Goal: Task Accomplishment & Management: Use online tool/utility

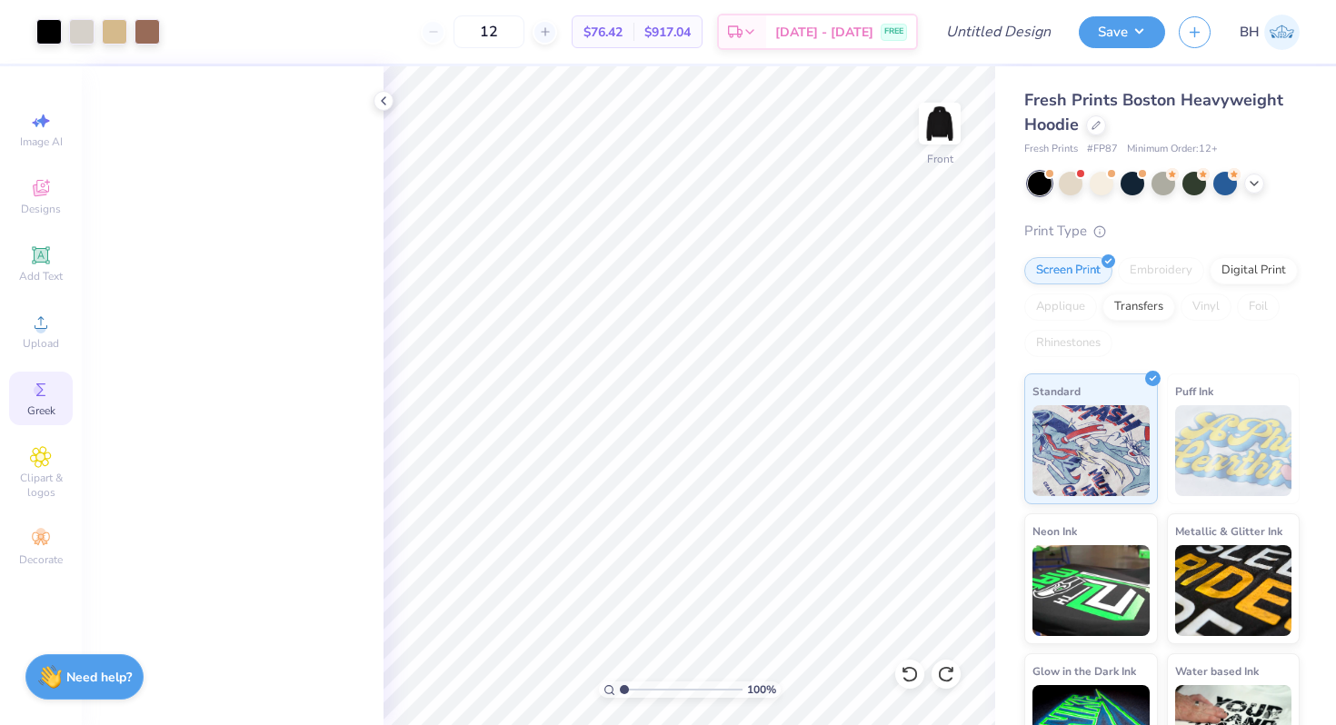
scroll to position [1647, 0]
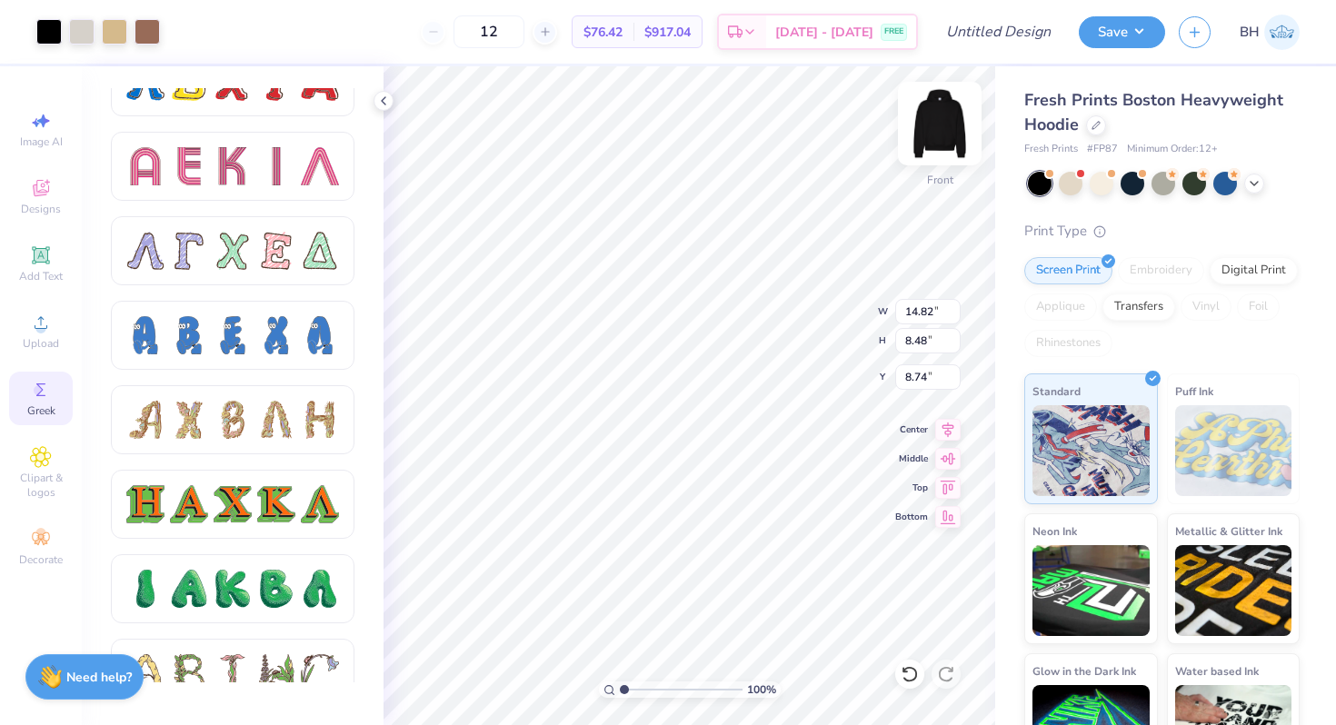
type input "8.74"
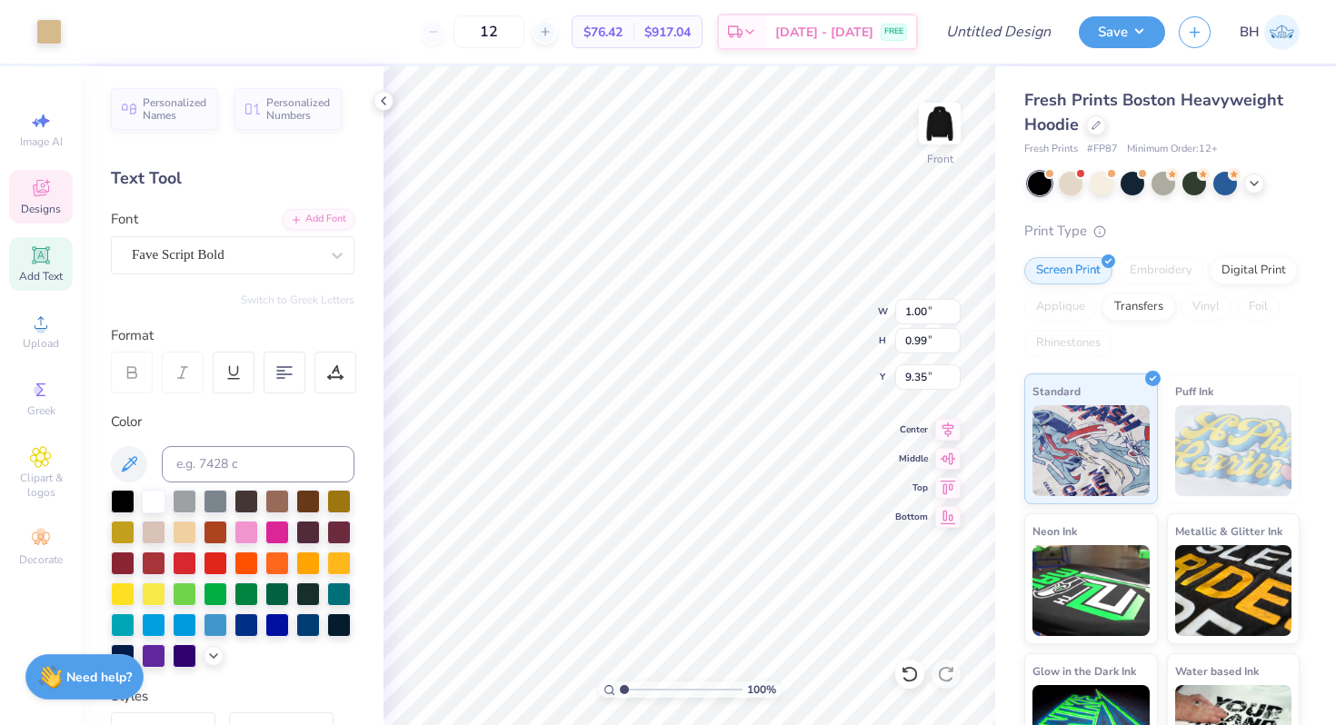
type input "9.33"
type input "14.75"
type input "3.96"
type input "4.64"
type input "15.06"
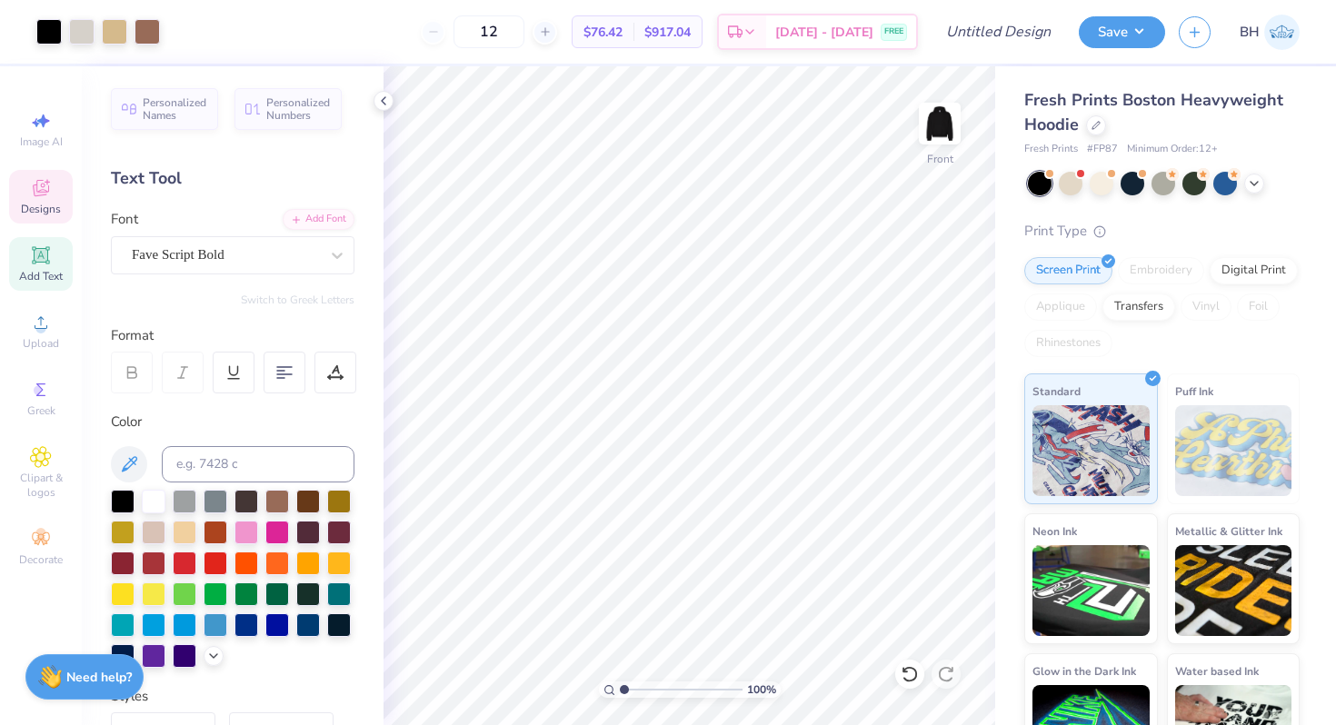
click at [36, 185] on icon at bounding box center [41, 190] width 15 height 12
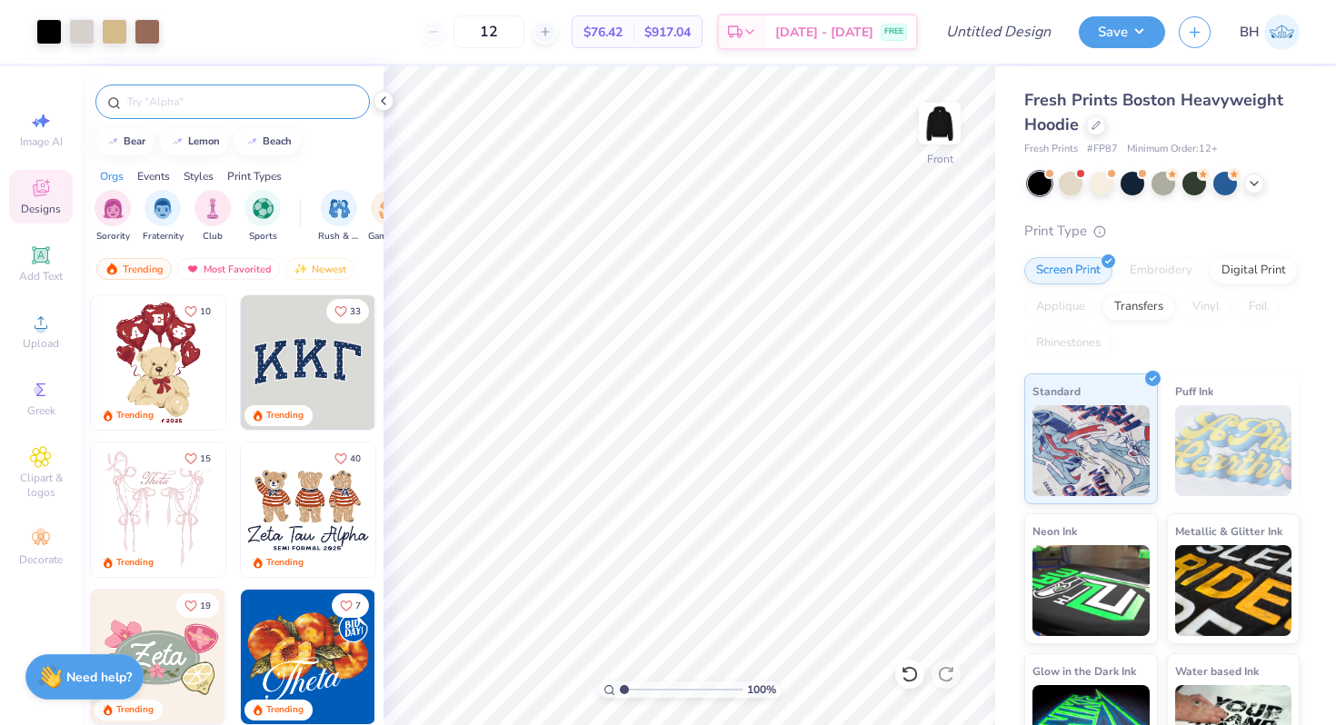
click at [185, 104] on input "text" at bounding box center [241, 102] width 233 height 18
type input "cheetah"
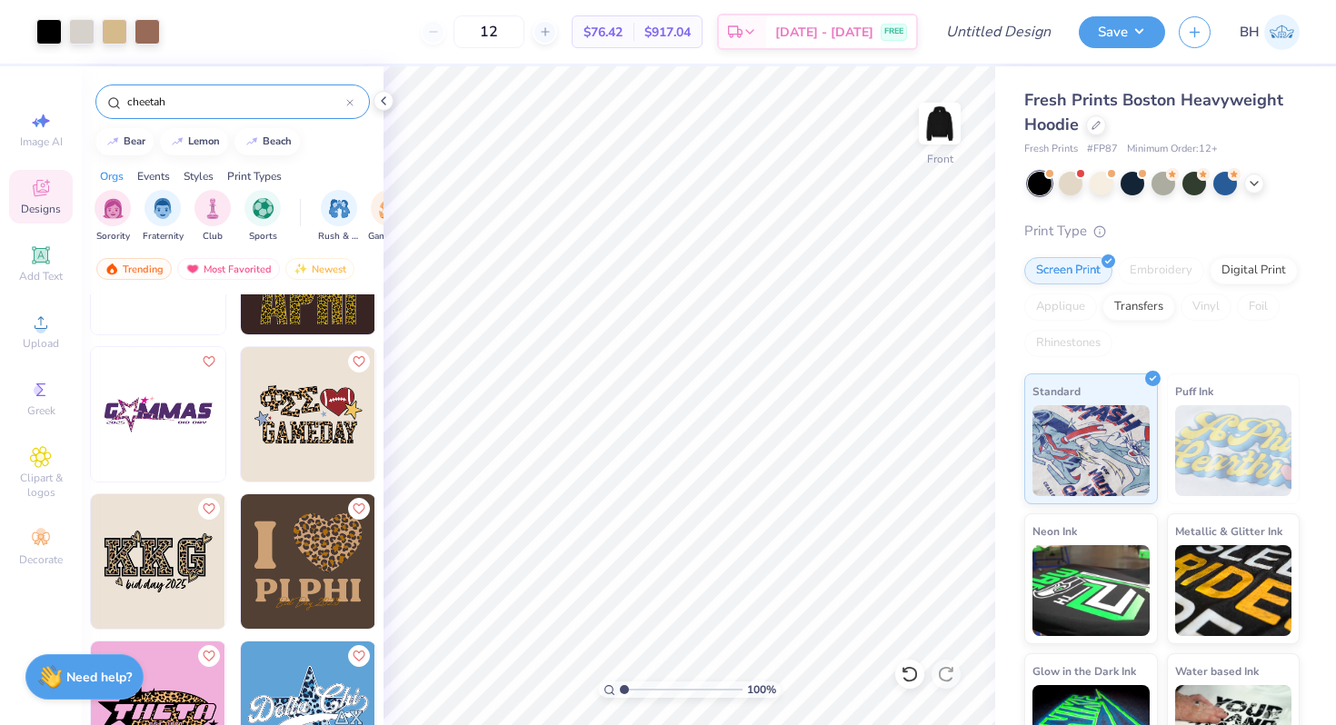
scroll to position [334, 0]
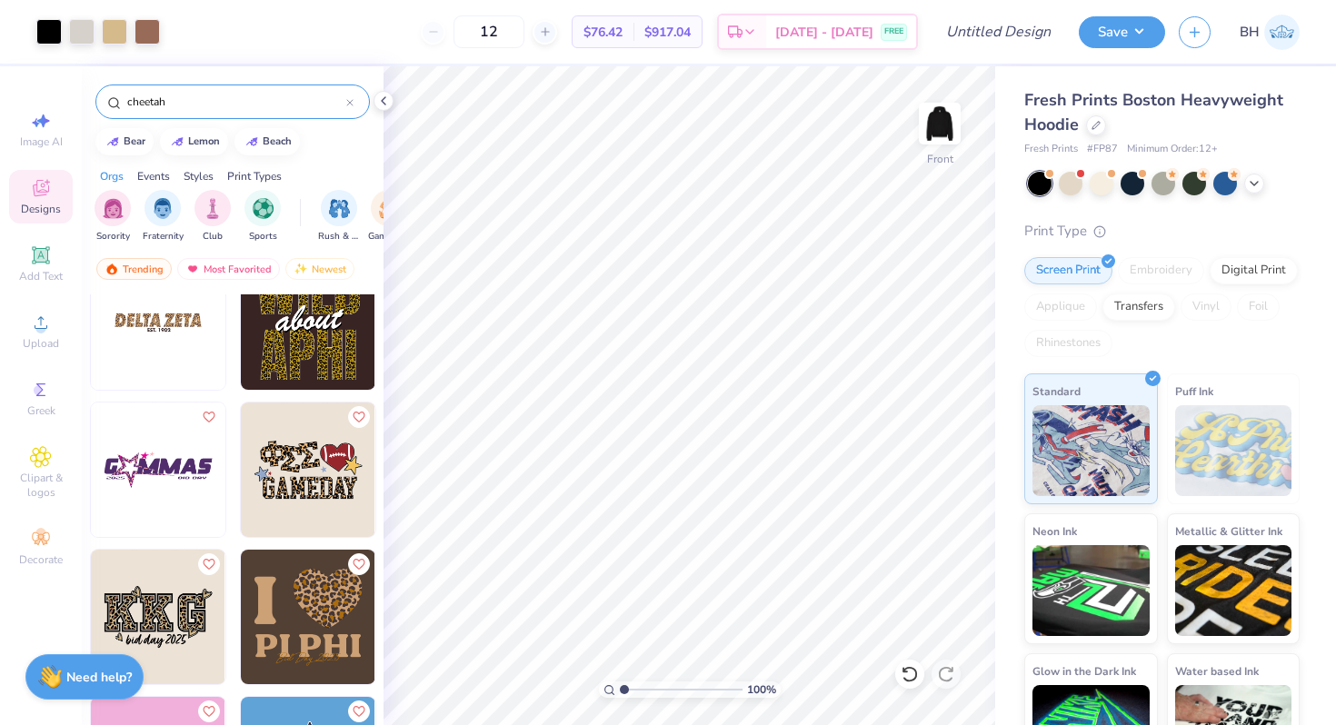
click at [161, 350] on img at bounding box center [158, 322] width 135 height 135
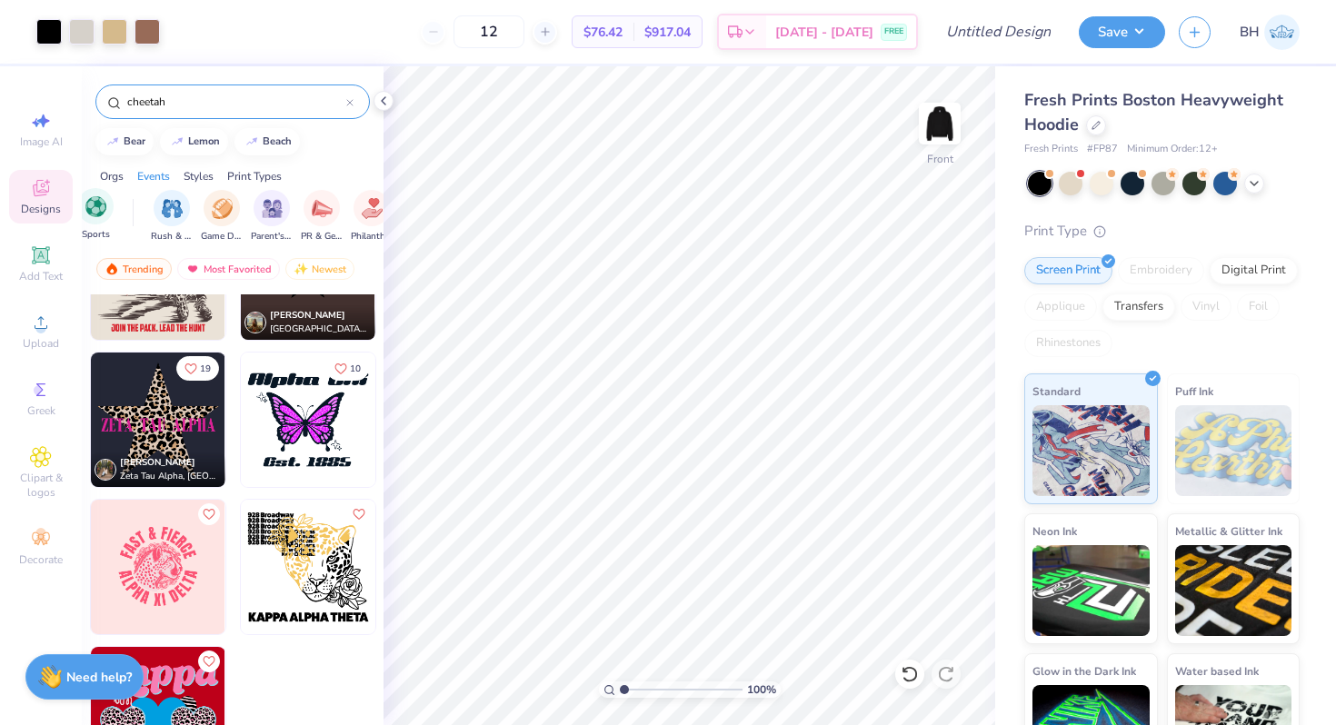
scroll to position [0, 189]
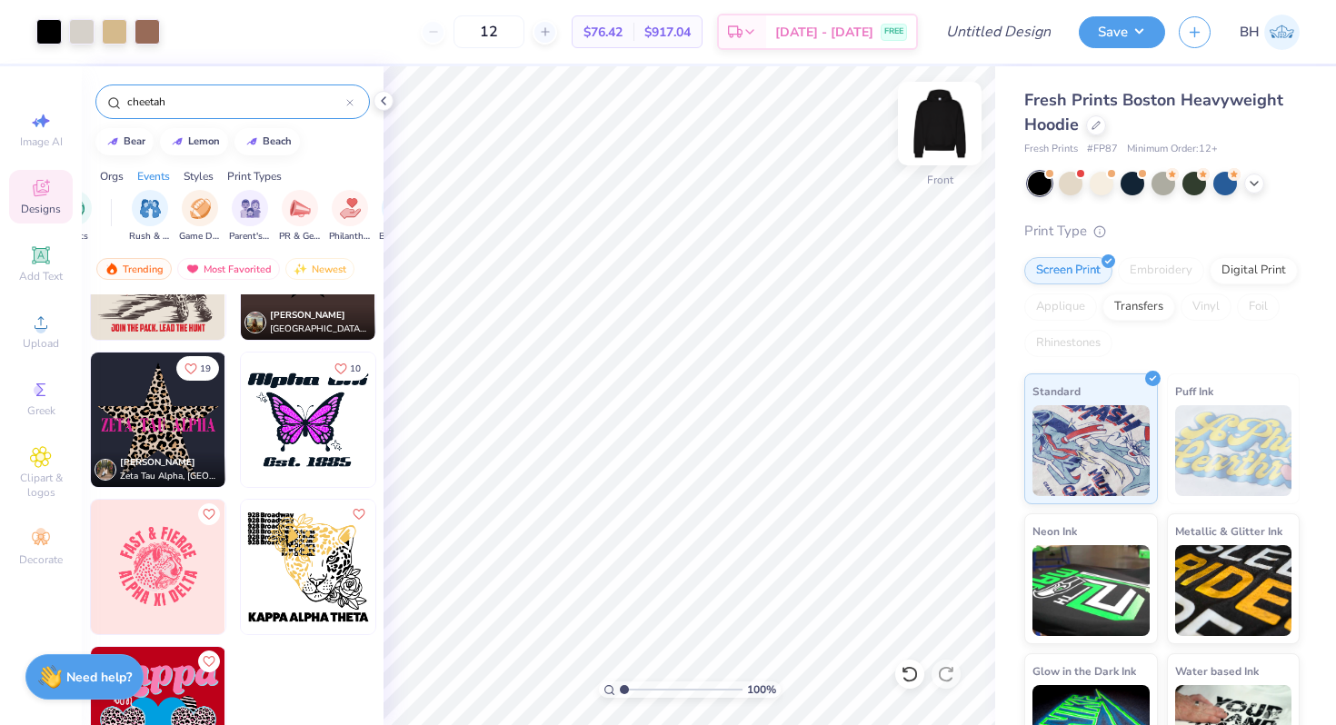
click at [939, 109] on img at bounding box center [939, 123] width 73 height 73
click at [939, 109] on div "Almost there" at bounding box center [860, 395] width 952 height 659
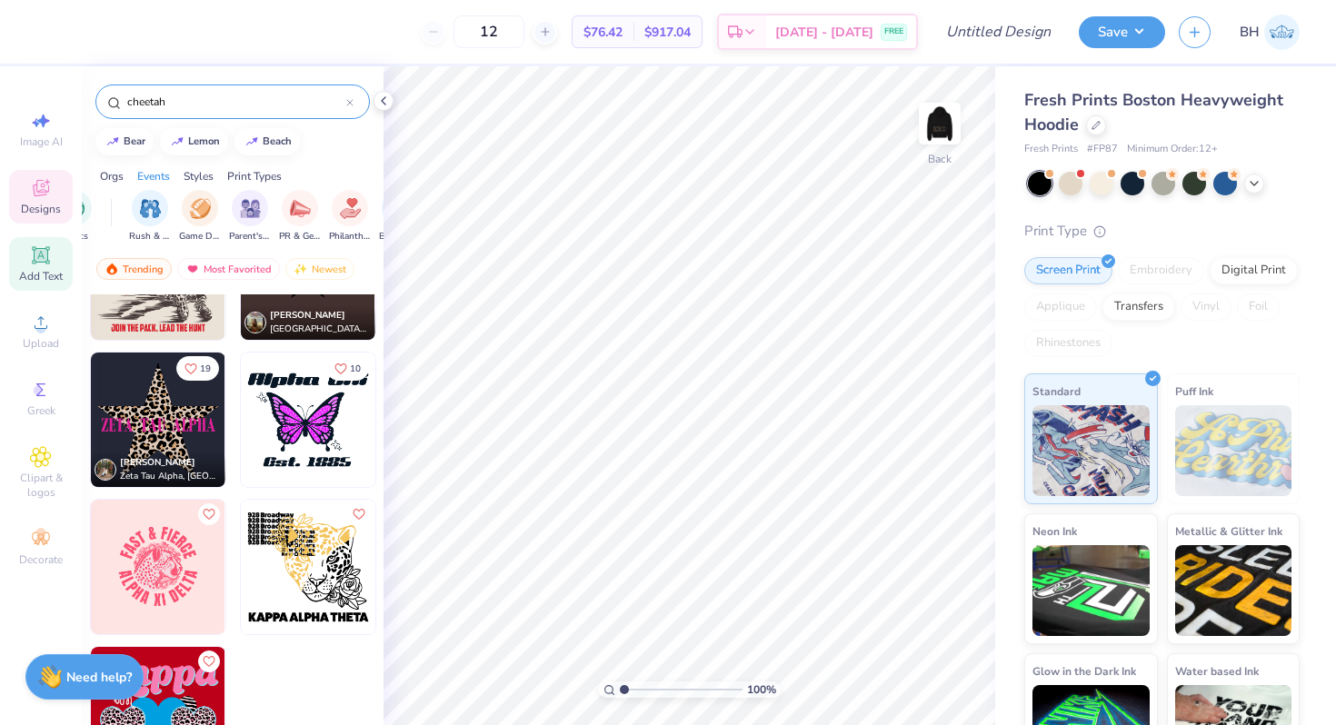
click at [58, 264] on div "Add Text" at bounding box center [41, 264] width 64 height 54
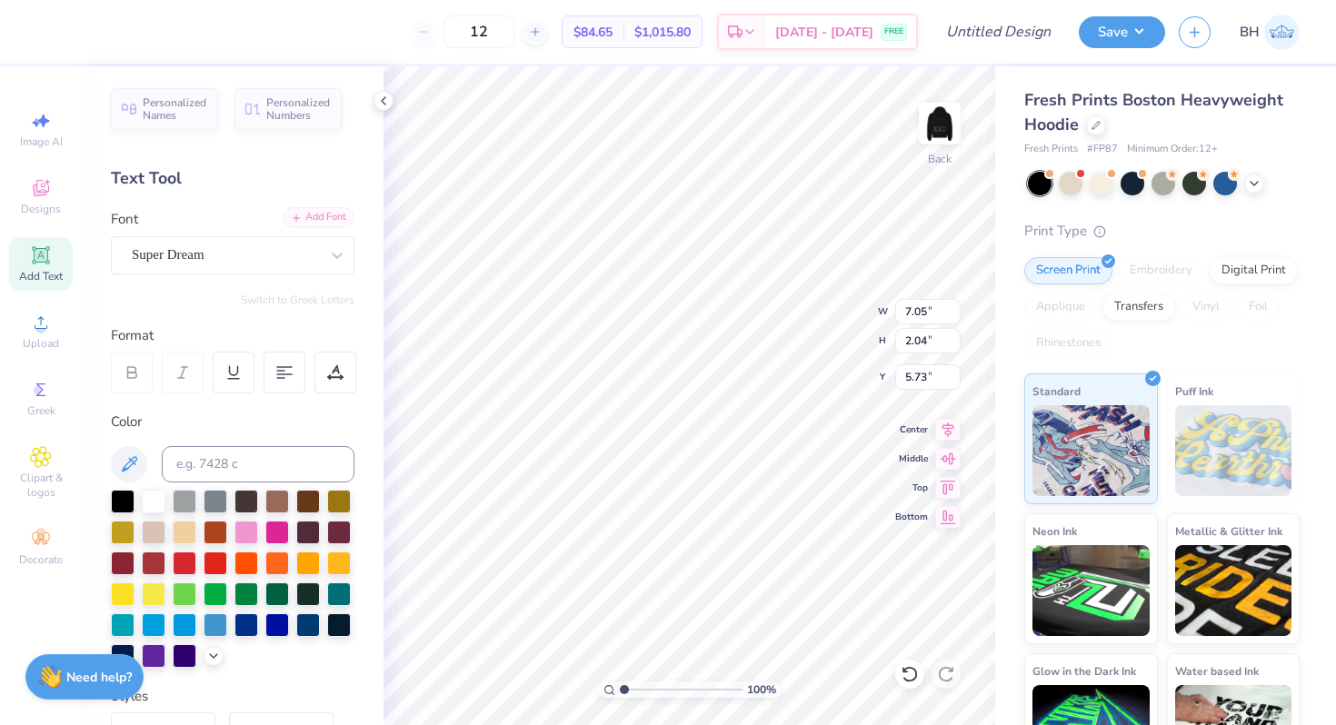
scroll to position [0, 4]
click at [217, 270] on div "Super Dream" at bounding box center [233, 255] width 244 height 38
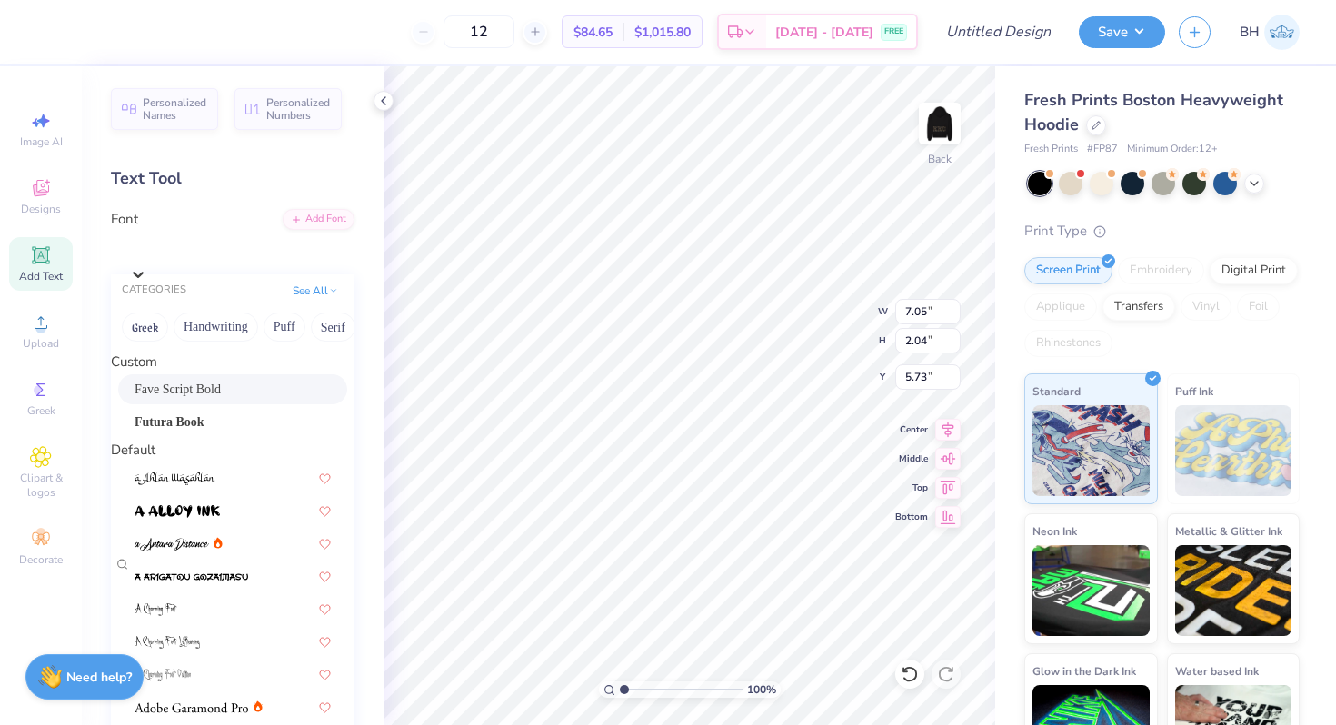
click at [190, 394] on div "Fave Script Bold" at bounding box center [233, 389] width 196 height 19
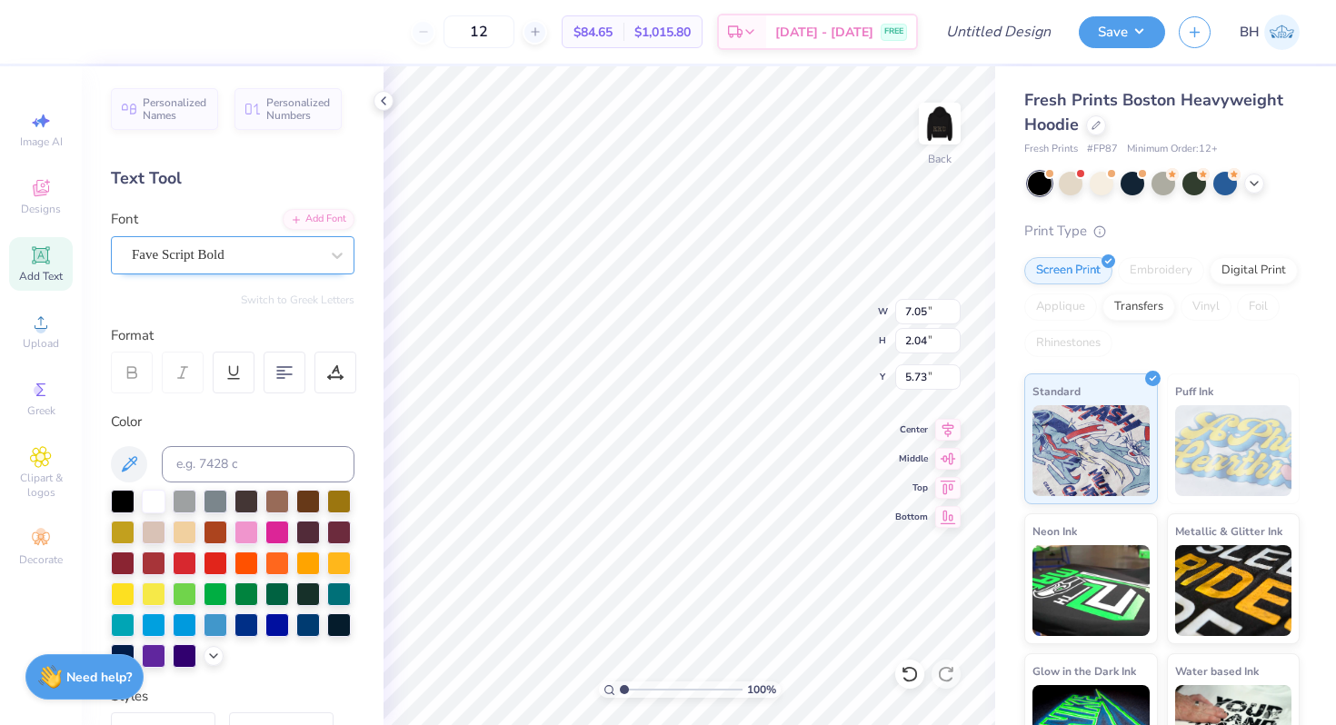
click at [191, 239] on div "Fave Script Bold" at bounding box center [233, 255] width 244 height 38
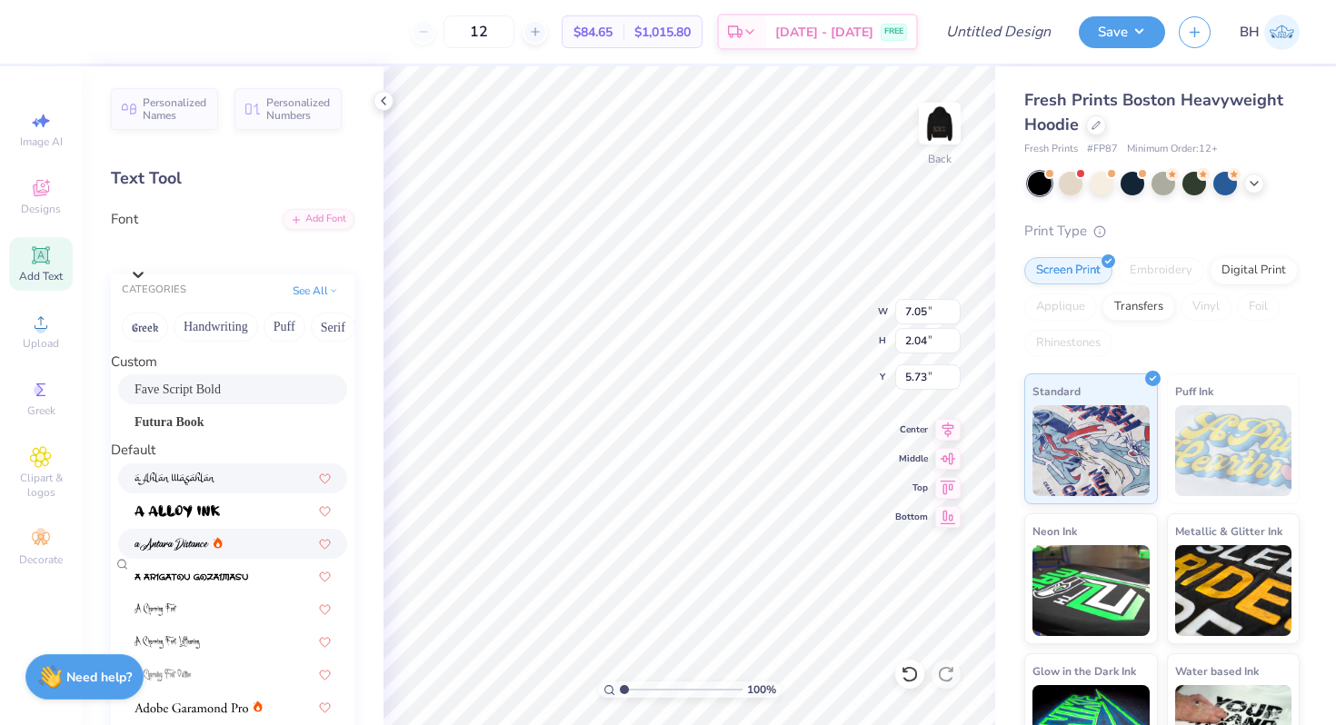
scroll to position [60, 0]
click at [198, 600] on div at bounding box center [233, 609] width 196 height 19
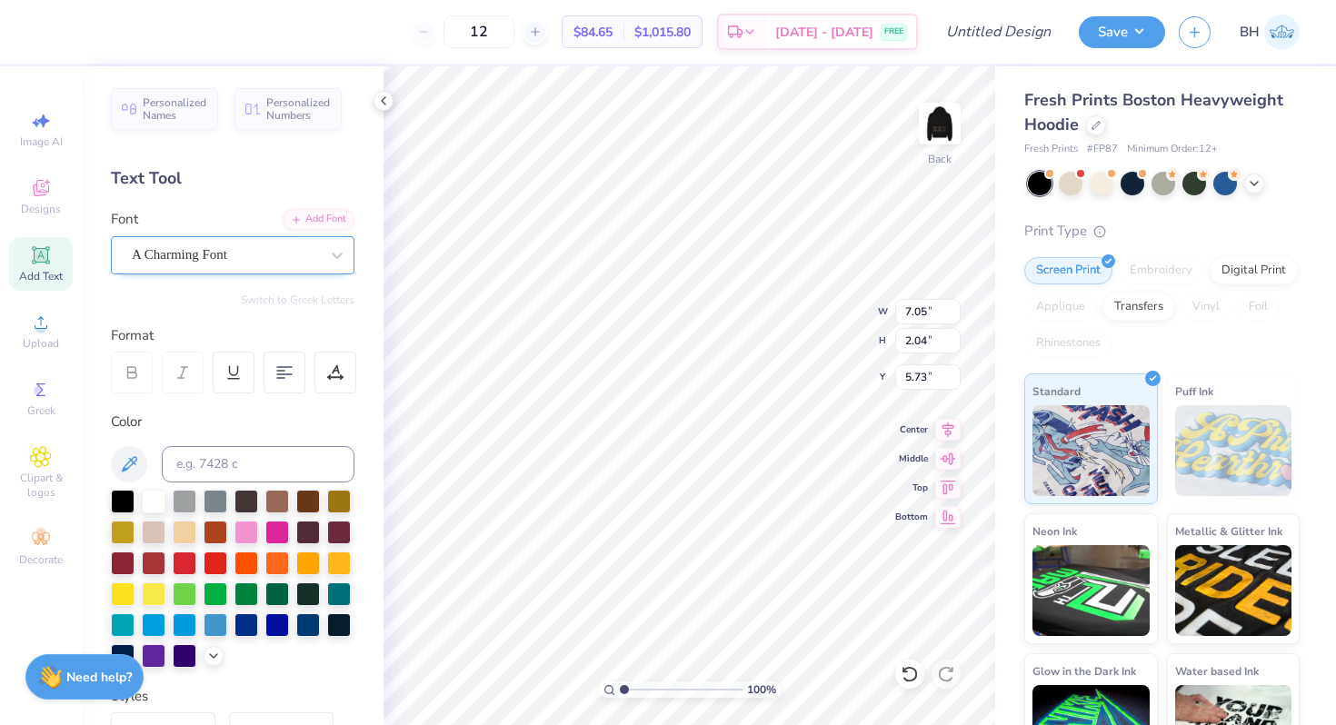
click at [221, 249] on div "A Charming Font" at bounding box center [225, 255] width 191 height 28
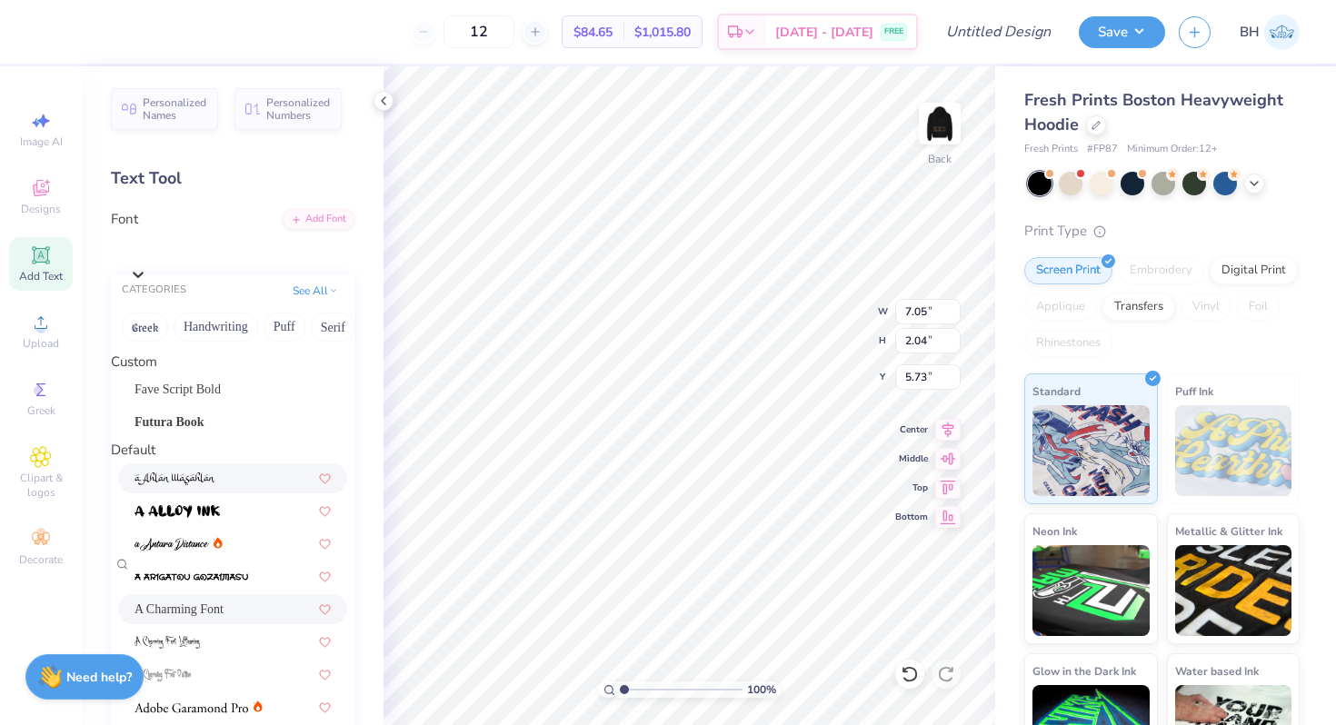
scroll to position [0, 0]
click at [246, 330] on button "Handwriting" at bounding box center [216, 327] width 85 height 29
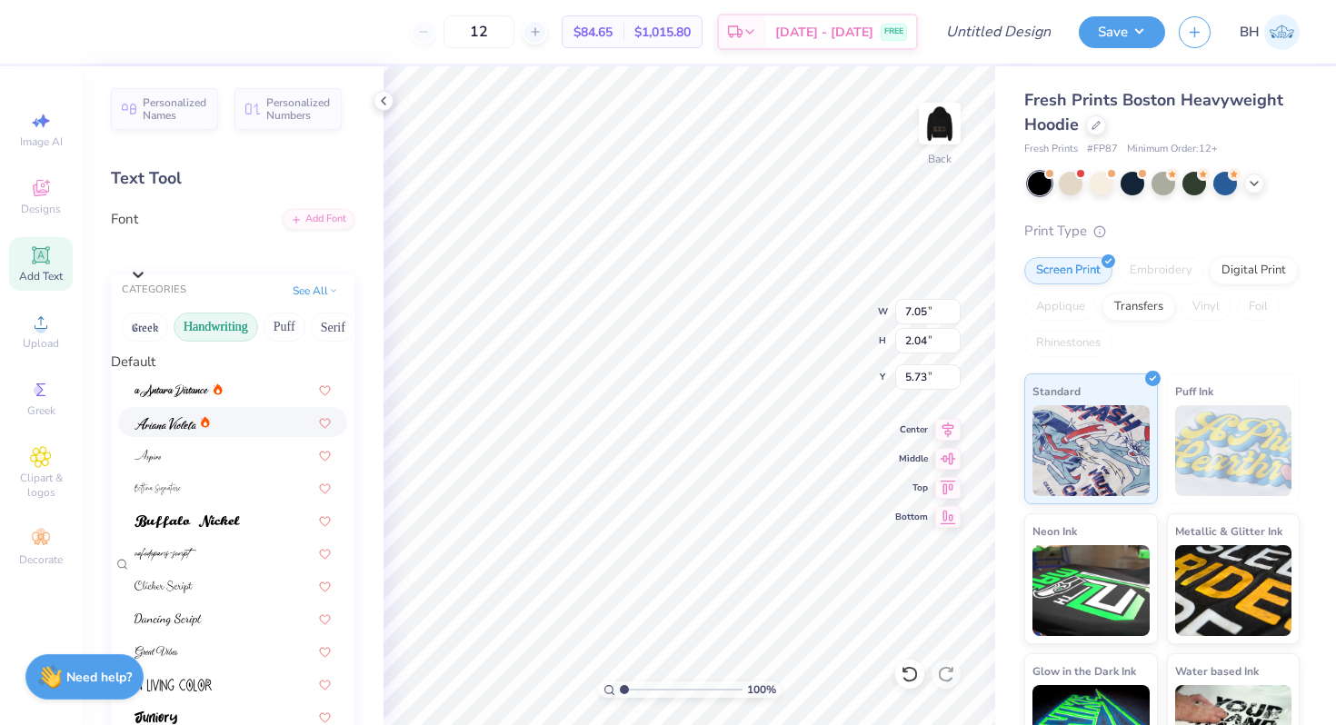
click at [180, 430] on img at bounding box center [166, 423] width 62 height 13
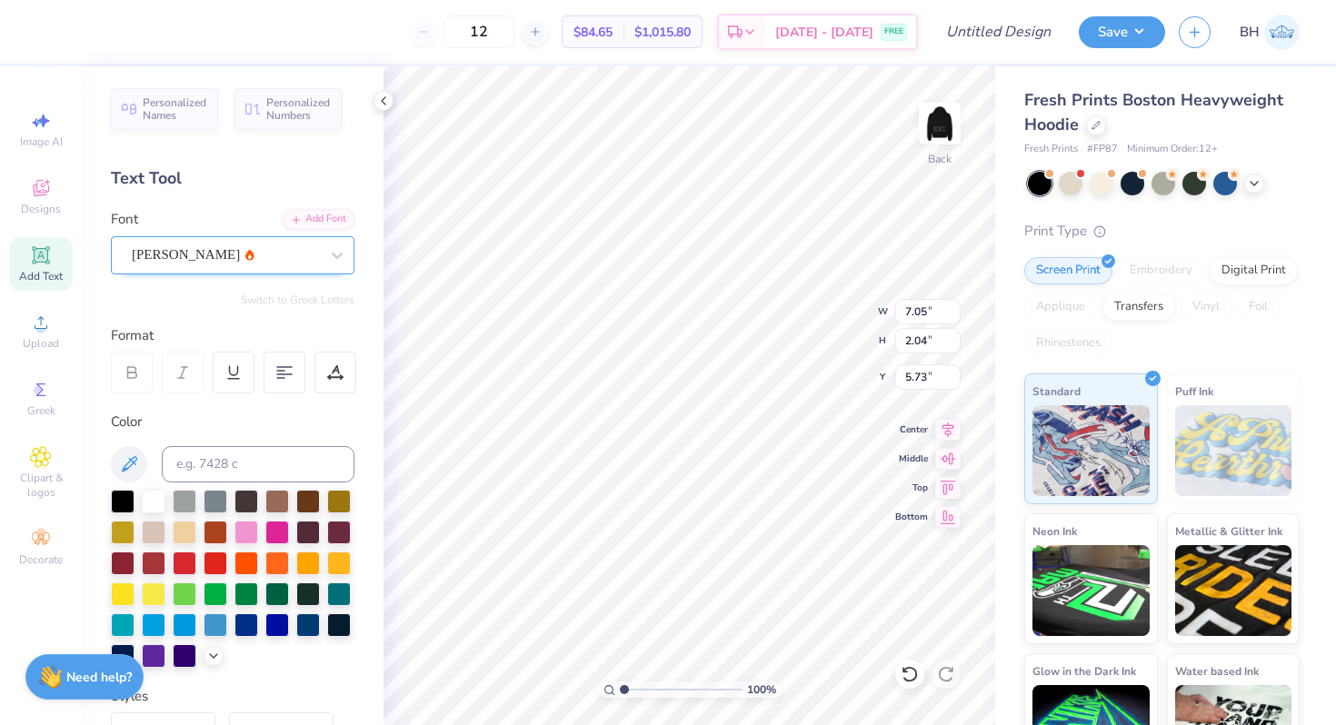
click at [217, 264] on div "Ariana Violeta" at bounding box center [225, 255] width 191 height 28
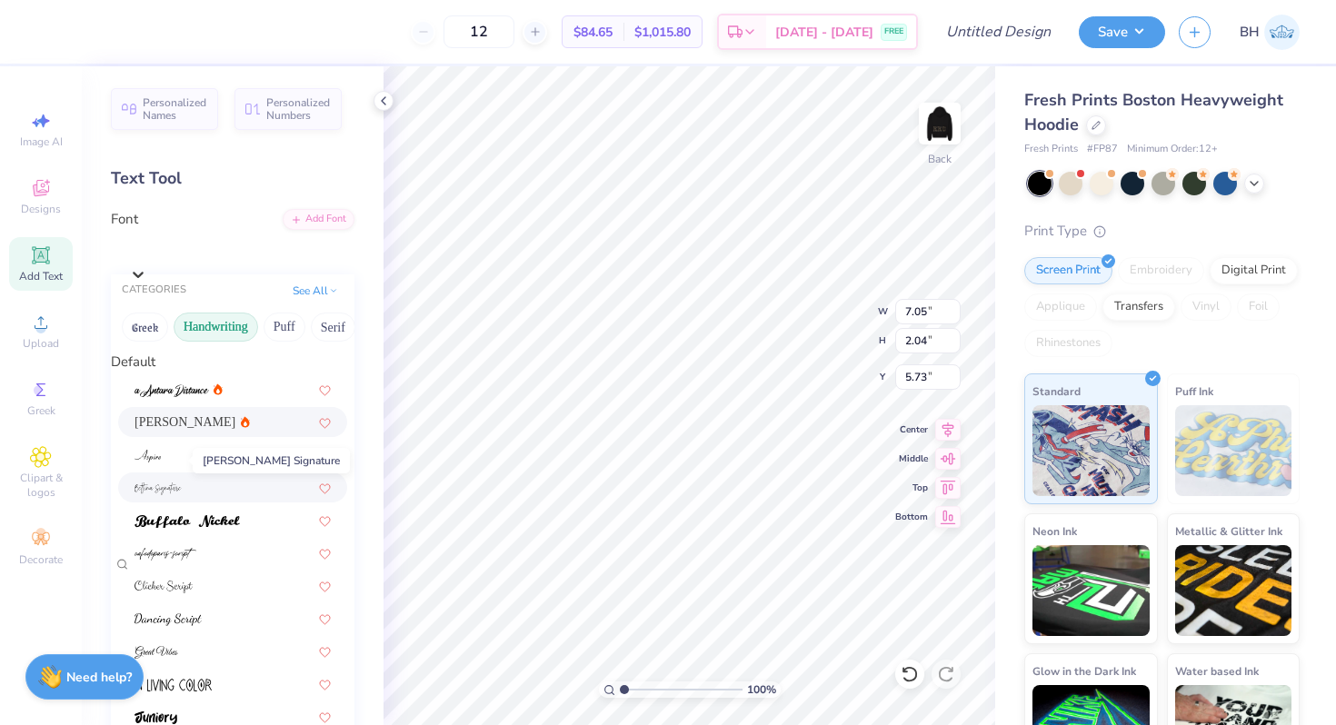
scroll to position [37, 0]
click at [173, 445] on div at bounding box center [233, 454] width 196 height 19
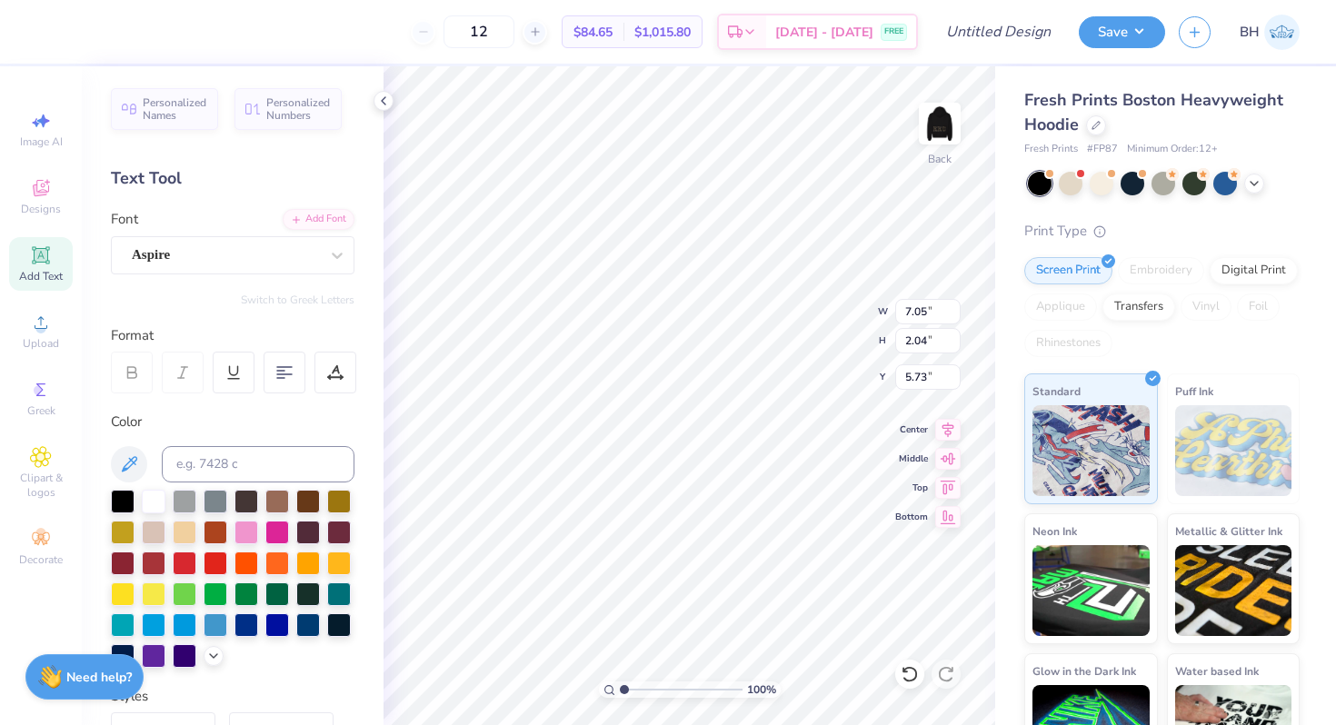
scroll to position [1, 1]
type textarea "Delta Gamma"
type input "3.77"
type input "2.93"
type input "5.65"
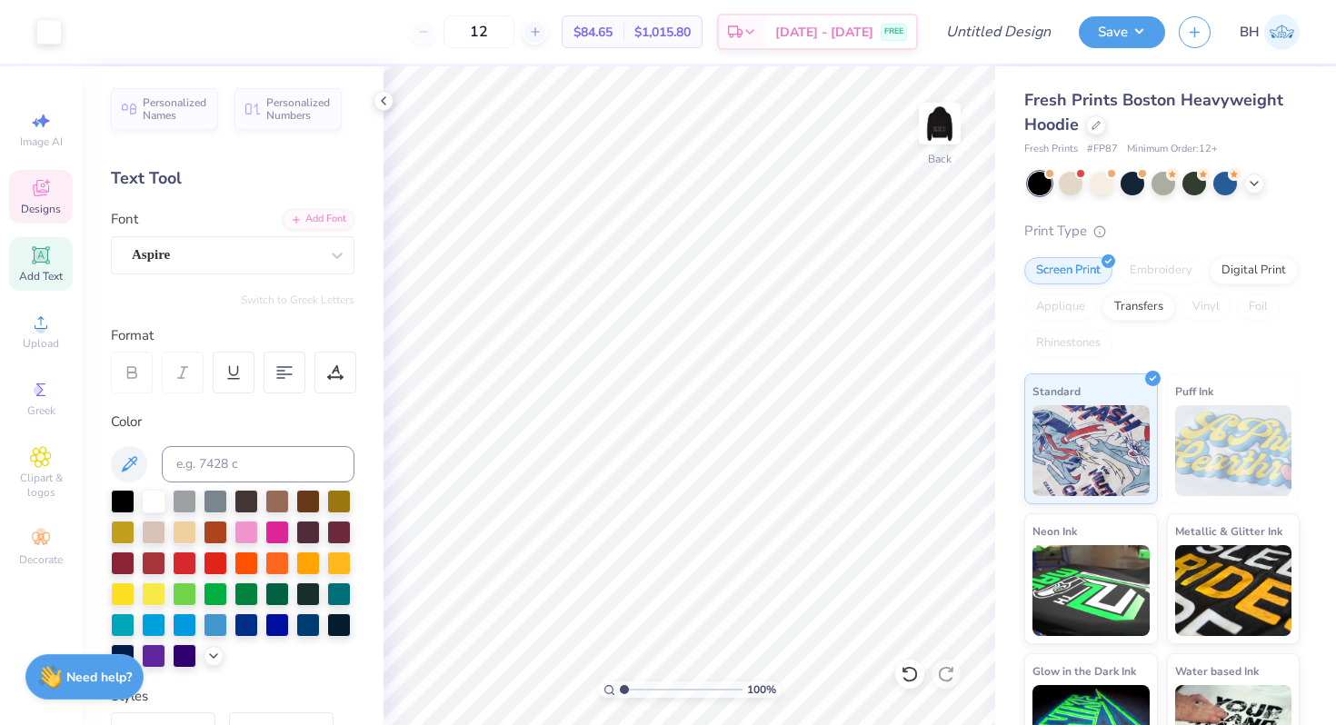
click at [50, 195] on icon at bounding box center [41, 188] width 22 height 22
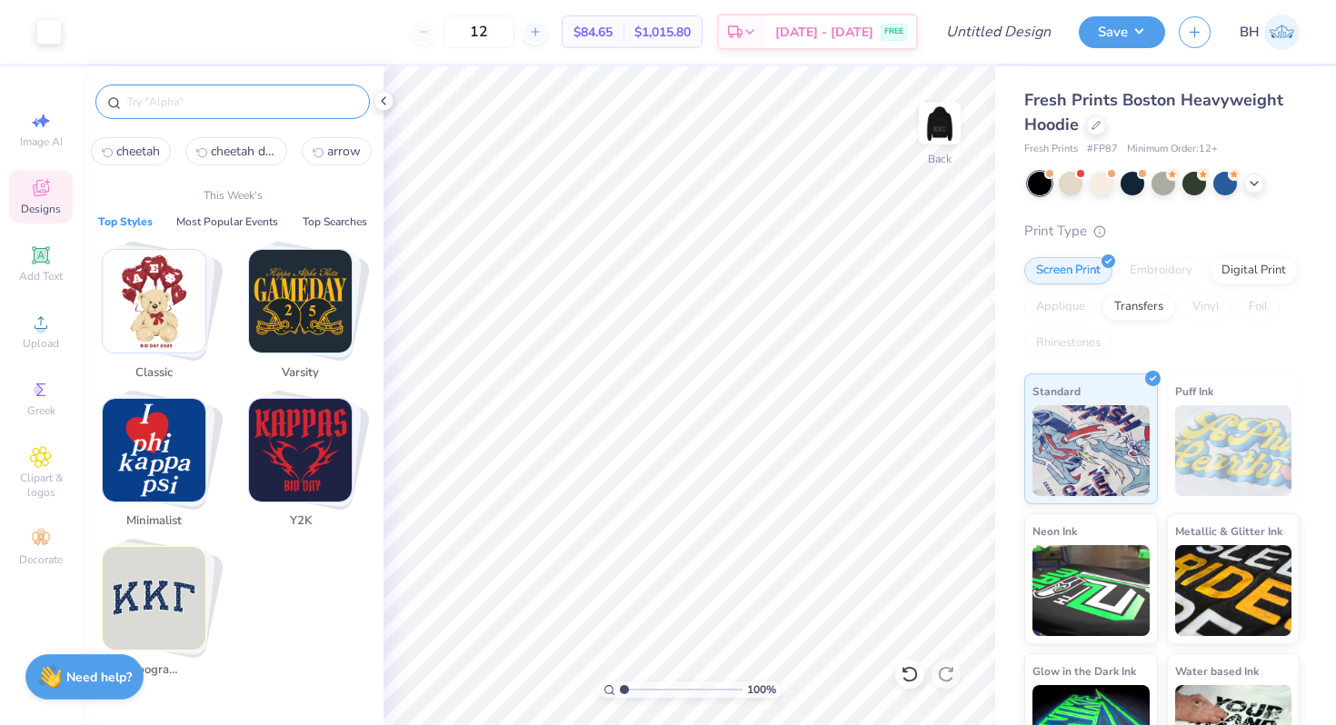
click at [184, 103] on input "text" at bounding box center [241, 102] width 233 height 18
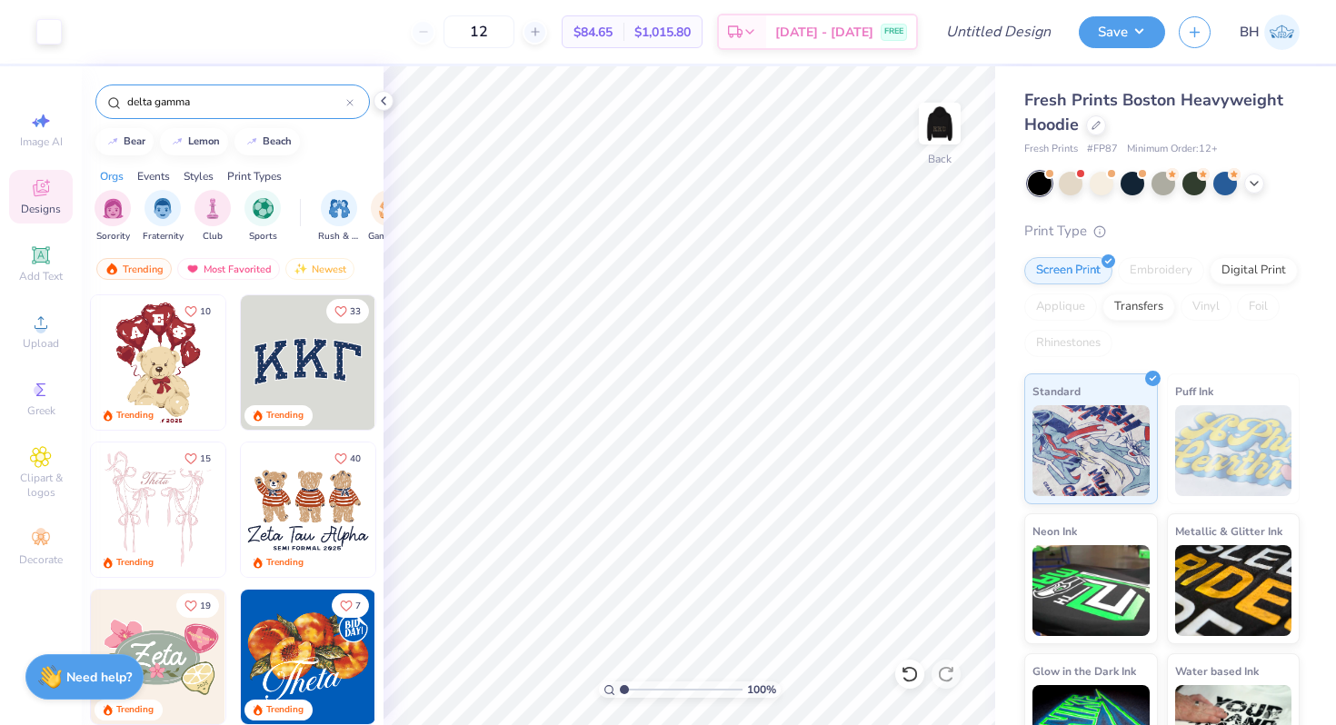
type input "delta gamma"
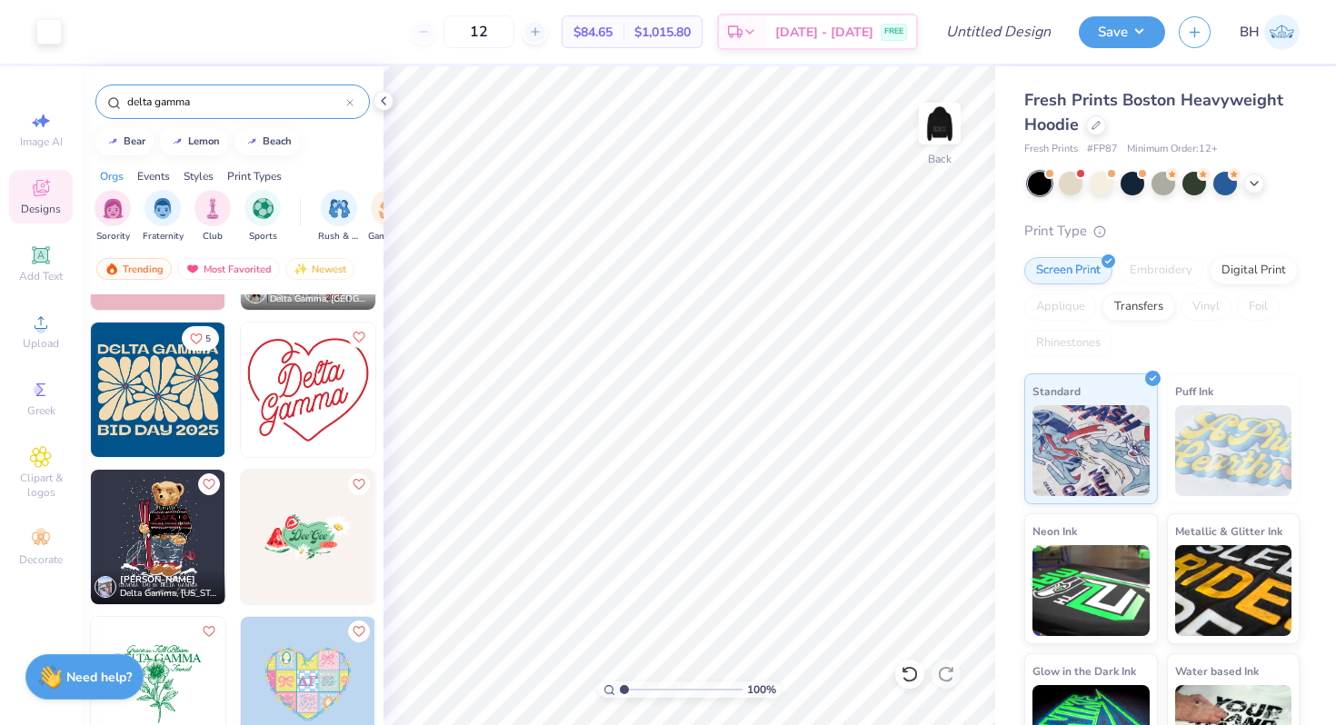
scroll to position [416, 0]
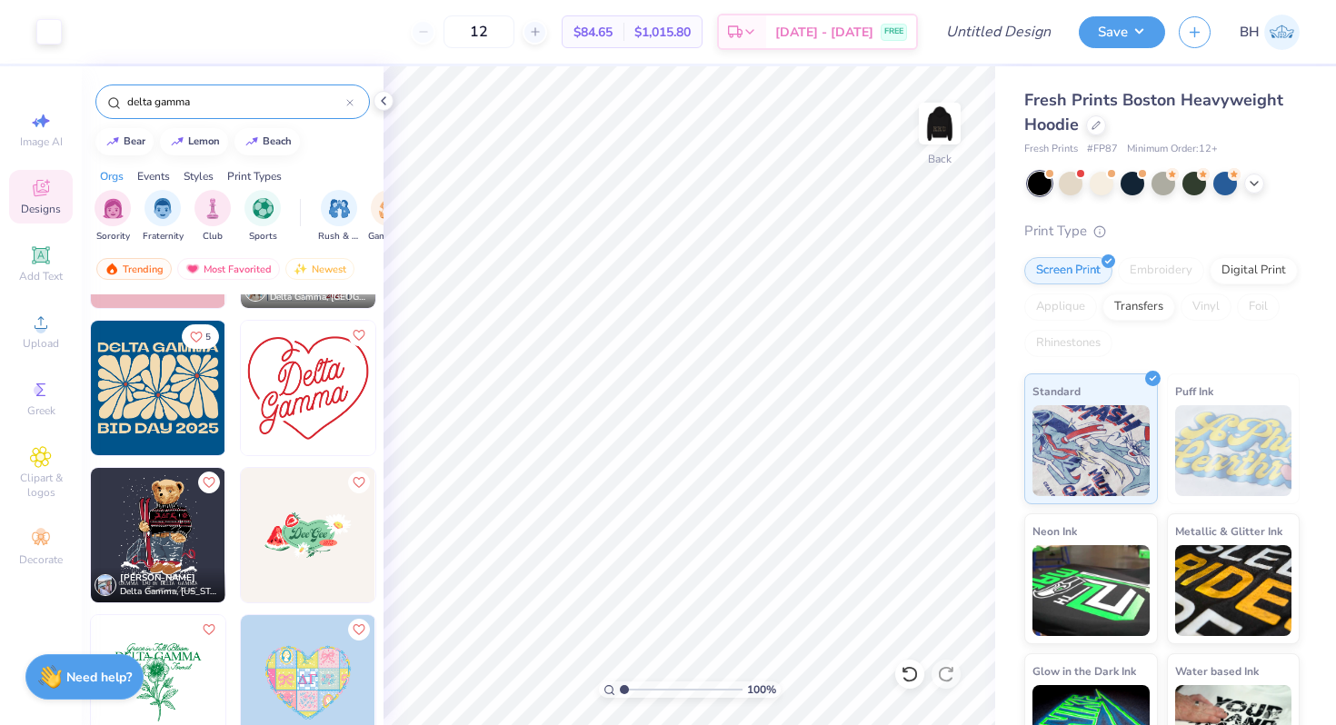
click at [280, 390] on img at bounding box center [308, 388] width 135 height 135
click at [65, 46] on div "Art colors 12 $88.50 Per Item $1,062.00 Total Est. Delivery Aug 29 - Sep 1 FREE…" at bounding box center [668, 32] width 1336 height 64
click at [46, 32] on div at bounding box center [48, 29] width 25 height 25
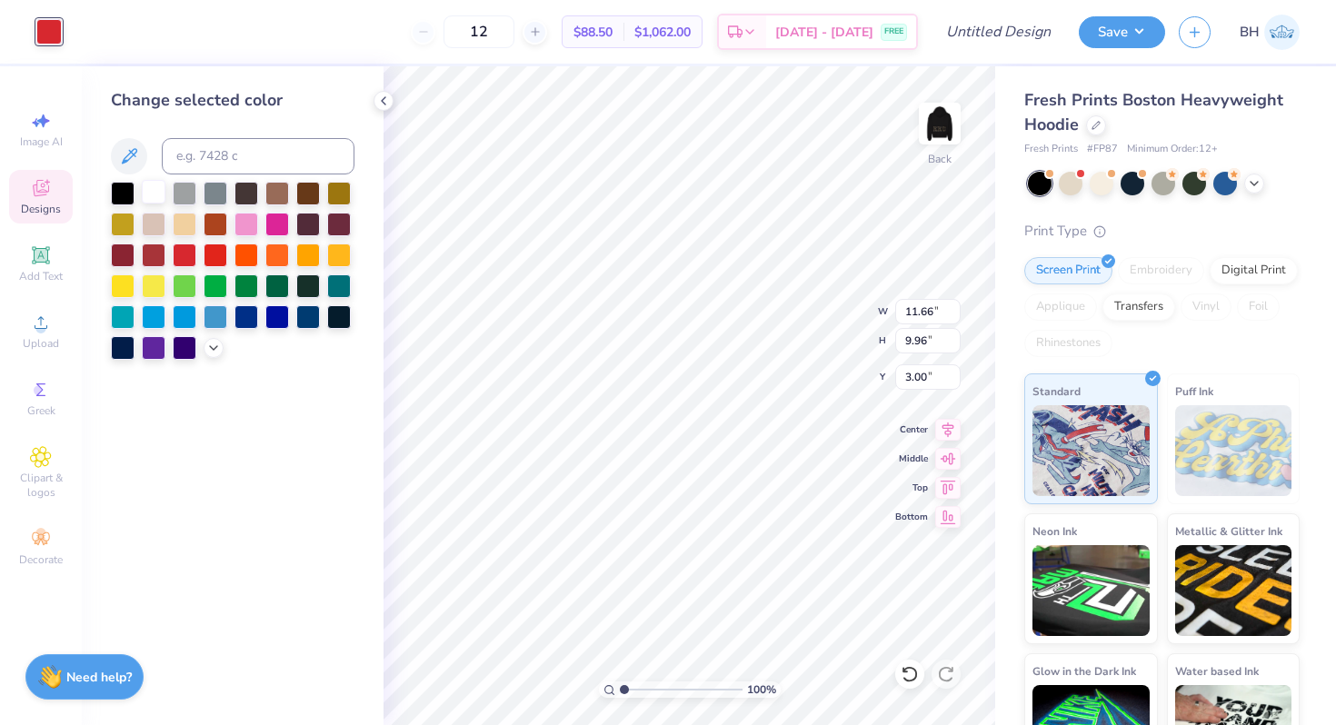
click at [144, 180] on div at bounding box center [154, 192] width 24 height 24
click at [148, 183] on div at bounding box center [154, 192] width 24 height 24
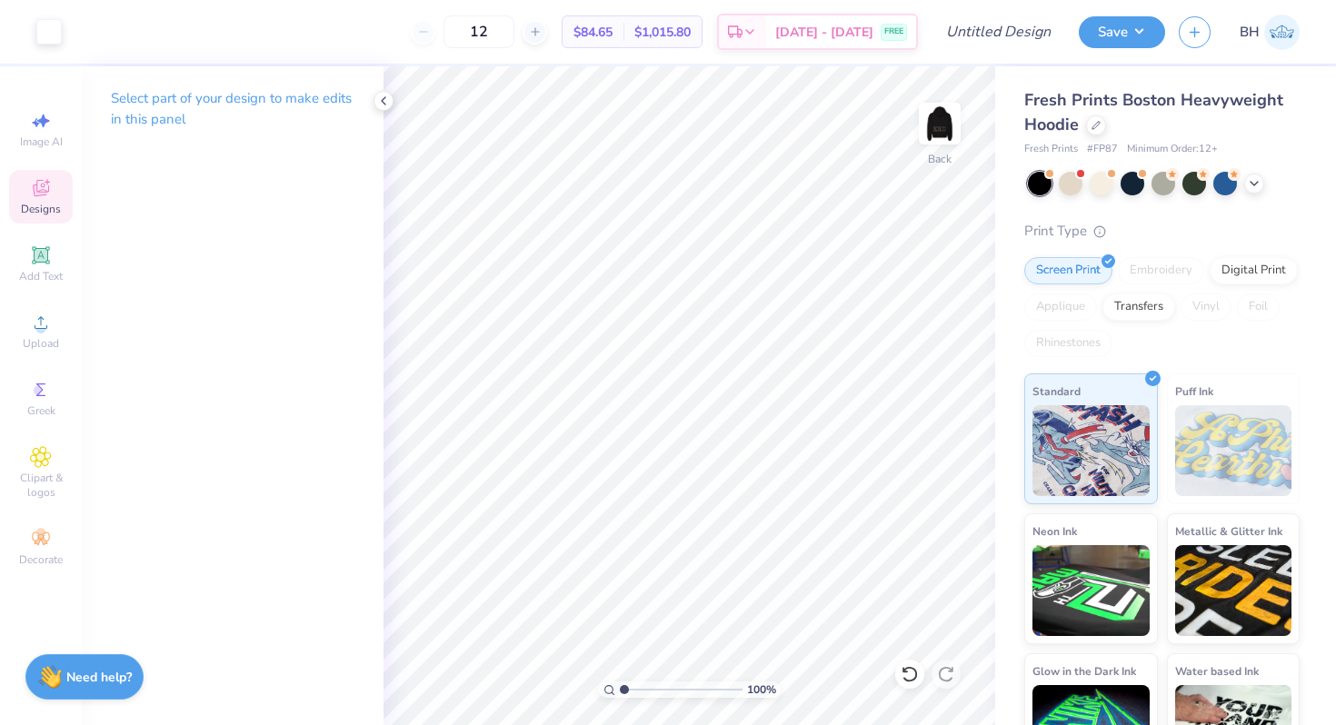
click at [50, 212] on span "Designs" at bounding box center [41, 209] width 40 height 15
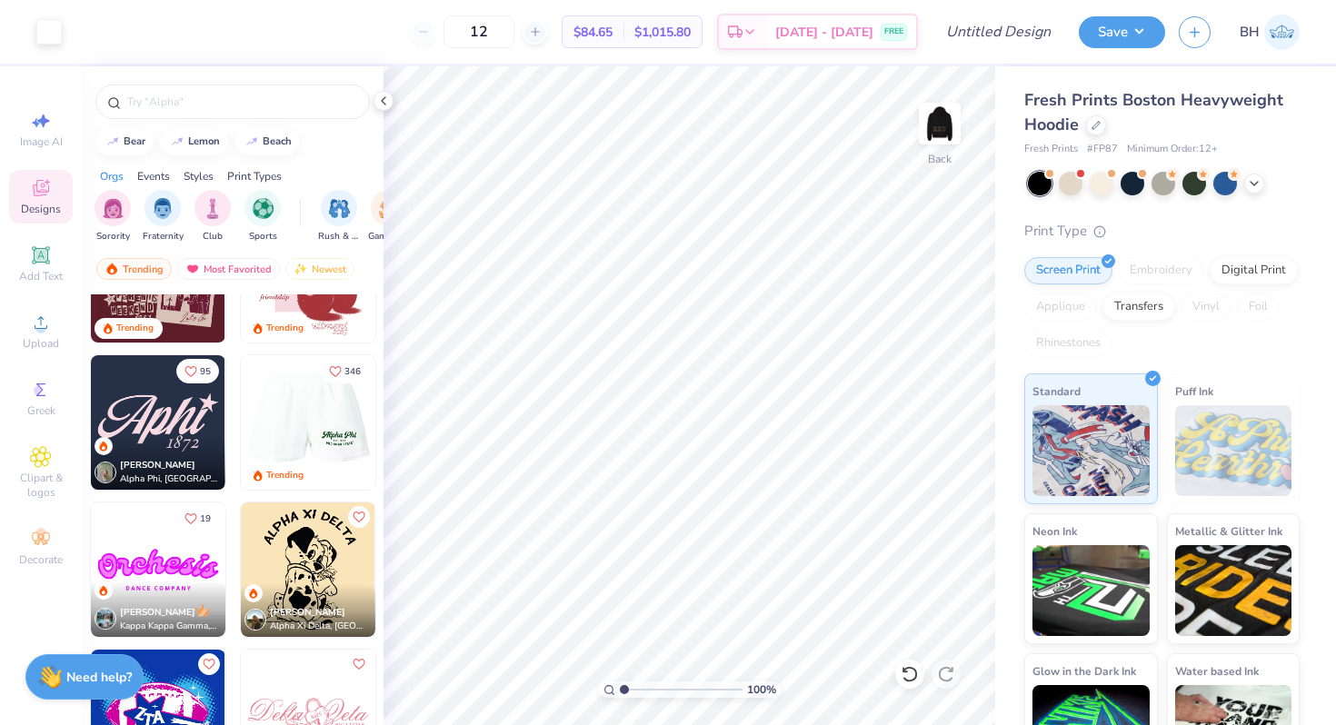
scroll to position [1489, 0]
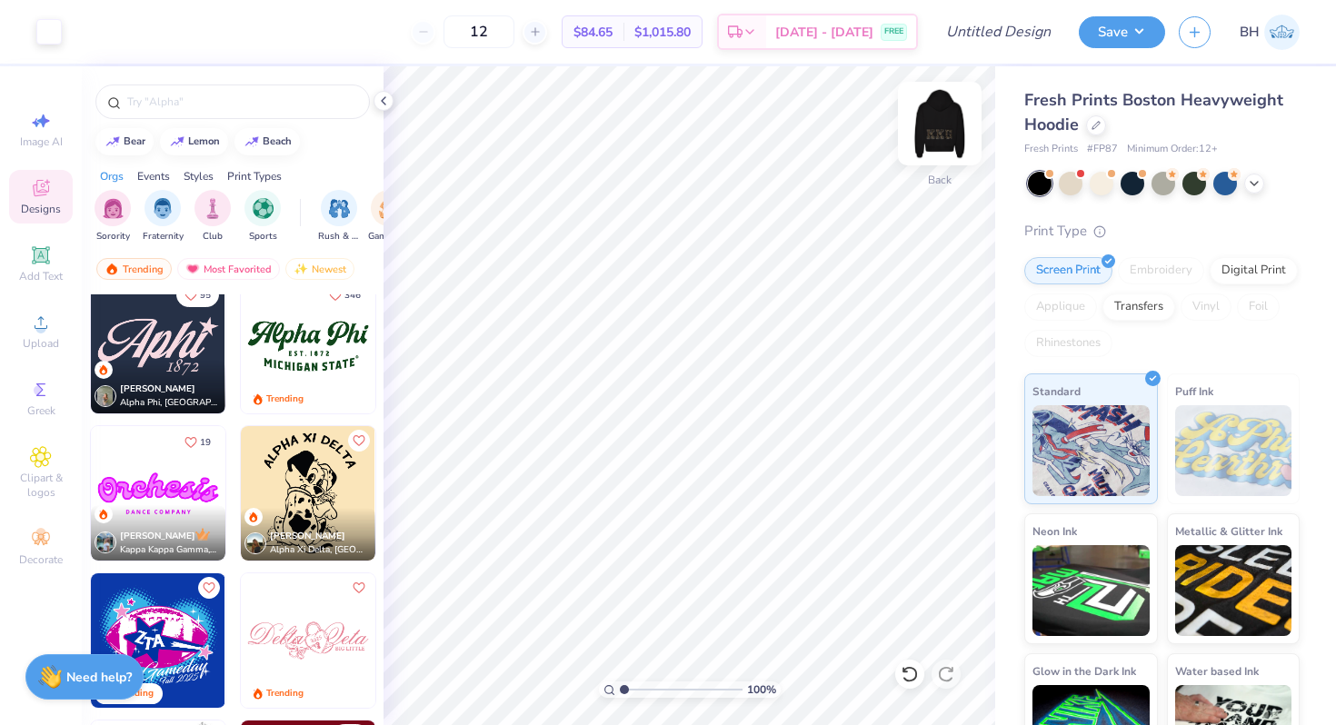
click at [958, 112] on div at bounding box center [940, 124] width 84 height 84
click at [952, 116] on img at bounding box center [940, 123] width 36 height 36
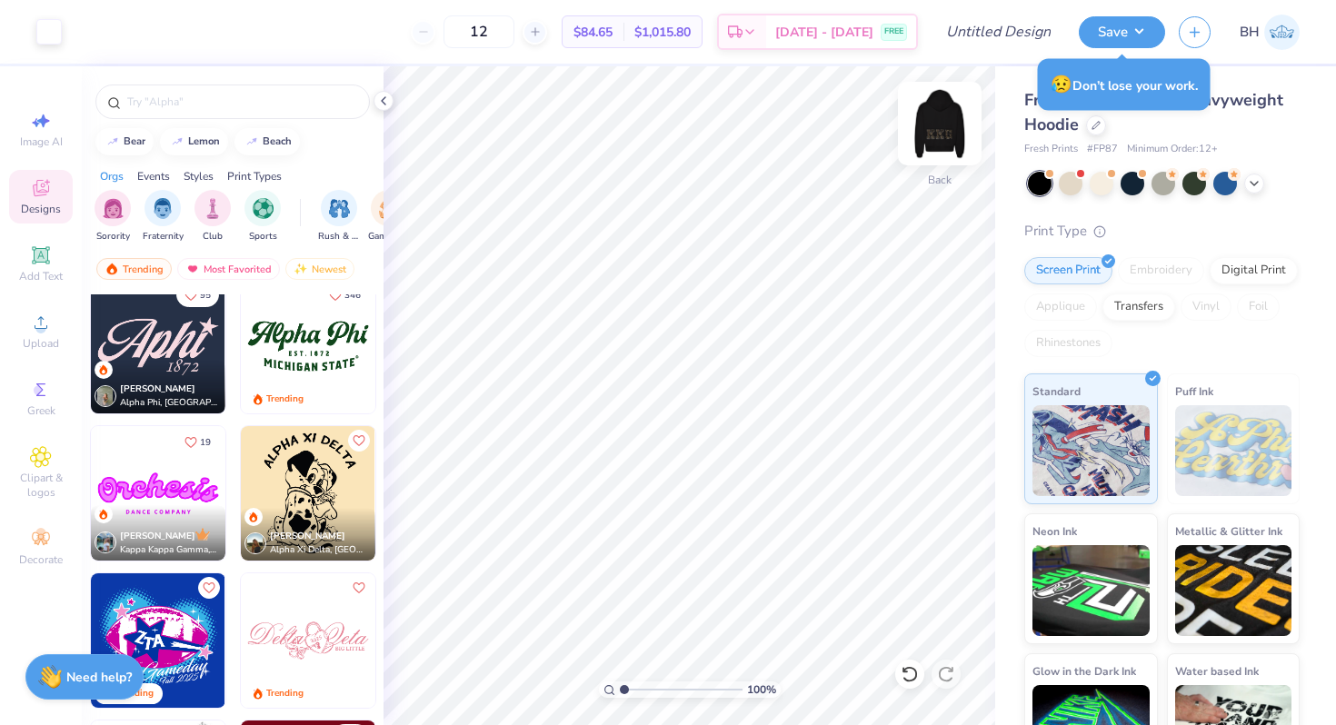
click at [938, 139] on img at bounding box center [939, 123] width 73 height 73
click at [938, 140] on img at bounding box center [939, 123] width 73 height 73
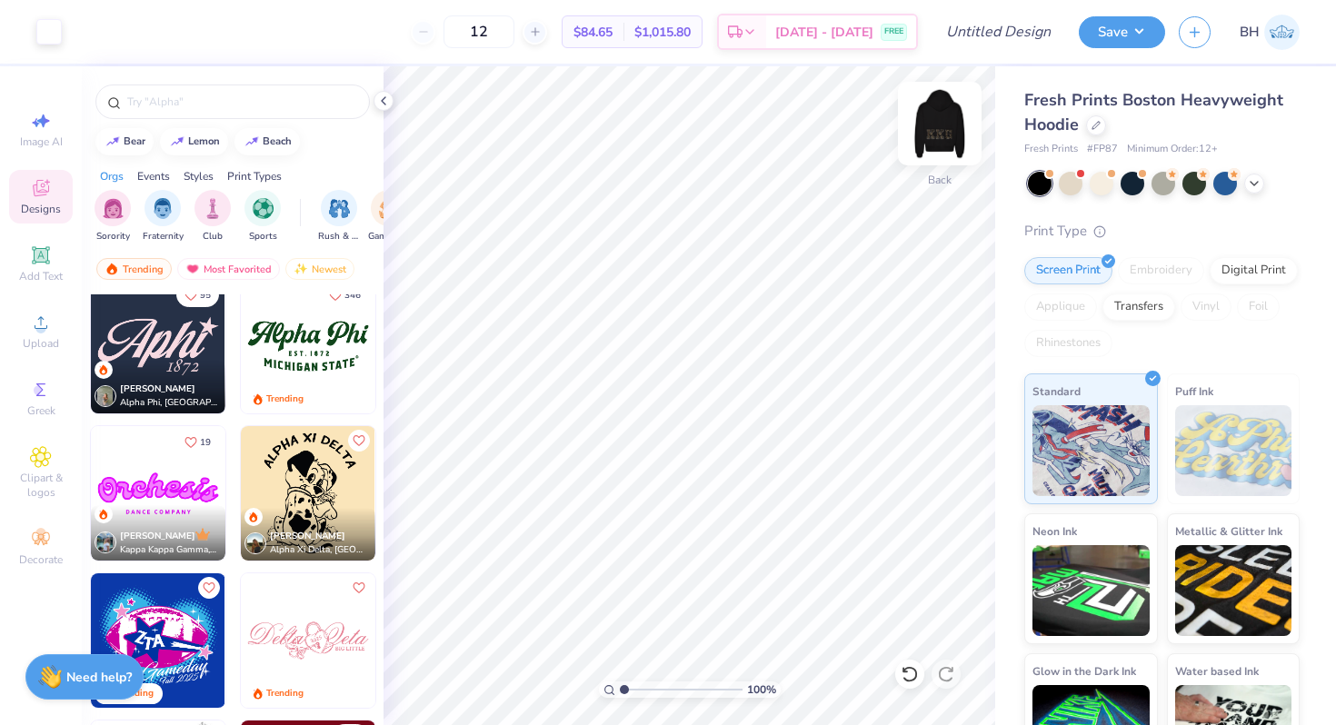
click at [936, 150] on div "Back" at bounding box center [940, 135] width 42 height 65
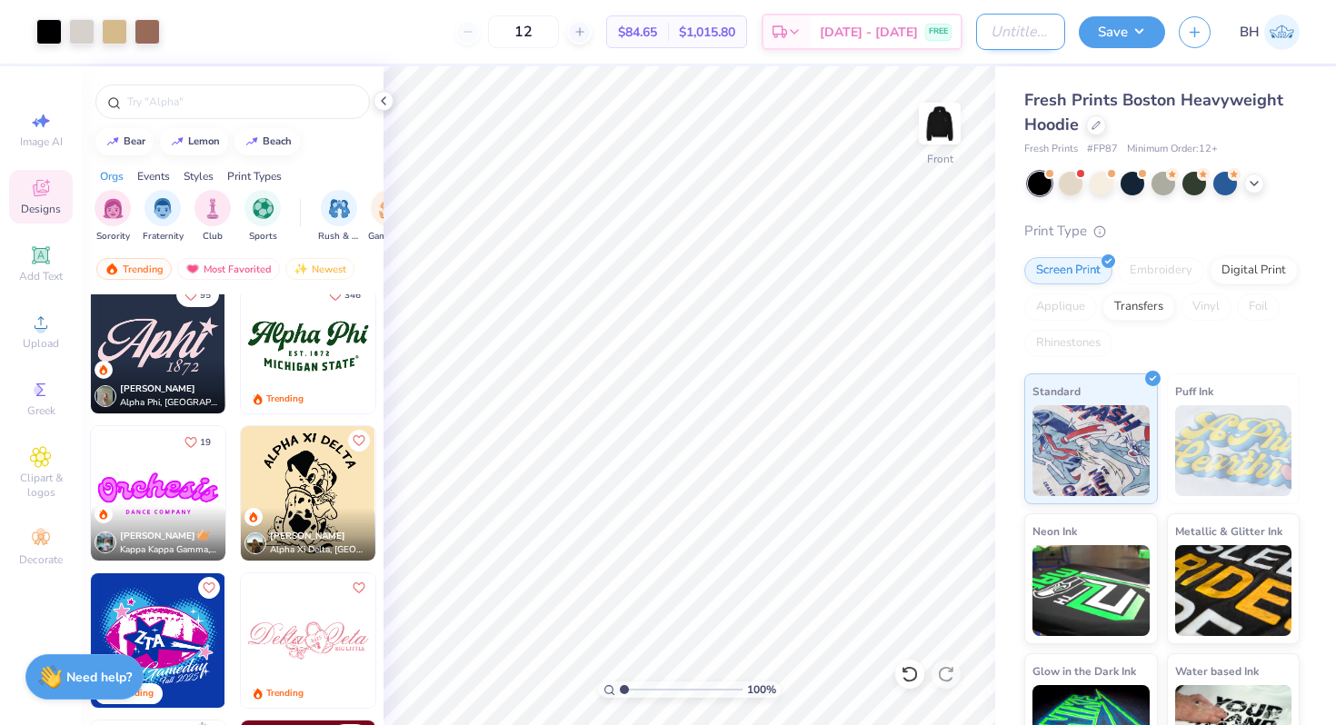
click at [976, 40] on input "Design Title" at bounding box center [1020, 32] width 89 height 36
type input "cheetah hoodie"
click at [1144, 35] on button "Save" at bounding box center [1122, 30] width 86 height 32
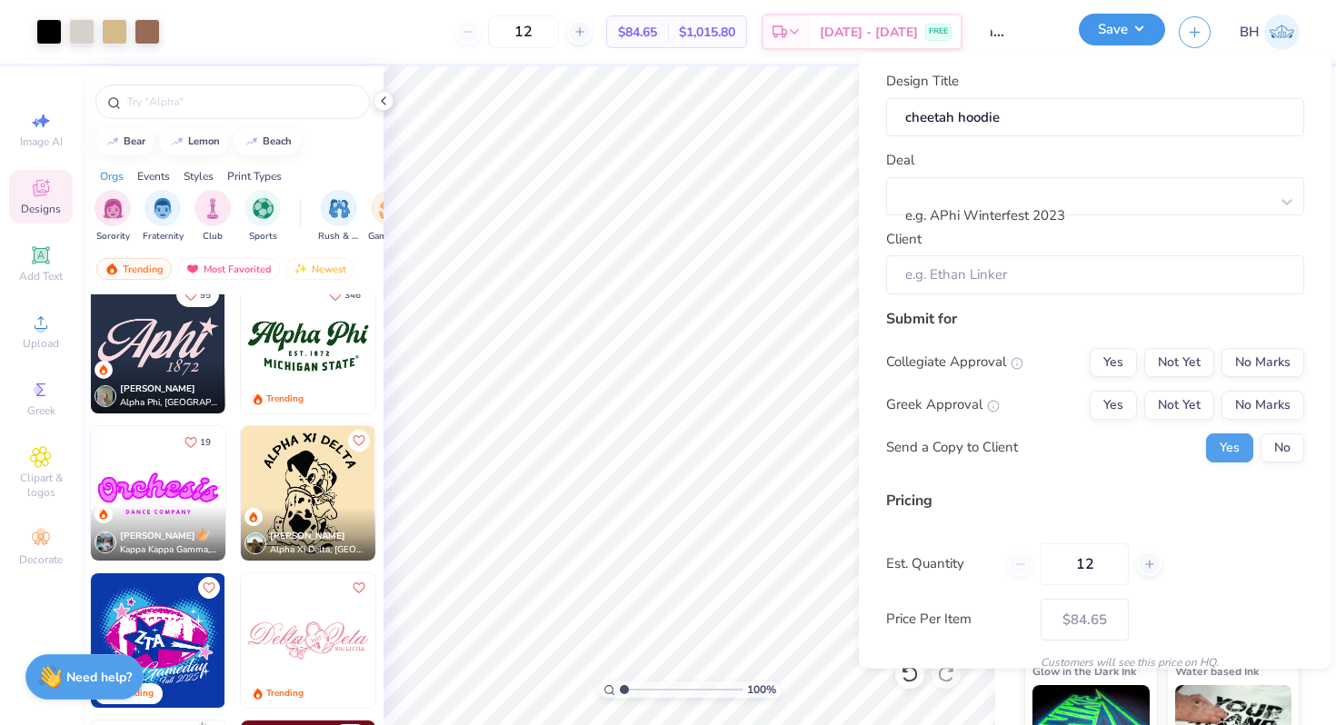
scroll to position [0, 0]
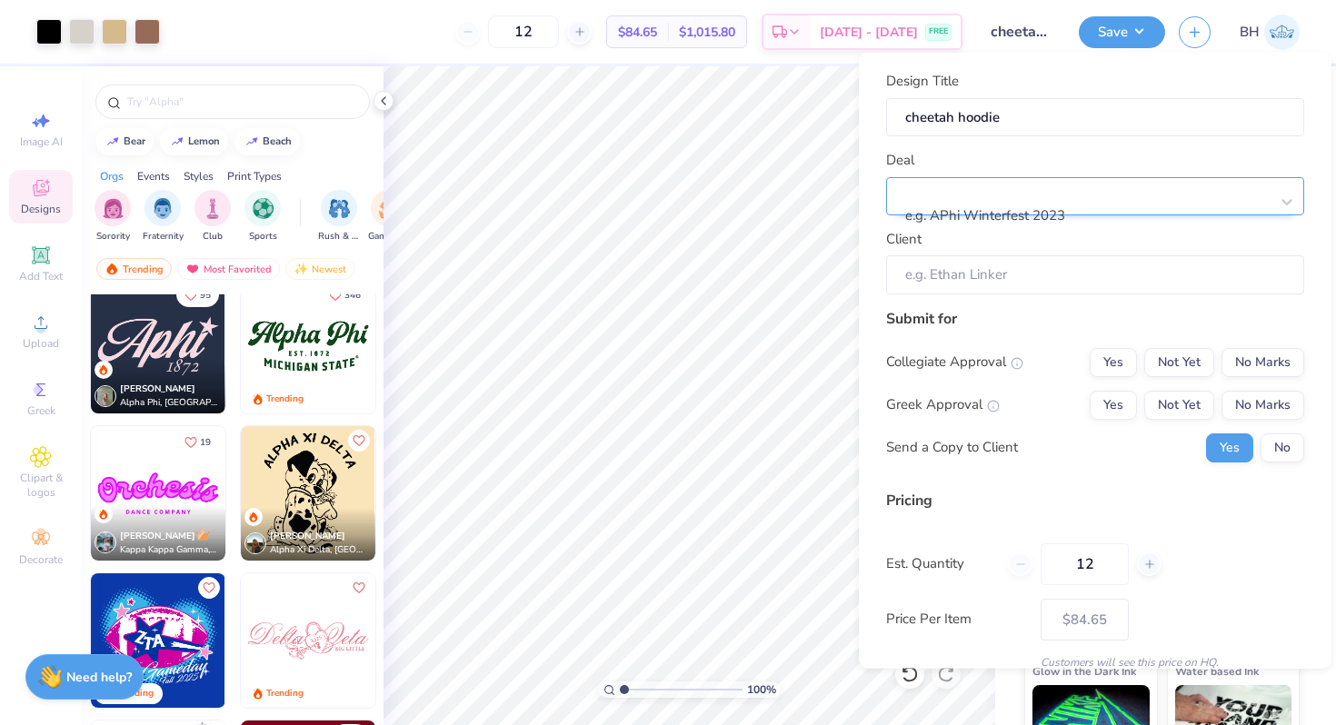
click at [1030, 204] on div at bounding box center [1088, 191] width 362 height 25
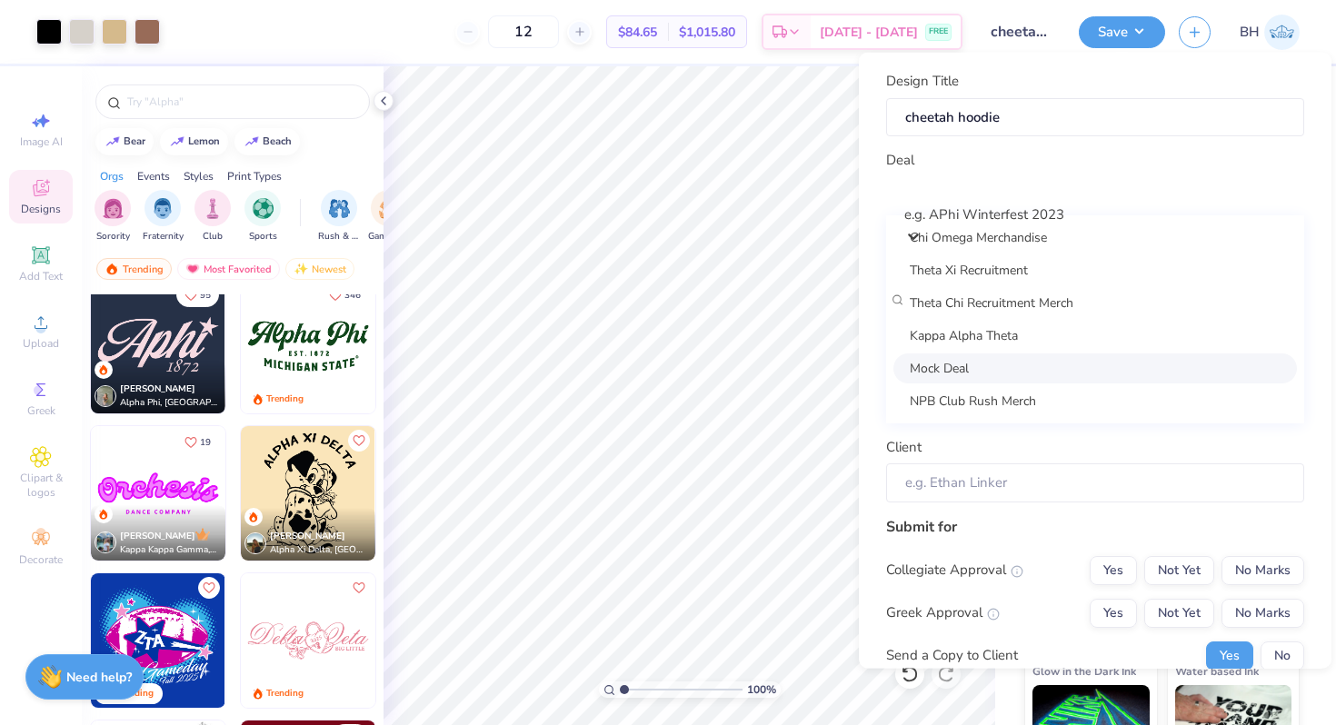
click at [980, 368] on div "Mock Deal" at bounding box center [1095, 368] width 404 height 30
type input "[PERSON_NAME]"
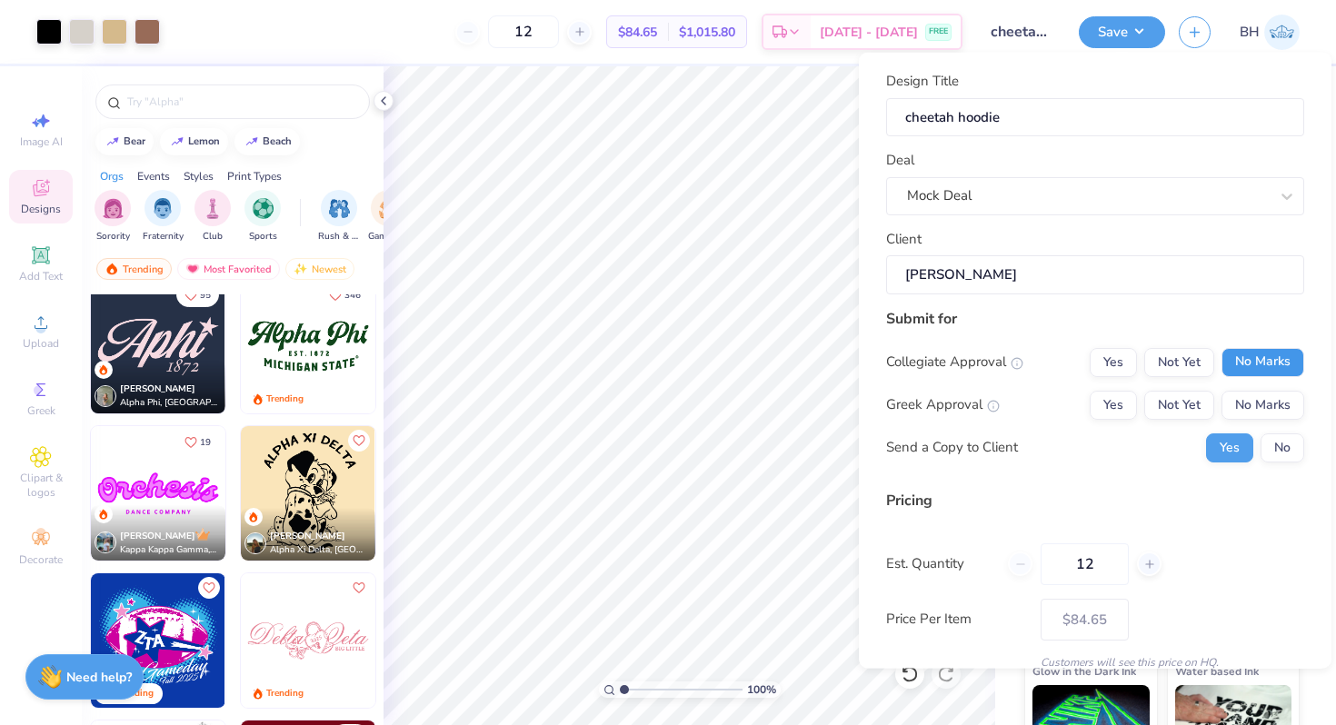
click at [1245, 365] on button "No Marks" at bounding box center [1262, 361] width 83 height 29
click at [1116, 404] on button "Yes" at bounding box center [1113, 404] width 47 height 29
click at [1289, 444] on button "No" at bounding box center [1283, 447] width 44 height 29
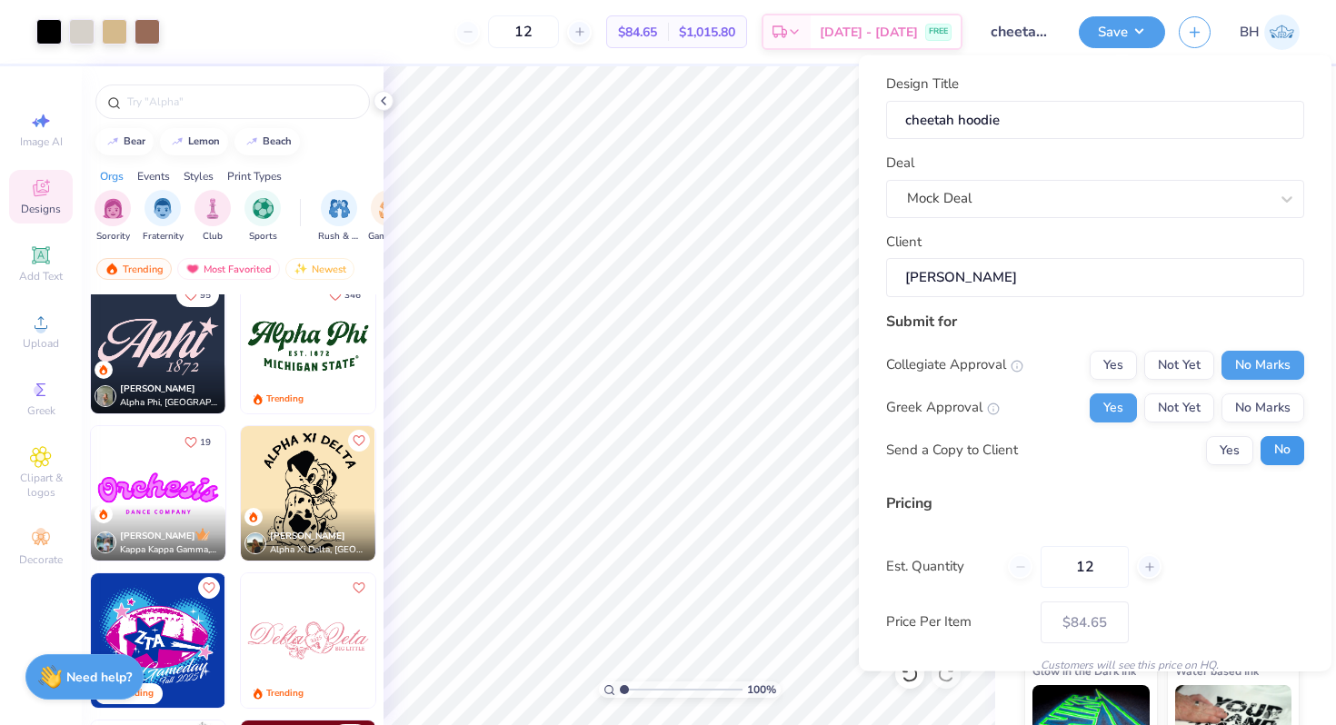
scroll to position [76, 0]
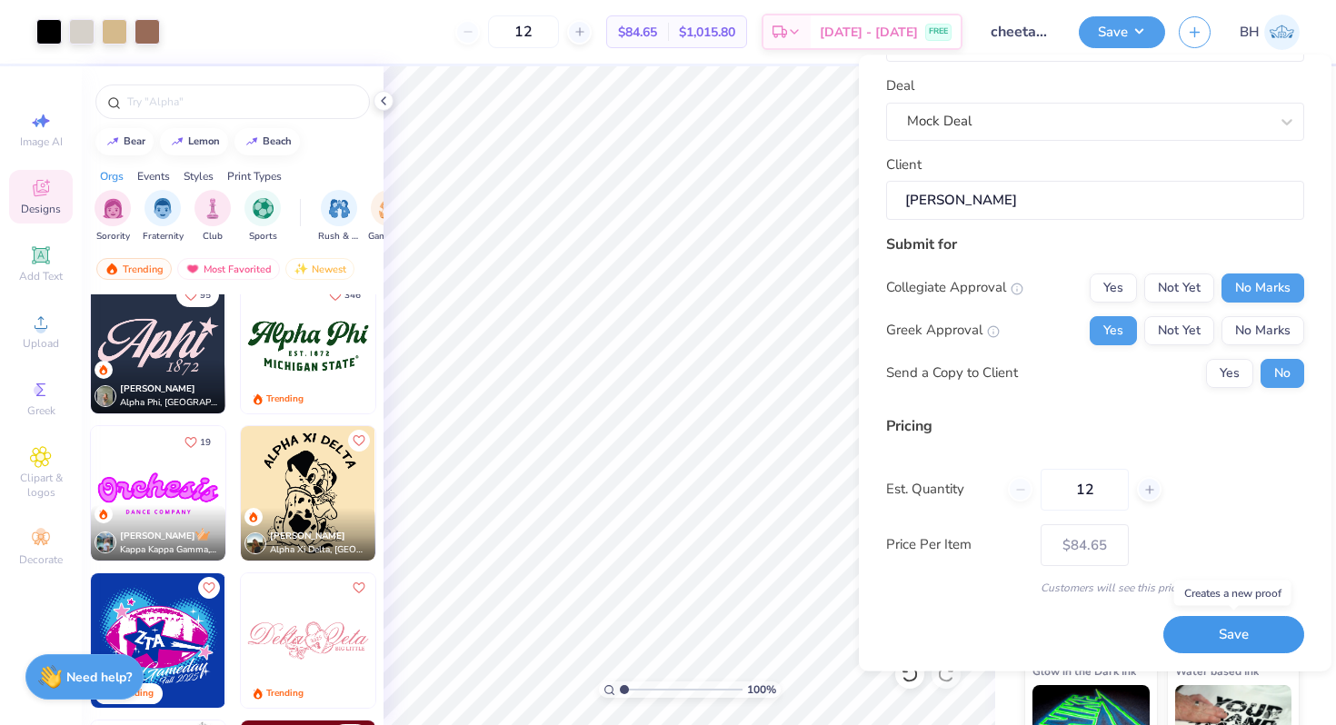
click at [1216, 619] on button "Save" at bounding box center [1233, 635] width 141 height 37
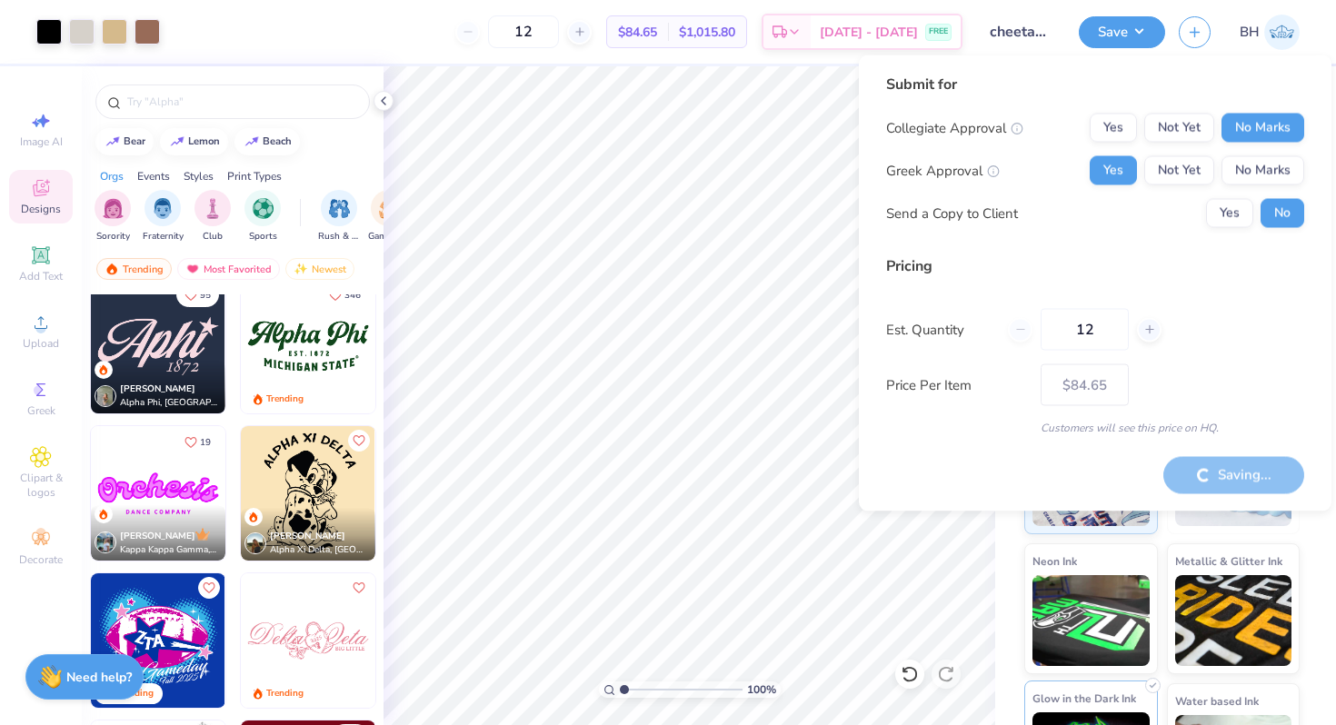
type input "– –"
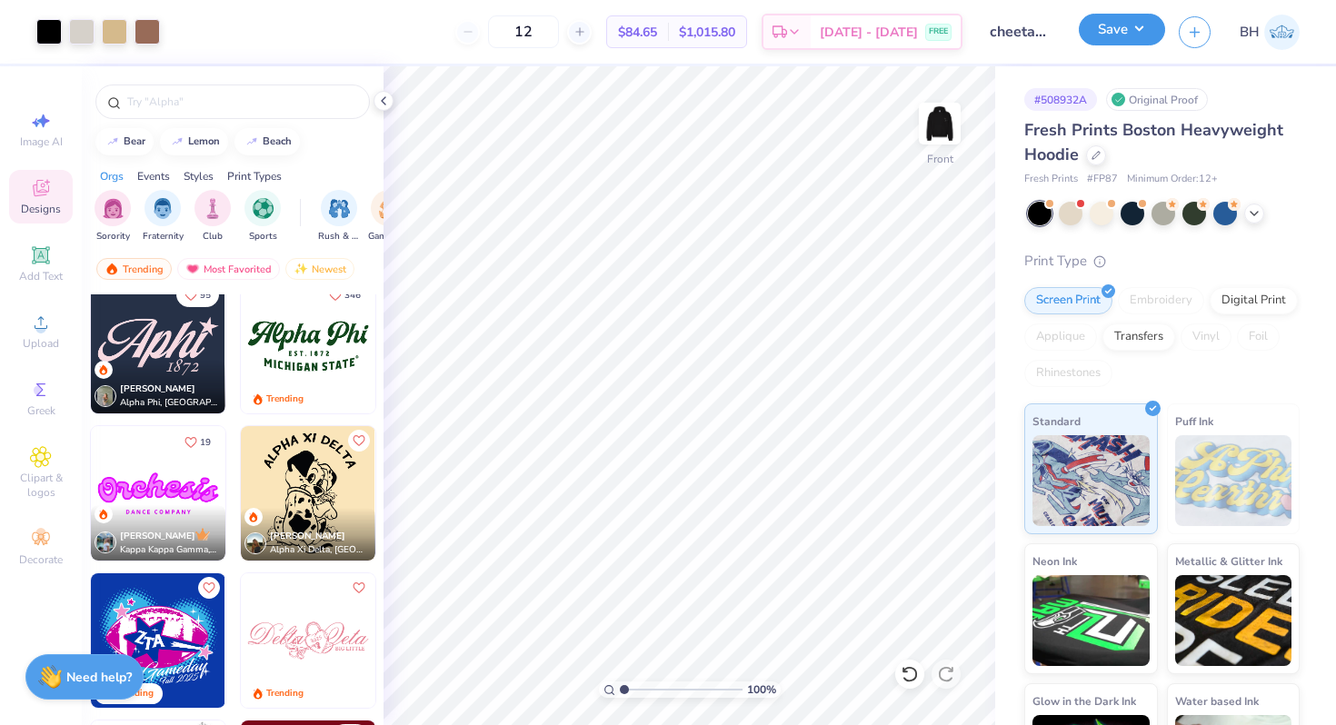
click at [1130, 27] on button "Save" at bounding box center [1122, 30] width 86 height 32
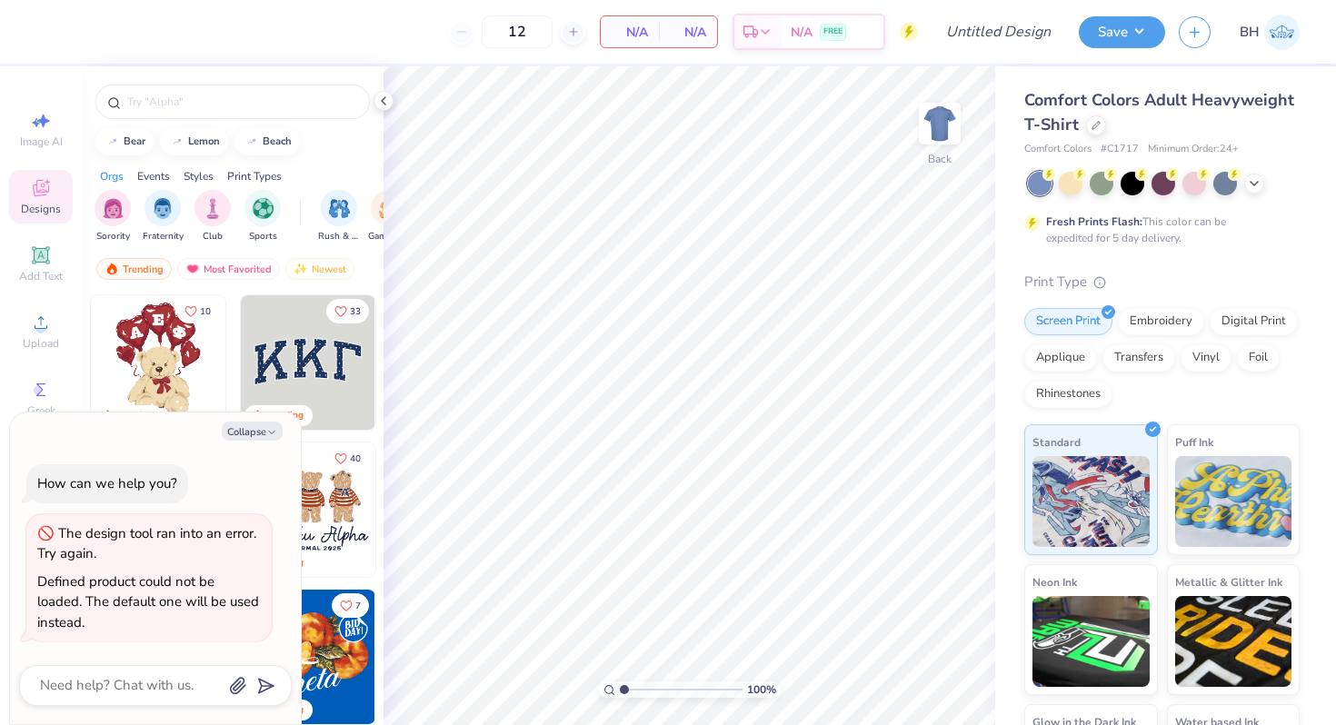
click at [283, 416] on div "Collapse How can we help you? The design tool ran into an error. Try again. Def…" at bounding box center [155, 569] width 291 height 312
click at [274, 431] on icon "button" at bounding box center [271, 432] width 11 height 11
type textarea "x"
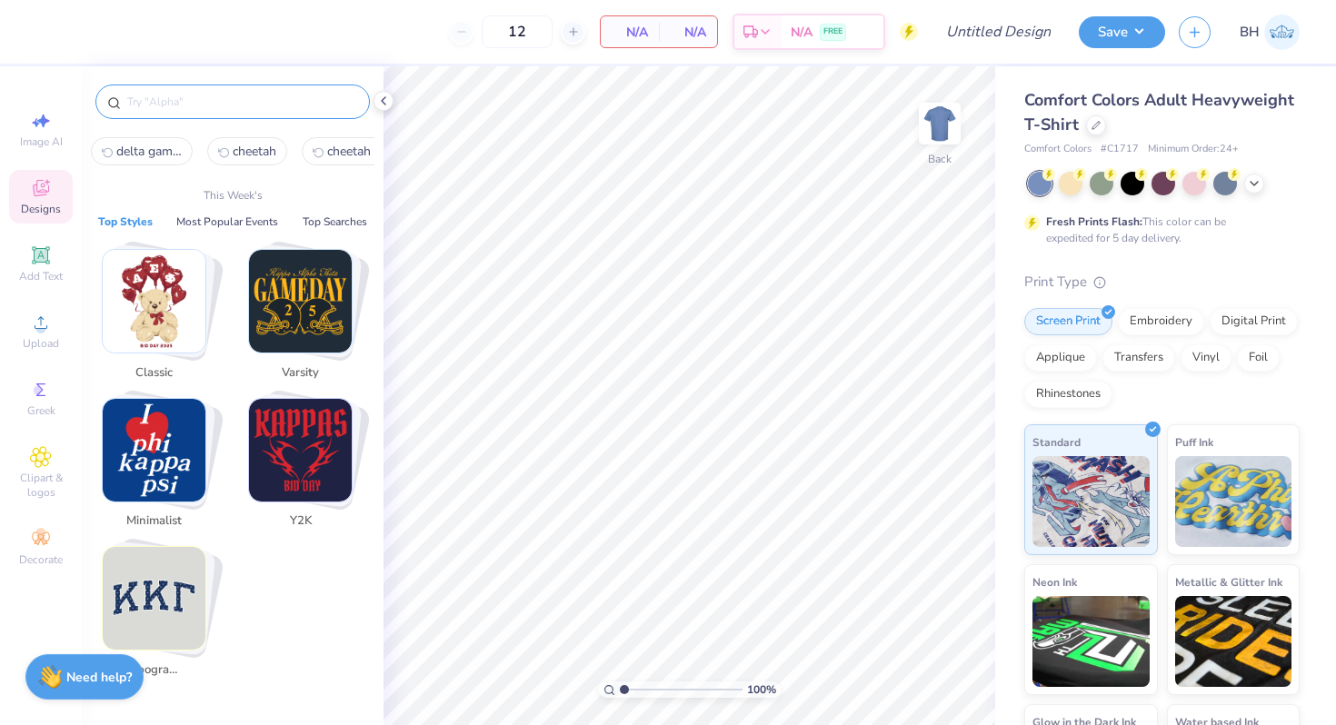
click at [219, 98] on input "text" at bounding box center [241, 102] width 233 height 18
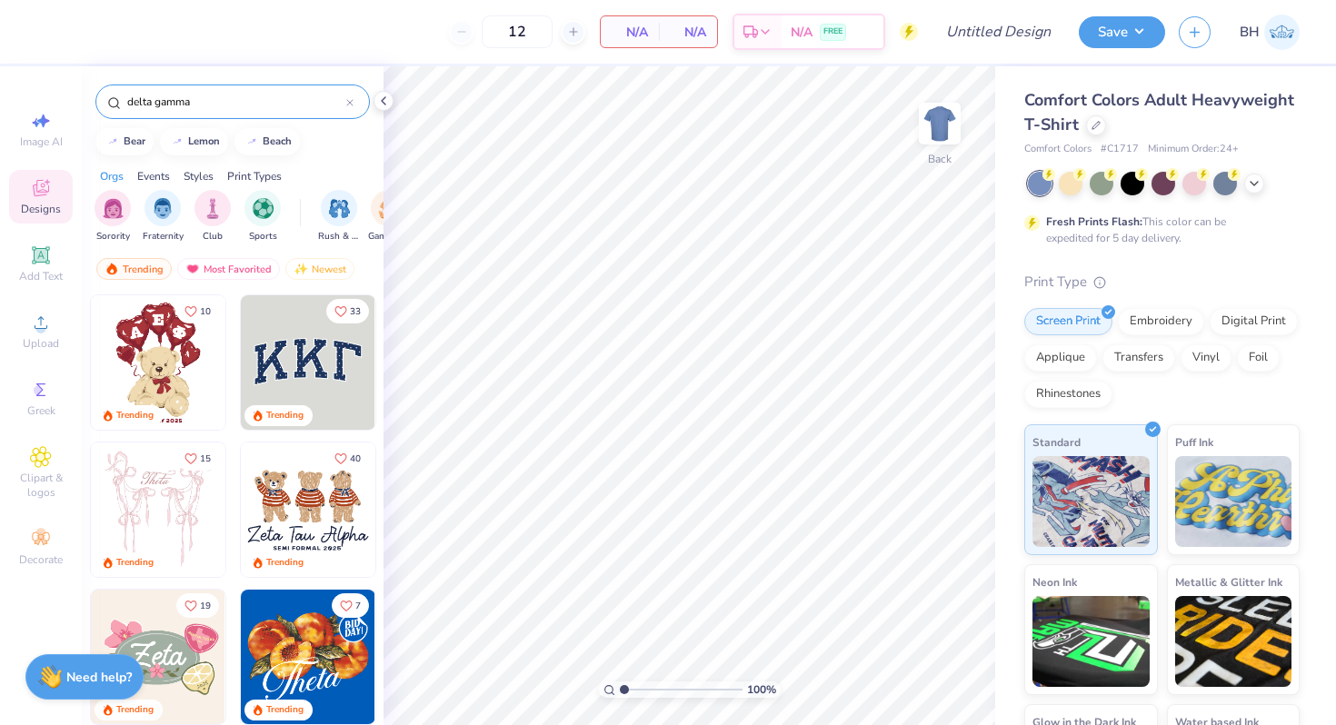
type input "delta gamma"
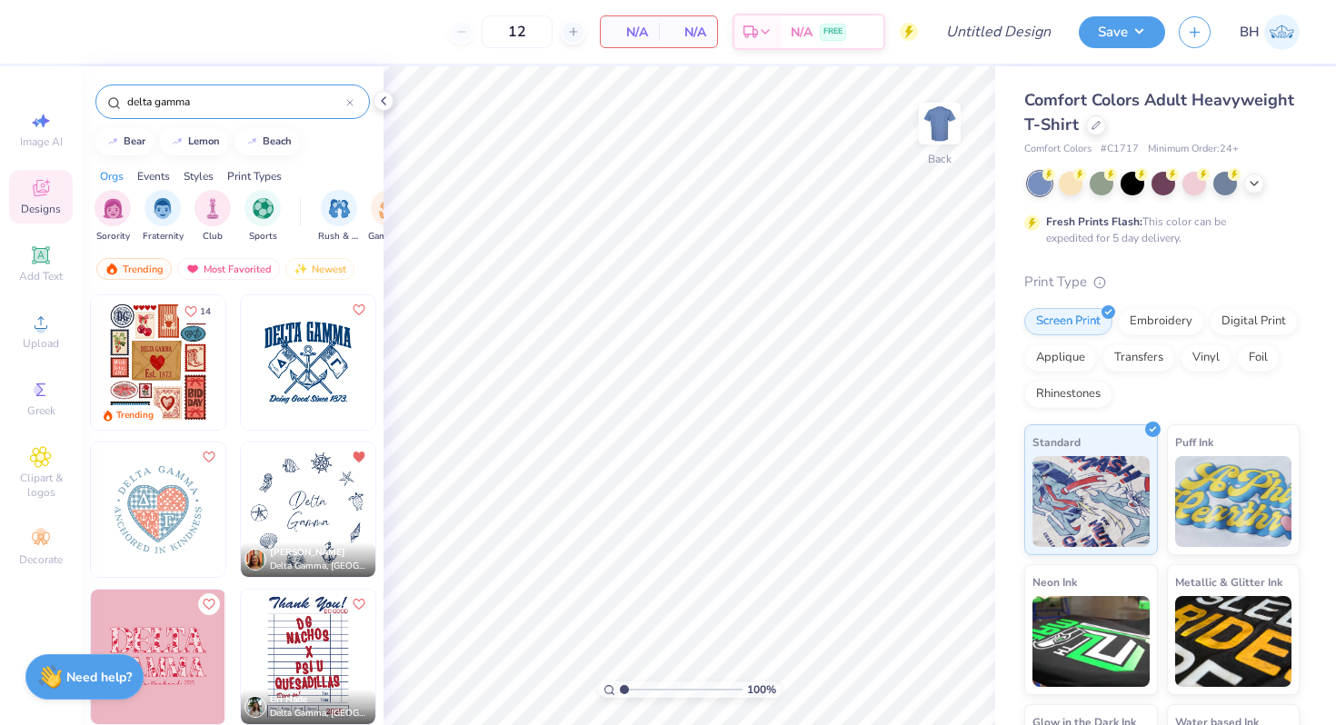
click at [346, 353] on img at bounding box center [308, 362] width 135 height 135
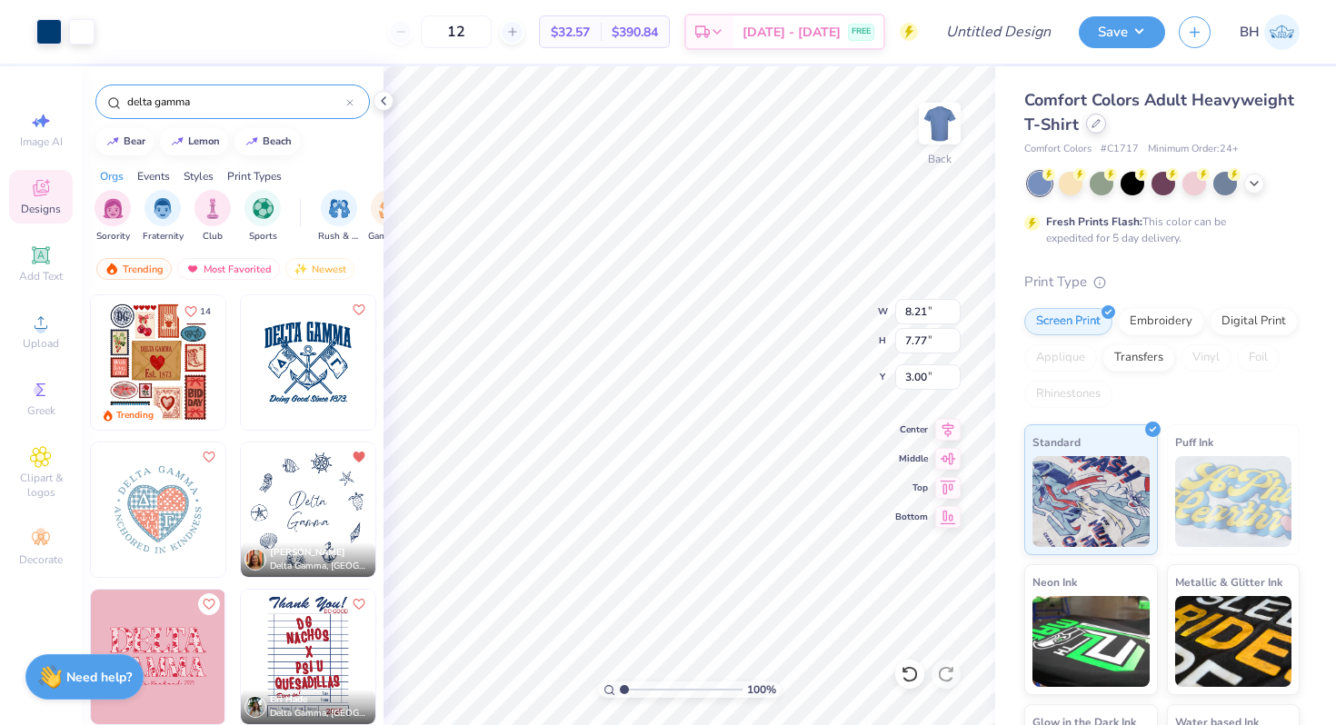
click at [1101, 128] on div at bounding box center [1096, 124] width 20 height 20
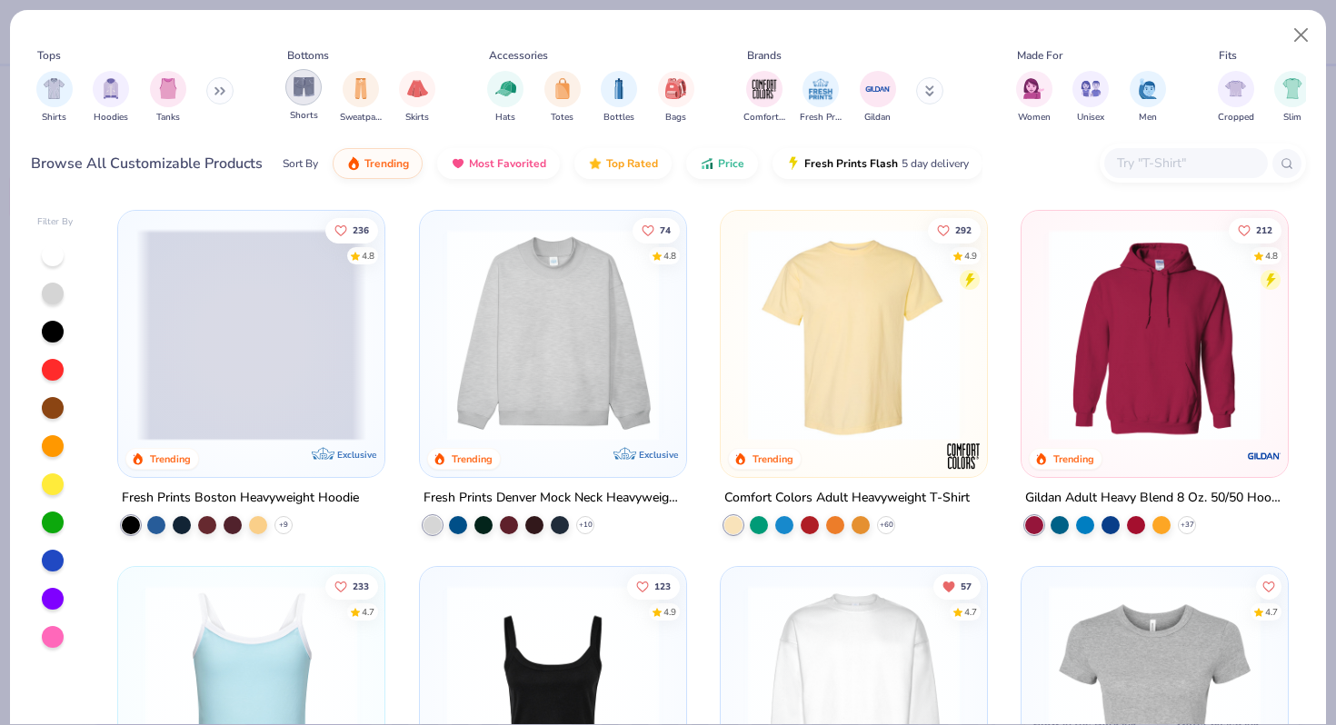
click at [309, 85] on img "filter for Shorts" at bounding box center [304, 86] width 21 height 21
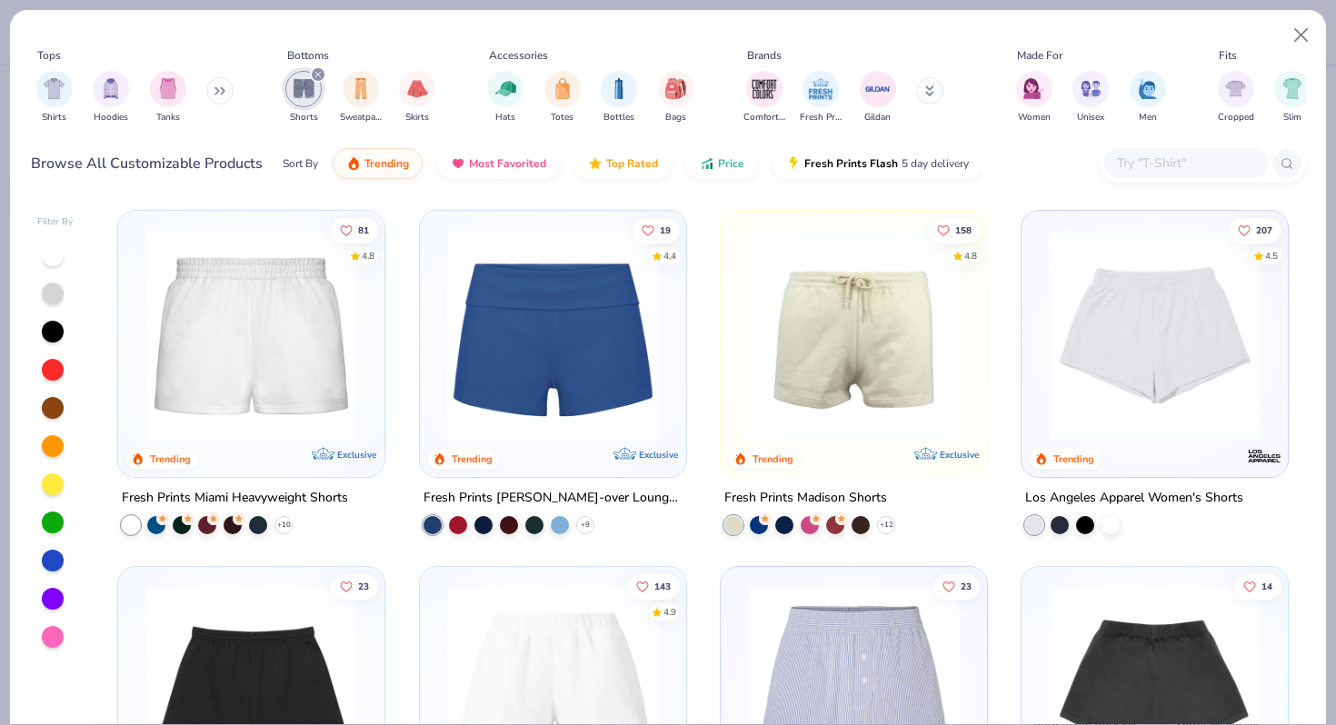
click at [235, 346] on img at bounding box center [251, 335] width 230 height 212
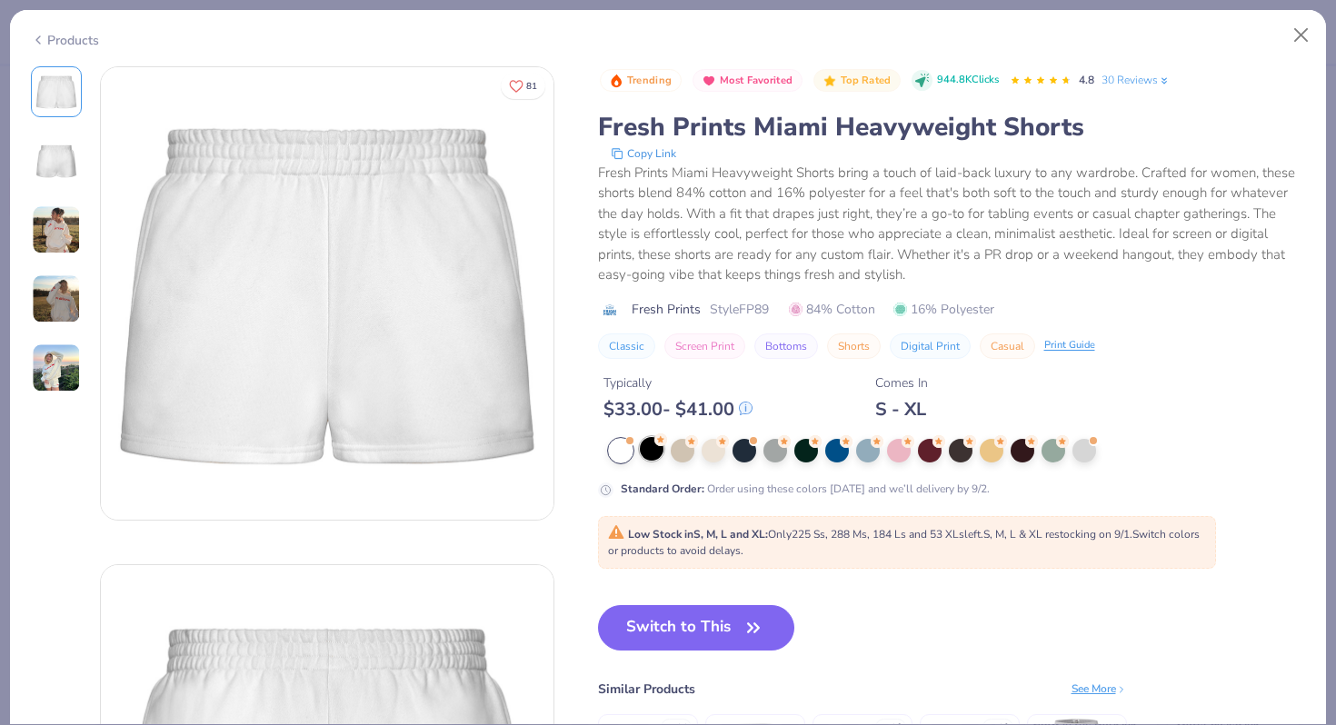
click at [642, 458] on div at bounding box center [652, 449] width 24 height 24
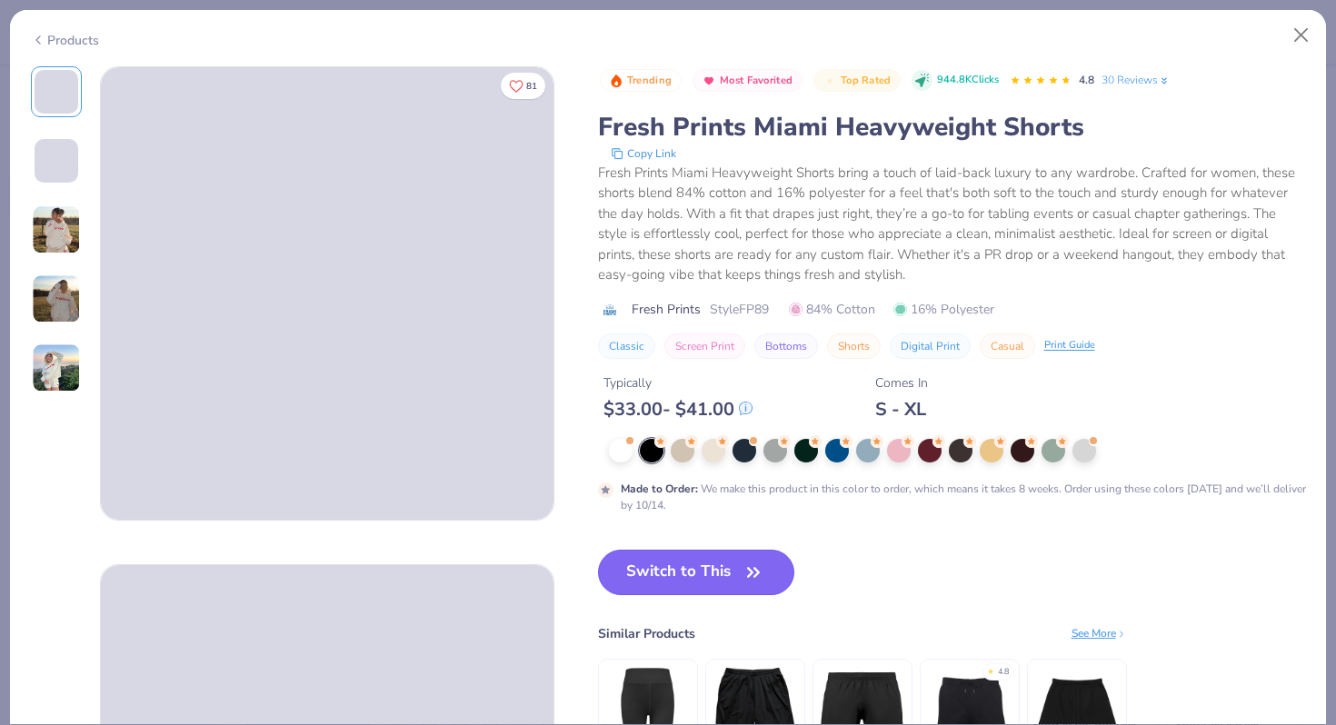
click at [672, 563] on button "Switch to This" at bounding box center [696, 572] width 197 height 45
type textarea "x"
type input "50"
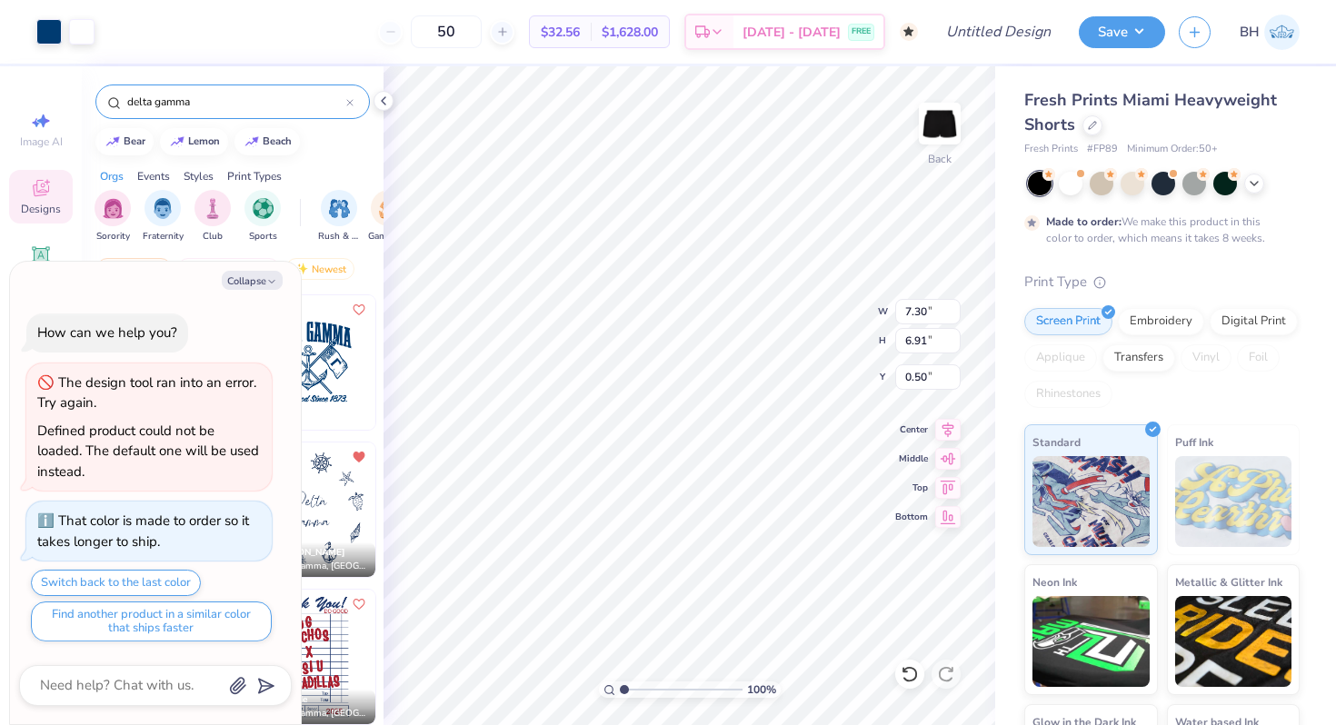
type textarea "x"
type input "4.21"
type input "3.98"
type input "3.43"
type textarea "x"
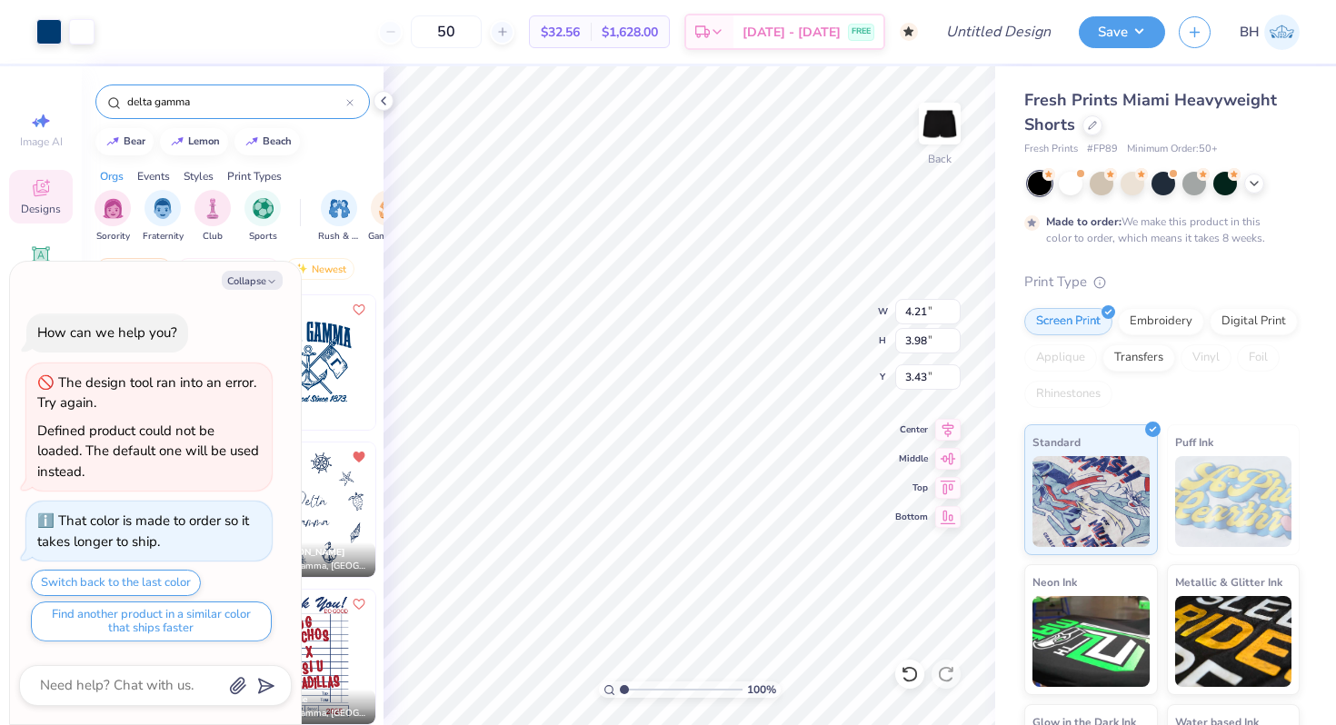
type input "1.61"
type textarea "x"
type input "1.78"
click at [274, 275] on button "Collapse" at bounding box center [252, 280] width 61 height 19
type textarea "x"
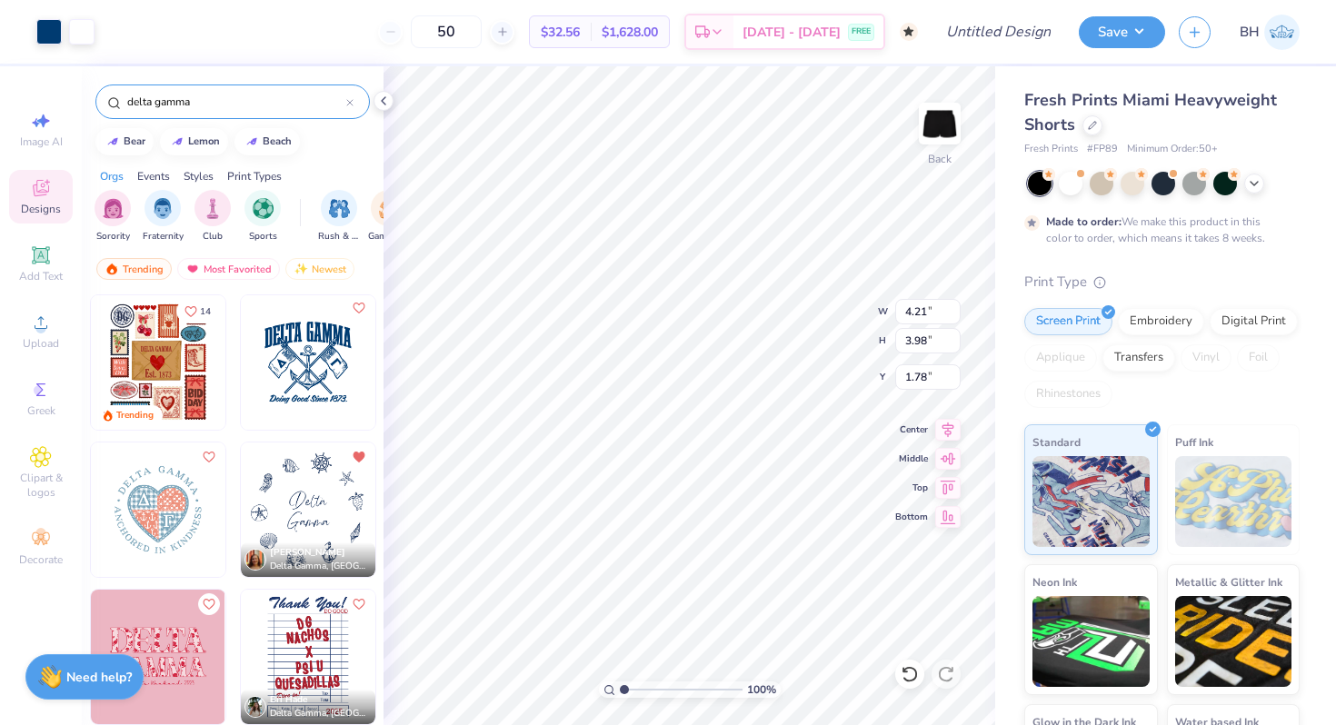
click at [356, 310] on icon "Like" at bounding box center [358, 308] width 13 height 13
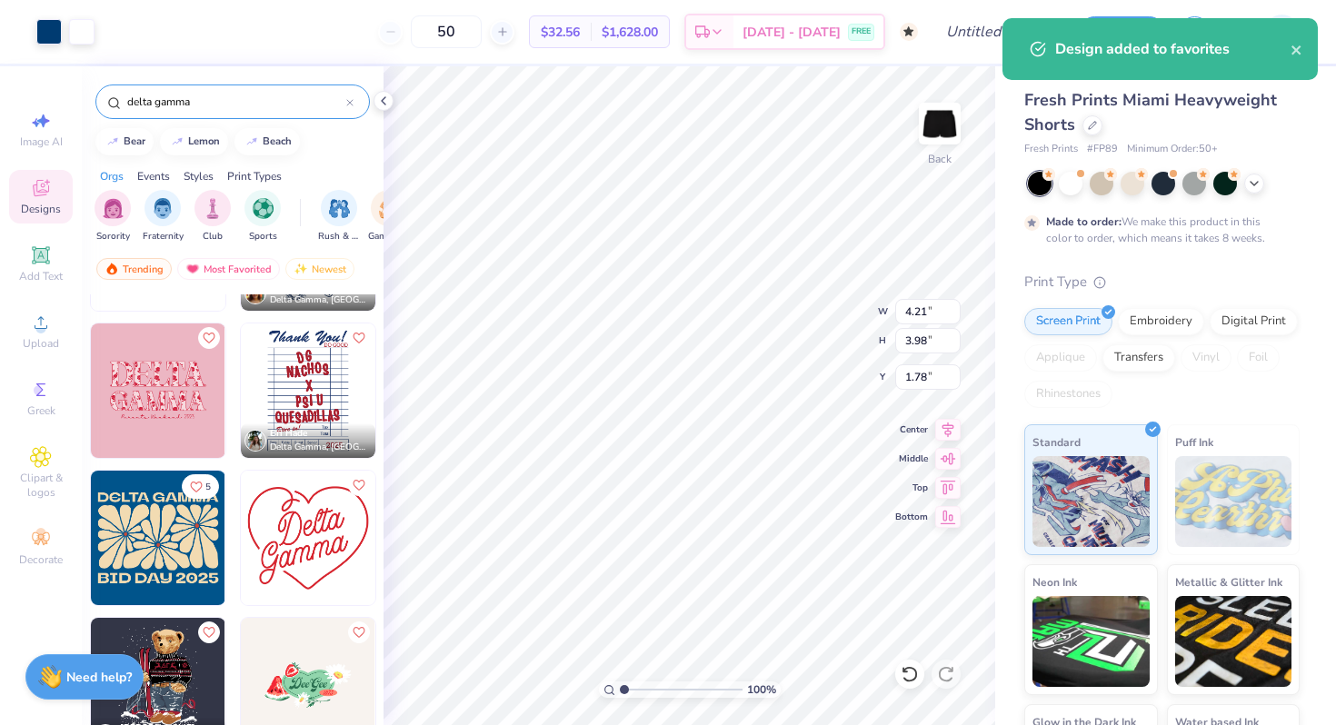
scroll to position [276, 0]
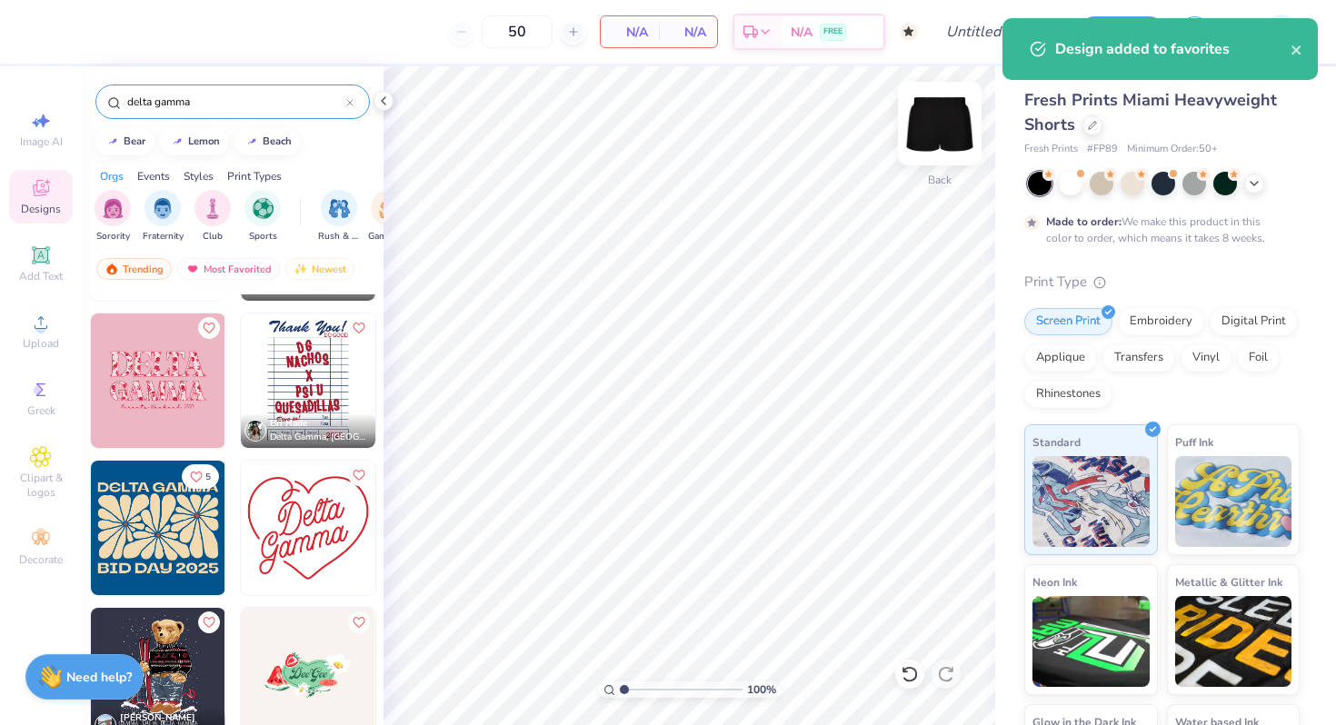
click at [952, 107] on img at bounding box center [939, 123] width 73 height 73
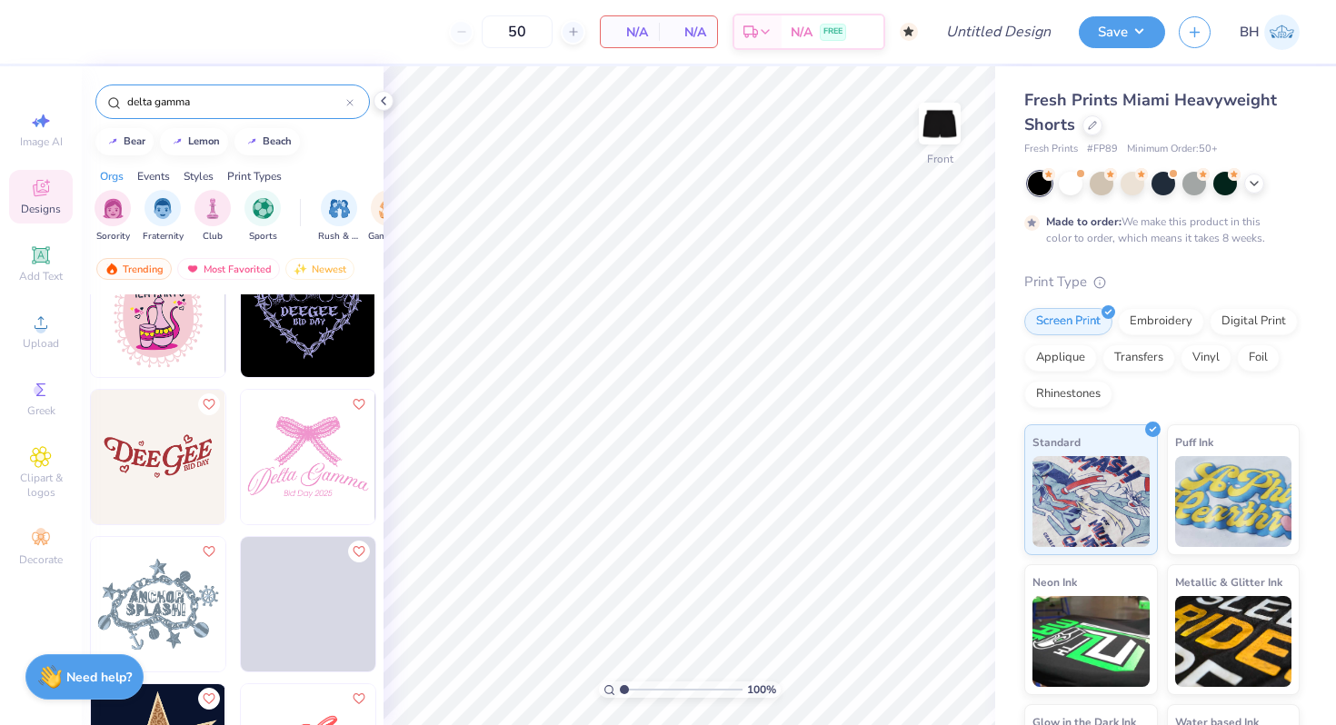
scroll to position [2486, 0]
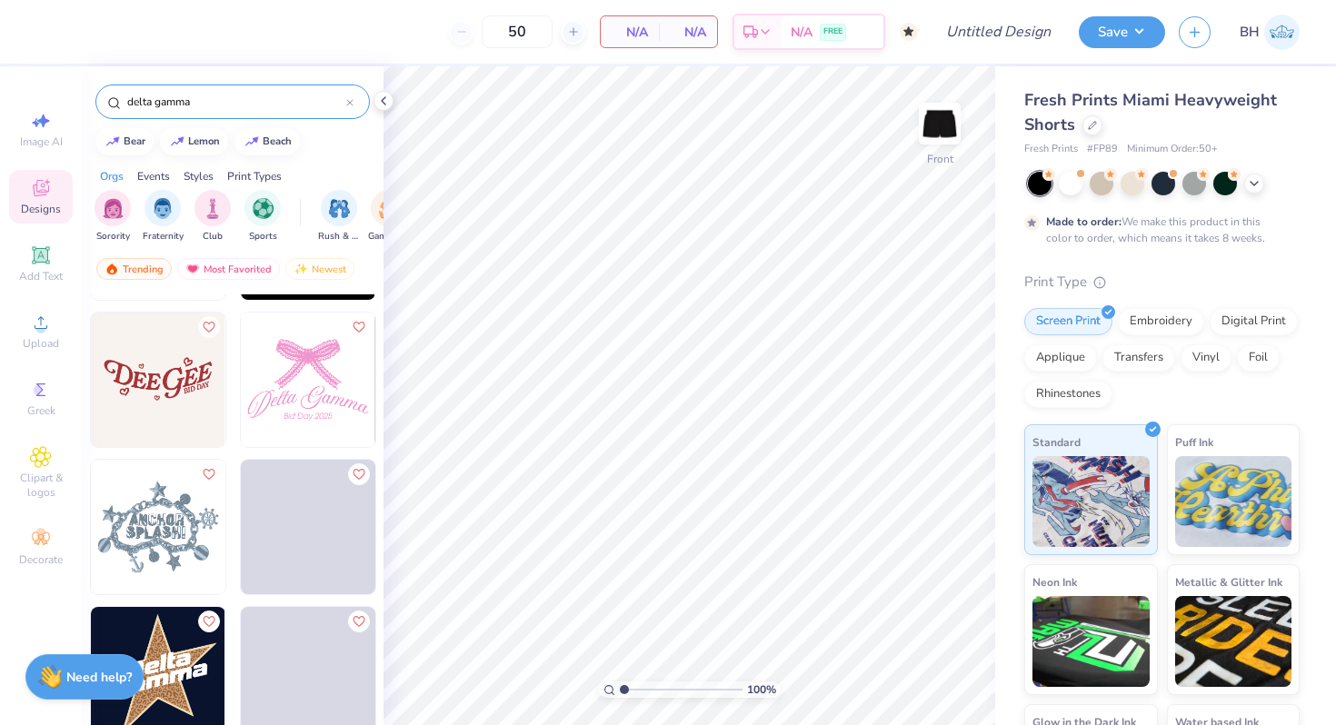
click at [170, 415] on img at bounding box center [158, 380] width 135 height 135
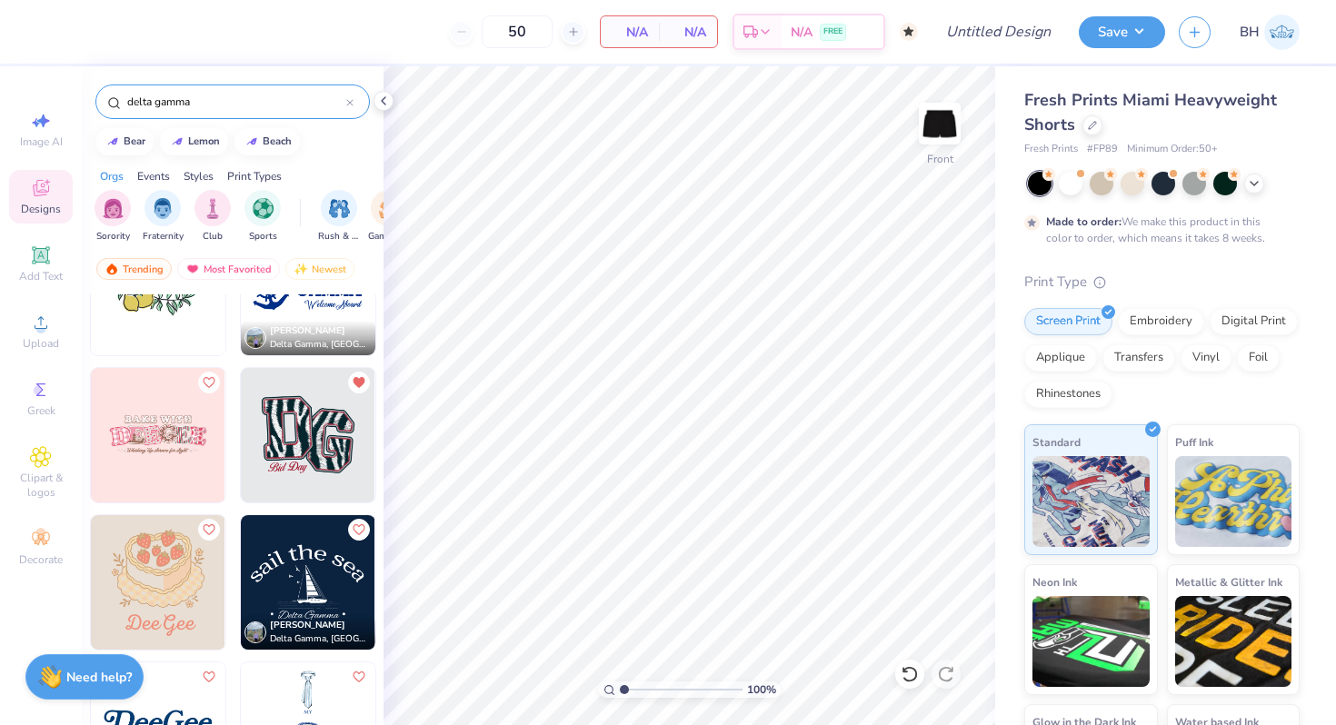
scroll to position [1081, 0]
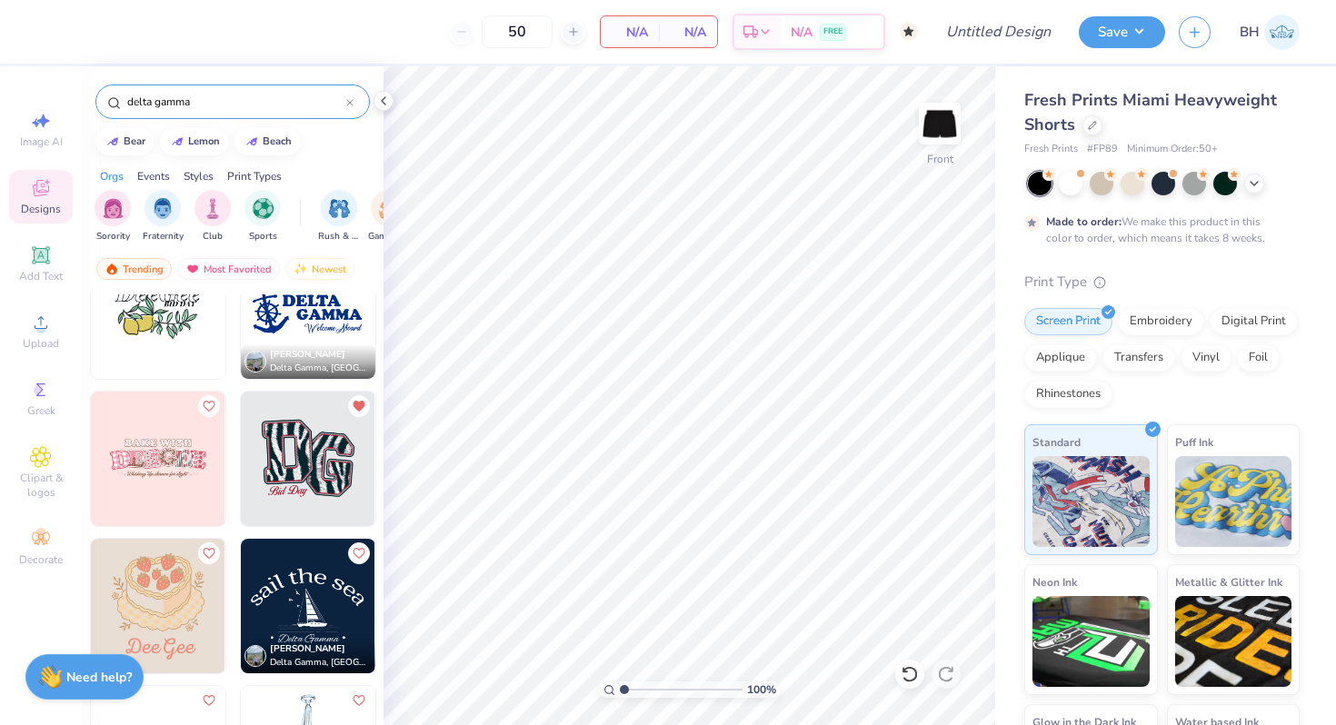
click at [314, 488] on img at bounding box center [308, 459] width 135 height 135
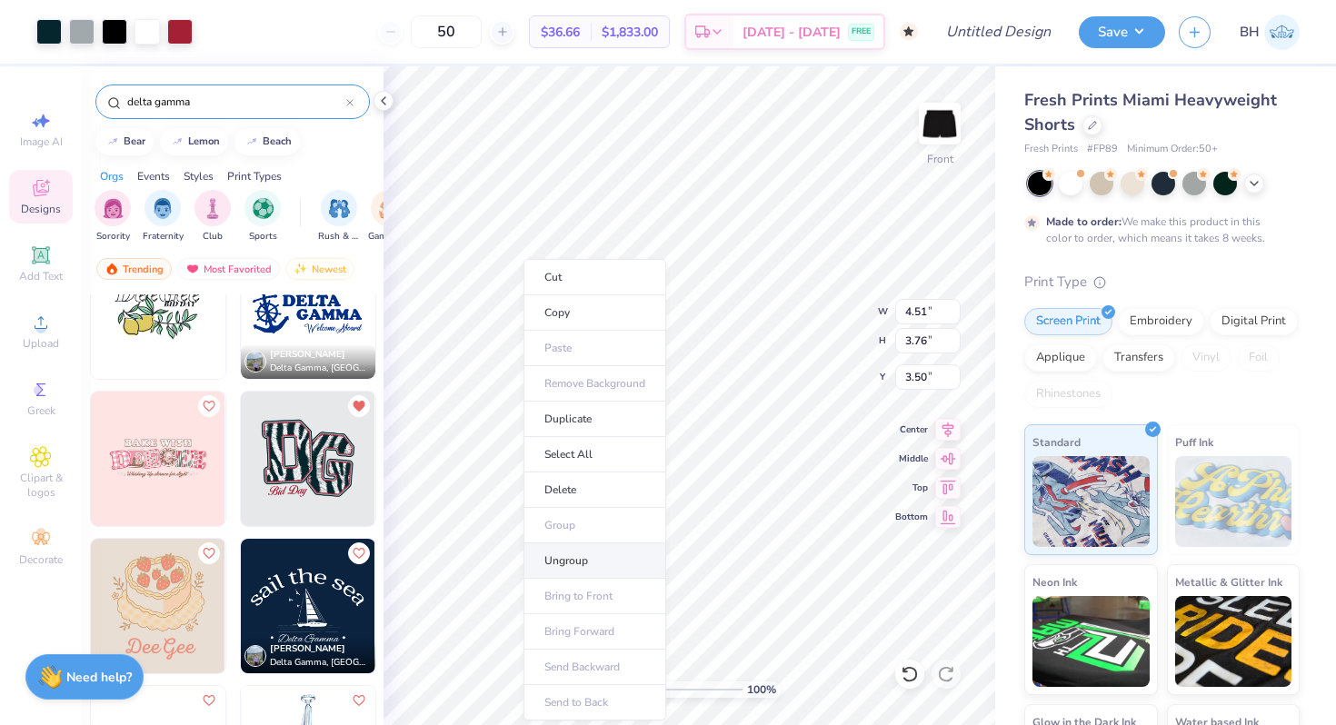
click at [566, 549] on li "Ungroup" at bounding box center [594, 560] width 143 height 35
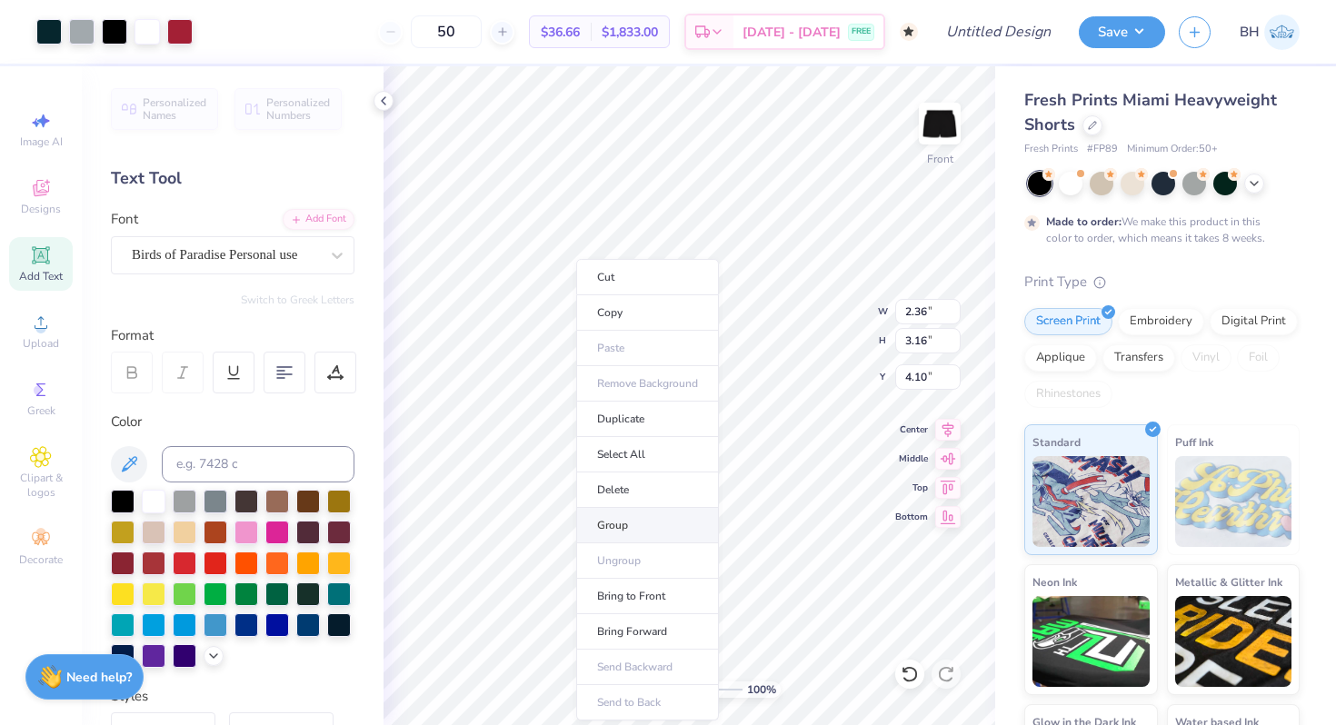
click at [630, 523] on li "Group" at bounding box center [647, 525] width 143 height 35
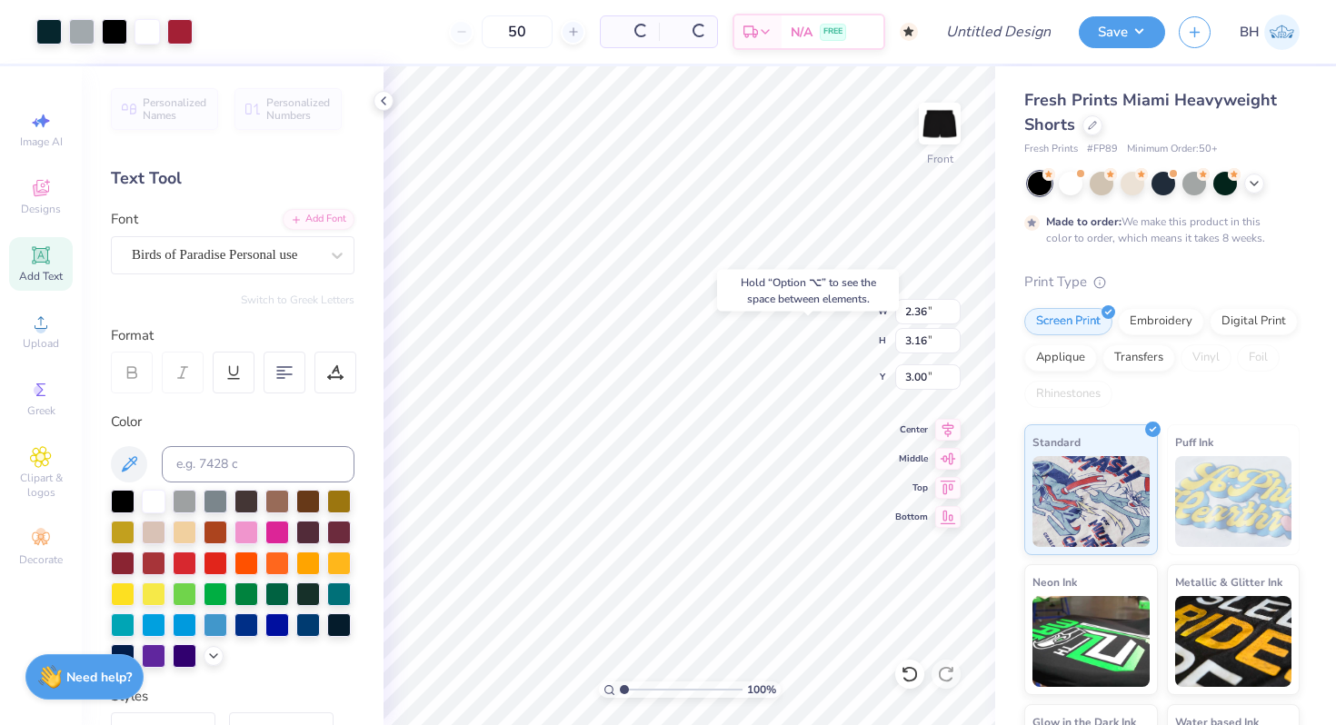
type input "3.00"
click at [918, 300] on div "100 % Front W 2.36 2.36 " H 3.16 3.16 " Y 3.00 3.00 " Center Middle Top Bottom" at bounding box center [690, 395] width 612 height 659
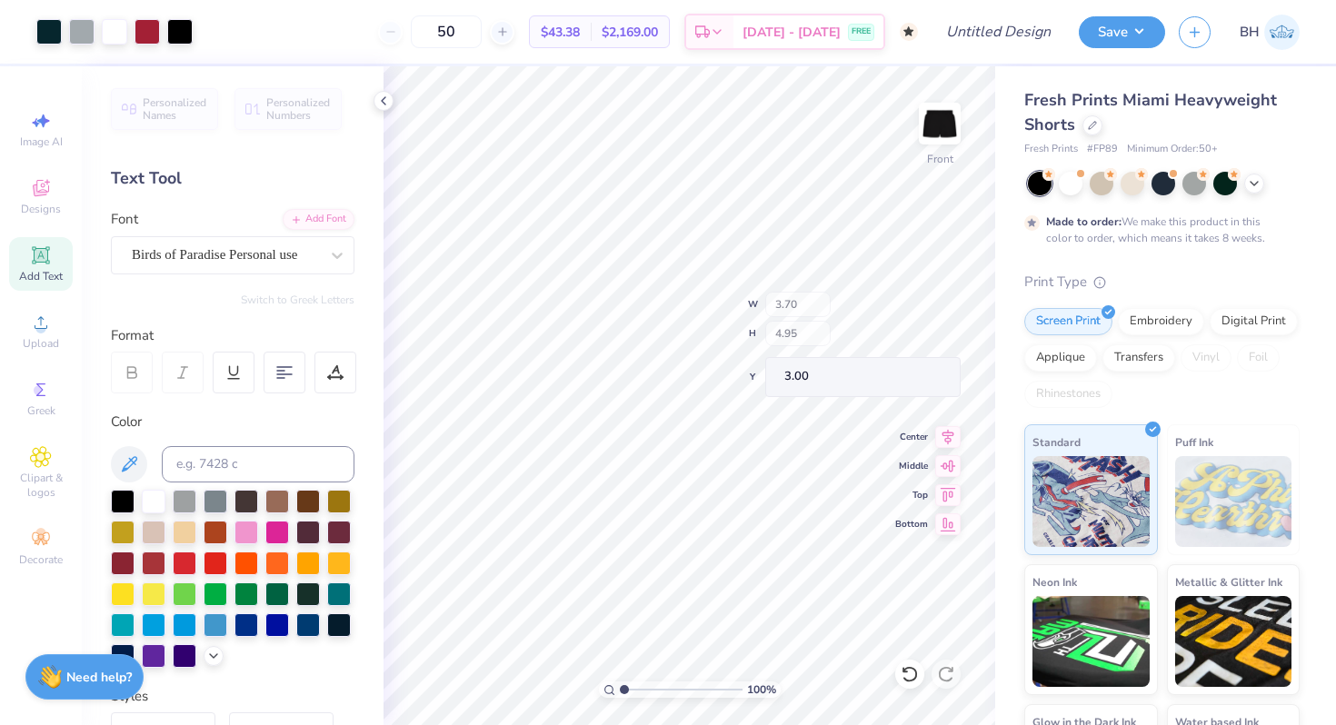
type input "3.70"
type input "4.95"
type input "1.21"
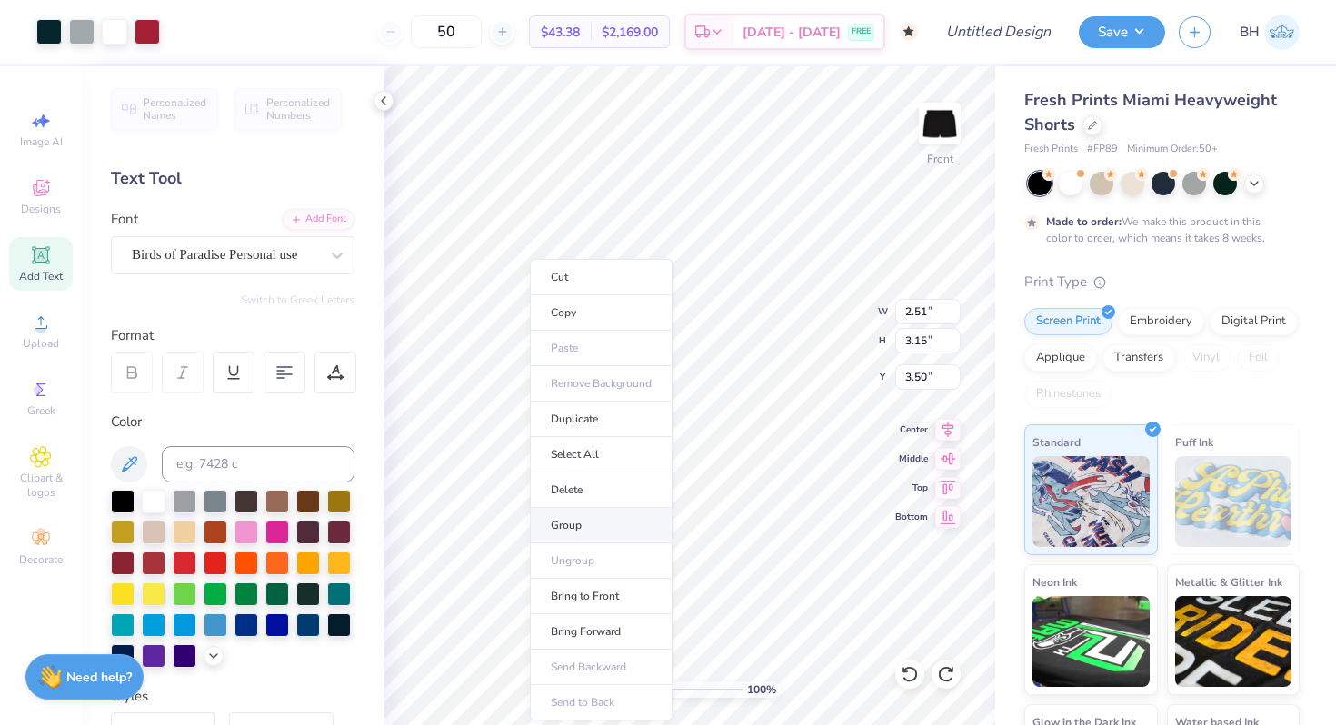
click at [581, 513] on li "Group" at bounding box center [601, 525] width 143 height 35
type input "3.54"
type input "4.45"
type input "1.21"
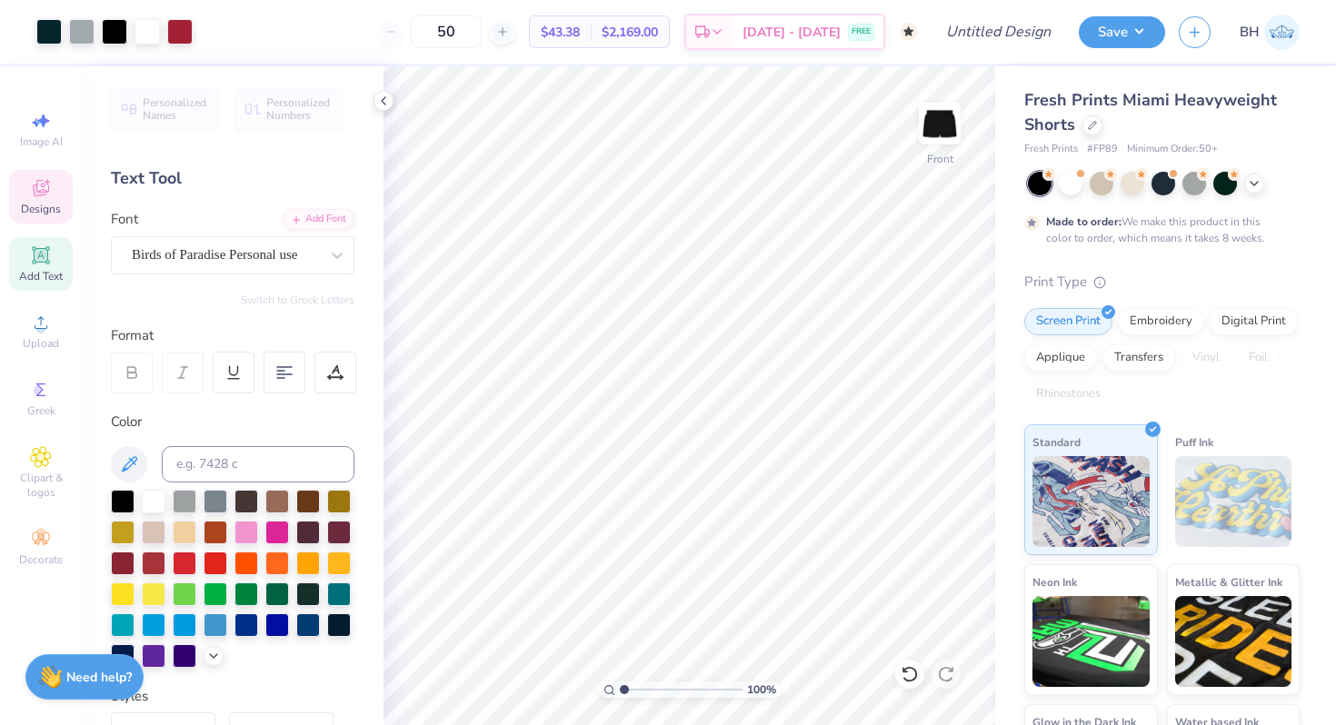
click at [42, 191] on icon at bounding box center [41, 188] width 22 height 22
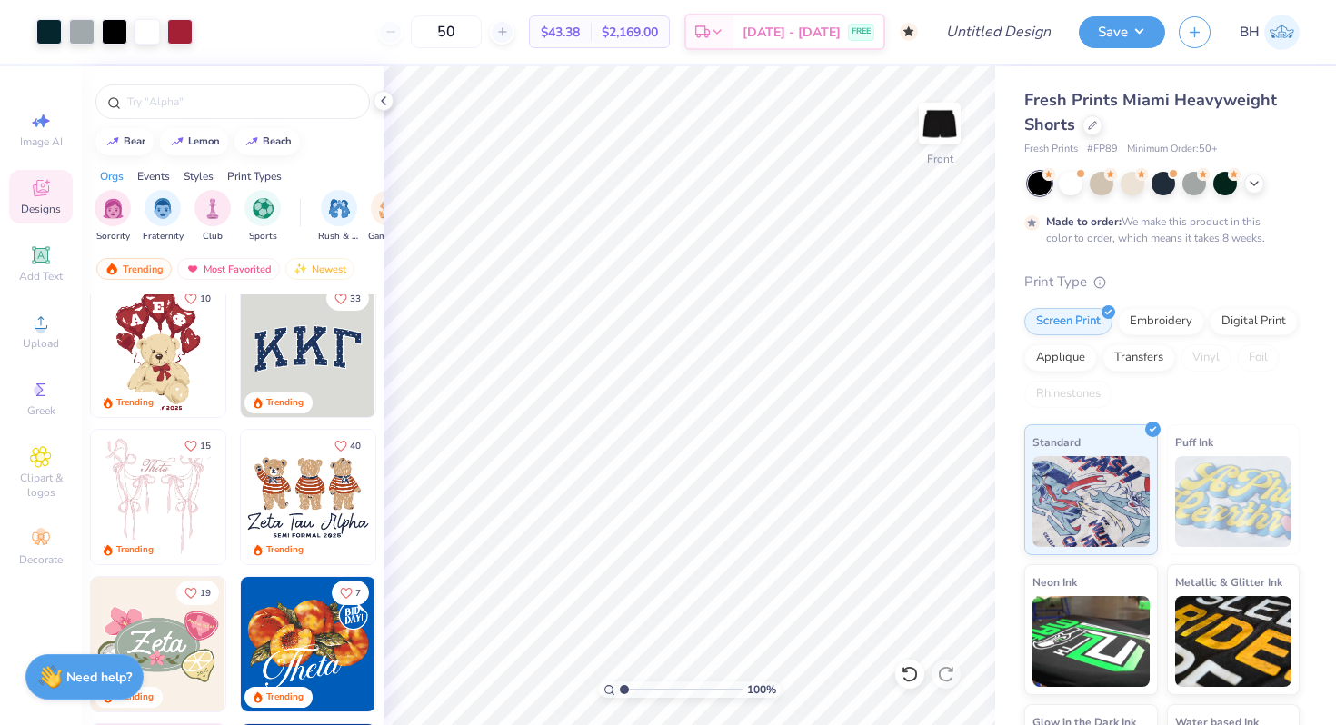
scroll to position [11, 0]
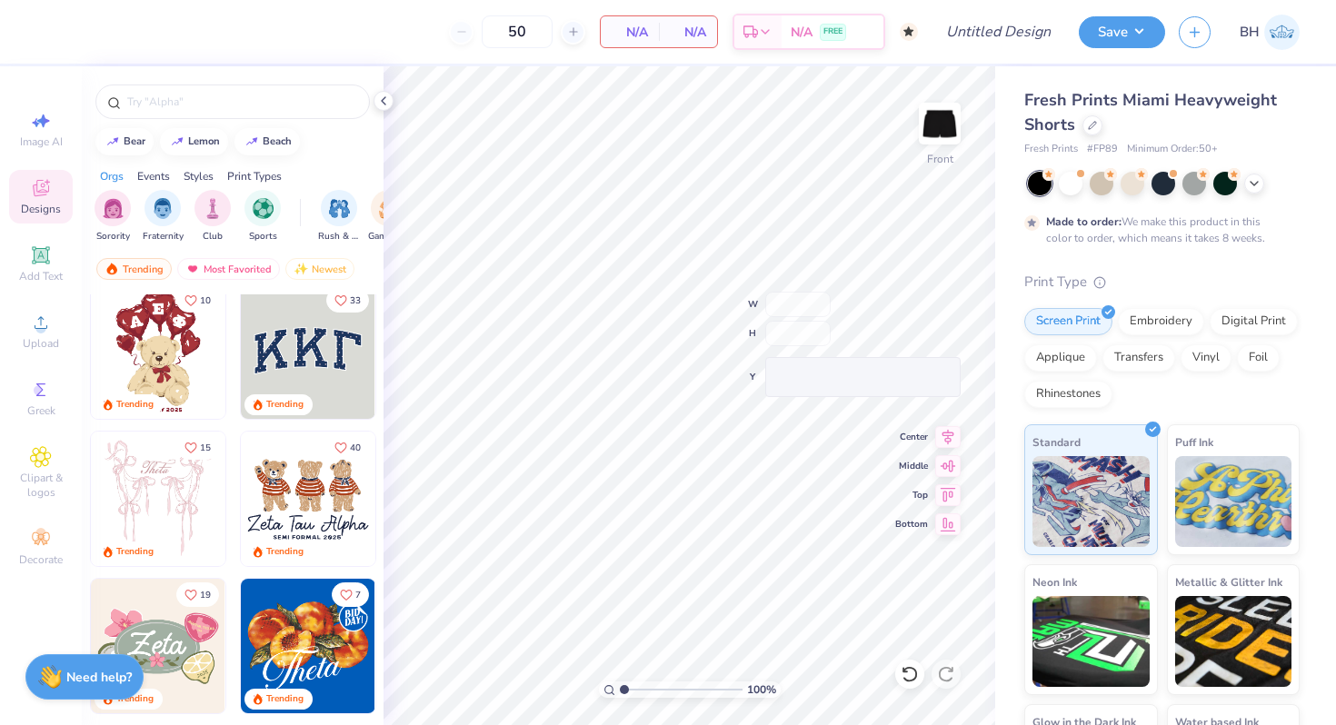
click at [1092, 135] on div "Fresh Prints Miami Heavyweight Shorts" at bounding box center [1161, 112] width 275 height 49
click at [1092, 129] on div at bounding box center [1092, 124] width 20 height 20
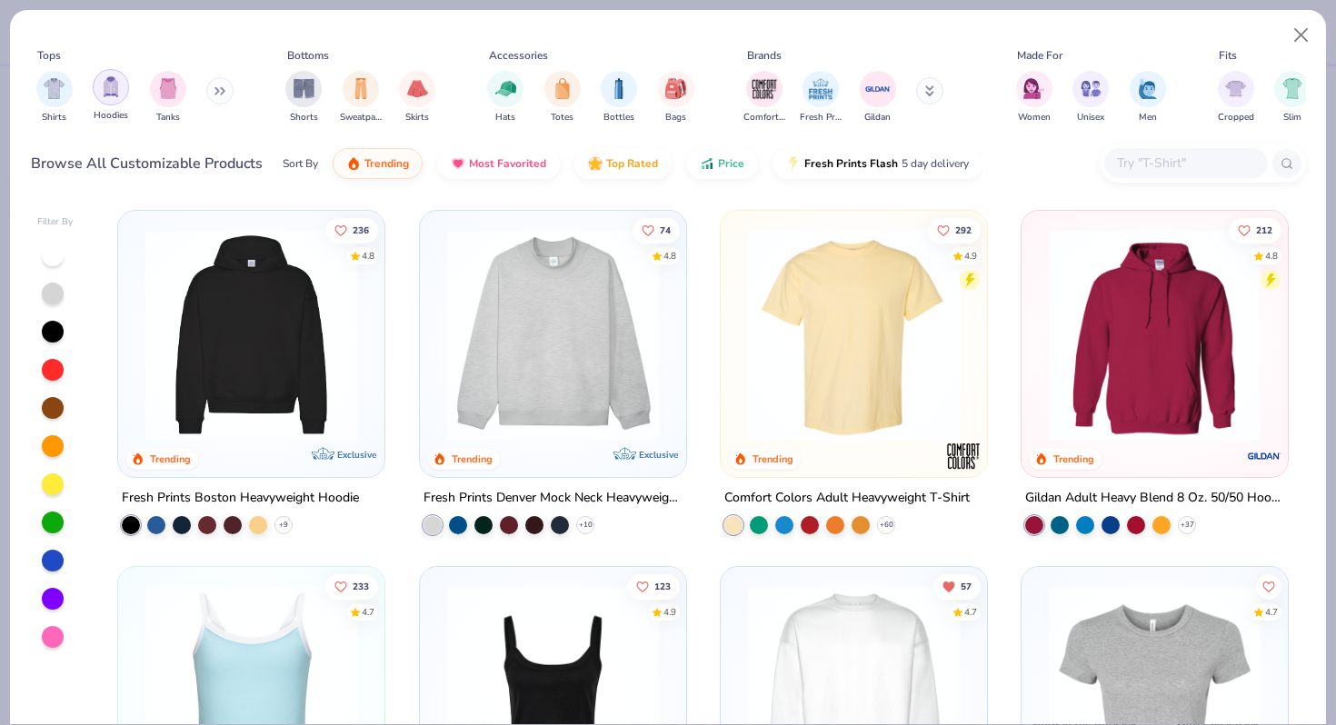
click at [112, 105] on div "filter for Hoodies" at bounding box center [111, 87] width 36 height 36
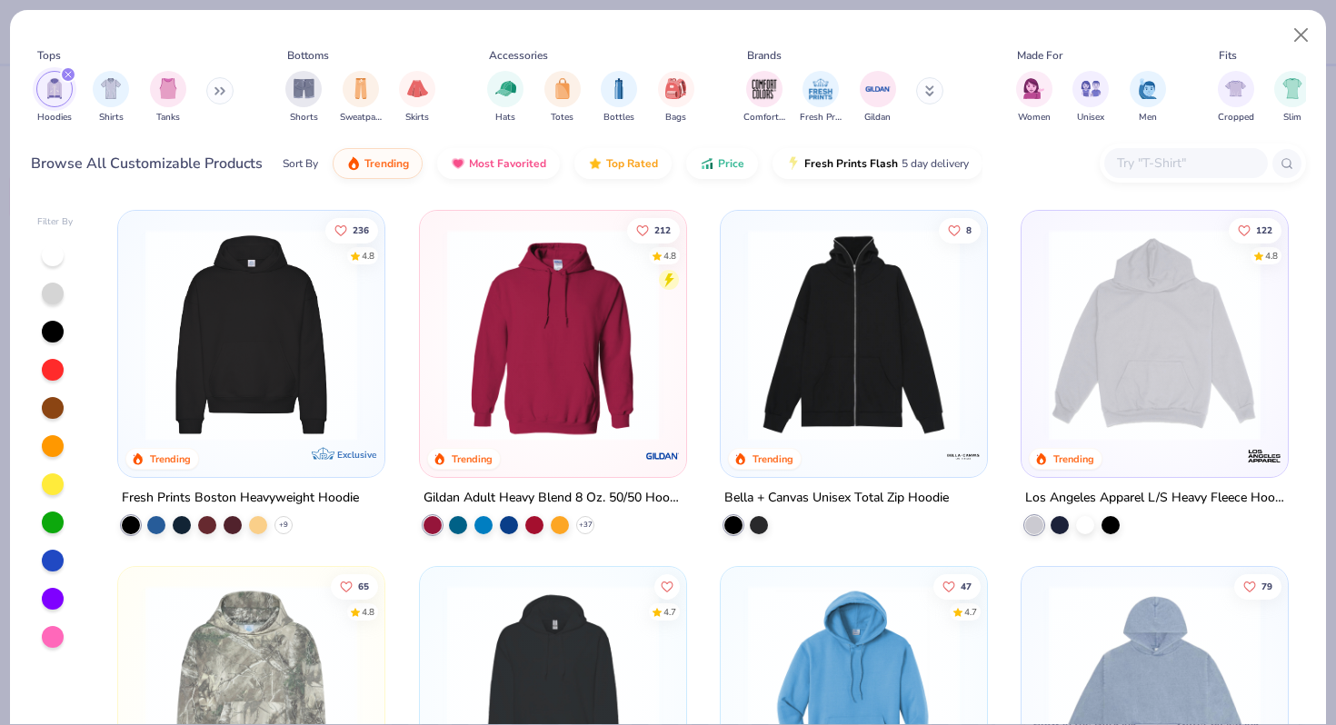
click at [50, 567] on div at bounding box center [53, 561] width 22 height 22
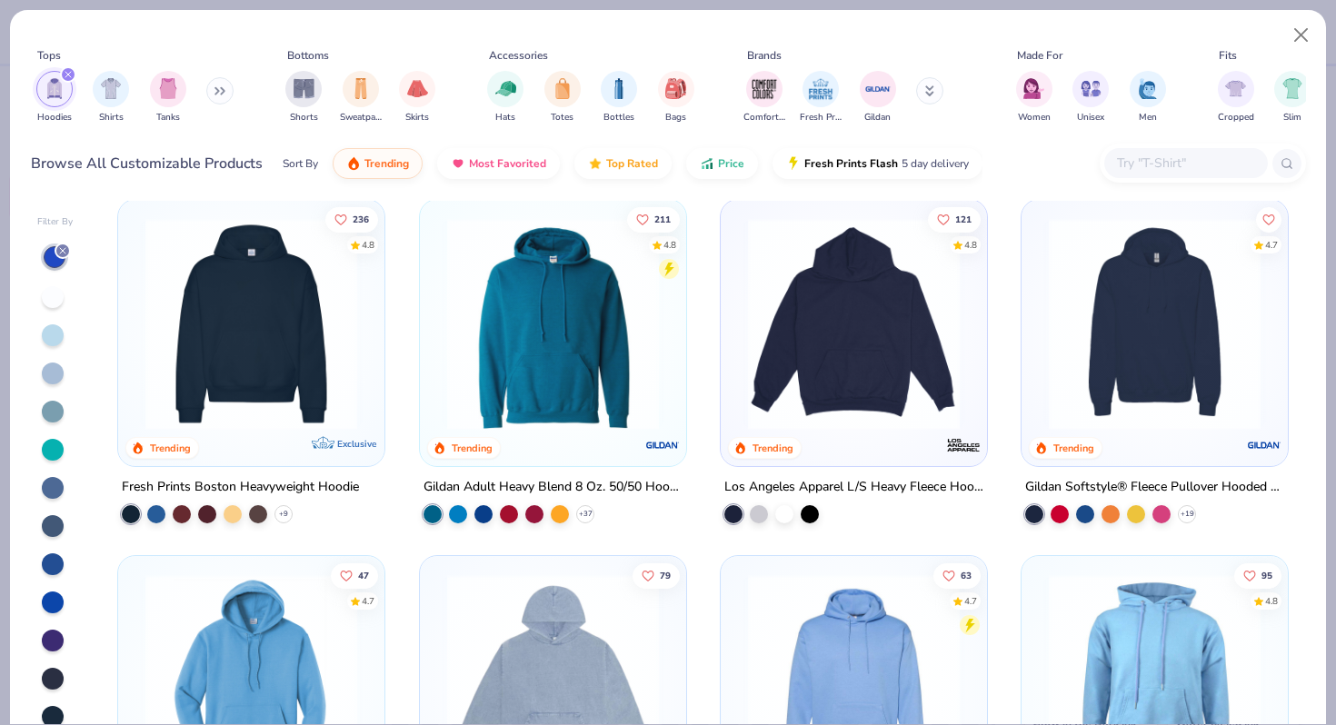
scroll to position [3, 0]
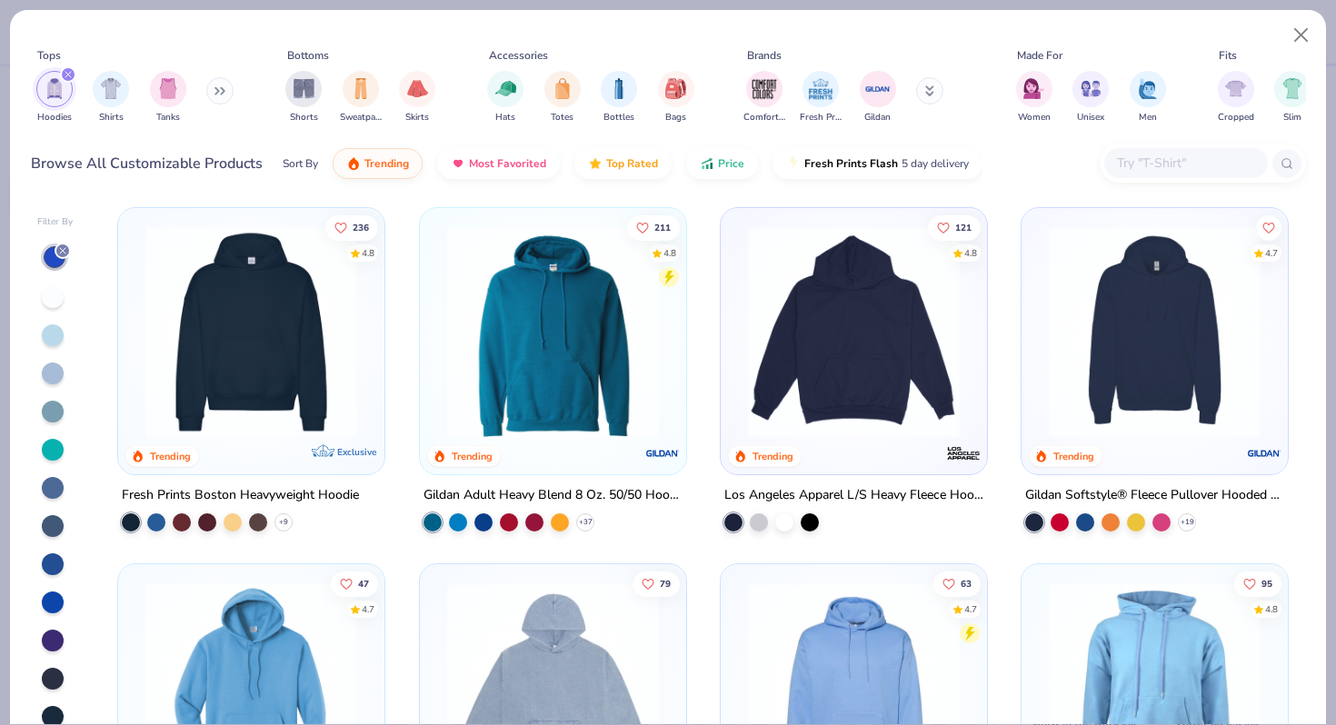
click at [875, 277] on img at bounding box center [854, 332] width 230 height 212
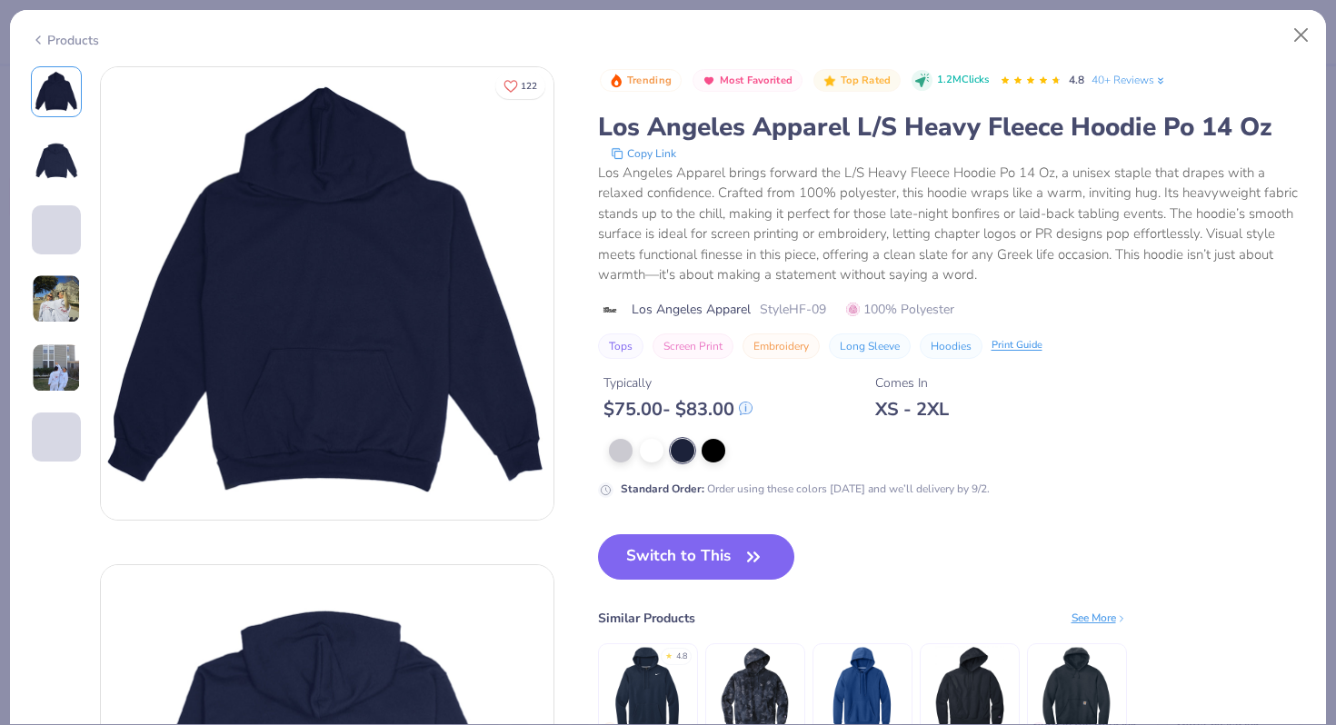
click at [49, 180] on img at bounding box center [57, 161] width 44 height 44
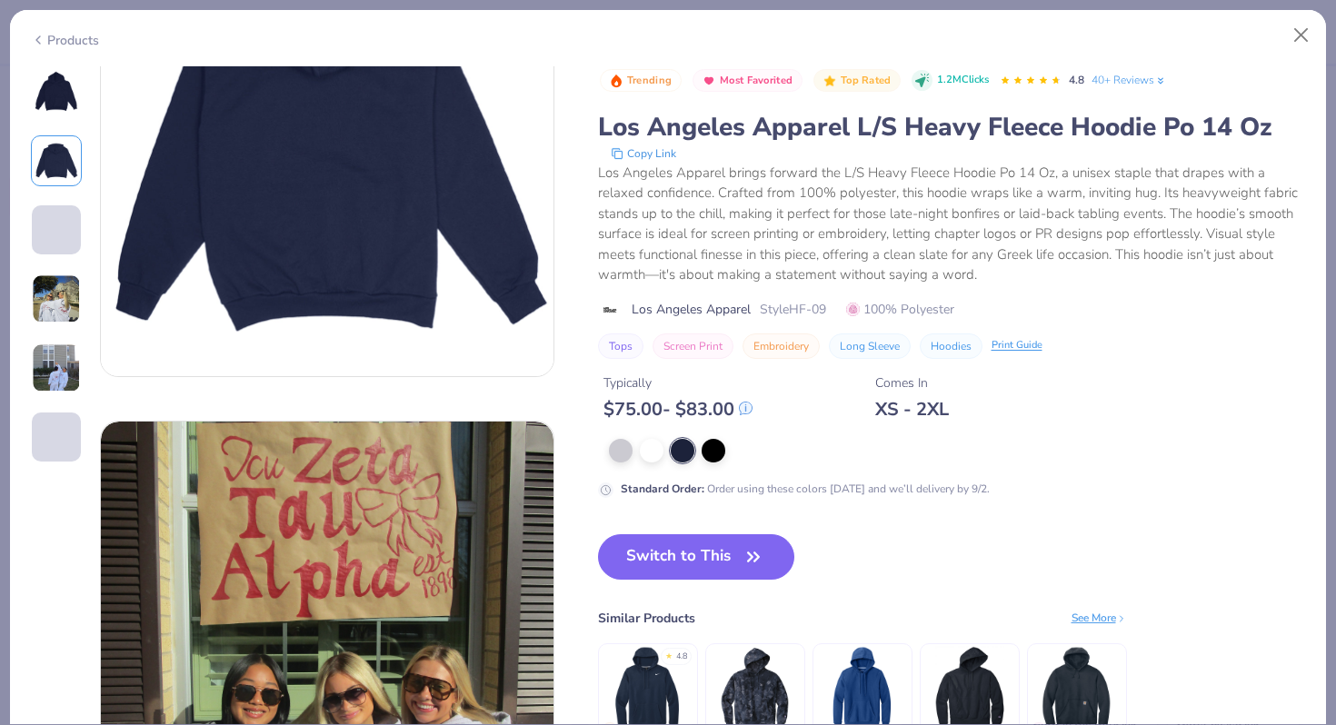
scroll to position [852, 0]
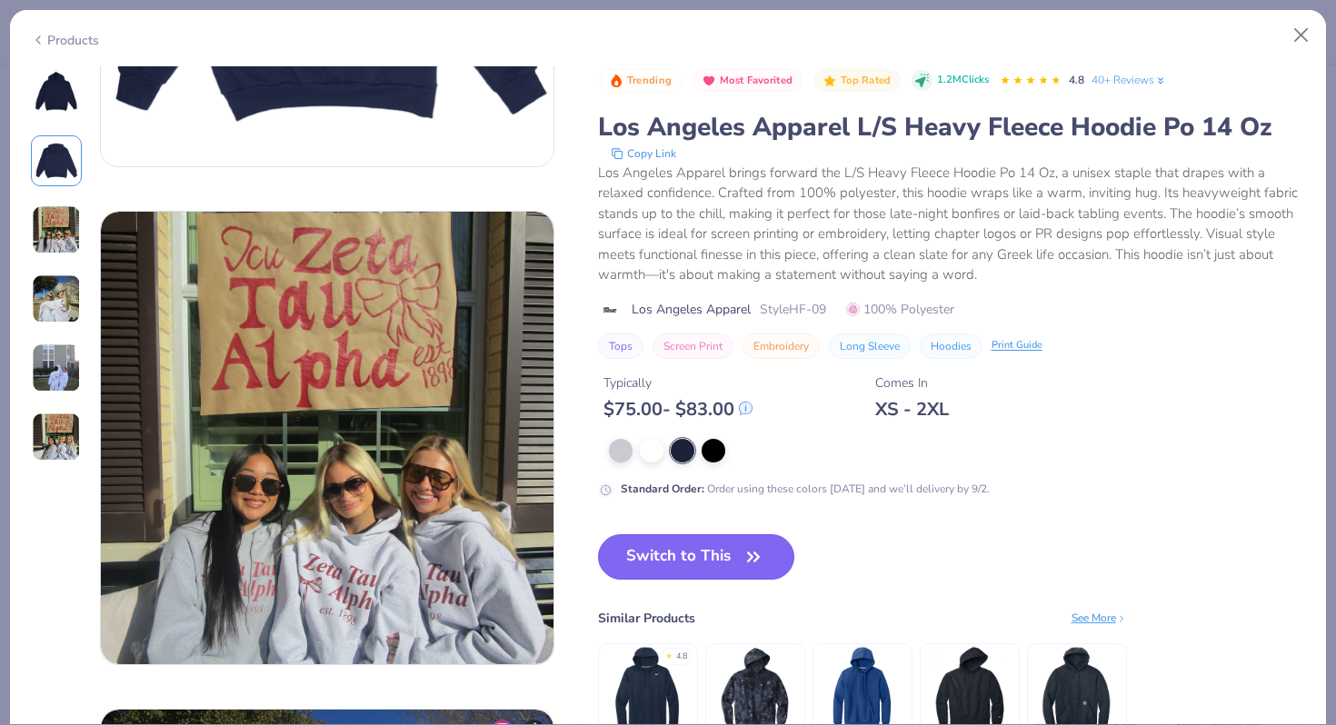
click at [661, 555] on button "Switch to This" at bounding box center [696, 556] width 197 height 45
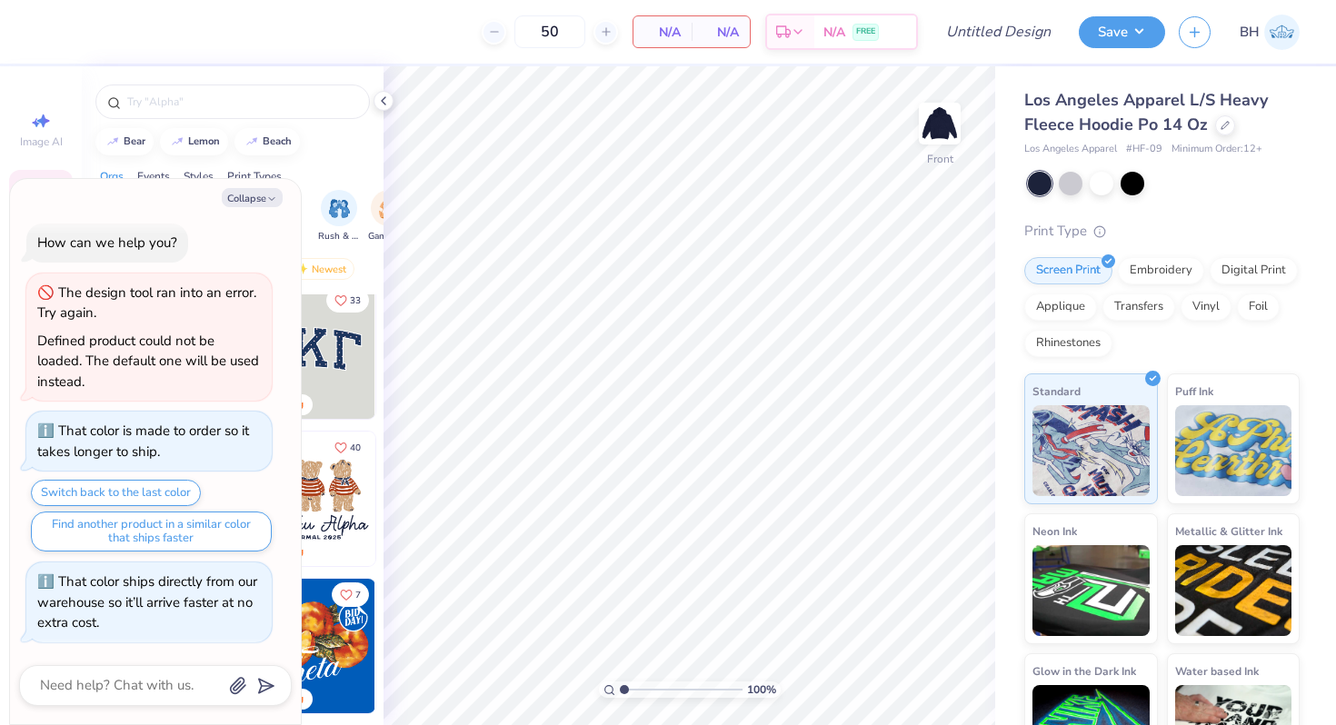
click at [251, 207] on div "Collapse How can we help you? The design tool ran into an error. Try again. Def…" at bounding box center [155, 451] width 291 height 545
click at [251, 198] on button "Collapse" at bounding box center [252, 197] width 61 height 19
type textarea "x"
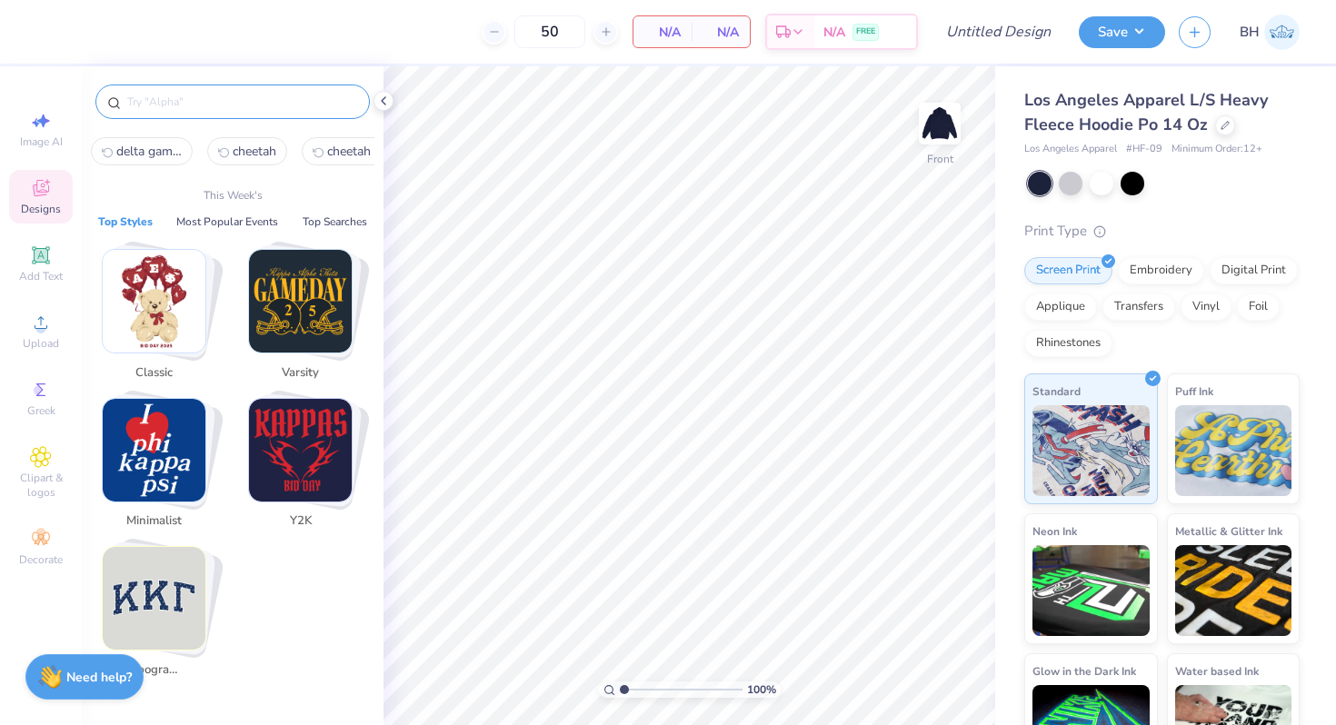
click at [193, 95] on input "text" at bounding box center [241, 102] width 233 height 18
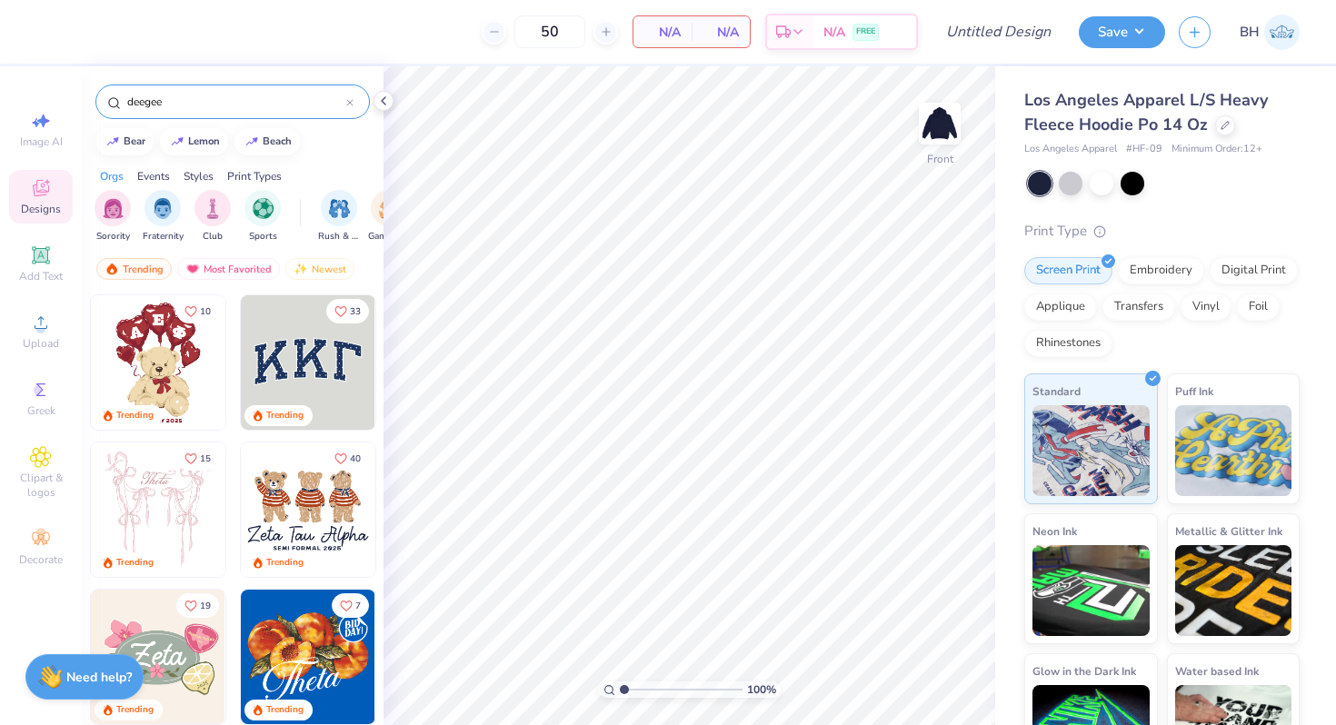
type input "deegee"
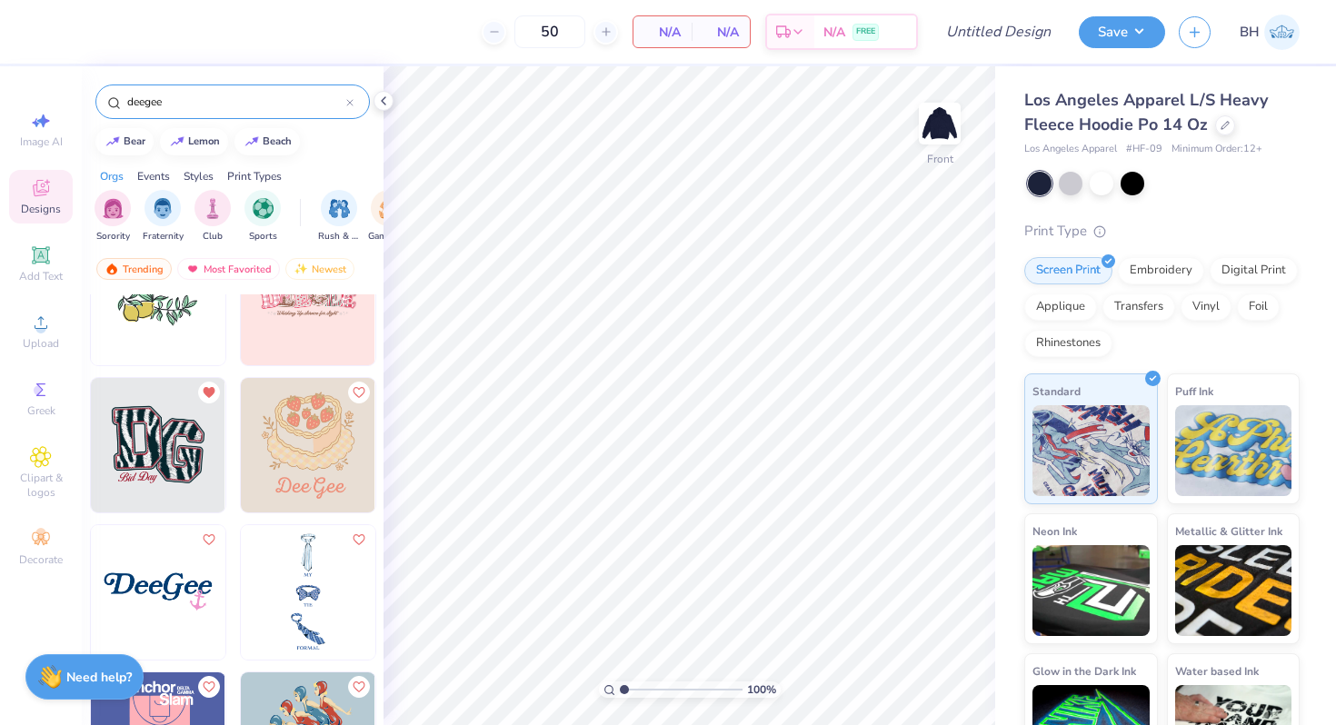
scroll to position [964, 0]
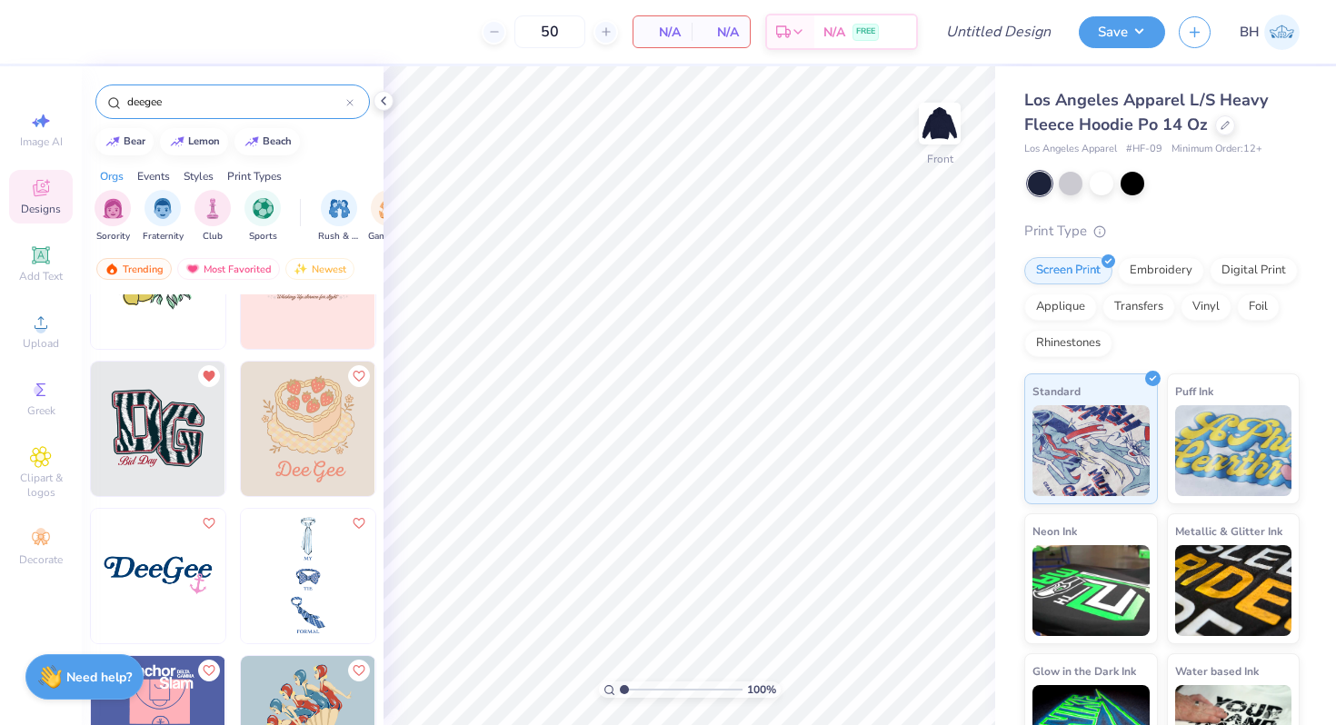
click at [143, 577] on img at bounding box center [158, 576] width 135 height 135
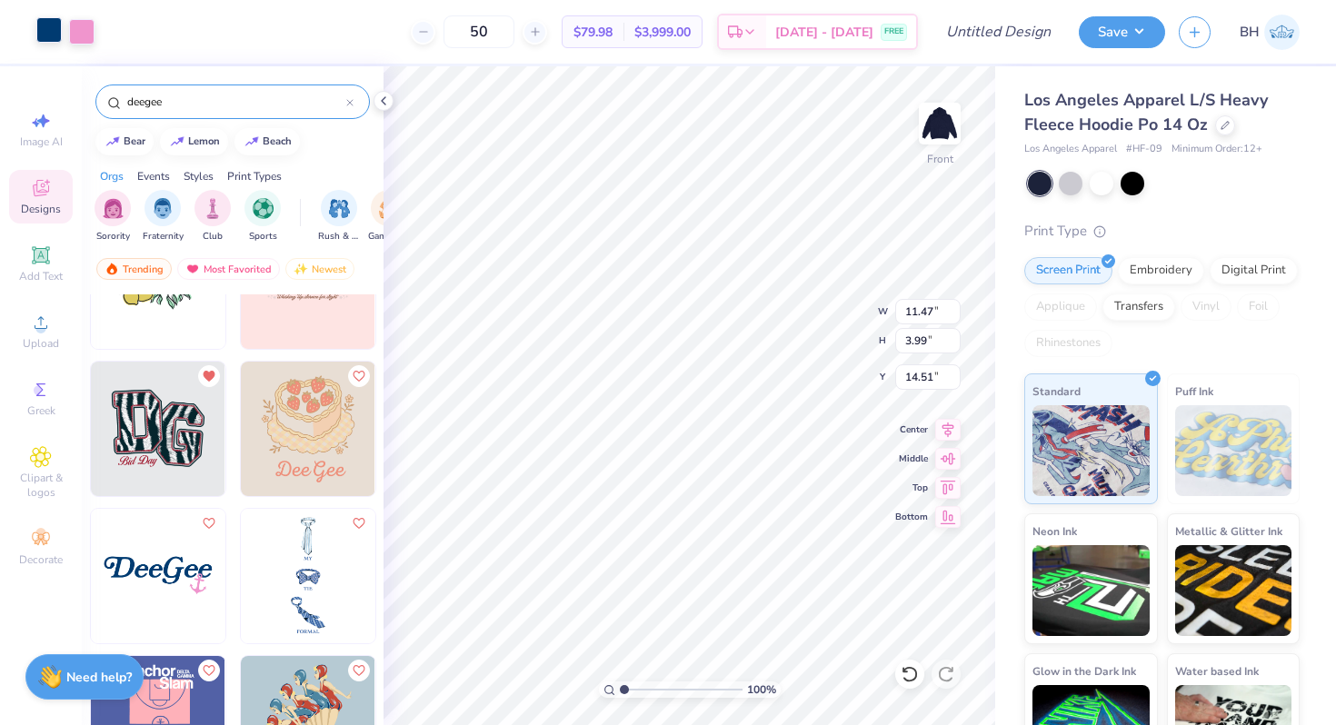
click at [48, 28] on div at bounding box center [48, 29] width 25 height 25
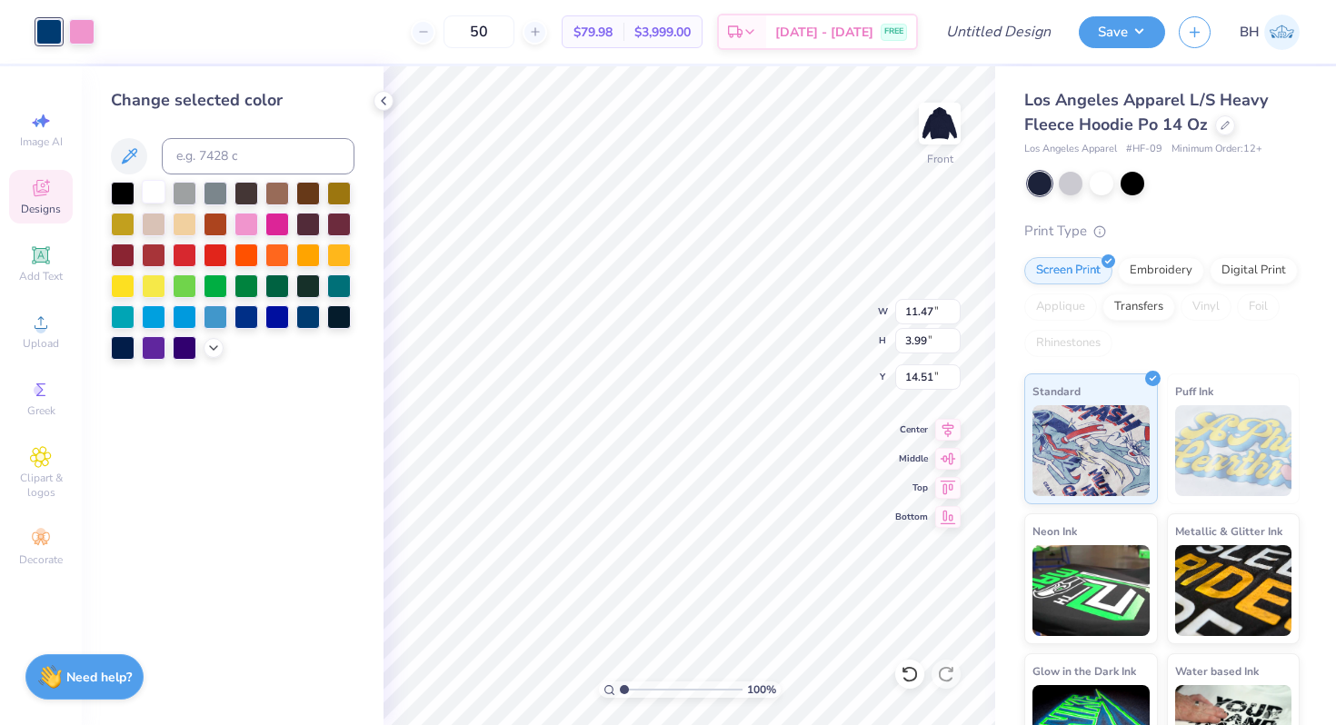
click at [151, 186] on div at bounding box center [154, 192] width 24 height 24
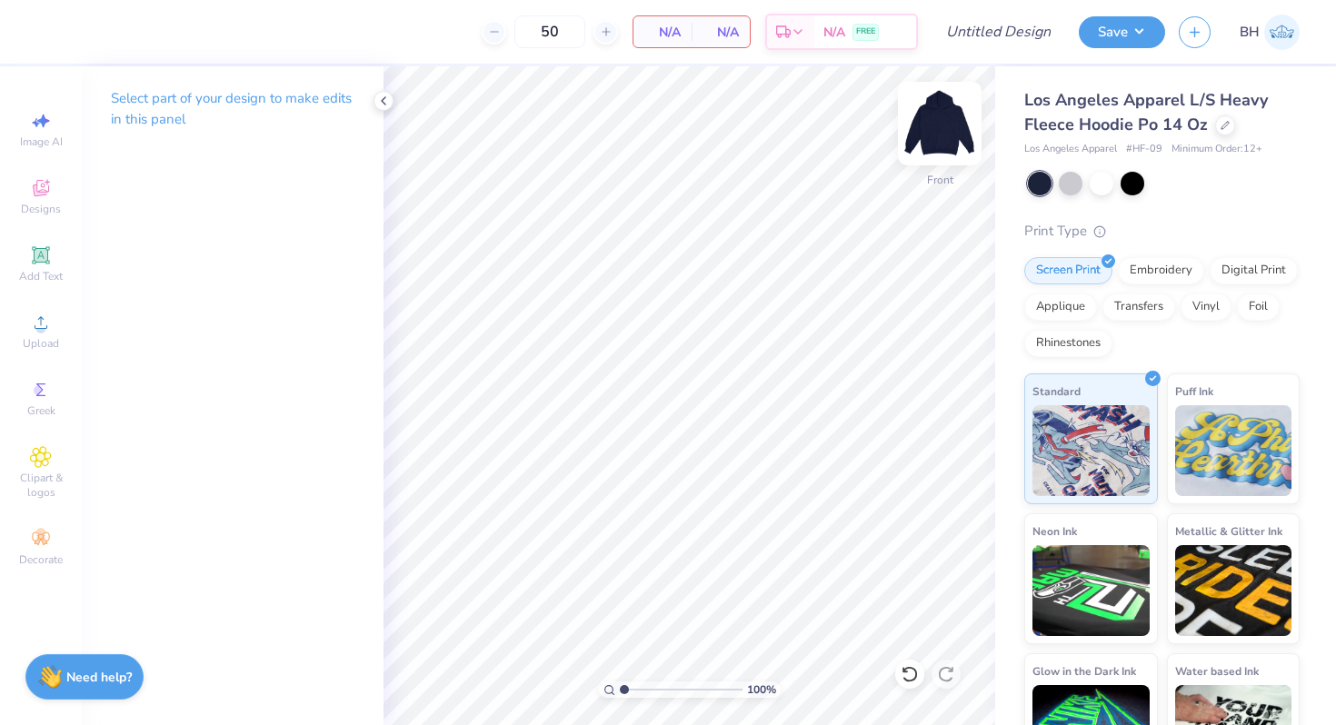
click at [930, 115] on img at bounding box center [939, 123] width 73 height 73
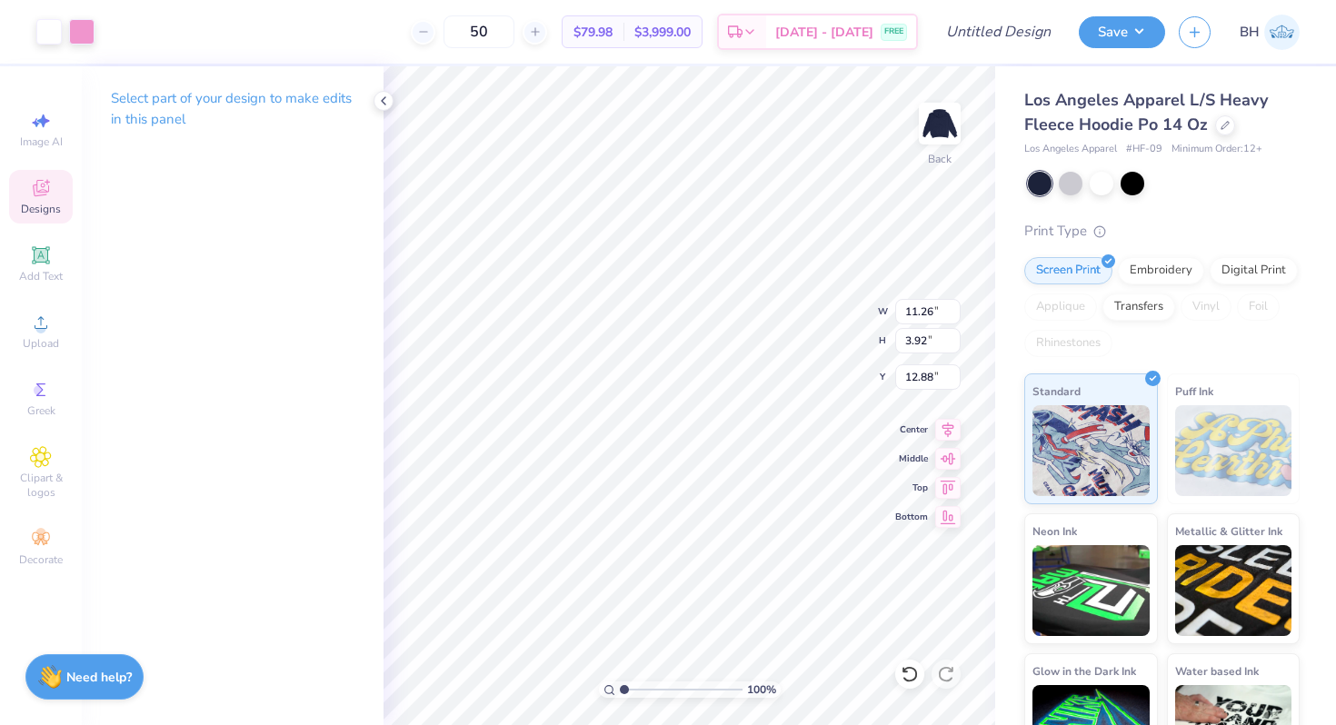
type input "10.80"
click at [772, 563] on li "Ungroup" at bounding box center [784, 560] width 143 height 35
type input "12.99"
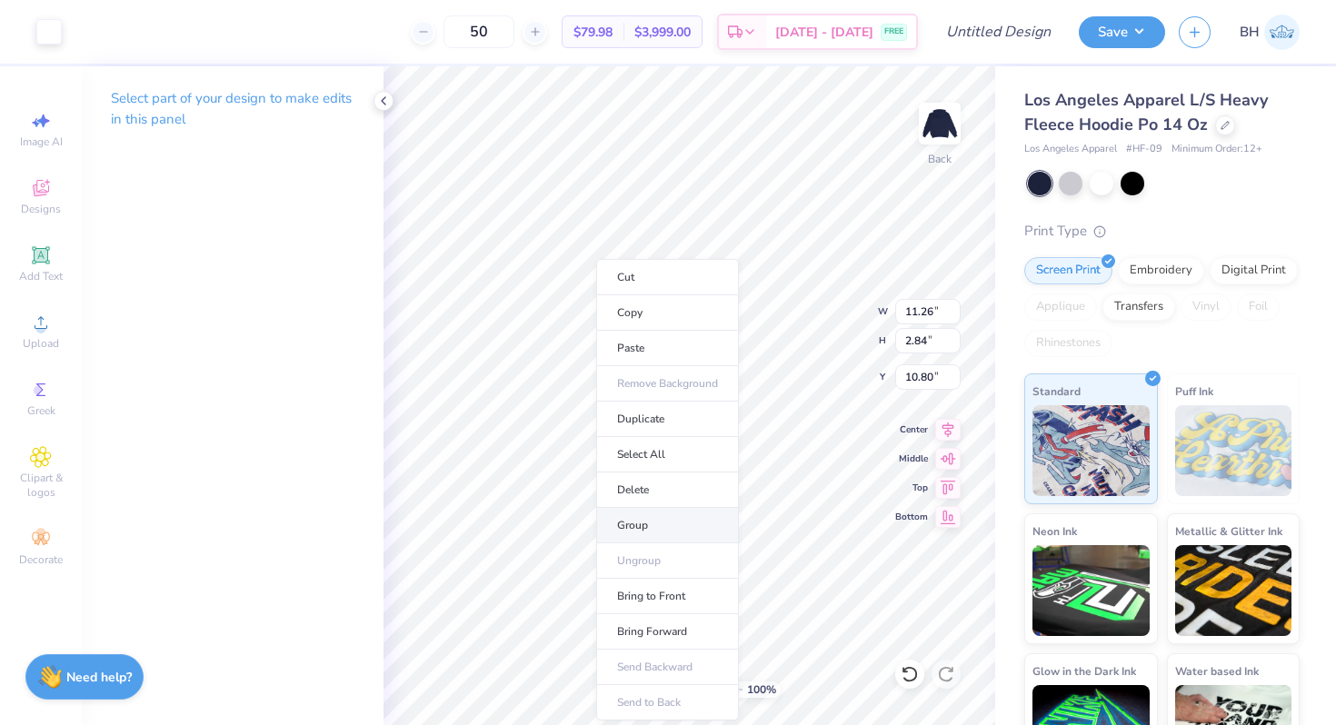
click at [629, 532] on li "Group" at bounding box center [667, 525] width 143 height 35
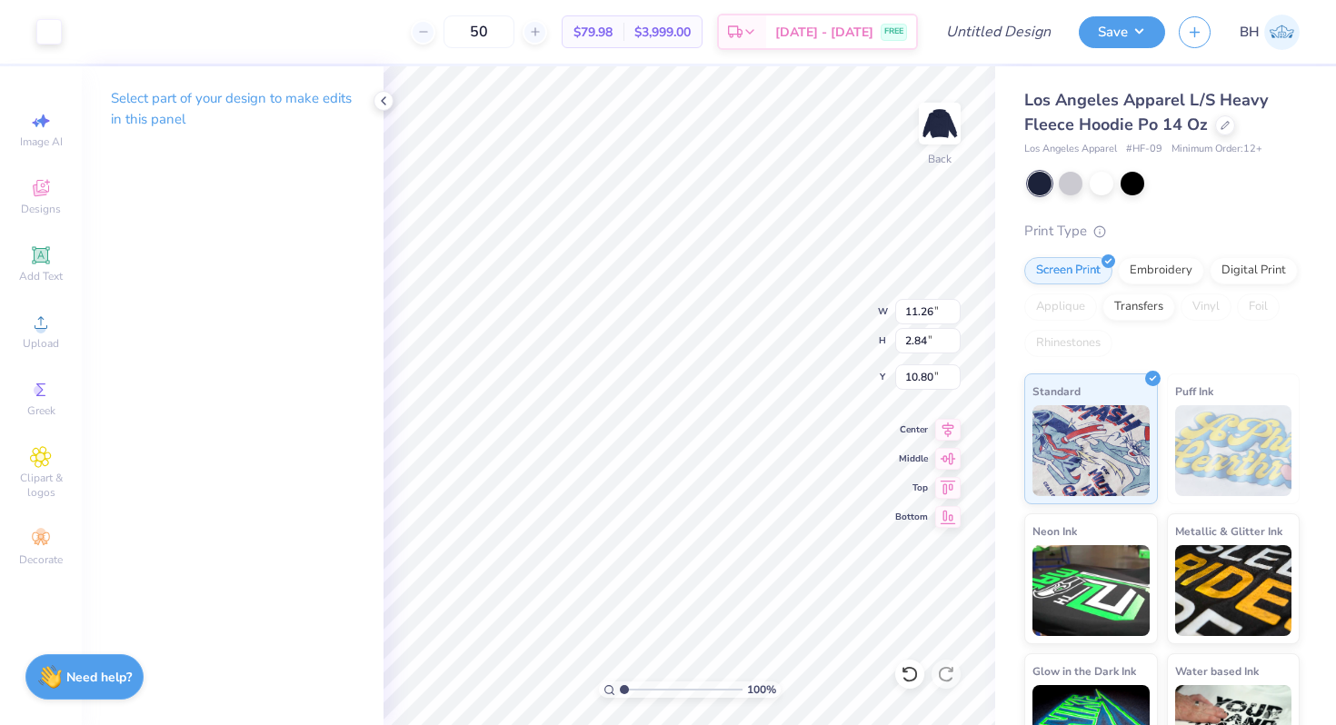
type input "12.65"
type input "14.85"
type input "14.07"
type input "12.99"
click at [663, 525] on li "Group" at bounding box center [684, 525] width 143 height 35
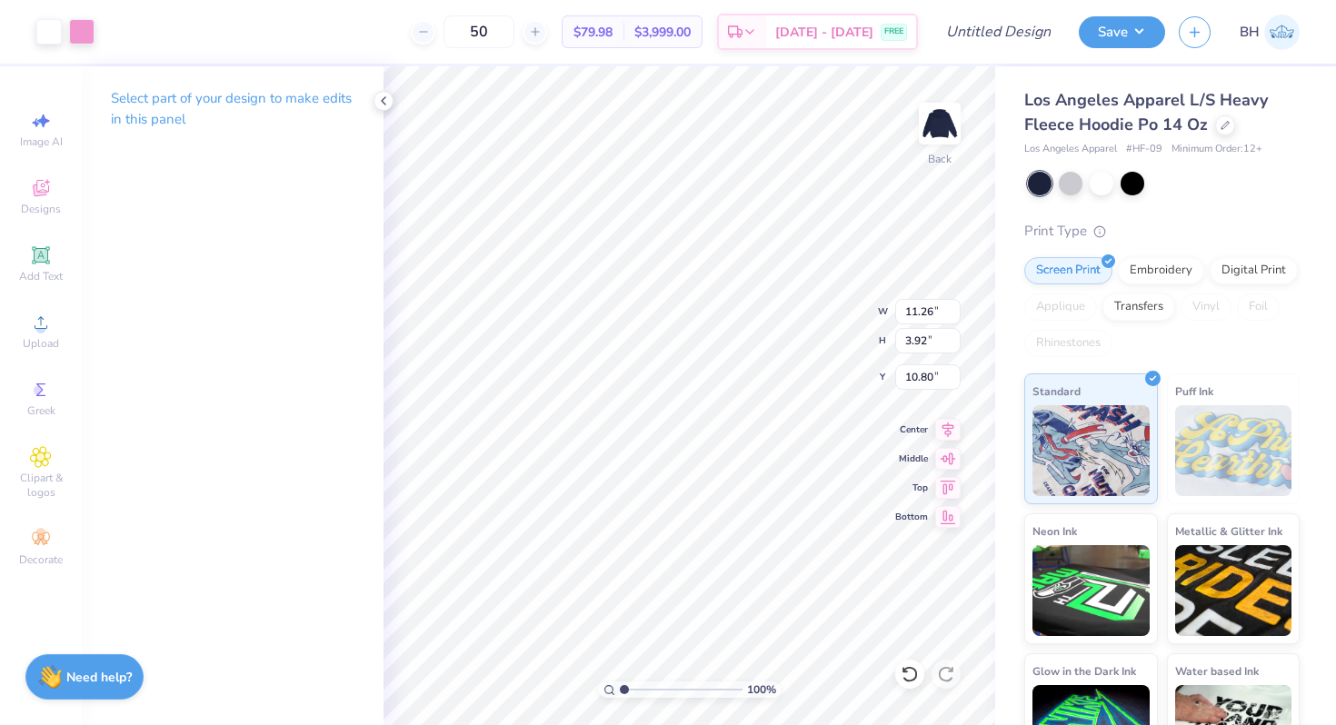
type input "13.08"
type input "12.38"
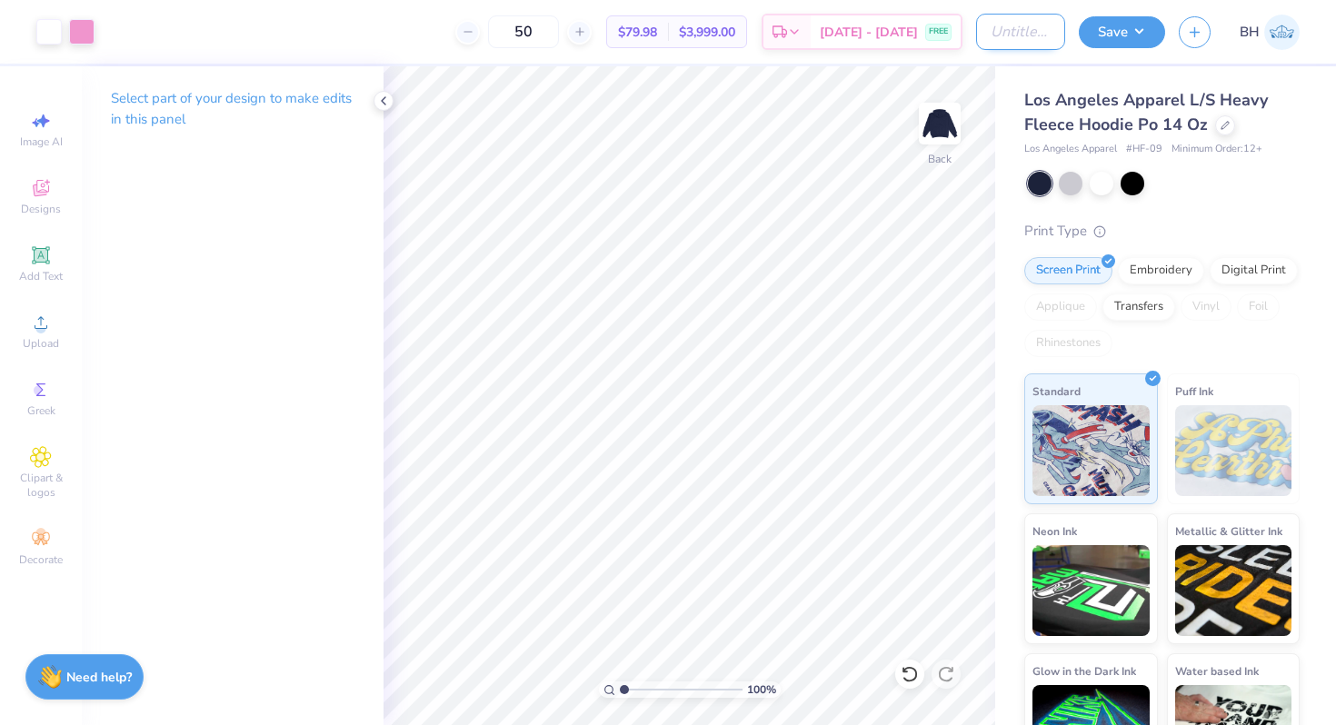
click at [1011, 25] on input "Design Title" at bounding box center [1020, 32] width 89 height 36
type input "deegee hoodie"
click at [1125, 29] on button "Save" at bounding box center [1122, 30] width 86 height 32
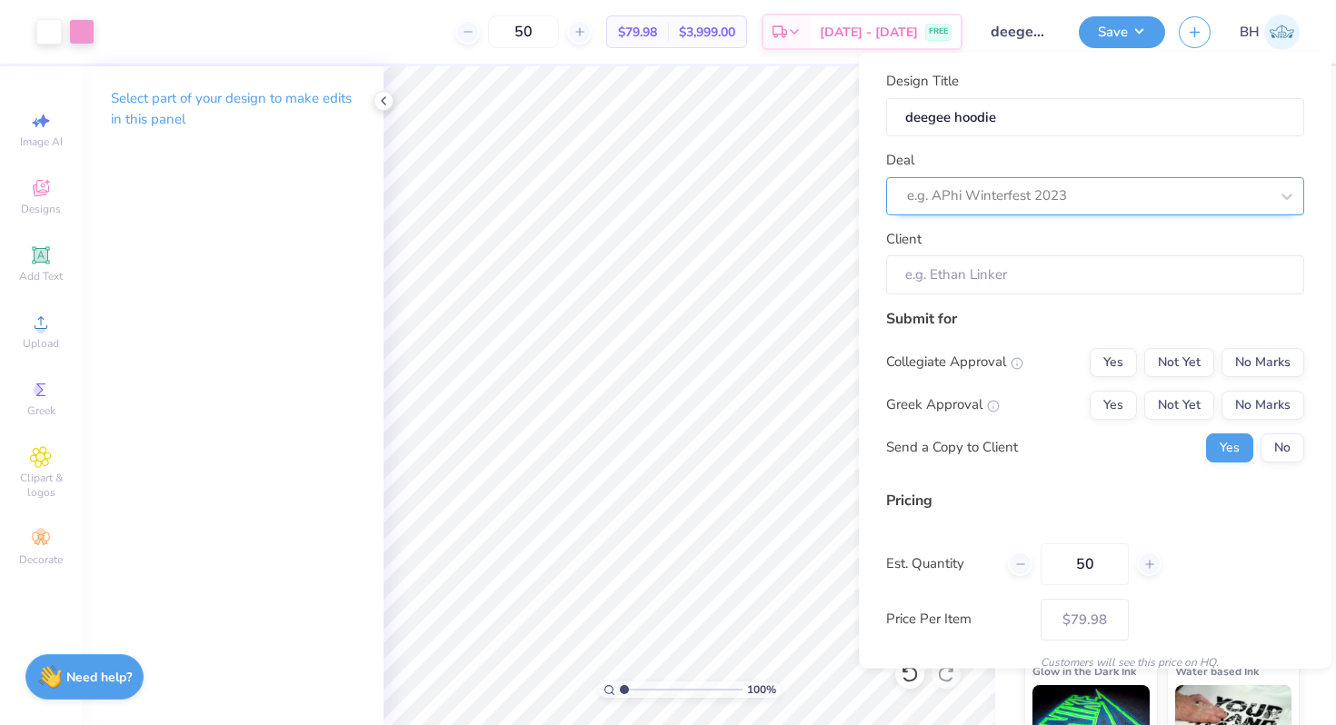
click at [962, 204] on div at bounding box center [1088, 196] width 362 height 25
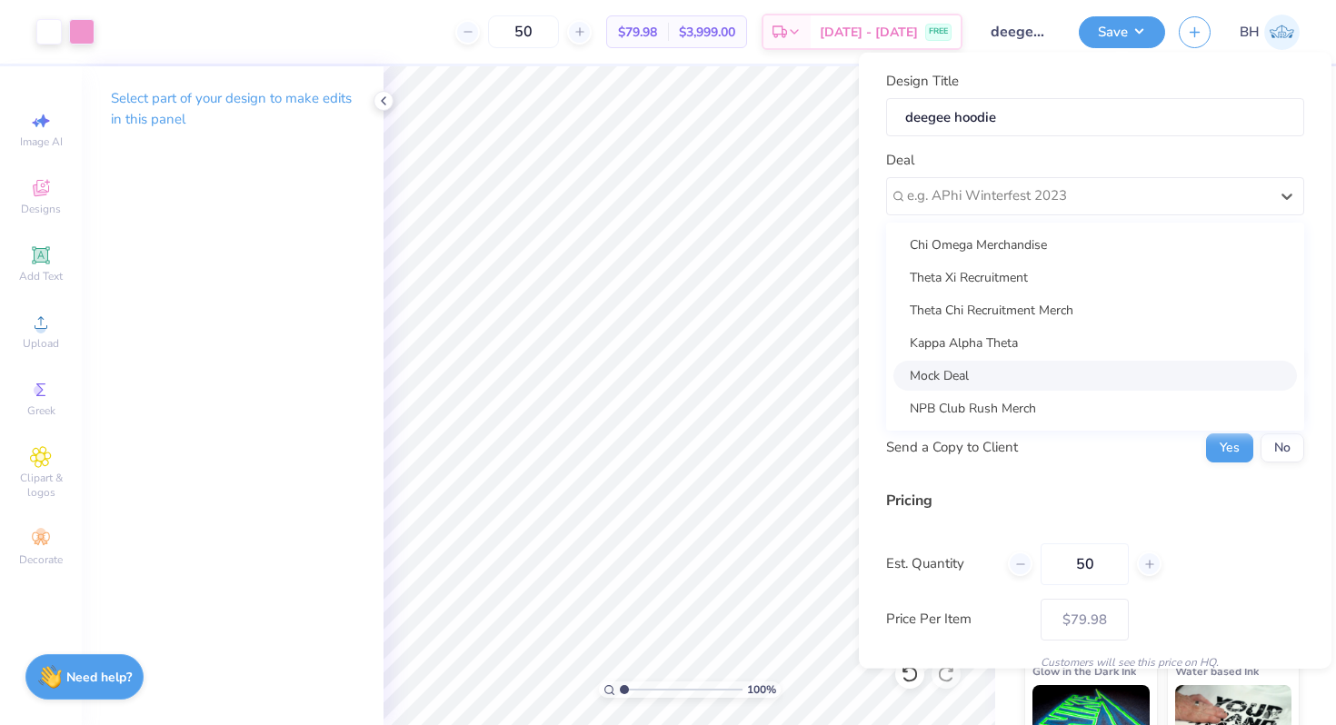
click at [969, 370] on div "Mock Deal" at bounding box center [1095, 375] width 404 height 30
type input "[PERSON_NAME]"
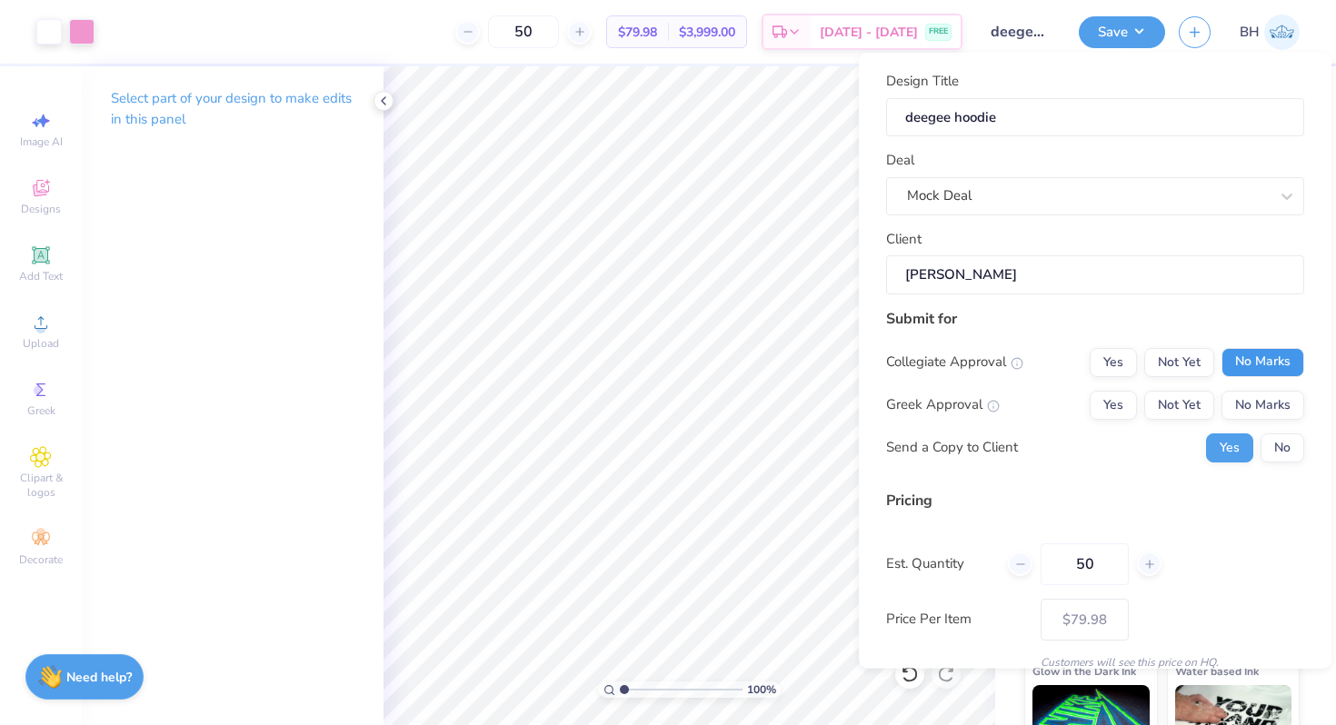
click at [1293, 373] on button "No Marks" at bounding box center [1262, 361] width 83 height 29
click at [1117, 397] on button "Yes" at bounding box center [1113, 404] width 47 height 29
click at [1272, 444] on button "No" at bounding box center [1283, 447] width 44 height 29
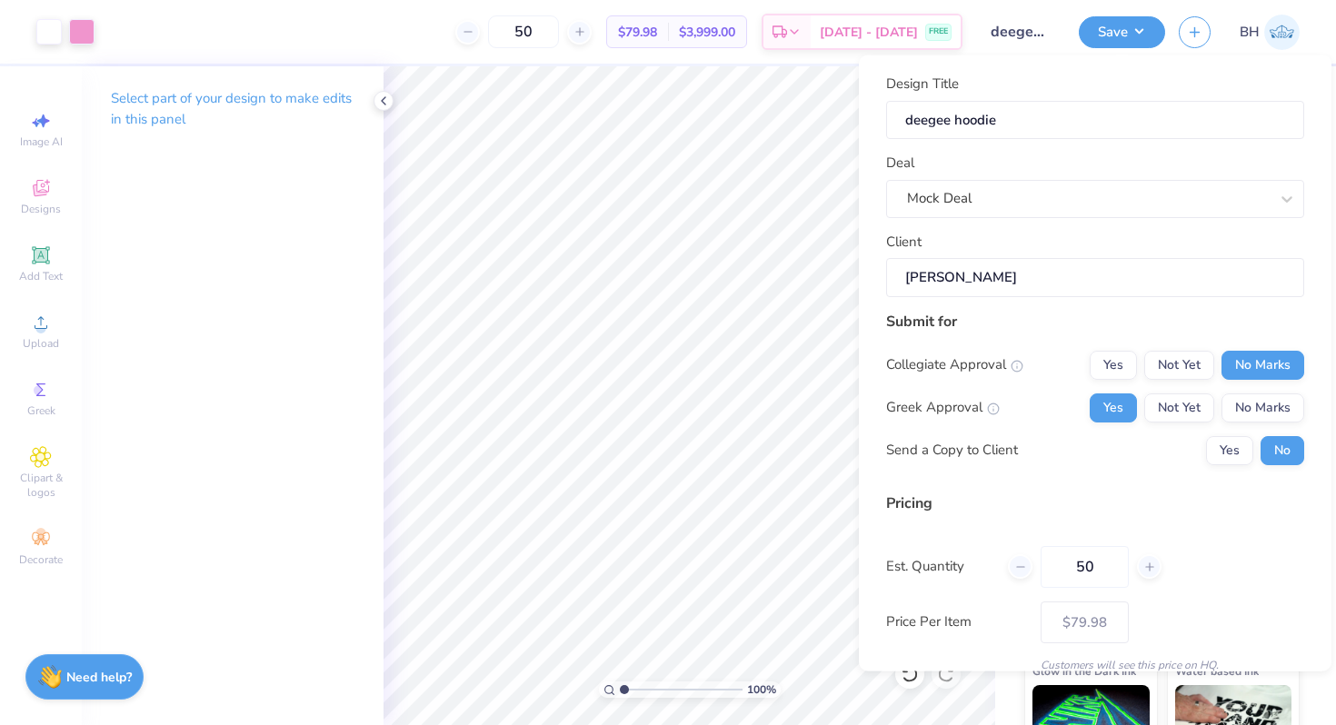
scroll to position [76, 0]
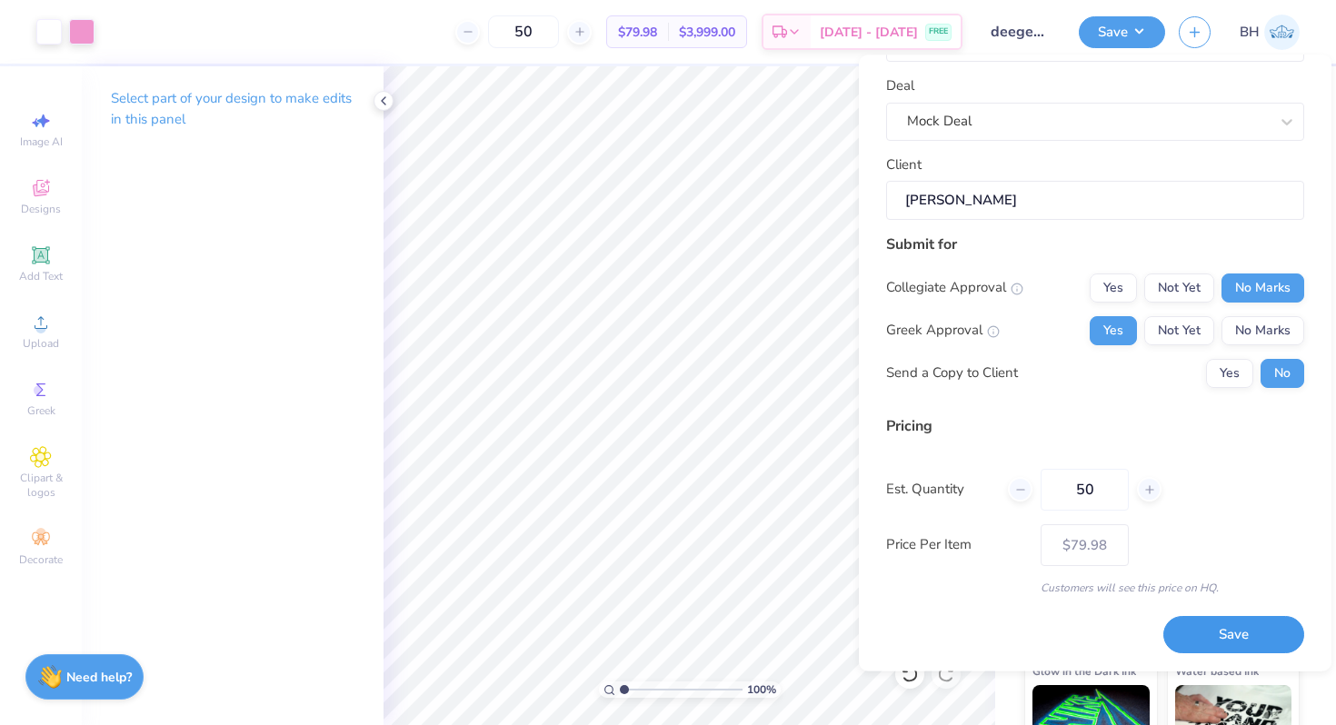
click at [1193, 638] on button "Save" at bounding box center [1233, 635] width 141 height 37
type input "– –"
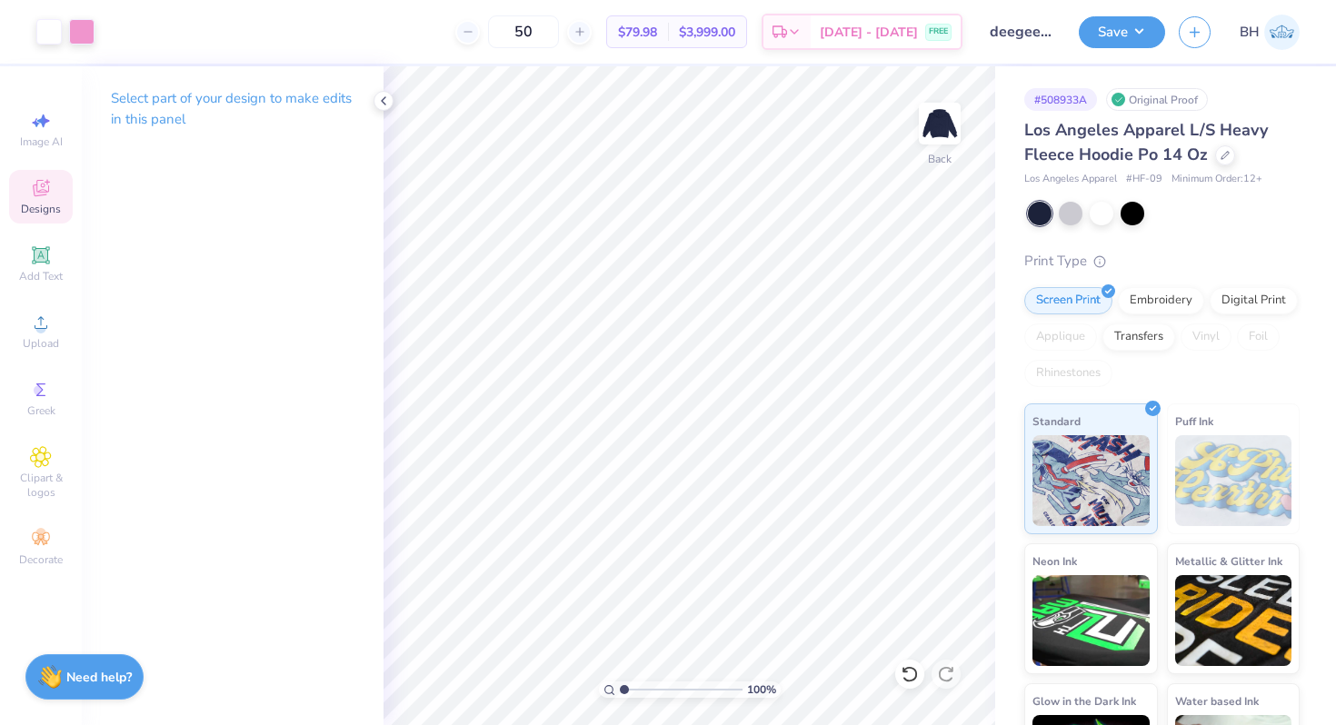
click at [45, 204] on span "Designs" at bounding box center [41, 209] width 40 height 15
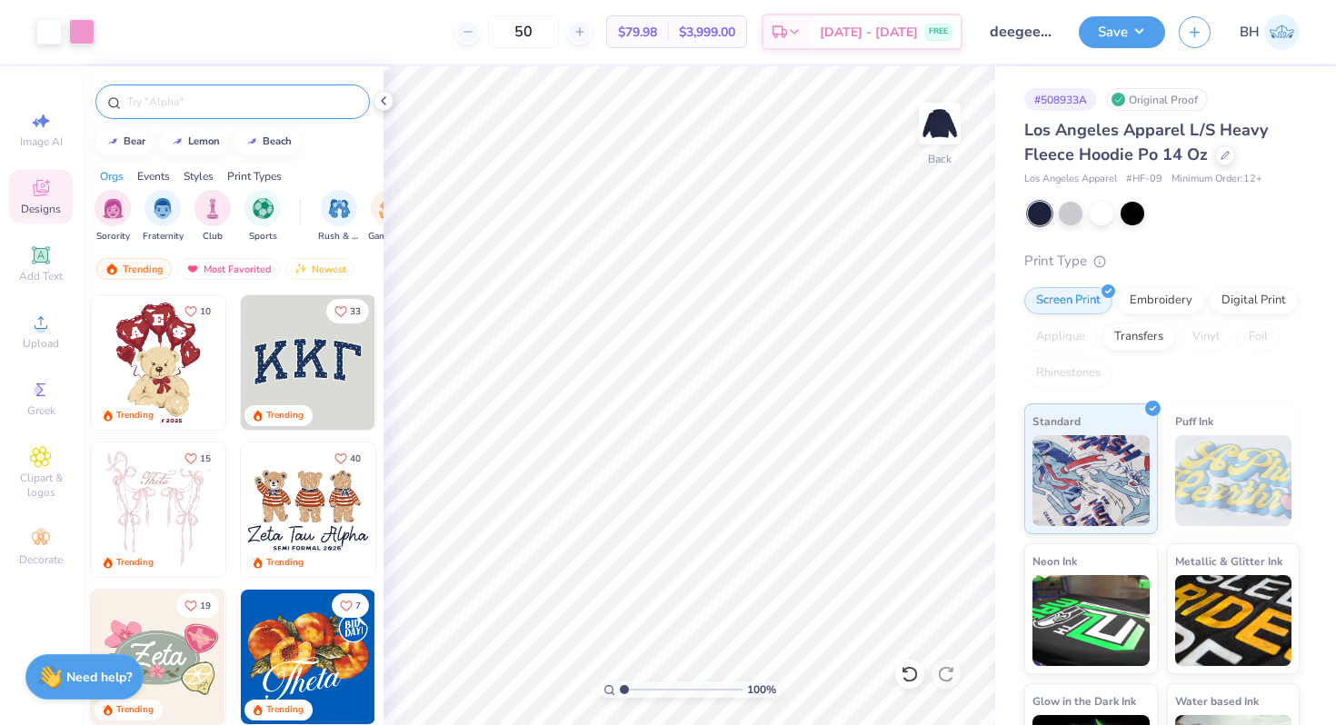
click at [208, 96] on input "text" at bounding box center [241, 102] width 233 height 18
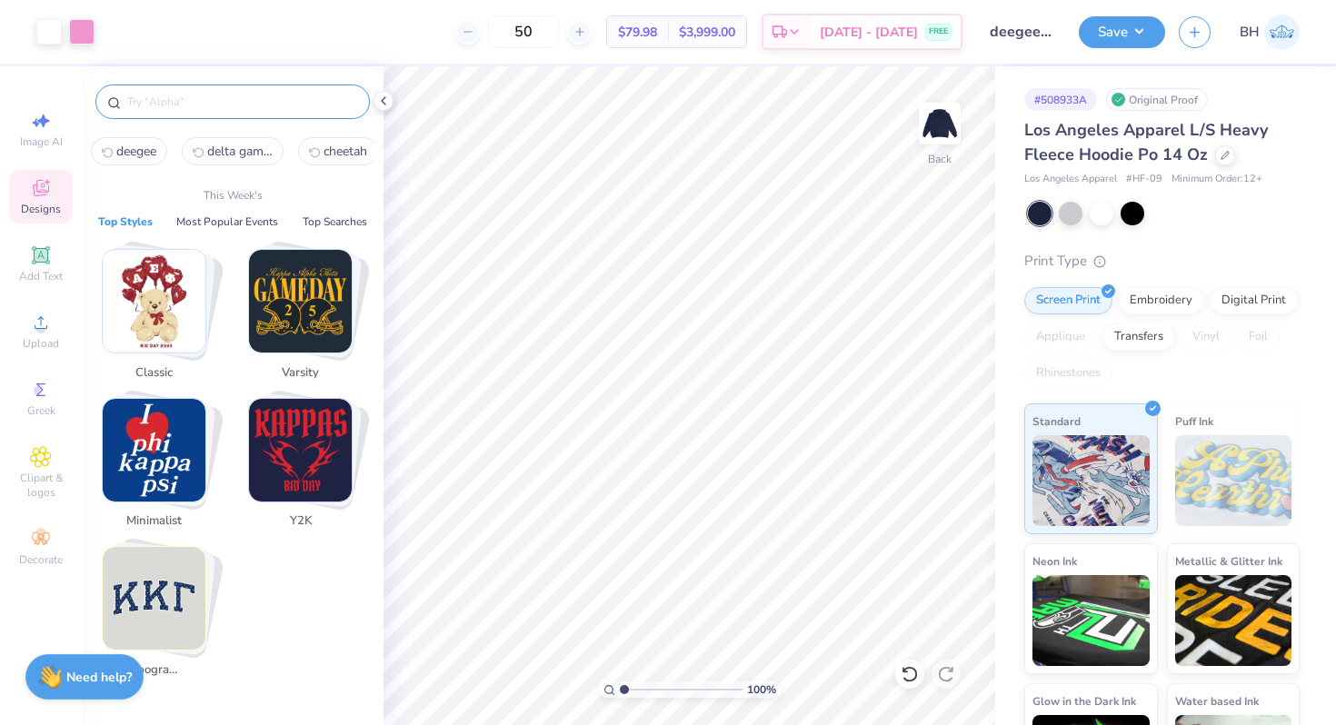
click at [135, 150] on span "deegee" at bounding box center [136, 151] width 40 height 17
type input "deegee"
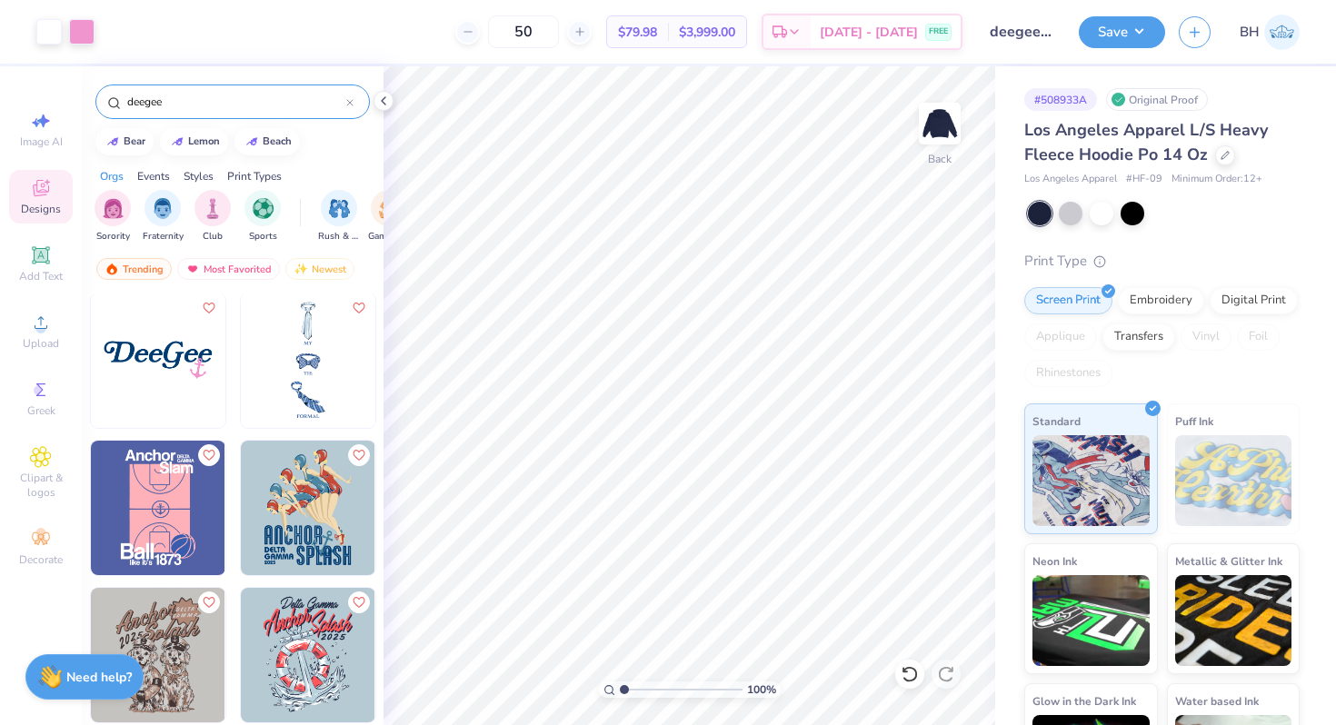
scroll to position [1147, 0]
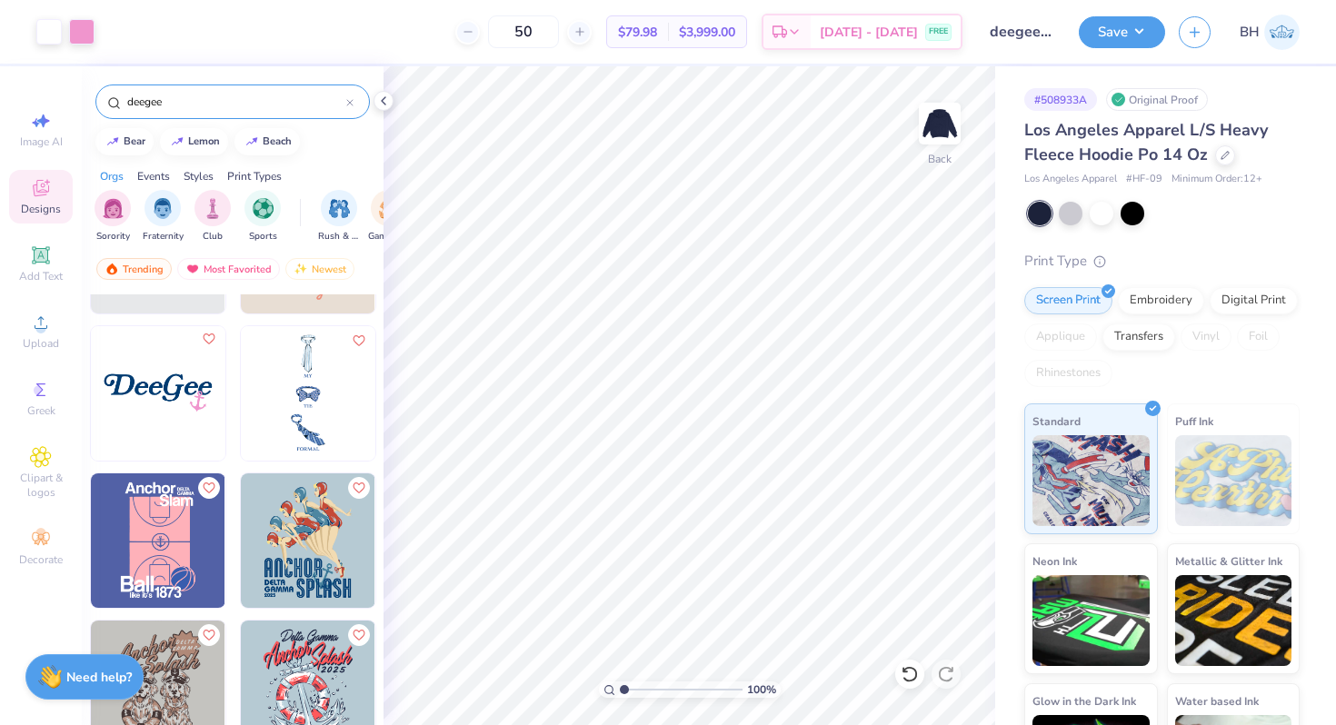
click at [206, 340] on icon "Like" at bounding box center [208, 339] width 13 height 13
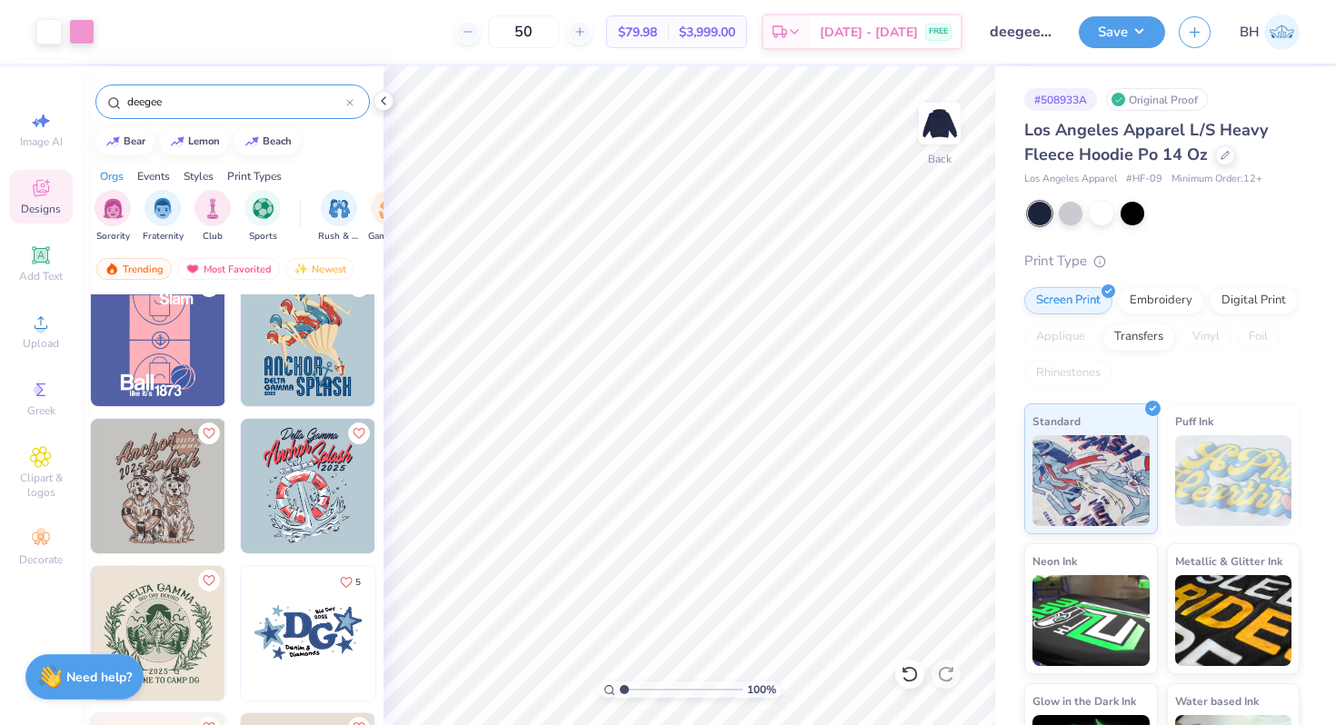
scroll to position [1288, 0]
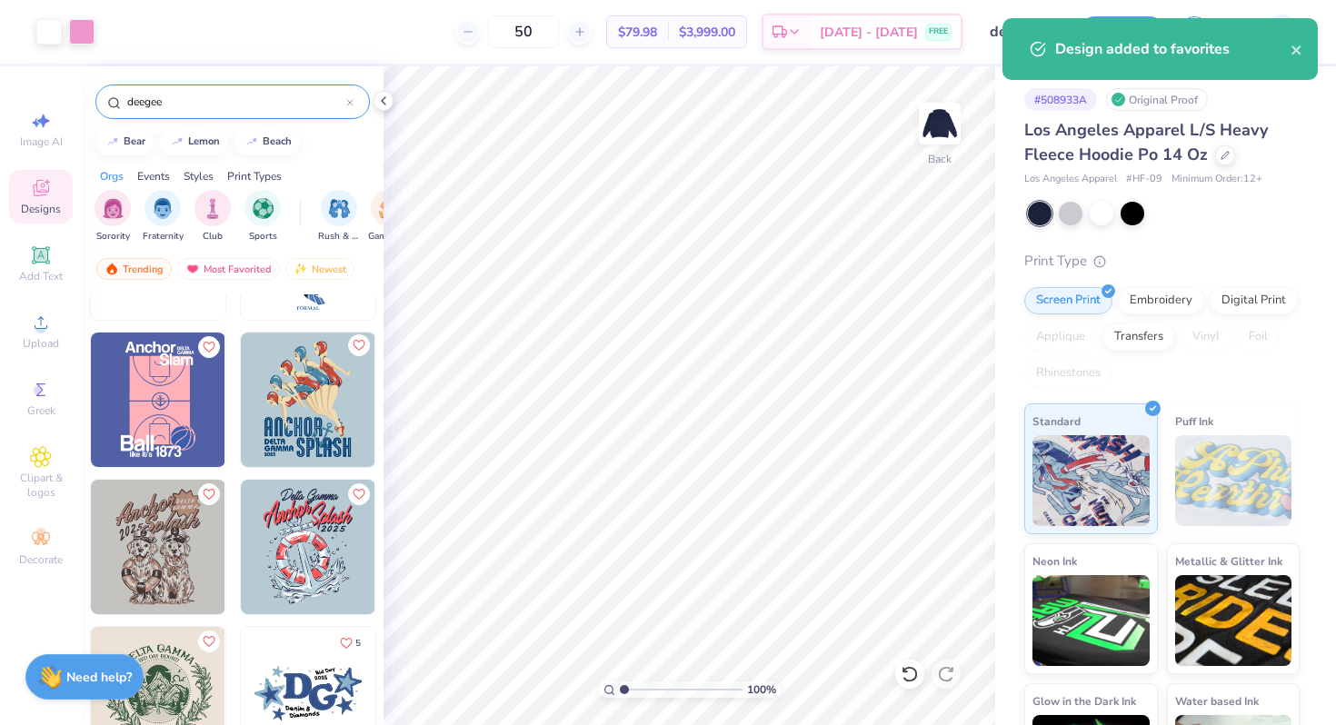
click at [362, 345] on icon "Like" at bounding box center [358, 345] width 13 height 13
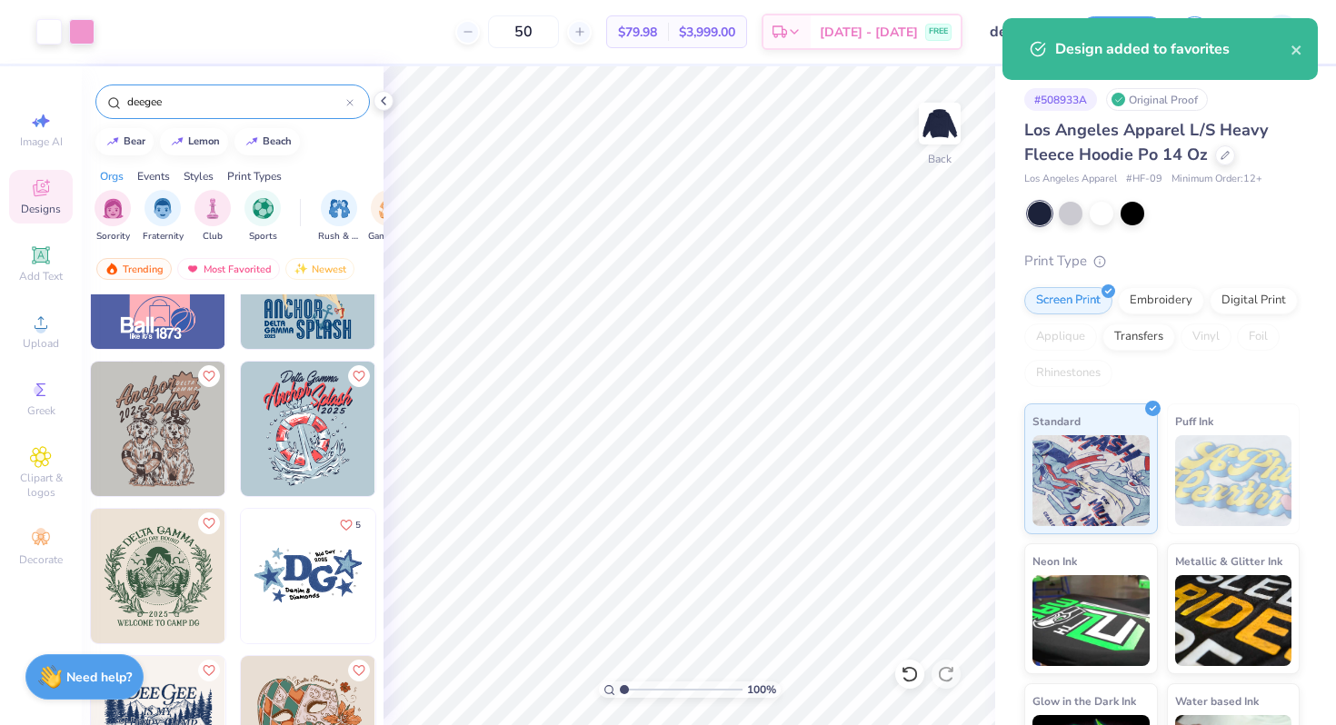
scroll to position [1410, 0]
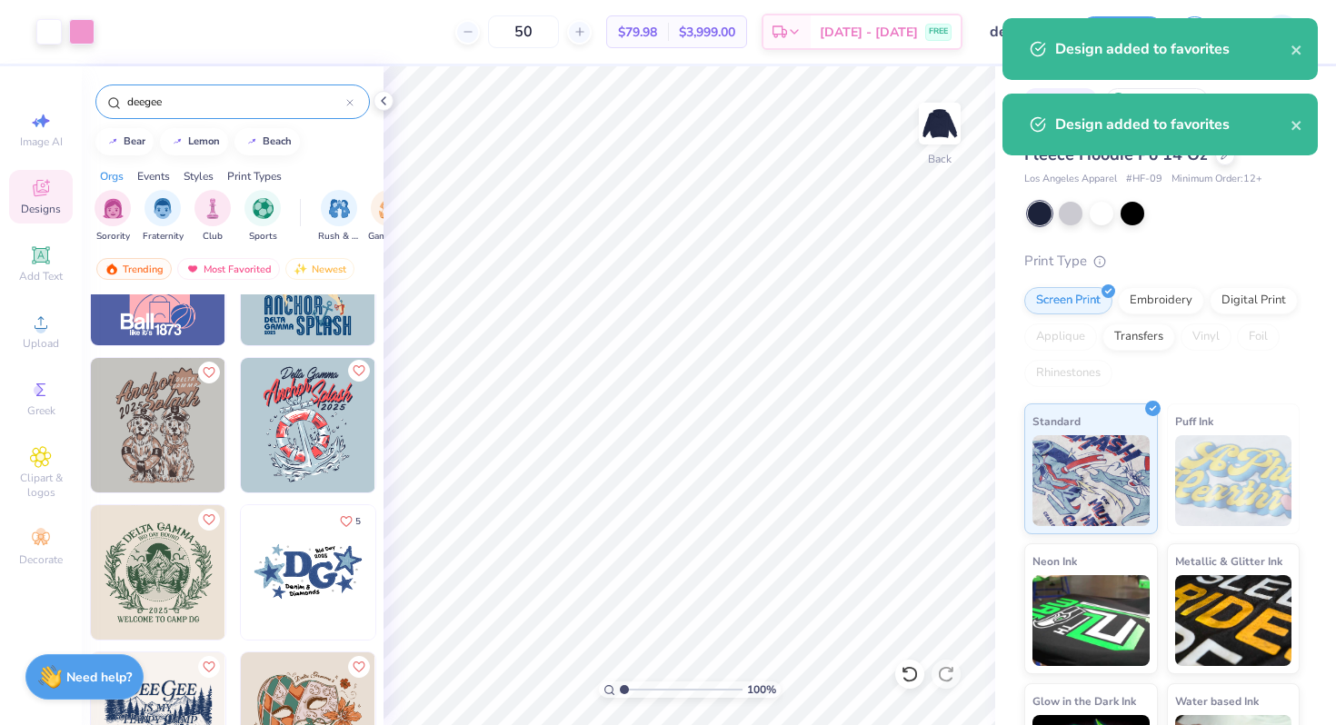
click at [359, 374] on icon "Like" at bounding box center [358, 370] width 13 height 13
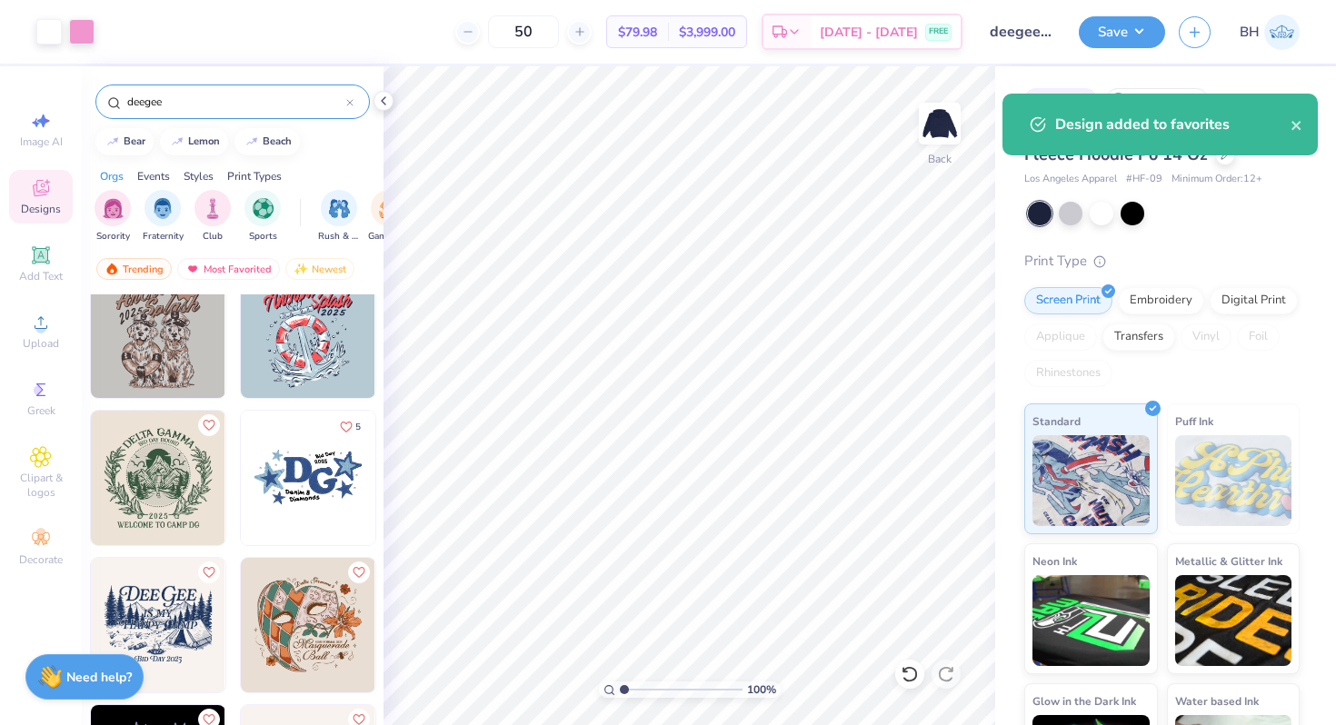
scroll to position [1505, 0]
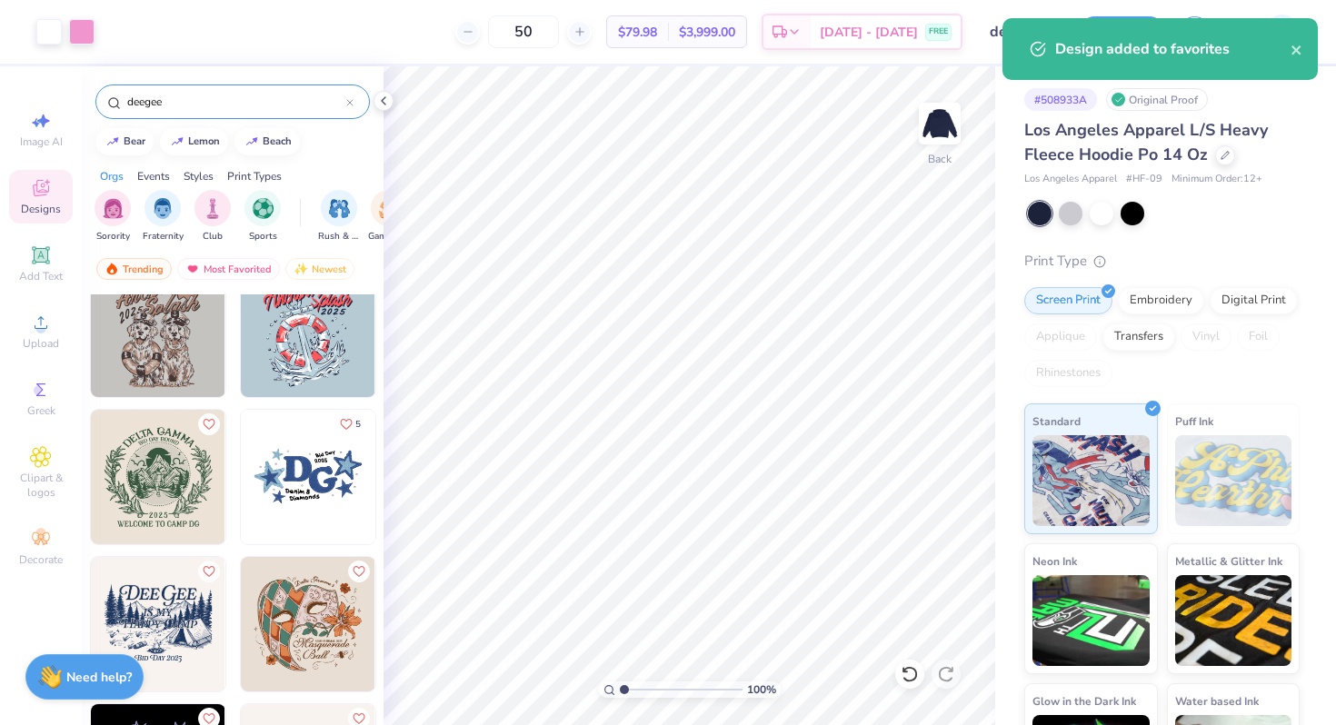
click at [348, 424] on icon "Like" at bounding box center [346, 424] width 13 height 13
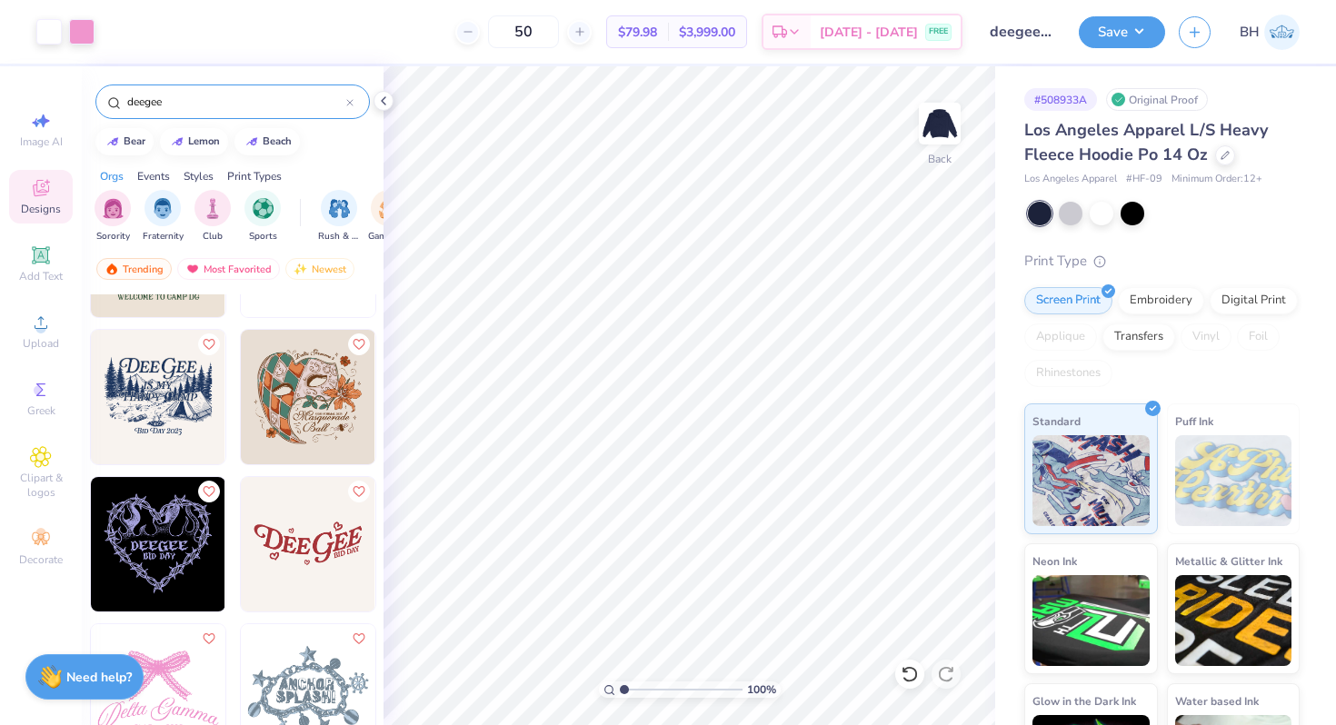
scroll to position [1741, 0]
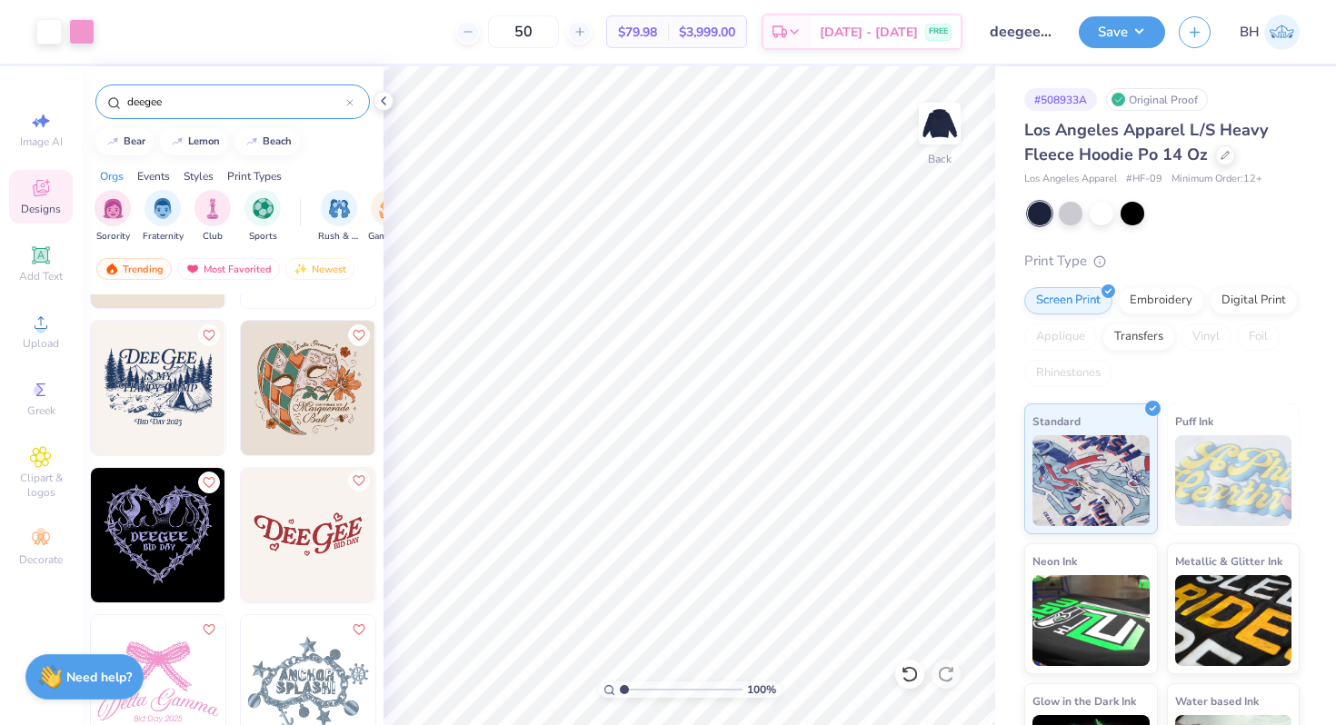
click at [356, 483] on icon "Like" at bounding box center [358, 480] width 13 height 13
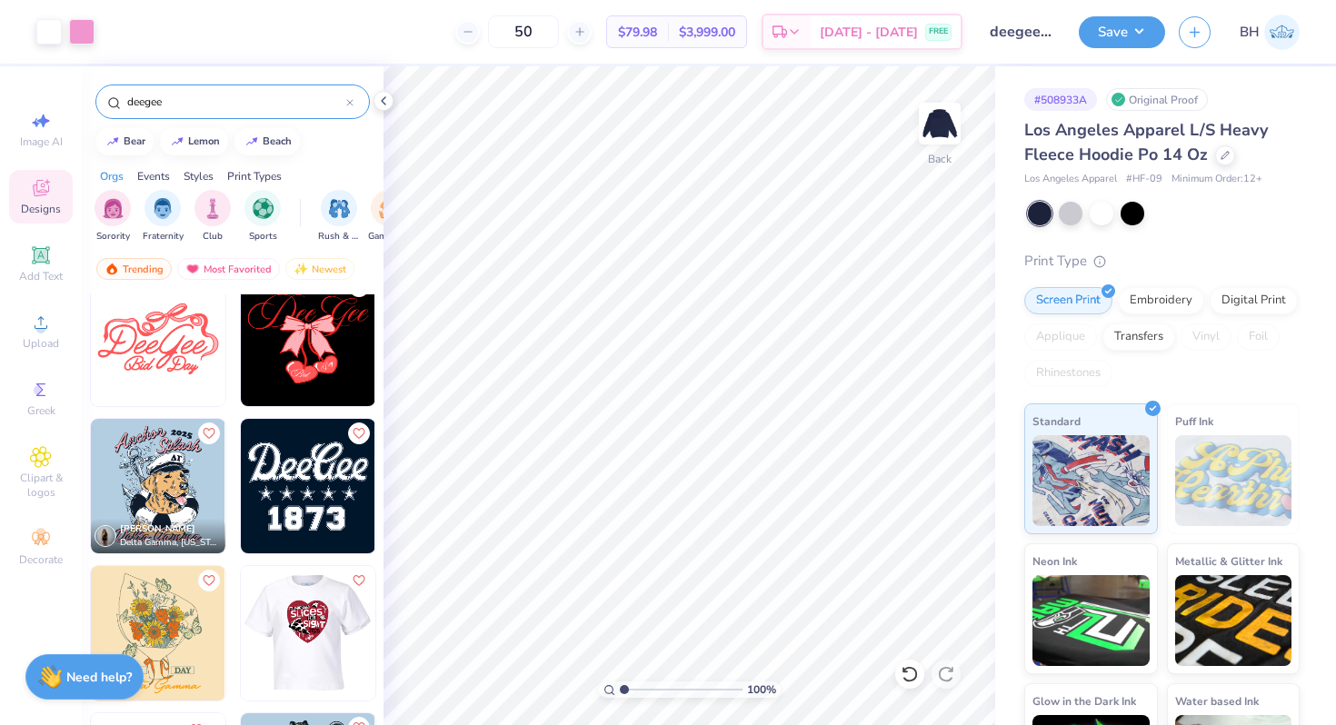
scroll to position [2389, 0]
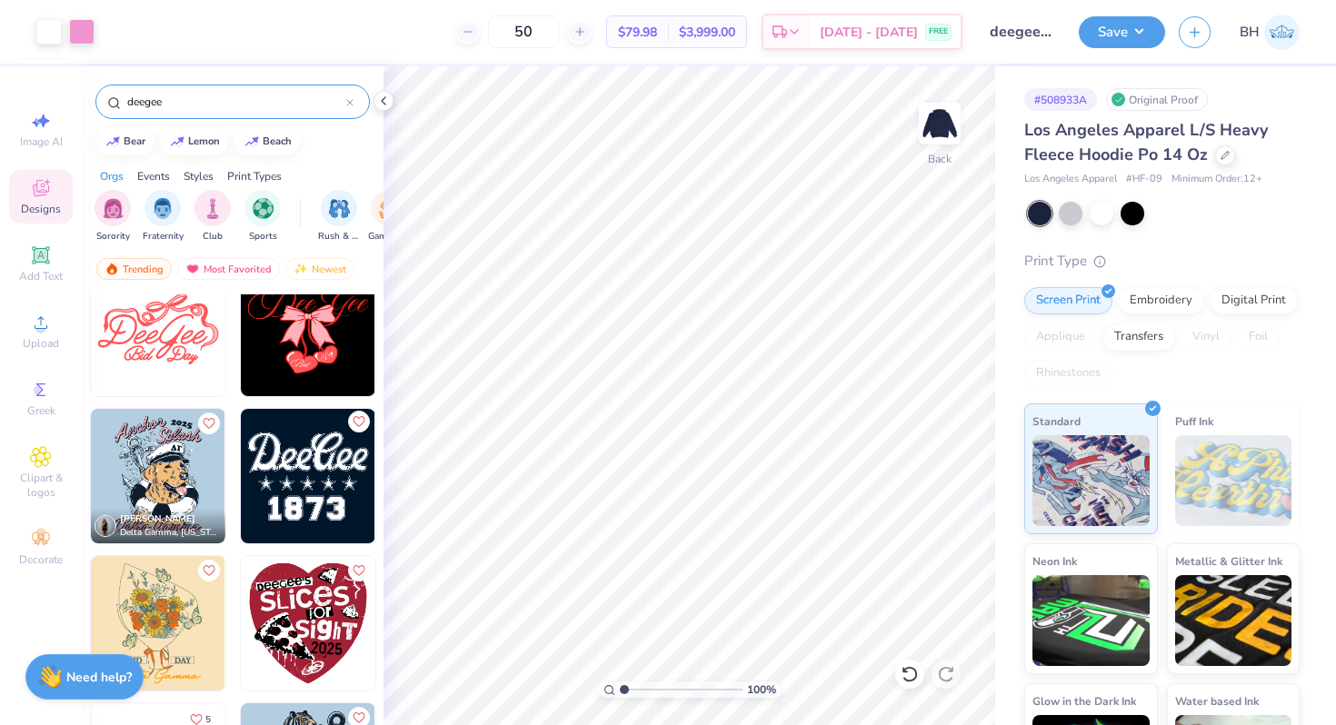
click at [358, 423] on icon "Like" at bounding box center [358, 421] width 13 height 13
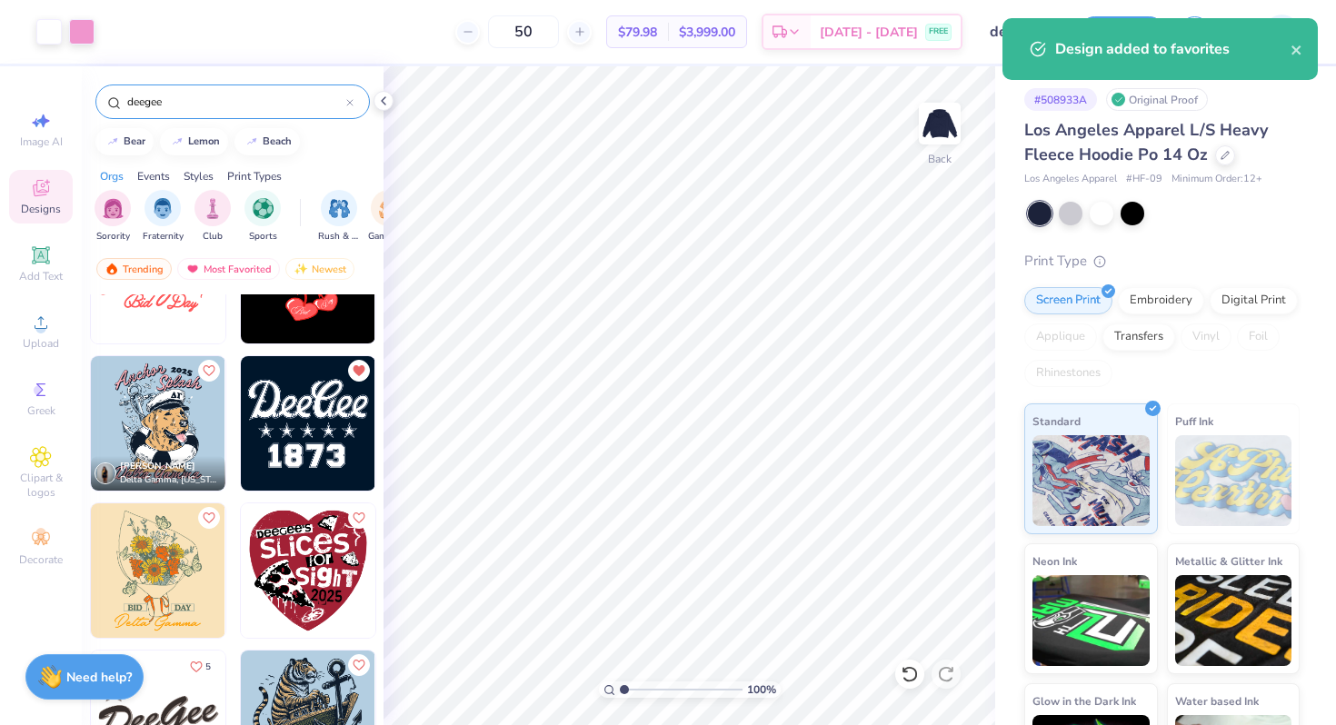
scroll to position [2426, 0]
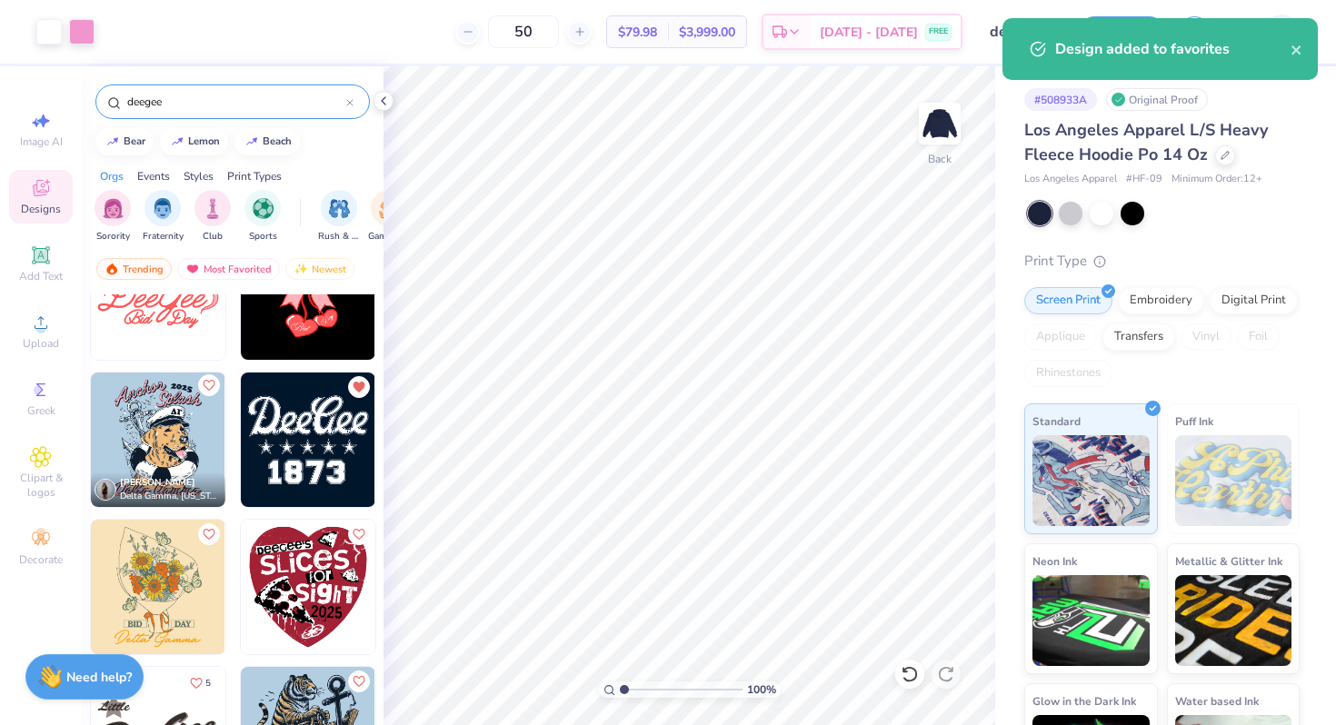
click at [214, 388] on icon "Like" at bounding box center [208, 385] width 13 height 13
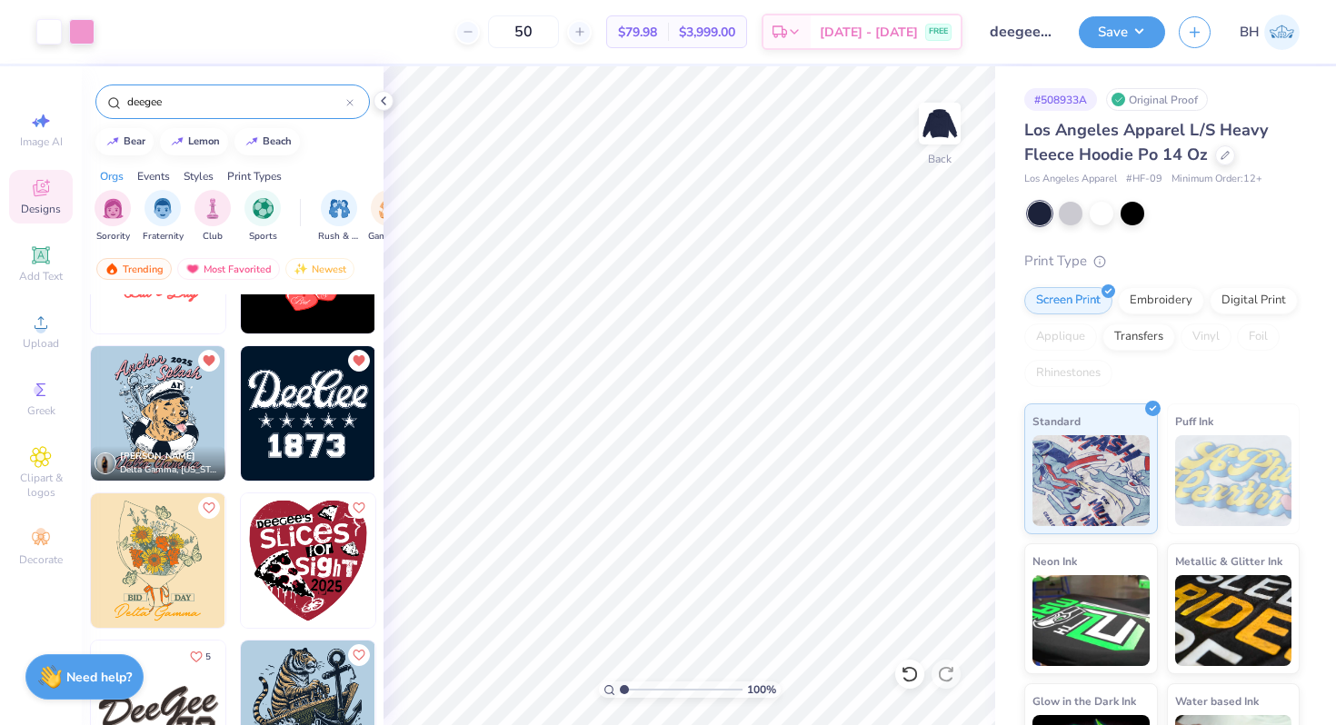
scroll to position [2457, 0]
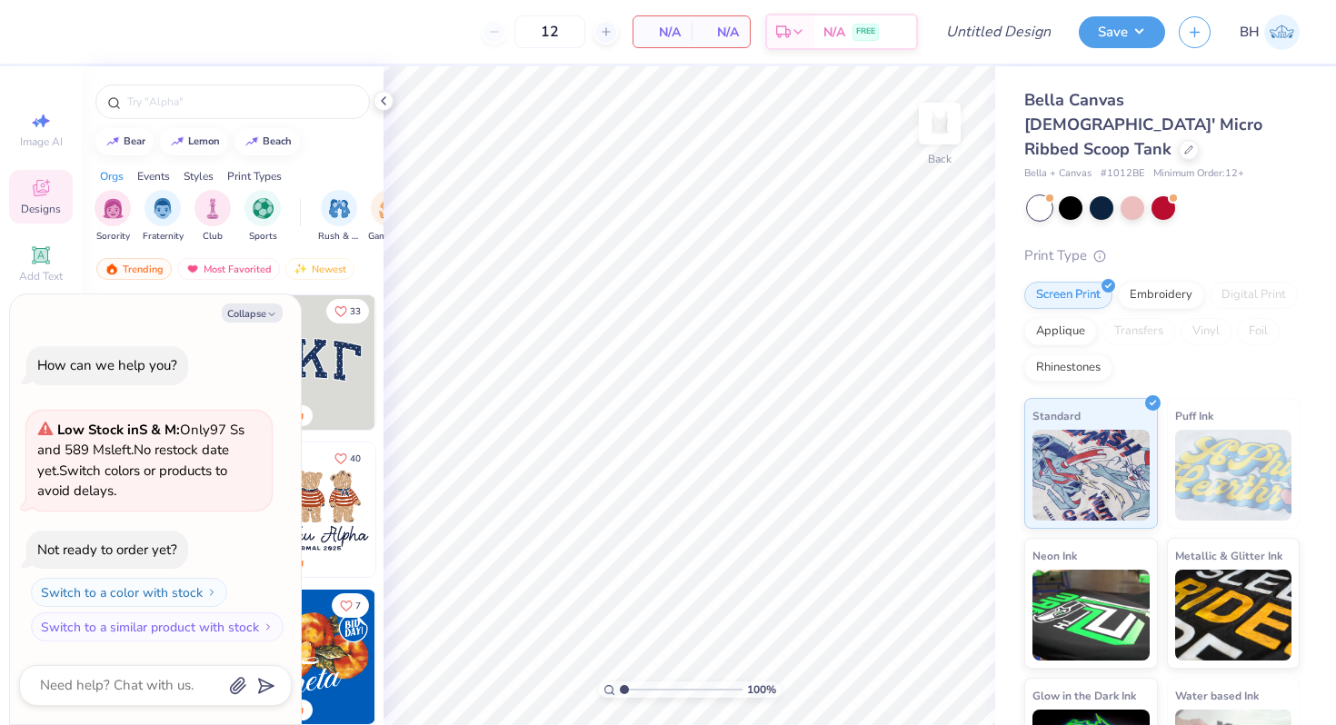
click at [241, 324] on div "Collapse How can we help you? Low Stock in S & M : Only 97 Ss and 589 Ms left. …" at bounding box center [155, 509] width 291 height 430
click at [244, 308] on button "Collapse" at bounding box center [252, 313] width 61 height 19
type textarea "x"
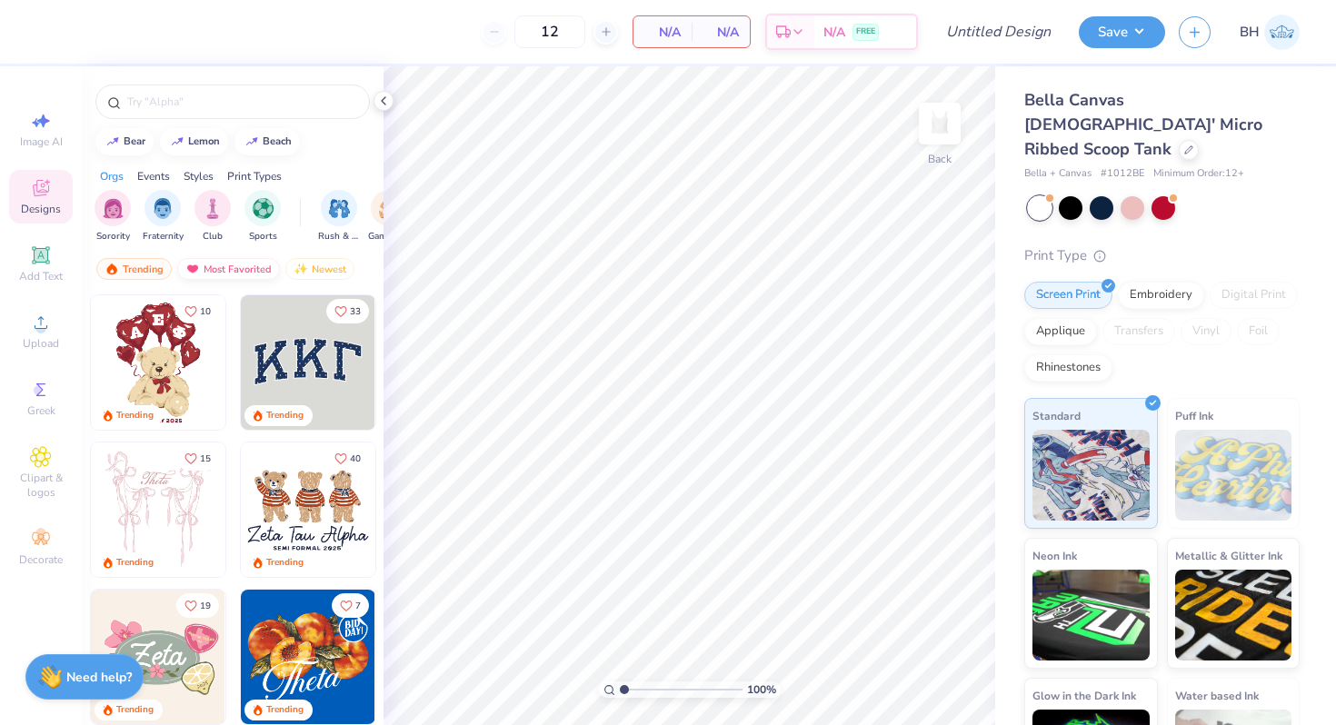
click at [234, 265] on div "Most Favorited" at bounding box center [228, 269] width 103 height 22
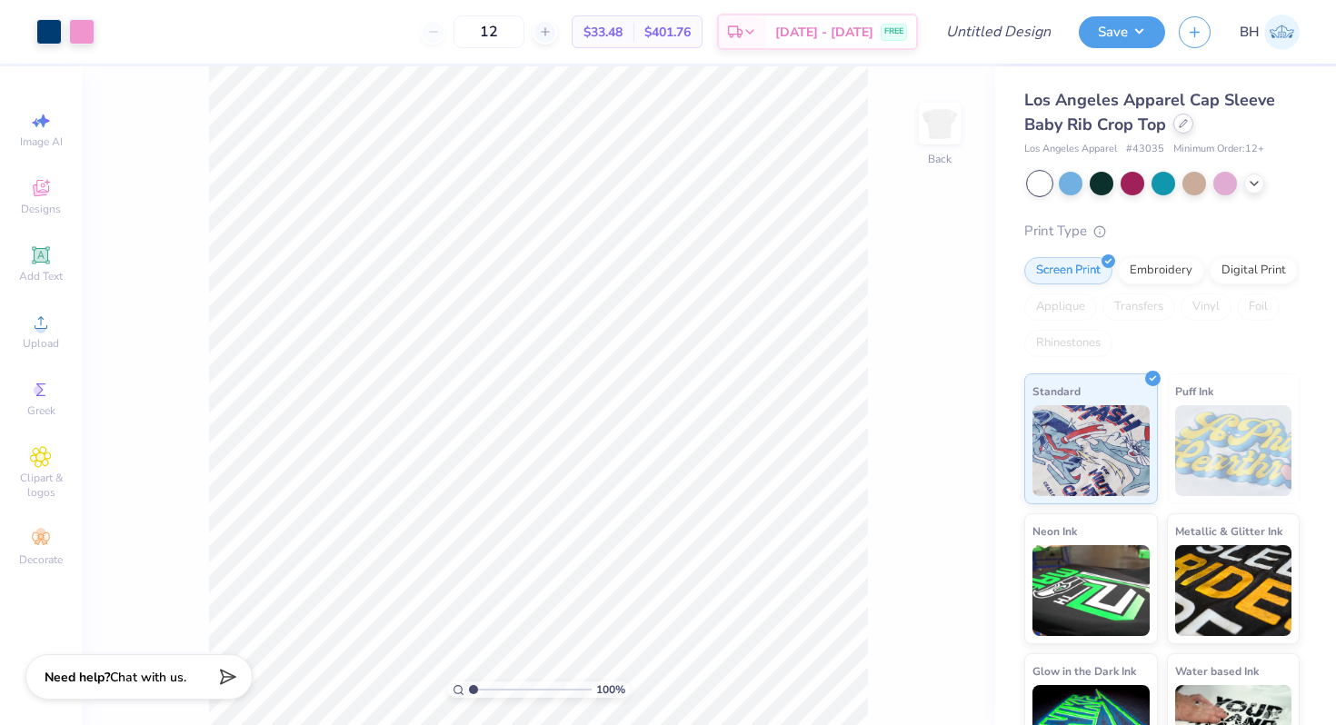
click at [1176, 130] on div at bounding box center [1183, 124] width 20 height 20
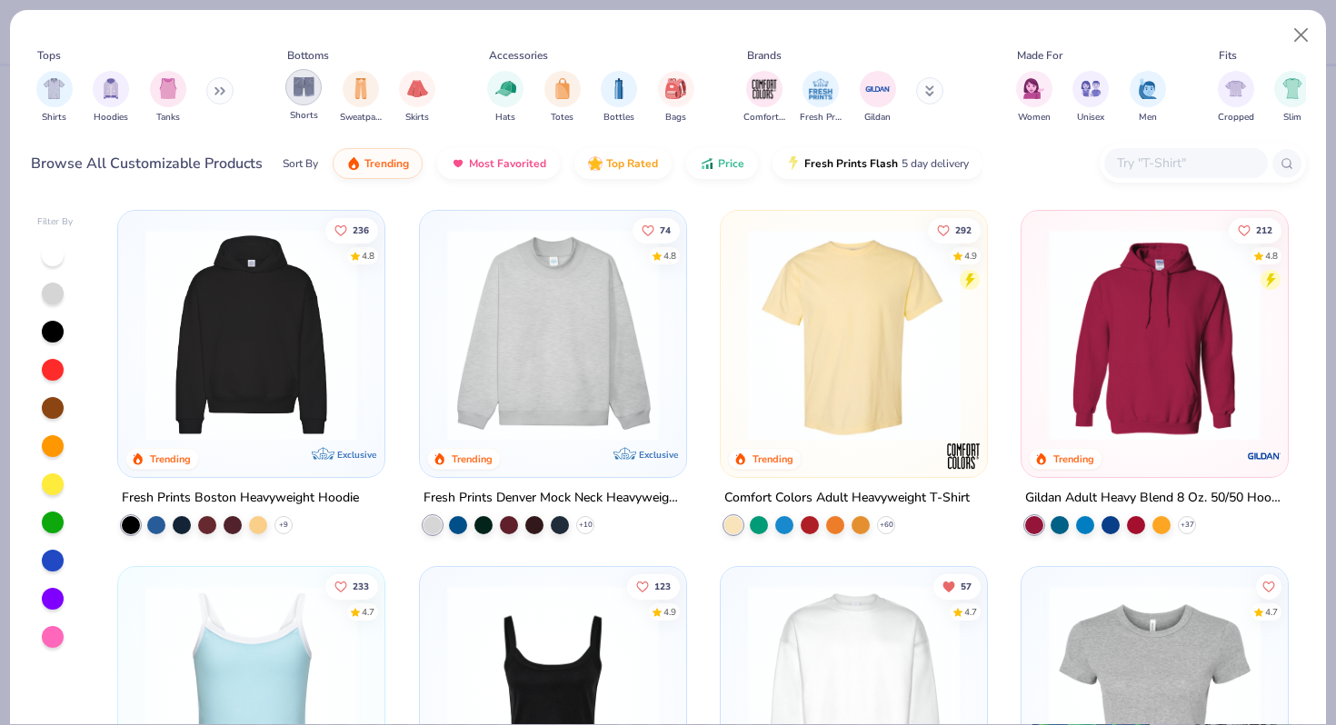
click at [315, 84] on div "filter for Shorts" at bounding box center [303, 87] width 36 height 36
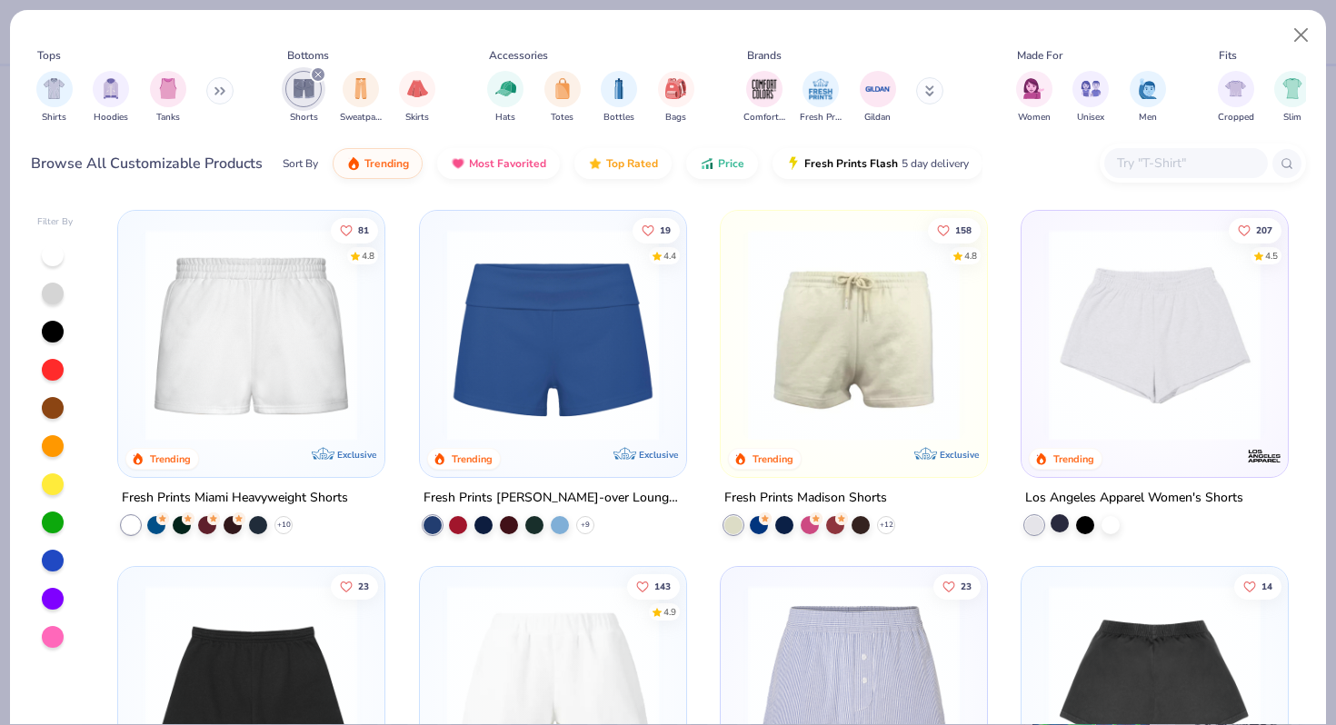
click at [1059, 520] on div at bounding box center [1060, 523] width 18 height 18
click at [1130, 345] on img at bounding box center [1155, 335] width 230 height 212
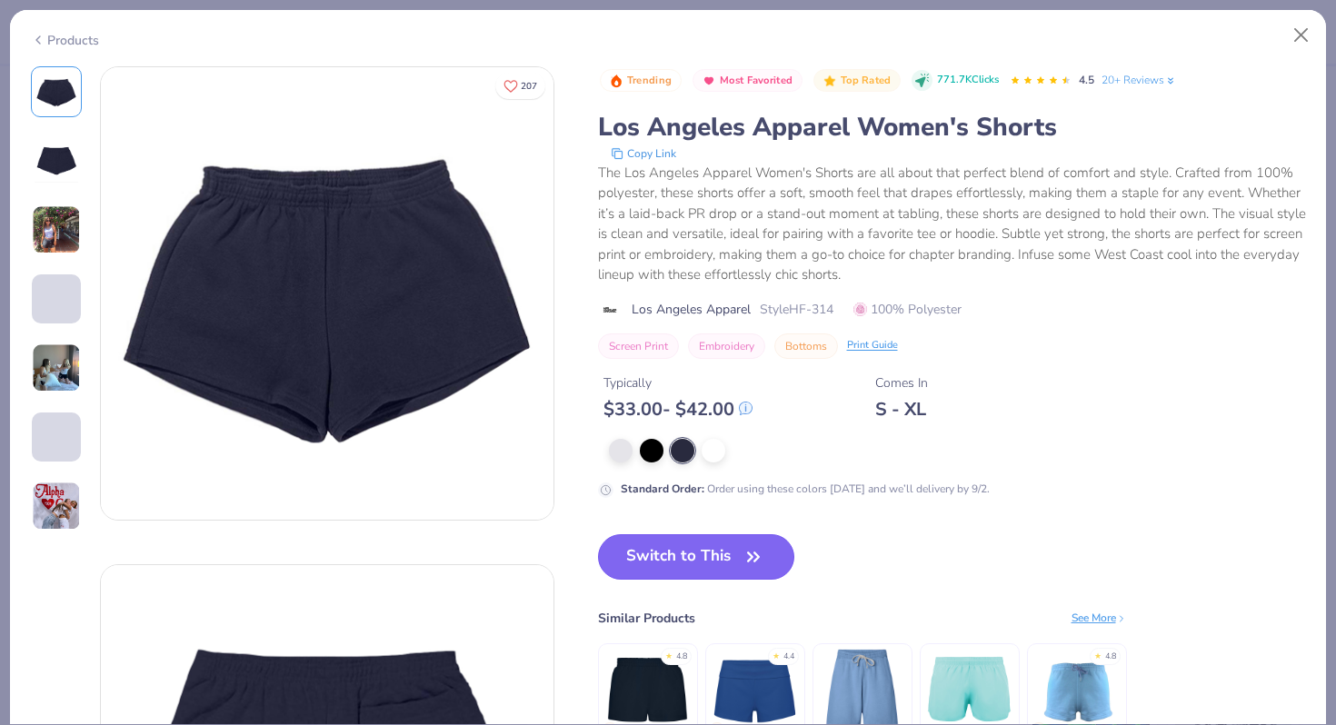
click at [661, 557] on button "Switch to This" at bounding box center [696, 556] width 197 height 45
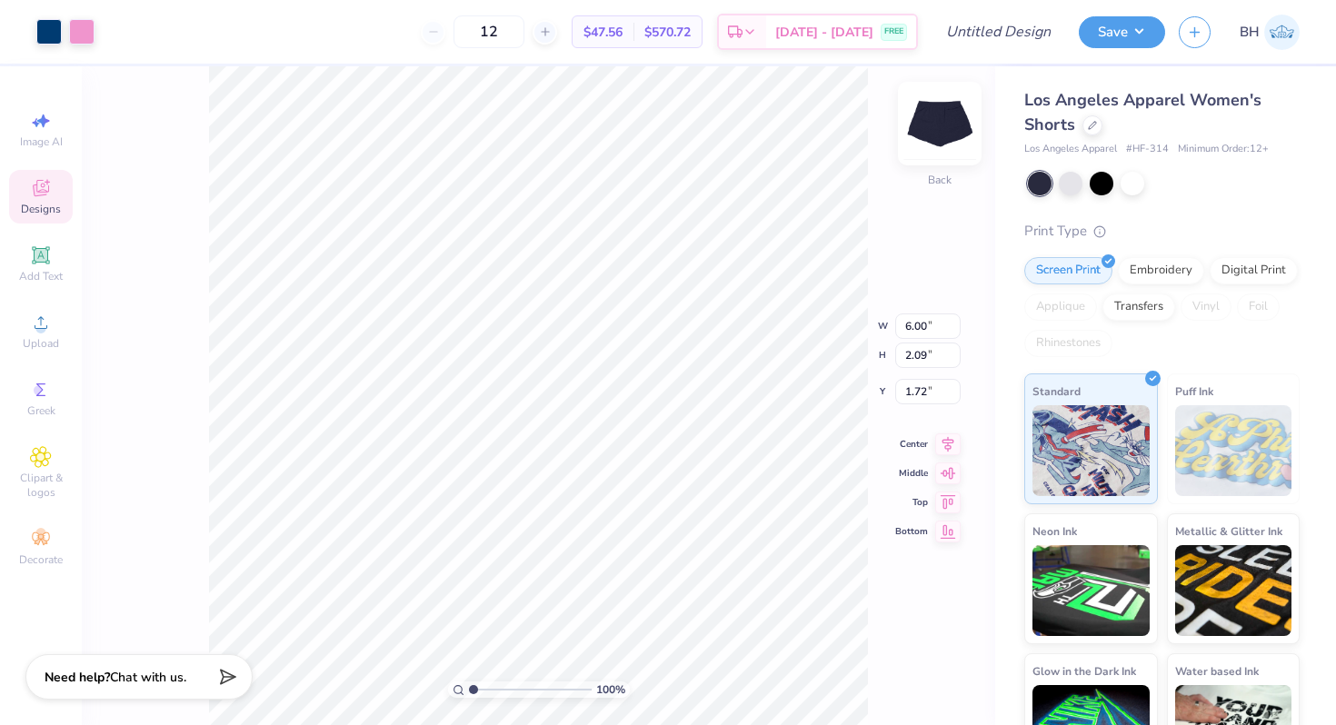
click at [937, 137] on img at bounding box center [939, 123] width 73 height 73
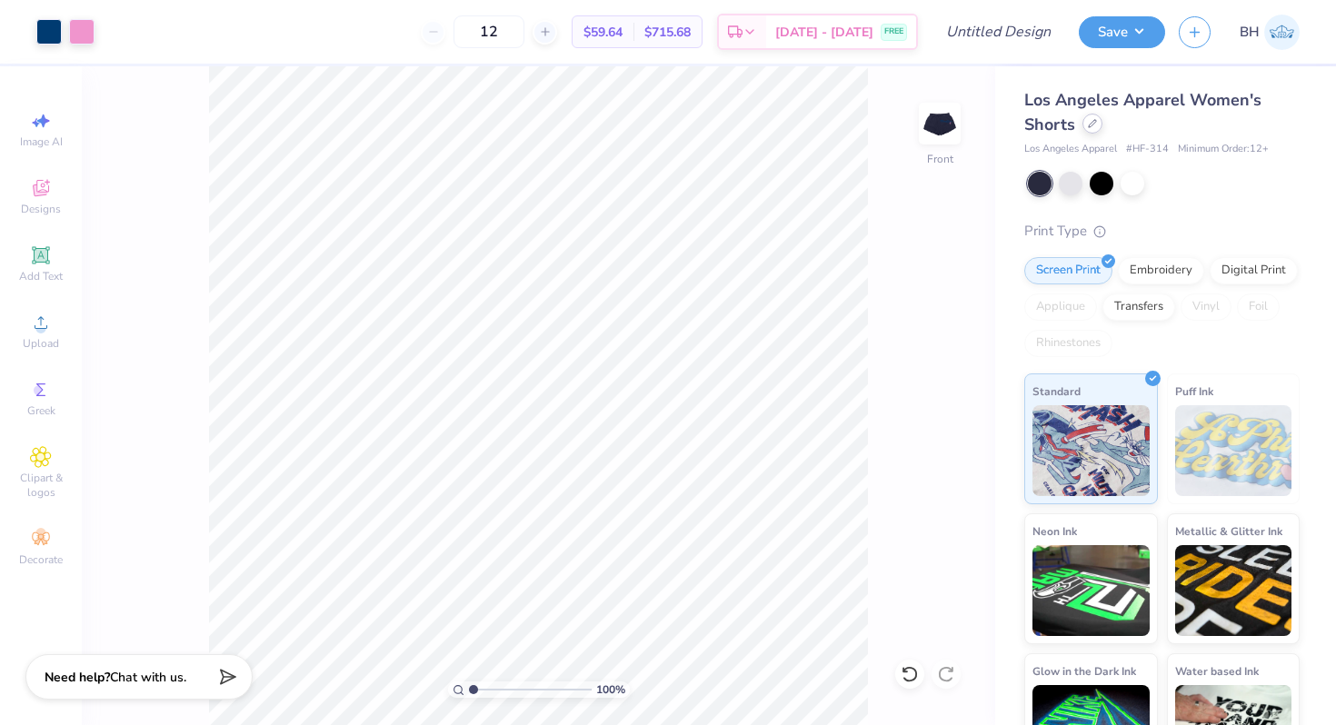
click at [1082, 126] on div at bounding box center [1092, 124] width 20 height 20
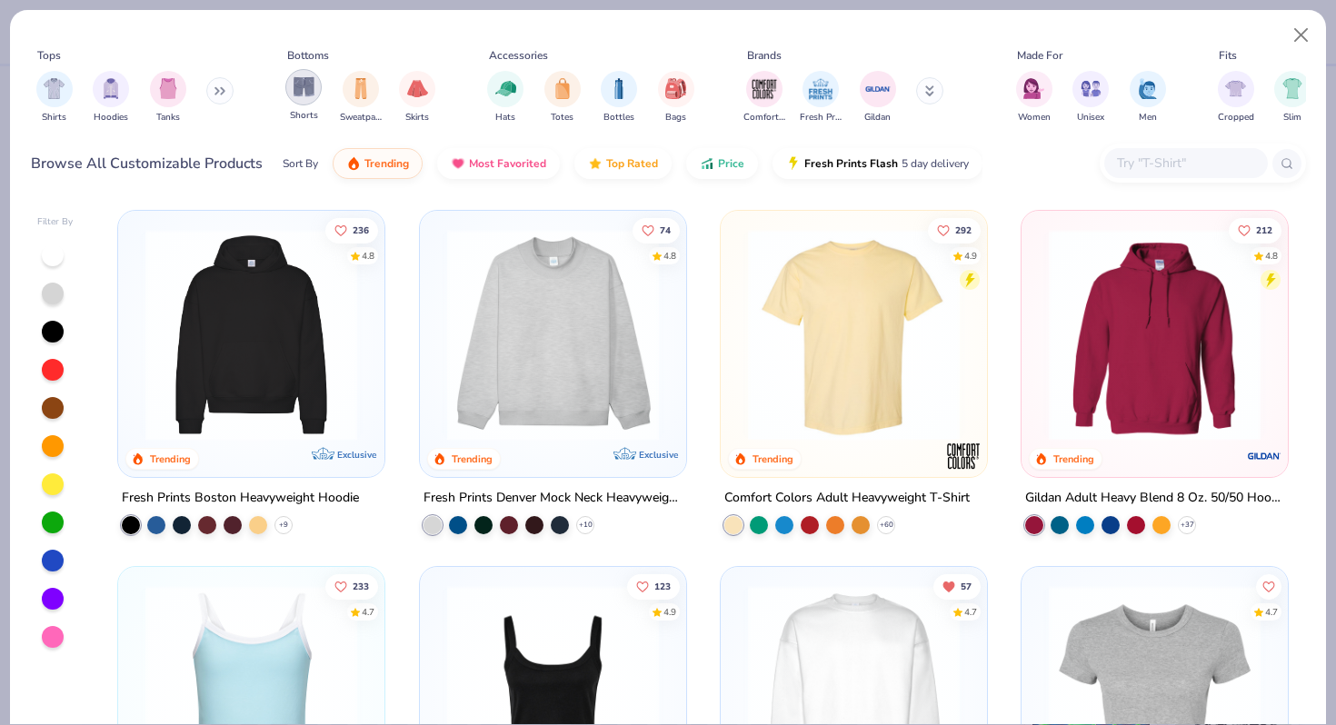
click at [304, 98] on div "filter for Shorts" at bounding box center [303, 87] width 36 height 36
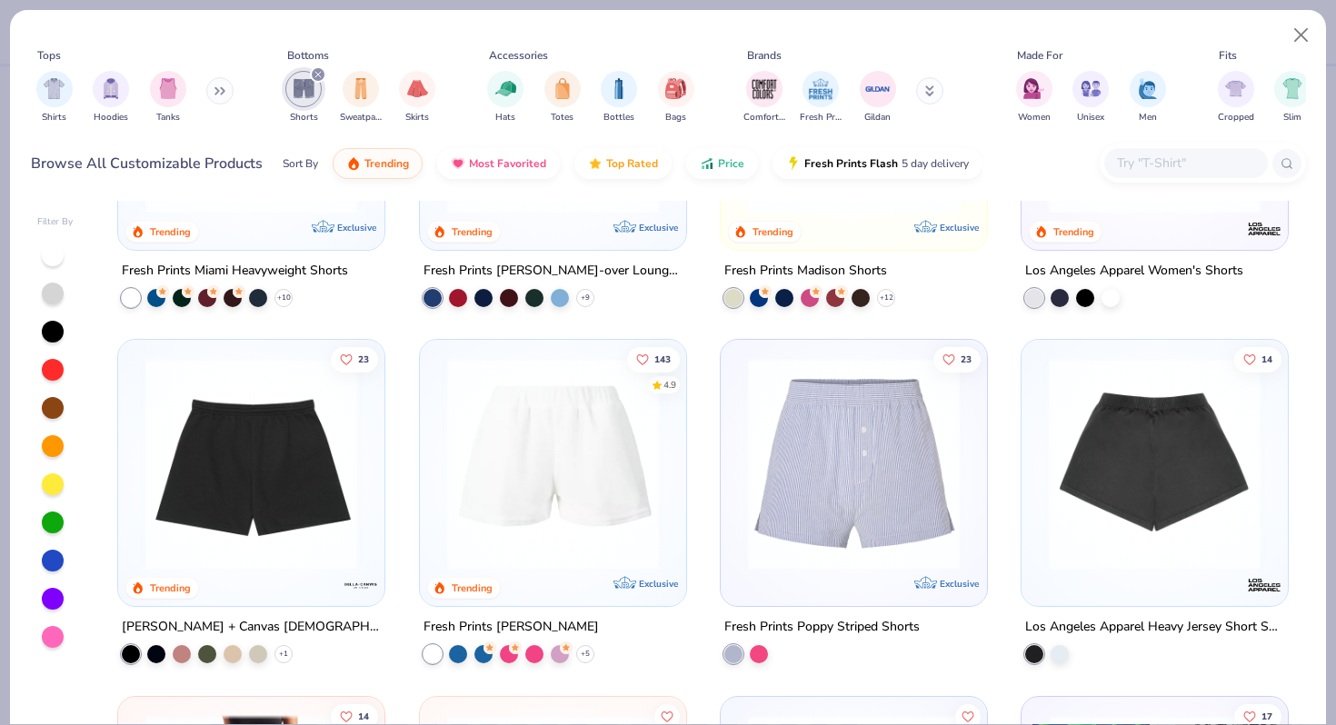
scroll to position [223, 0]
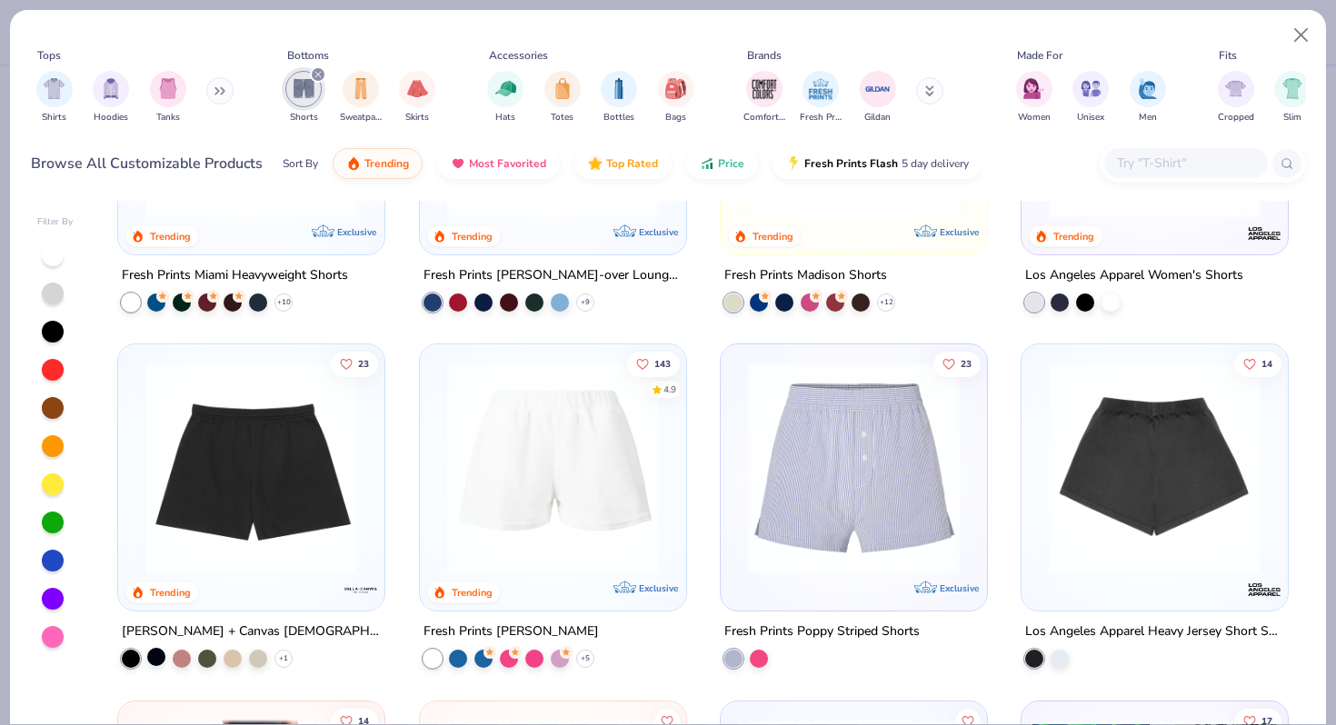
click at [151, 654] on div at bounding box center [156, 657] width 18 height 18
click at [281, 503] on div at bounding box center [251, 469] width 691 height 212
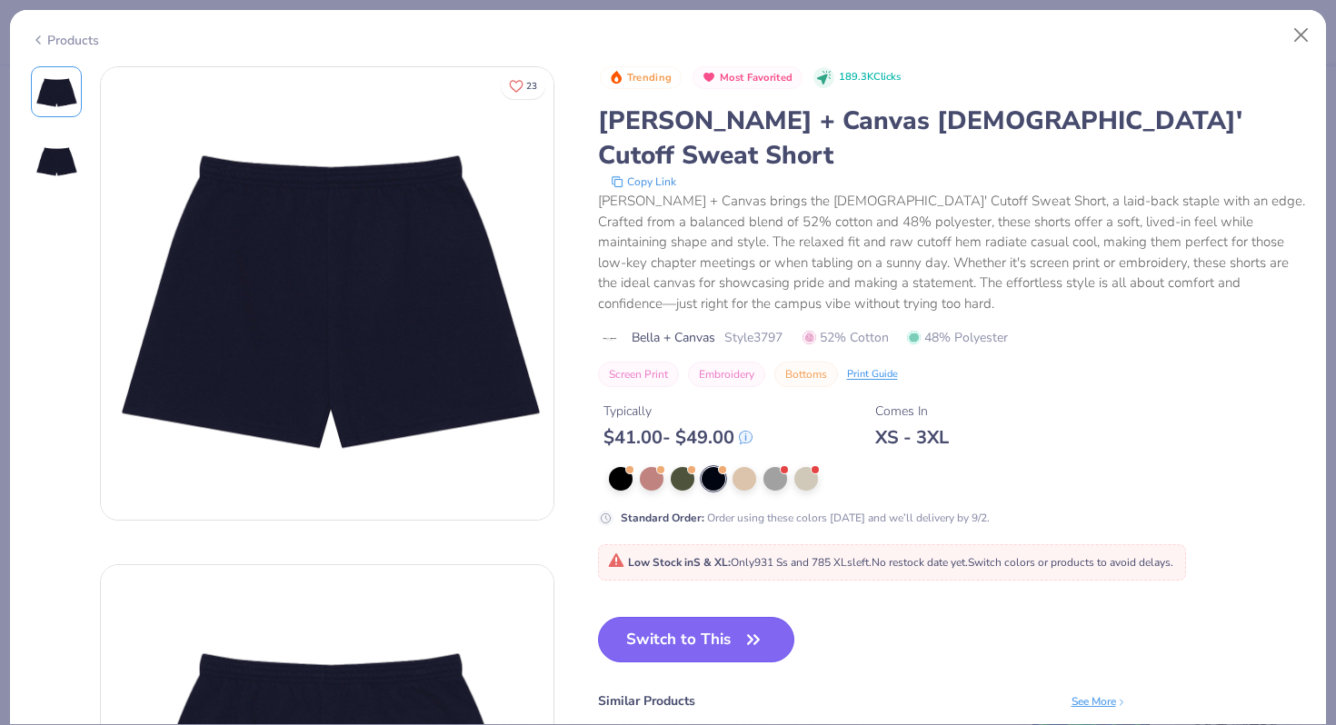
click at [705, 617] on button "Switch to This" at bounding box center [696, 639] width 197 height 45
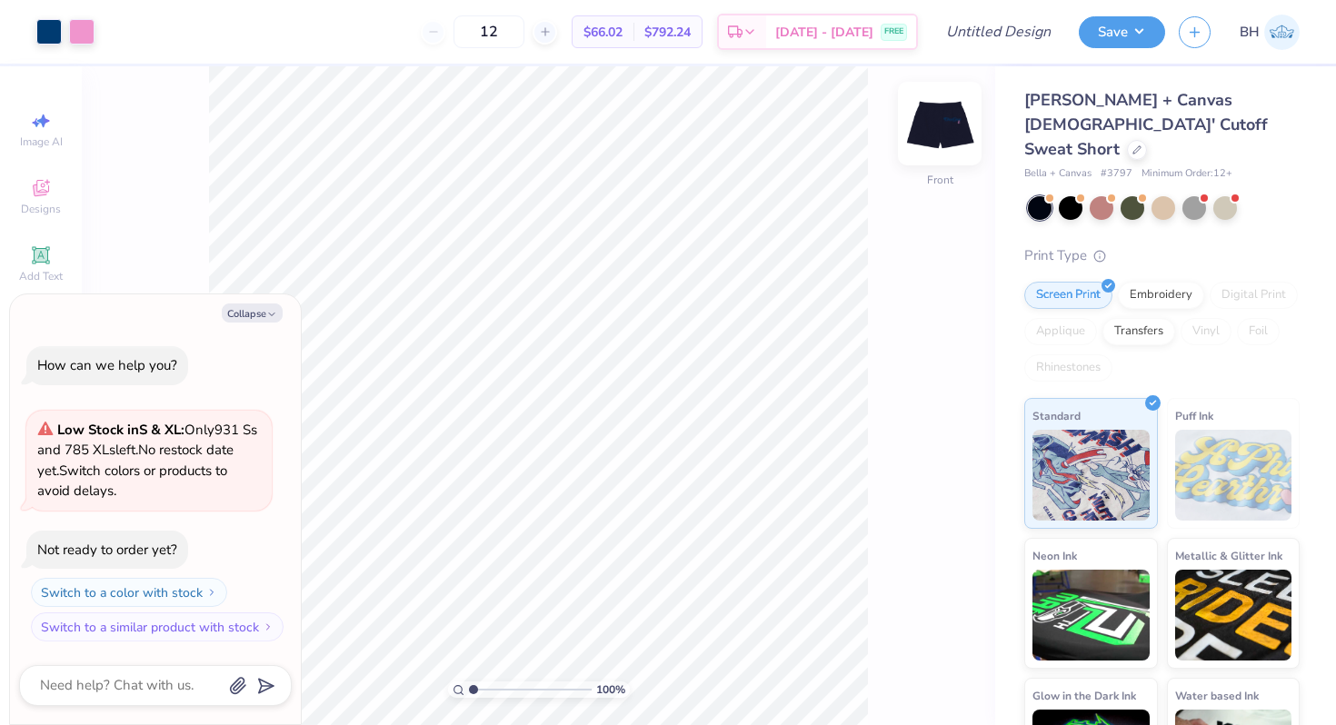
click at [934, 124] on img at bounding box center [939, 123] width 73 height 73
click at [954, 131] on img at bounding box center [939, 123] width 73 height 73
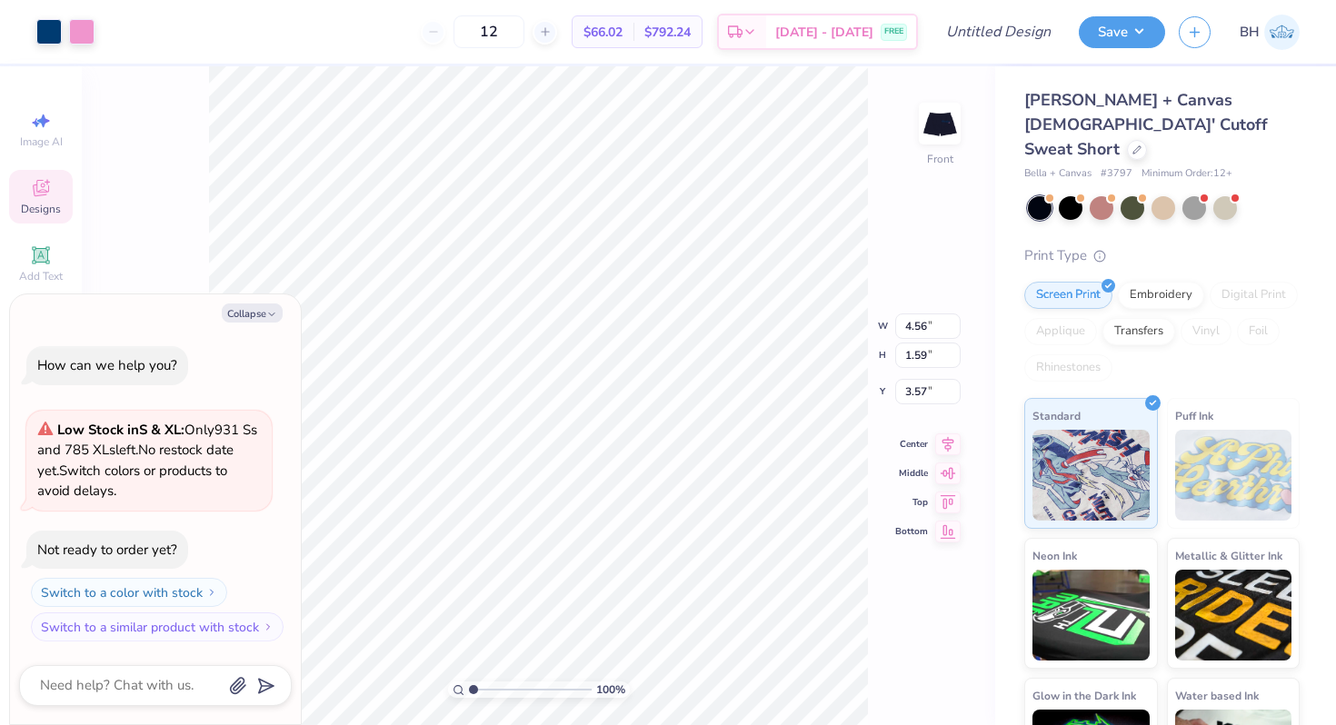
type textarea "x"
type input "4.11"
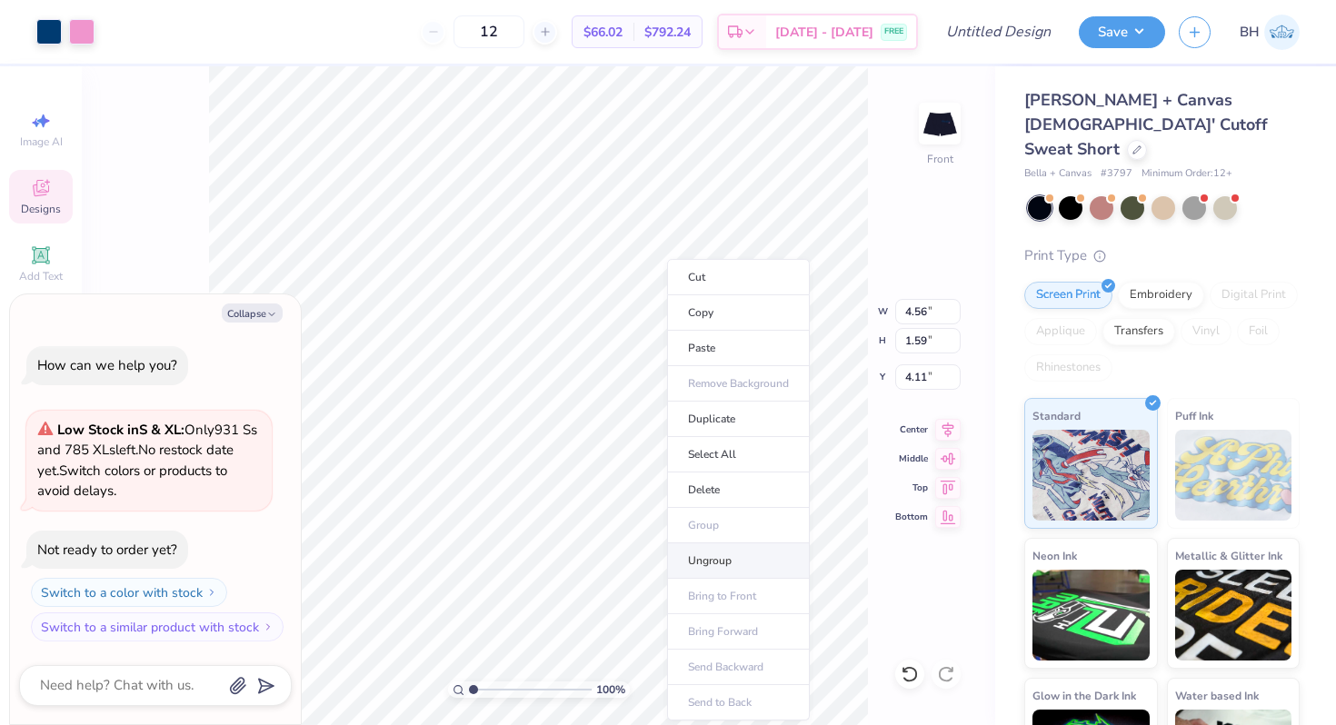
click at [712, 562] on li "Ungroup" at bounding box center [738, 560] width 143 height 35
type textarea "x"
type input "10.24"
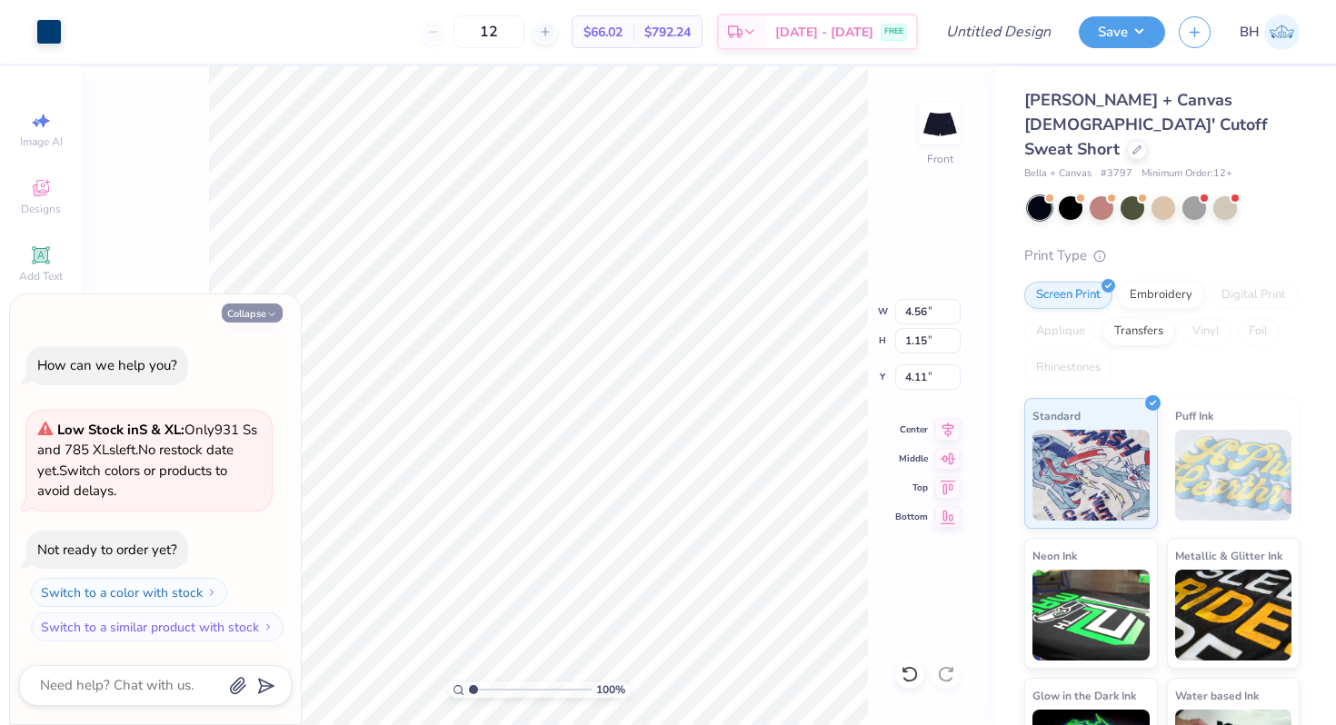
click at [247, 309] on button "Collapse" at bounding box center [252, 313] width 61 height 19
type textarea "x"
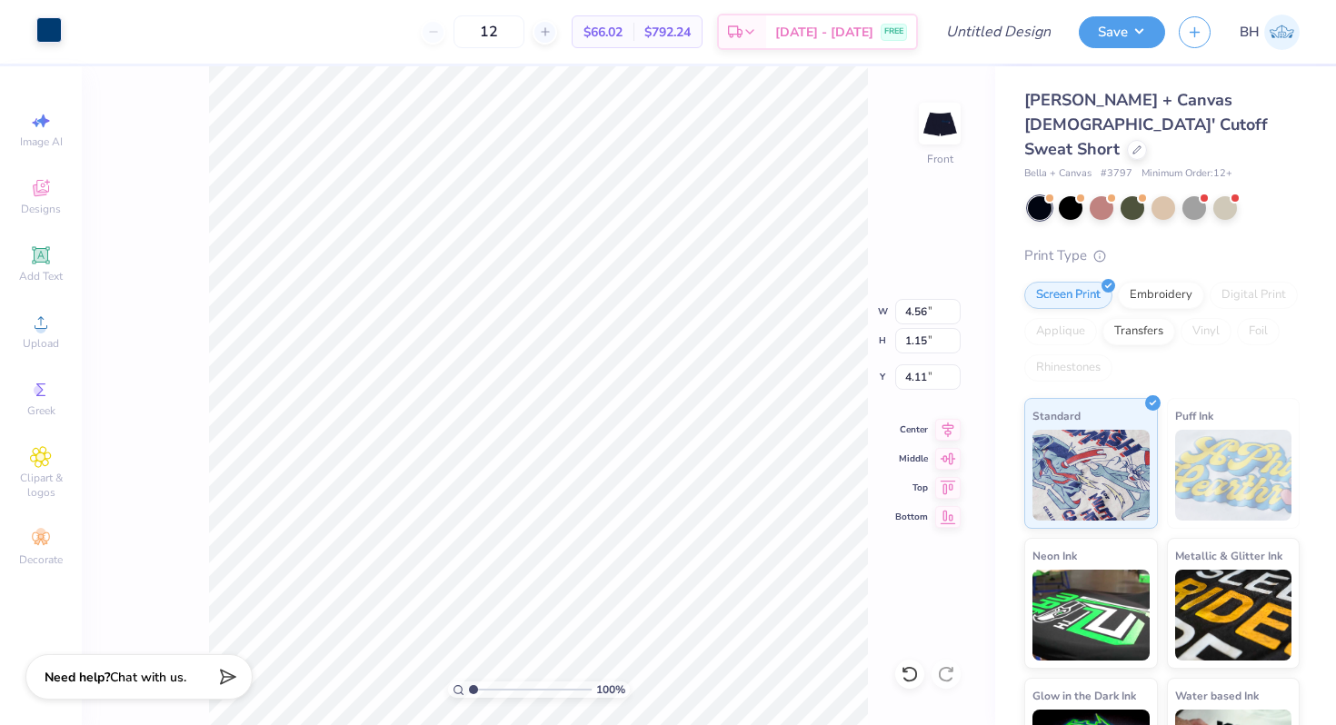
click at [54, 39] on div at bounding box center [48, 29] width 25 height 25
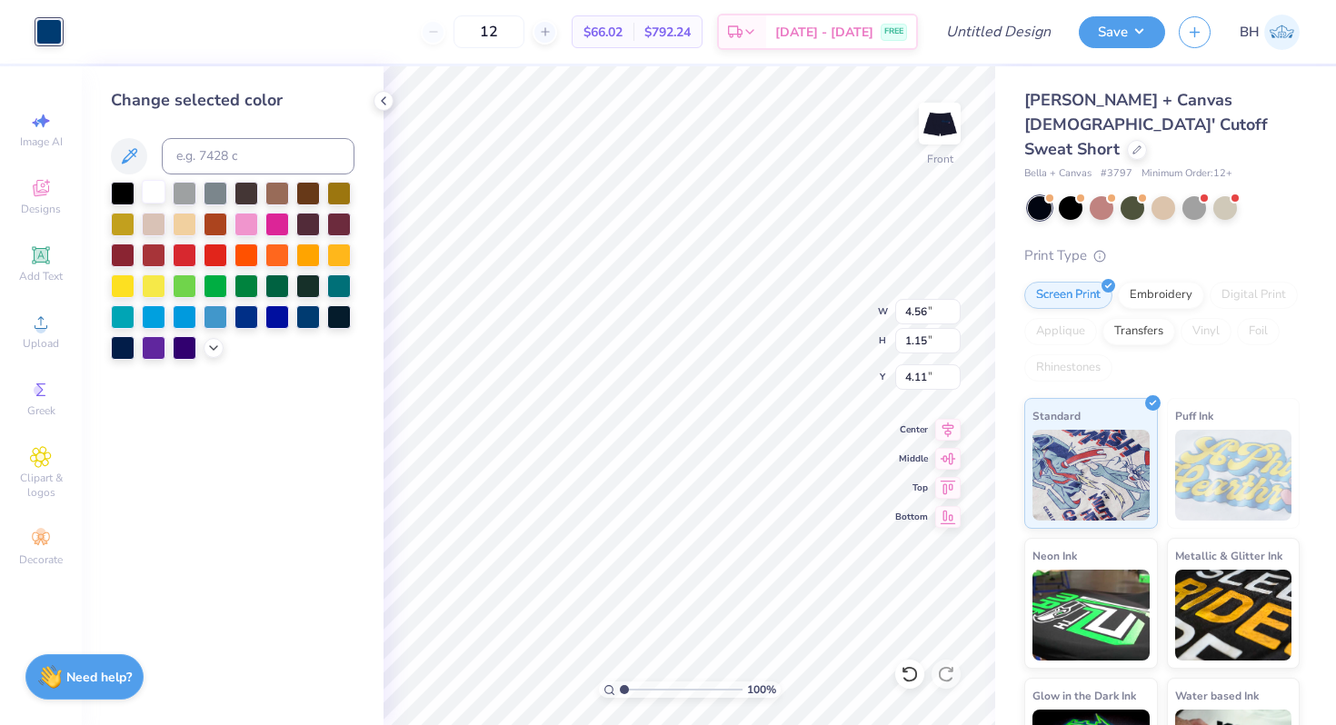
click at [156, 188] on div at bounding box center [154, 192] width 24 height 24
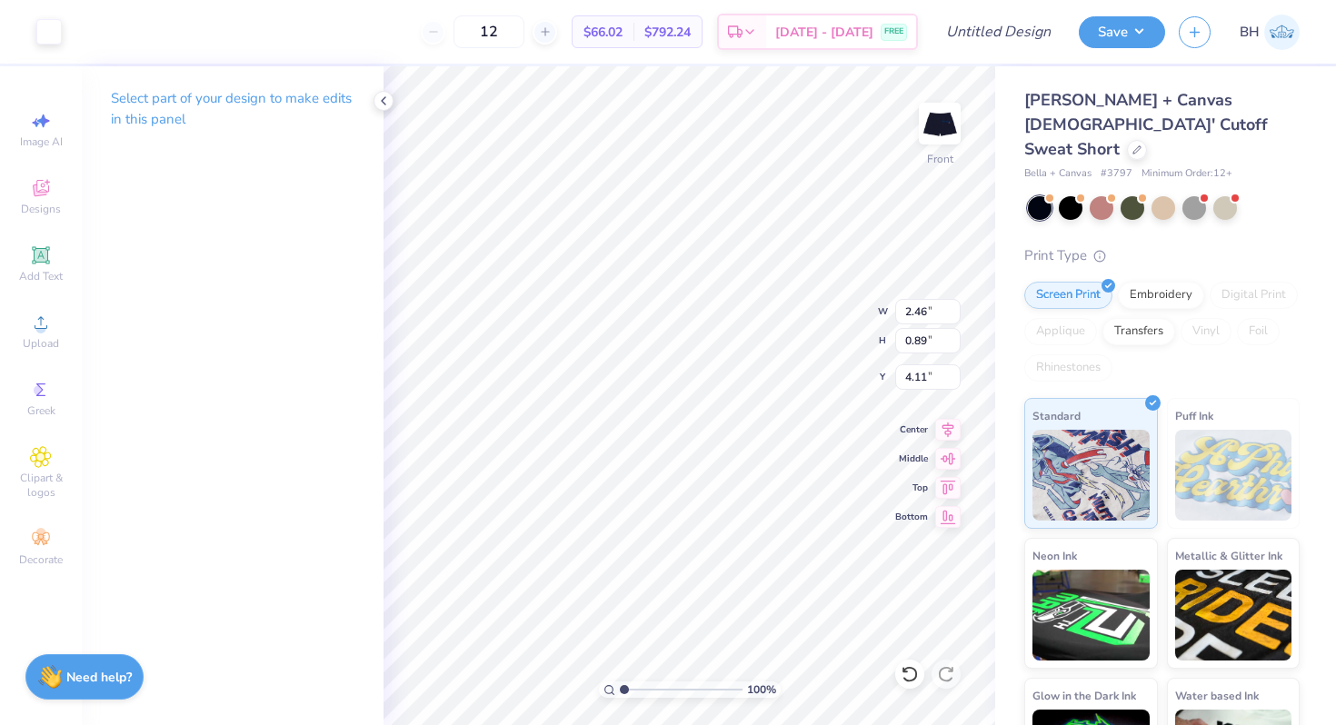
type input "4.99"
type input "6.88"
type input "2.48"
type input "3.40"
click at [380, 112] on div "Select part of your design to make edits in this panel" at bounding box center [233, 115] width 302 height 99
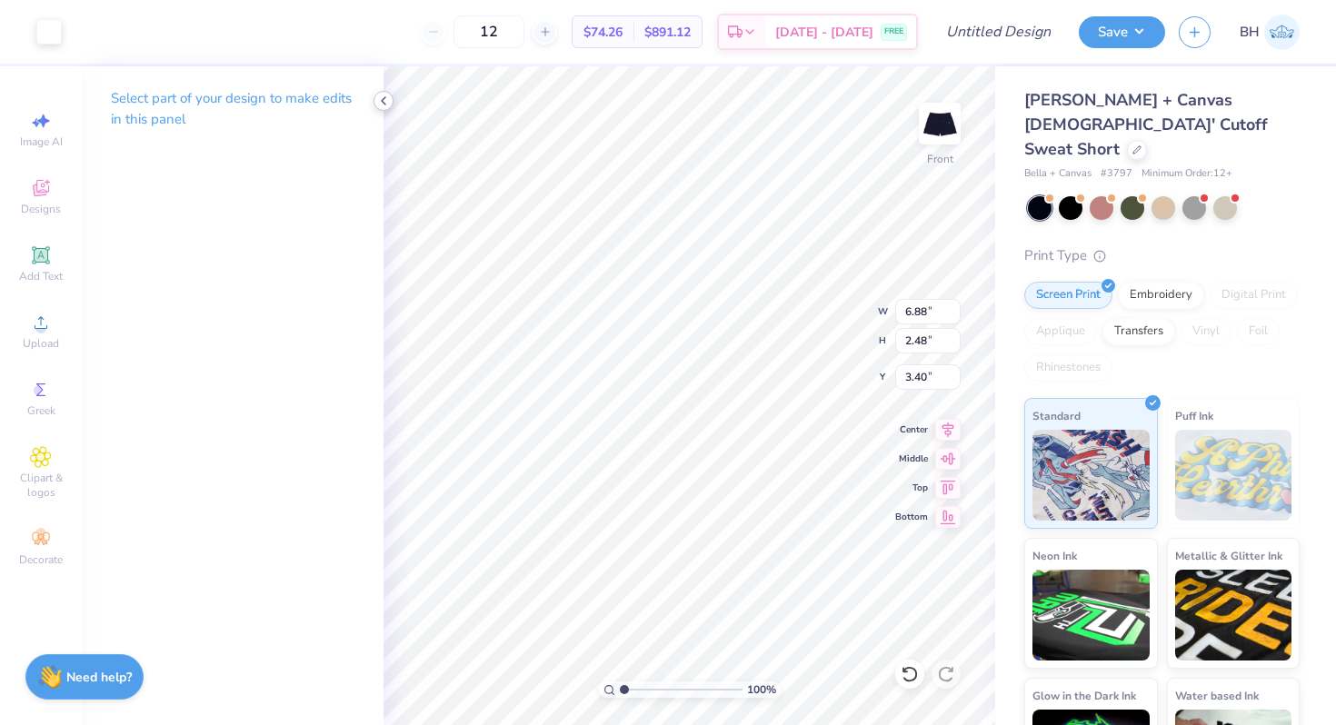
click at [383, 96] on icon at bounding box center [383, 101] width 15 height 15
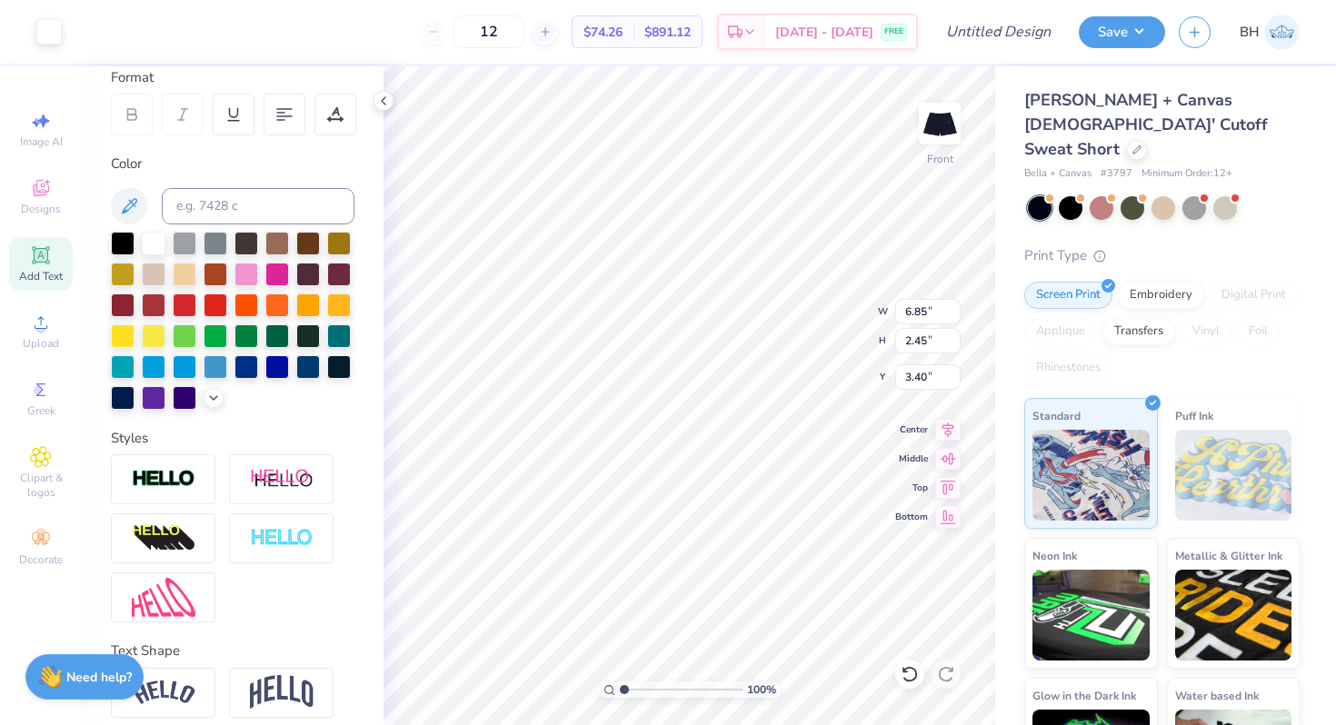
scroll to position [331, 0]
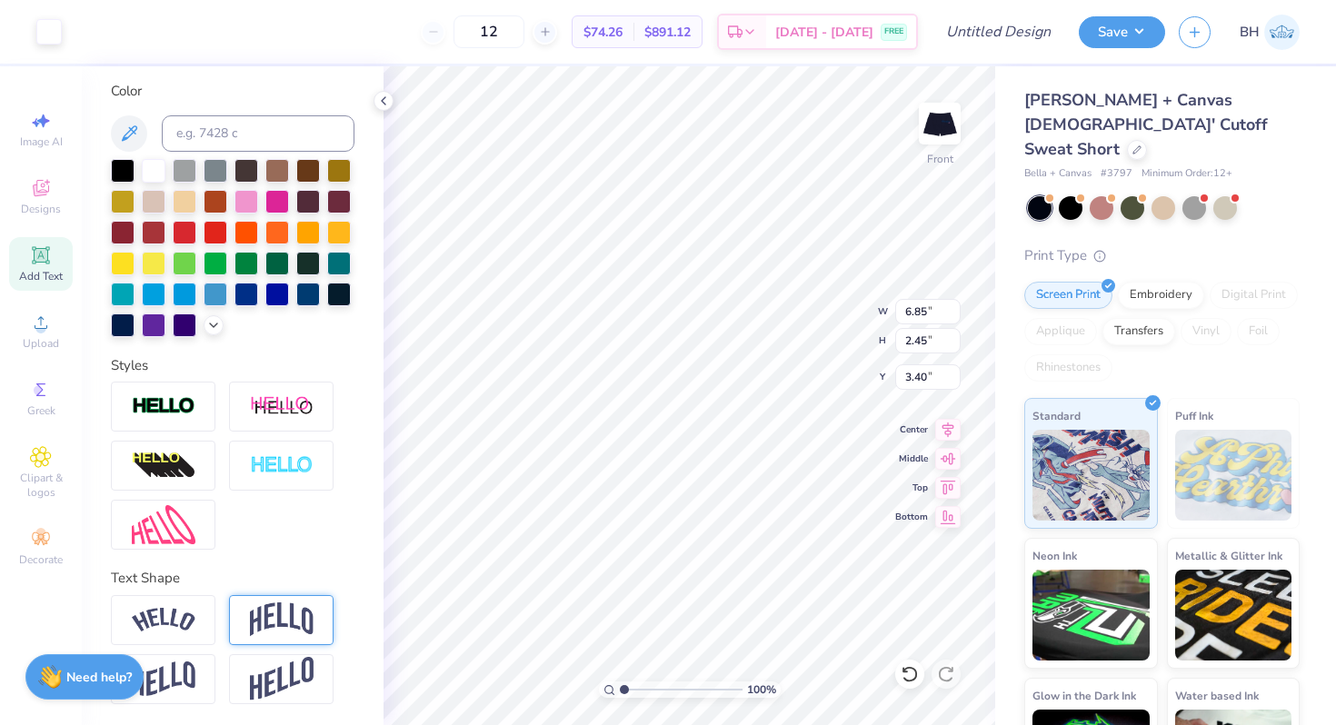
click at [274, 606] on img at bounding box center [282, 620] width 64 height 35
click at [331, 593] on icon at bounding box center [330, 598] width 11 height 11
type input "2.45"
click at [174, 616] on img at bounding box center [164, 620] width 64 height 25
type input "7.21"
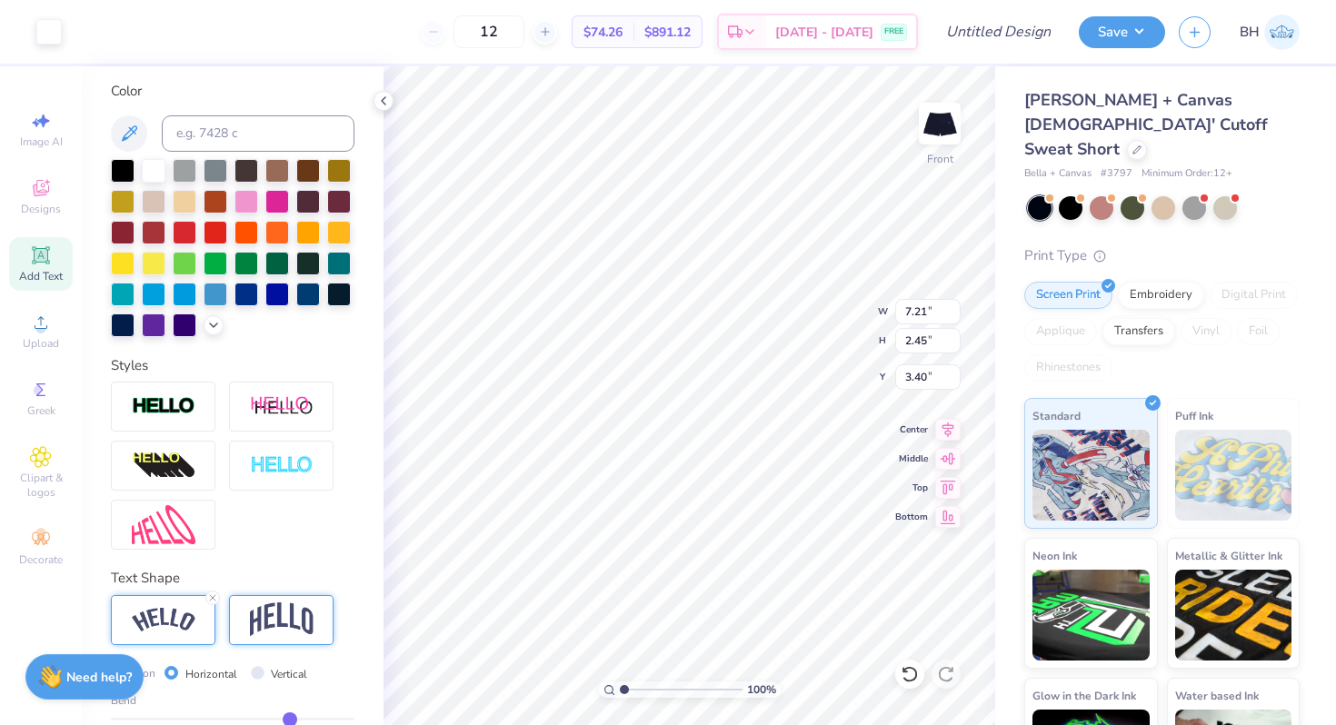
type input "2.53"
type input "6.85"
type input "2.45"
click at [648, 689] on input "range" at bounding box center [681, 690] width 123 height 16
drag, startPoint x: 648, startPoint y: 686, endPoint x: 595, endPoint y: 686, distance: 52.7
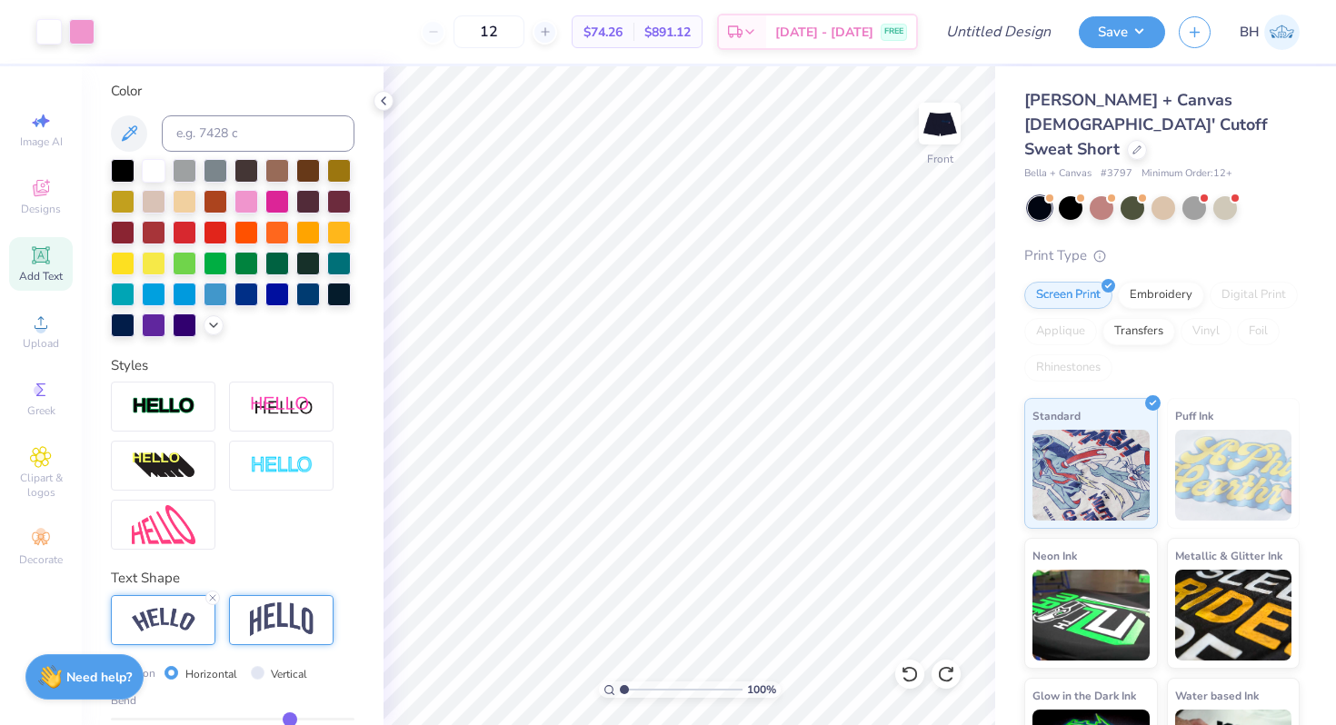
type input "1"
click at [620, 686] on input "range" at bounding box center [681, 690] width 123 height 16
type input "1.98"
type input "5.39"
type input "2.94"
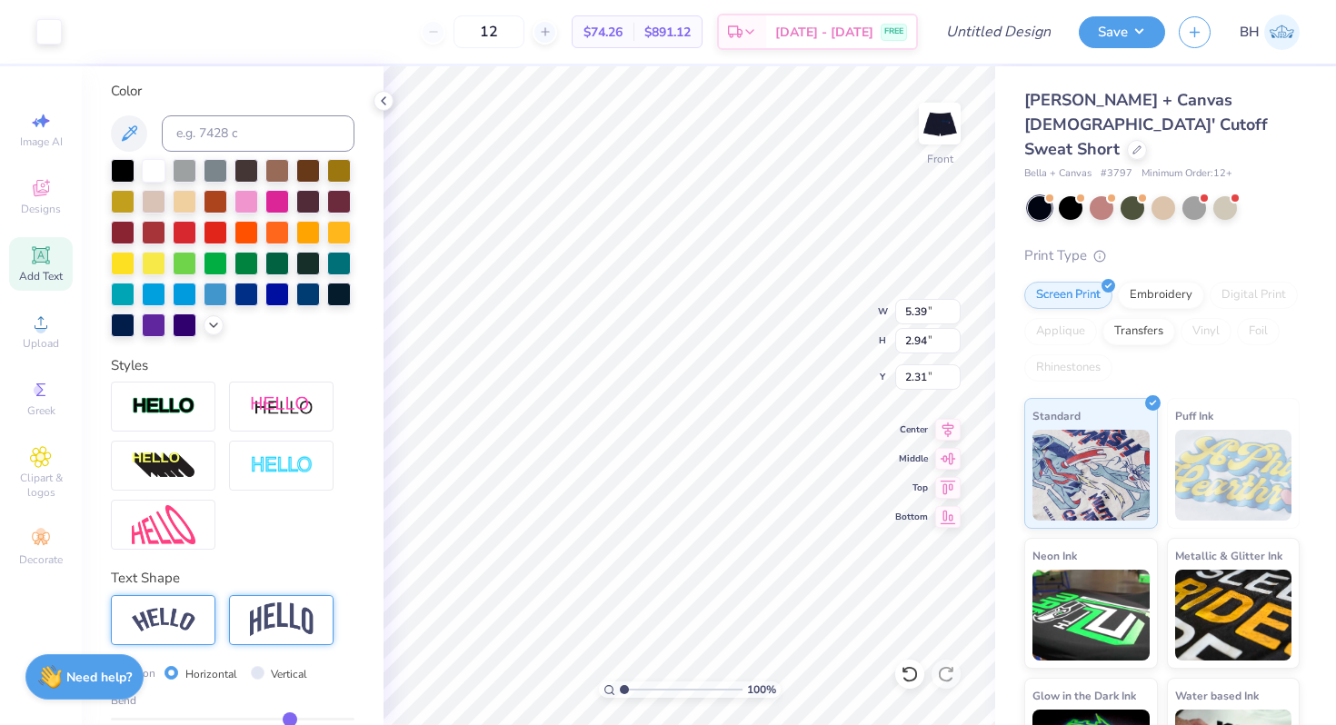
type input "1.98"
click at [949, 135] on img at bounding box center [939, 123] width 73 height 73
type input "2.30"
type input "2.93"
type input "8.27"
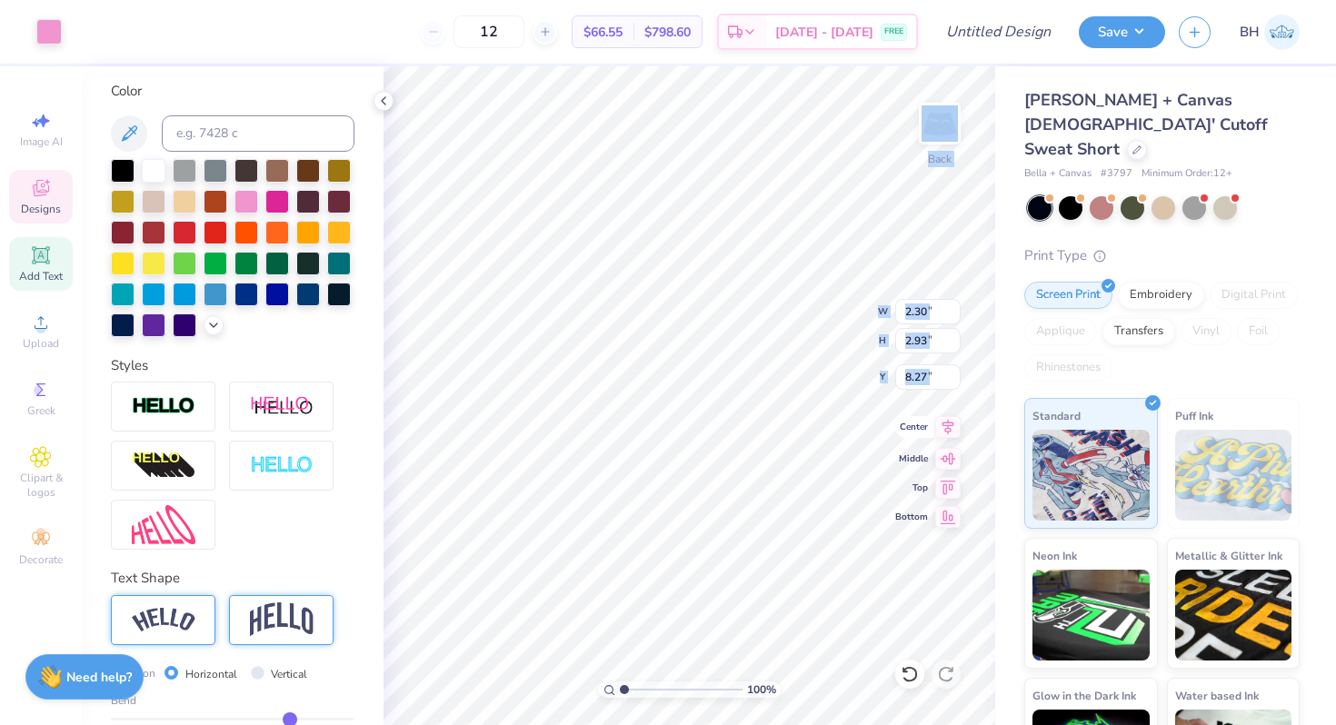
click at [875, 437] on div "100 % Back W 2.30 2.30 " H 2.93 2.93 " Y 8.27 8.27 " Center Middle Top Bottom" at bounding box center [690, 395] width 612 height 659
type input "2.25"
type input "2.78"
type input "8.37"
click at [856, 479] on div "100 % Back W 2.25 2.25 " H 2.78 2.78 " Y 8.37 8.37 " Center Middle Top Bottom" at bounding box center [690, 395] width 612 height 659
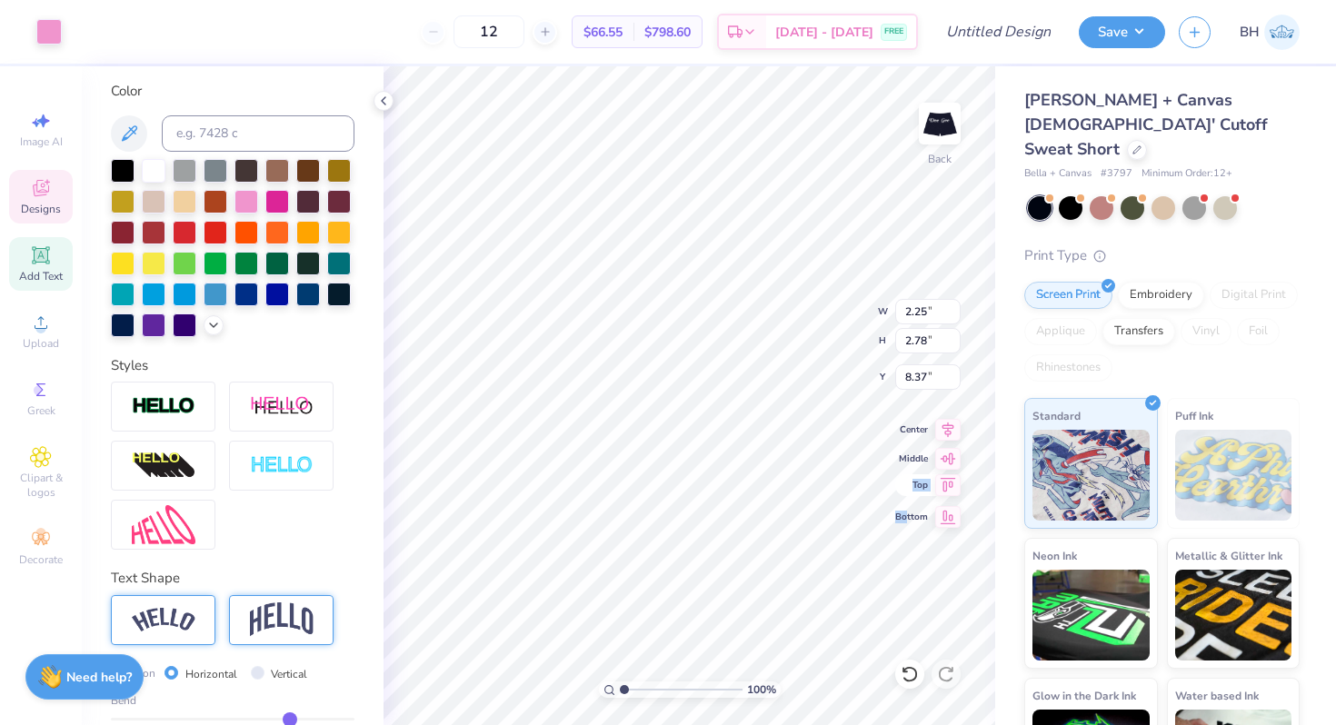
drag, startPoint x: 905, startPoint y: 516, endPoint x: 907, endPoint y: 491, distance: 25.5
click at [908, 491] on div "Center Middle Top Bottom" at bounding box center [927, 473] width 65 height 109
type input "8.01"
click at [49, 273] on span "Add Text" at bounding box center [41, 276] width 44 height 15
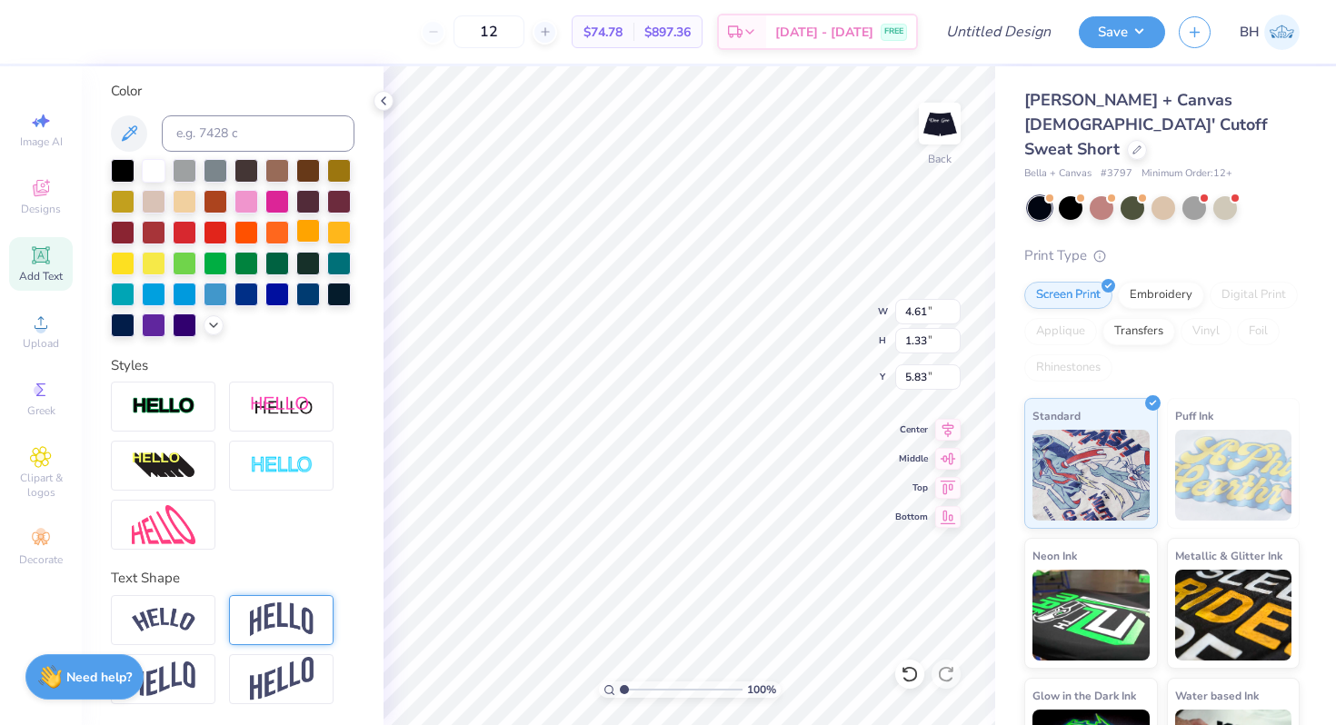
scroll to position [0, 0]
type textarea "Est. 1873"
click at [53, 327] on div "Upload" at bounding box center [41, 331] width 64 height 54
click at [52, 183] on div "Designs" at bounding box center [41, 197] width 64 height 54
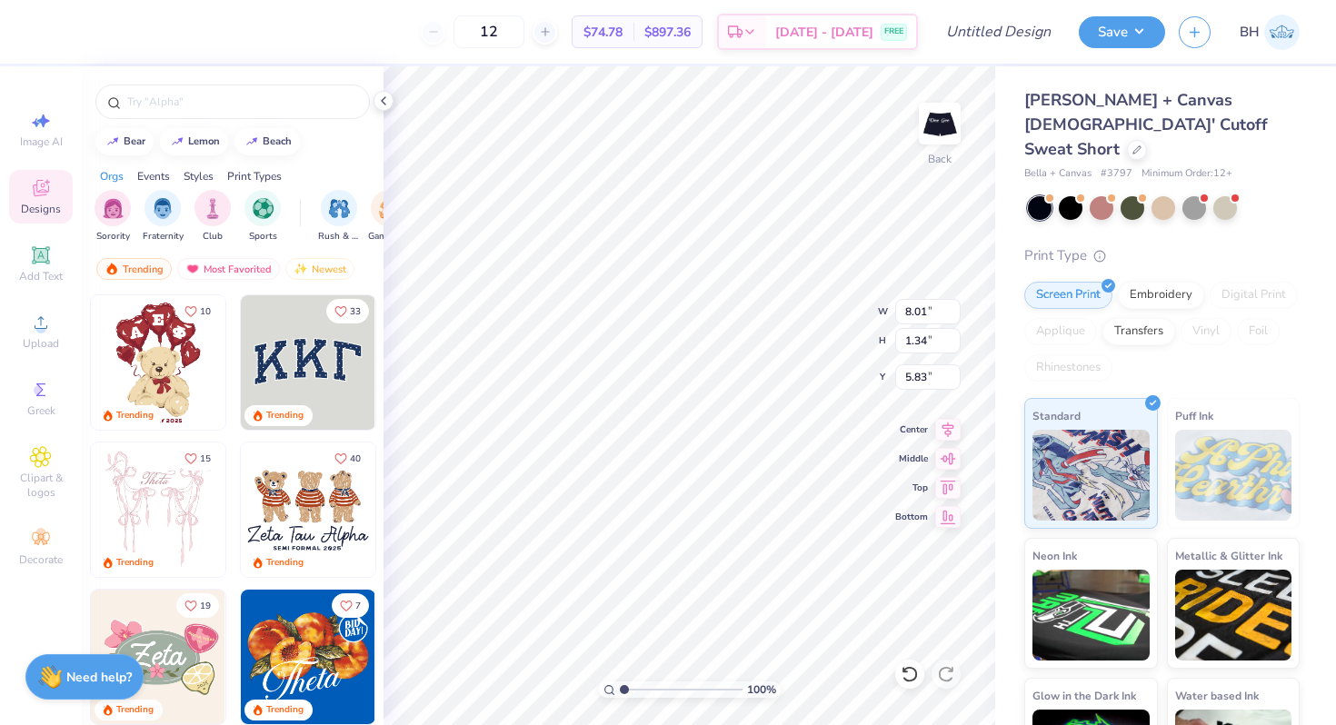
click at [374, 95] on div at bounding box center [233, 97] width 302 height 62
click at [383, 96] on icon at bounding box center [383, 101] width 15 height 15
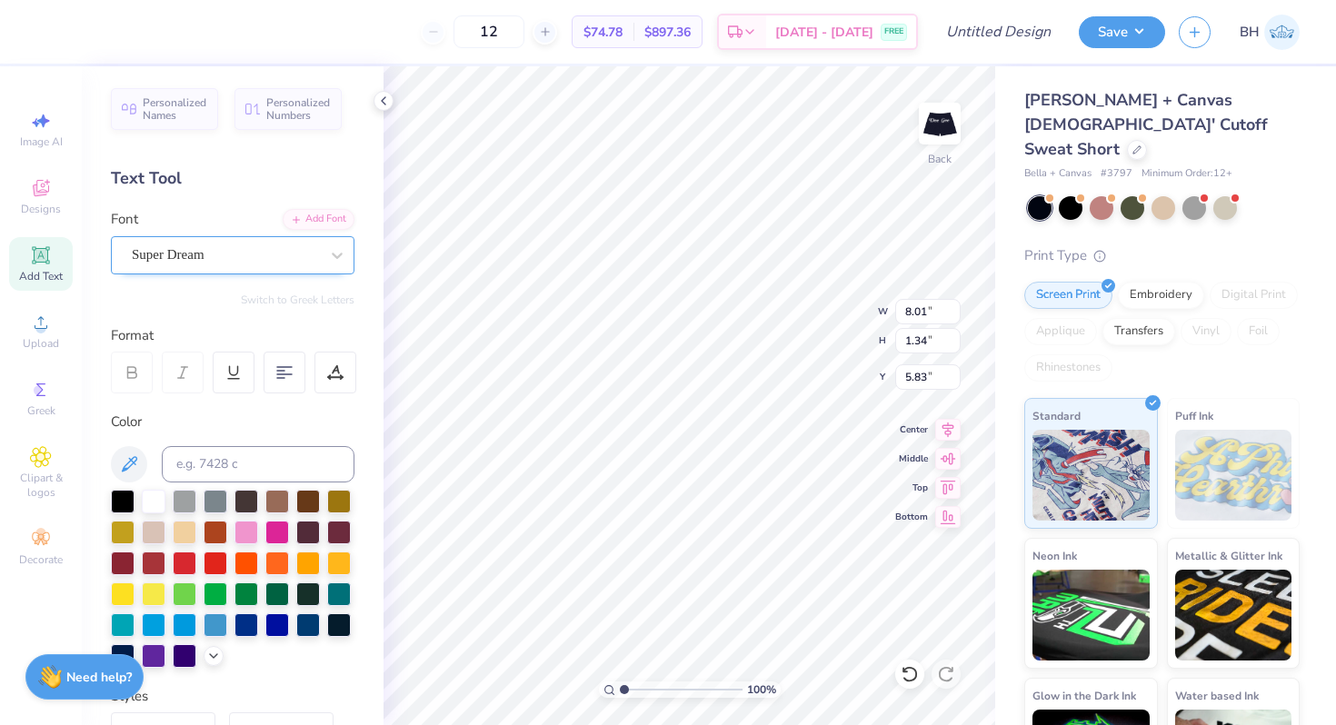
click at [228, 255] on div "Super Dream" at bounding box center [225, 255] width 191 height 28
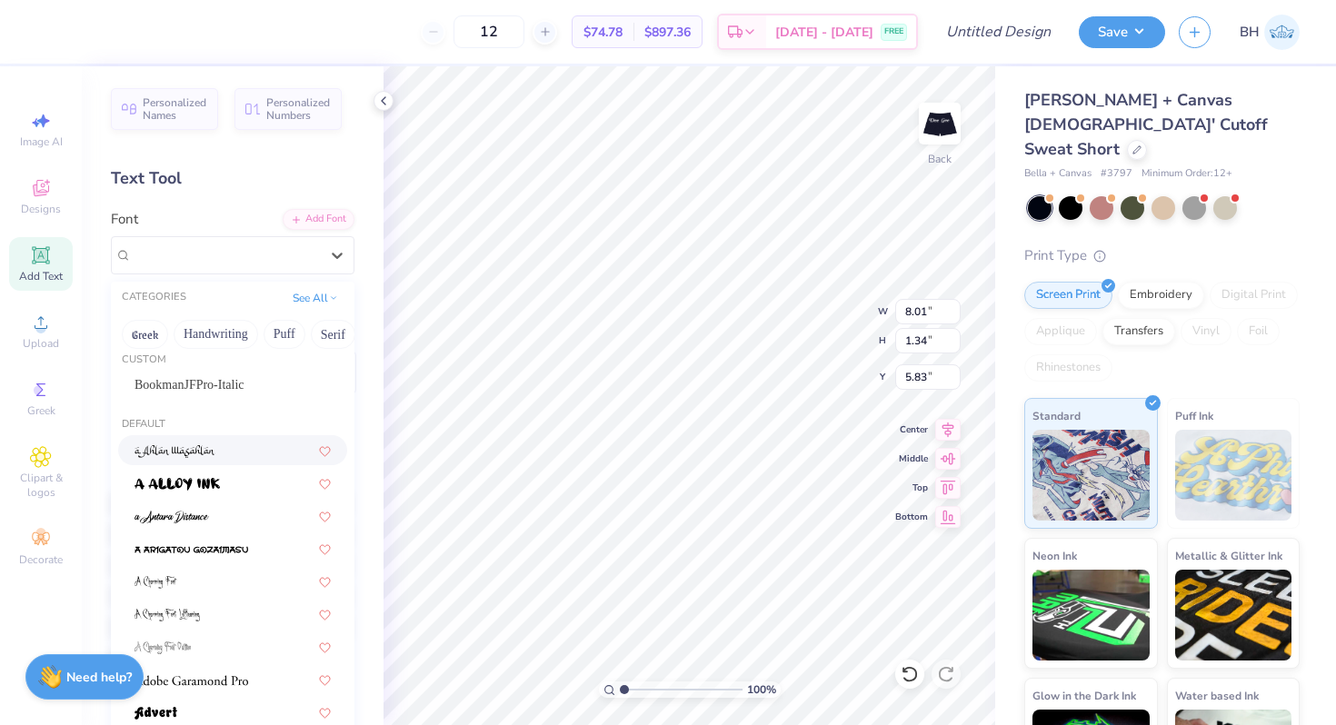
scroll to position [17, 0]
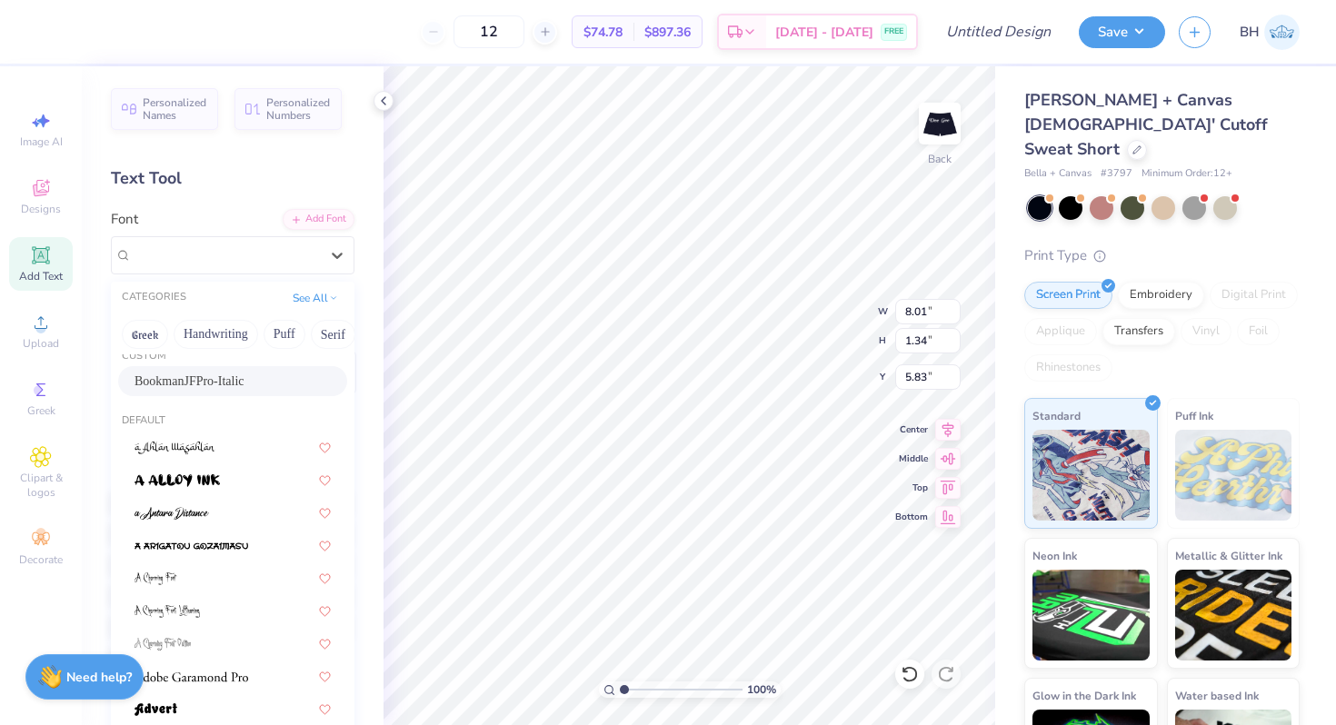
click at [234, 378] on span "BookmanJFPro-Italic" at bounding box center [190, 381] width 110 height 19
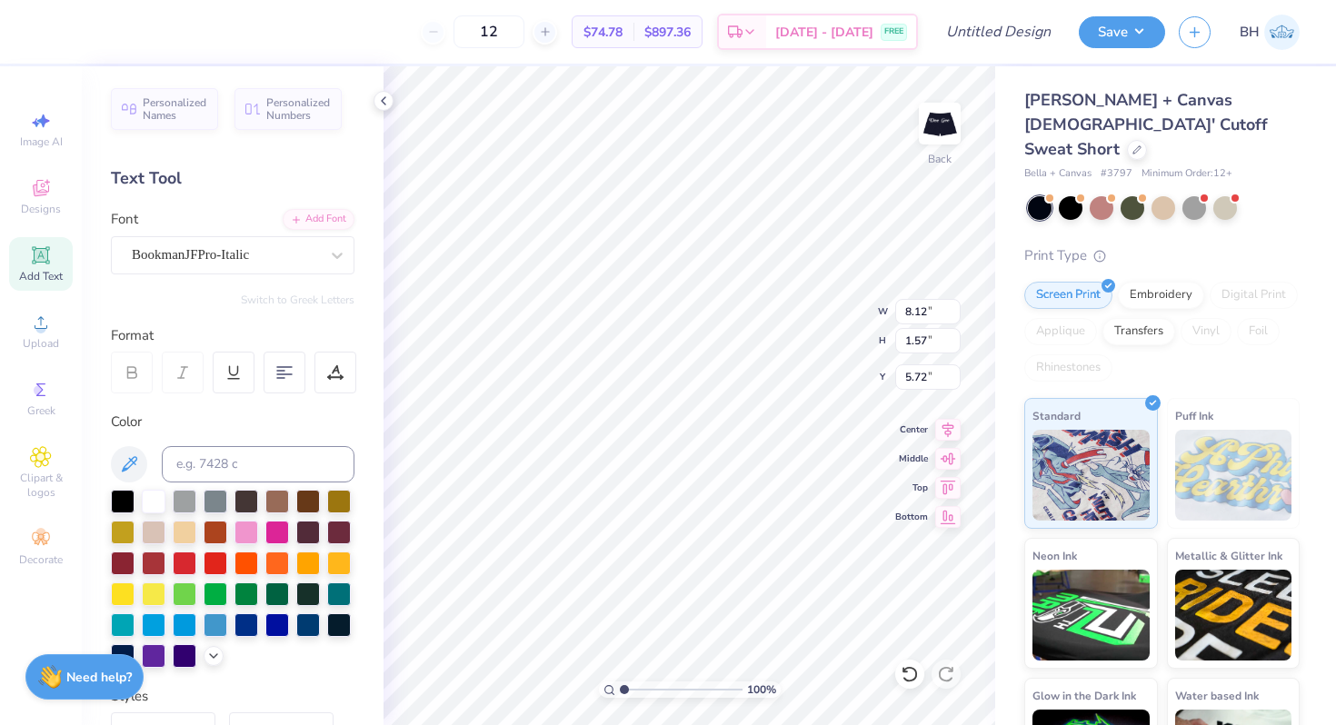
type input "8.12"
type input "1.57"
type input "5.72"
type input "6.65"
type input "1.28"
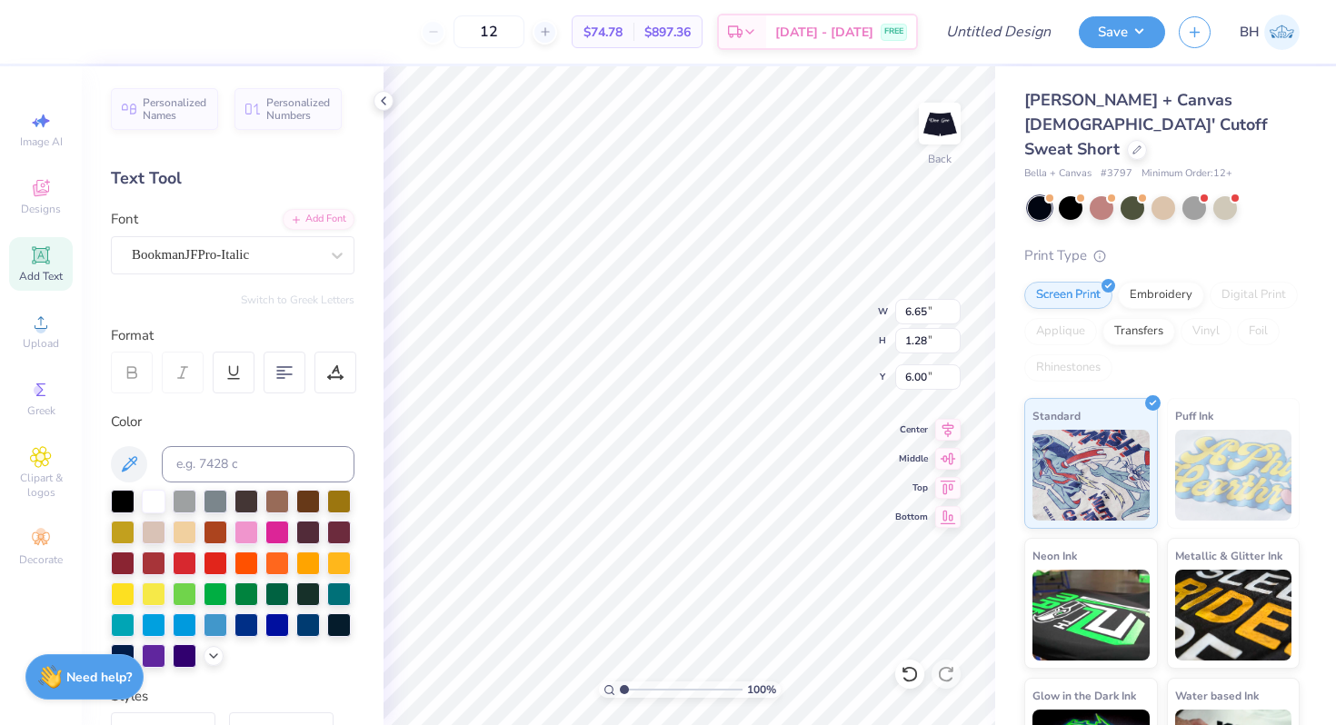
type input "7.03"
type textarea "Est. 1873"
click at [822, 297] on div "100 % Back W 6.65 6.65 " H 1.28 1.28 " Y 7.03 7.03 " Center Middle Top Bottom" at bounding box center [690, 395] width 612 height 659
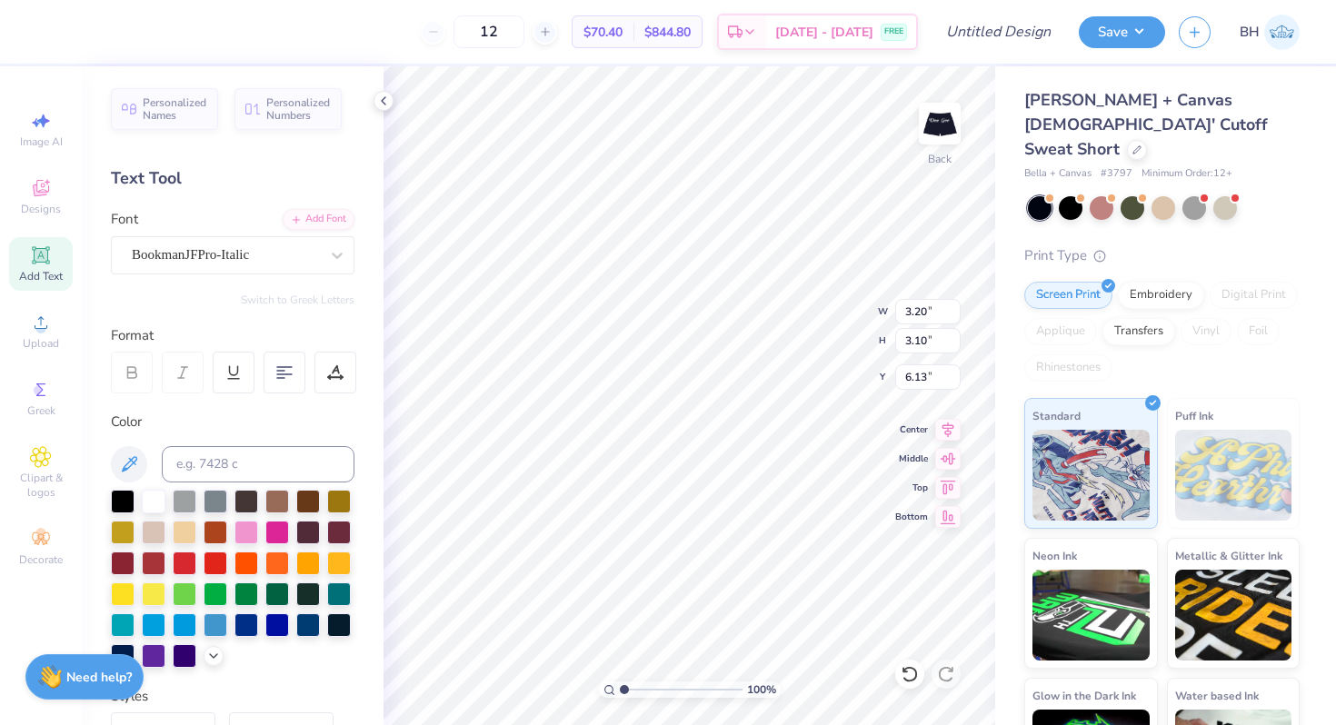
type input "7.48"
type input "7.69"
click at [942, 125] on img at bounding box center [939, 123] width 73 height 73
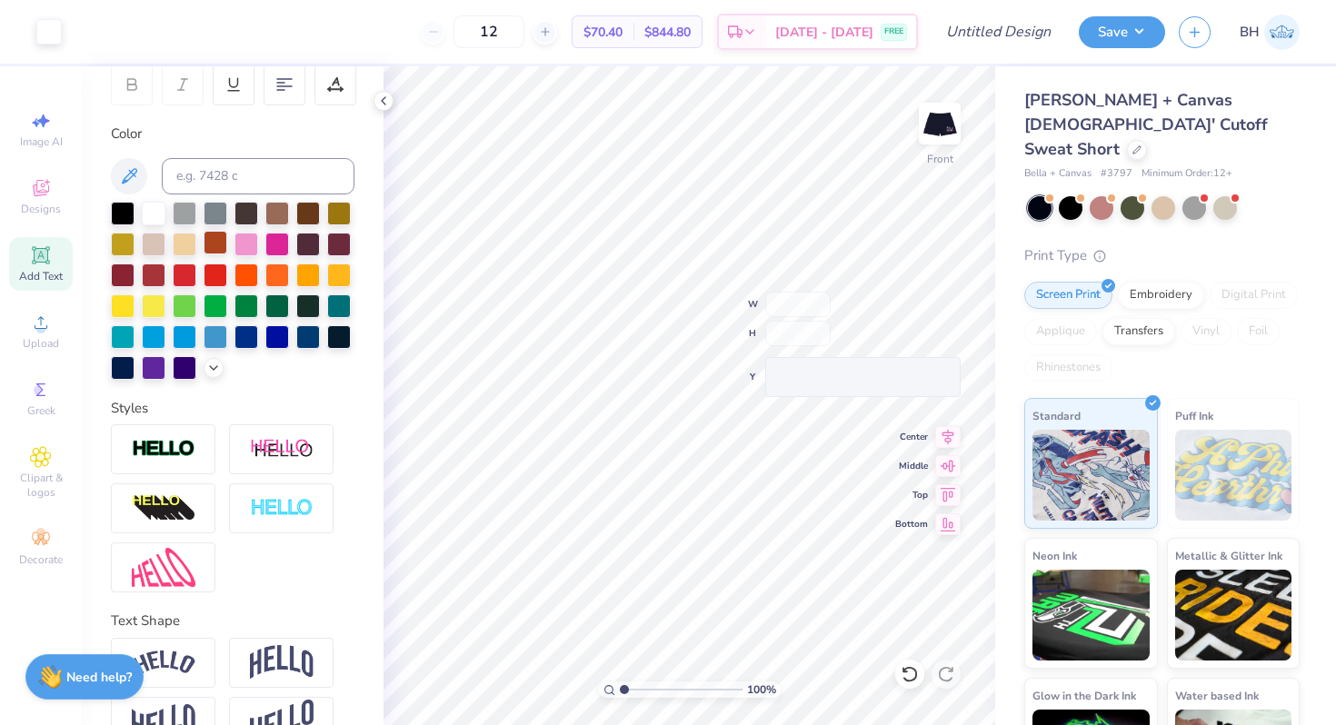
scroll to position [331, 0]
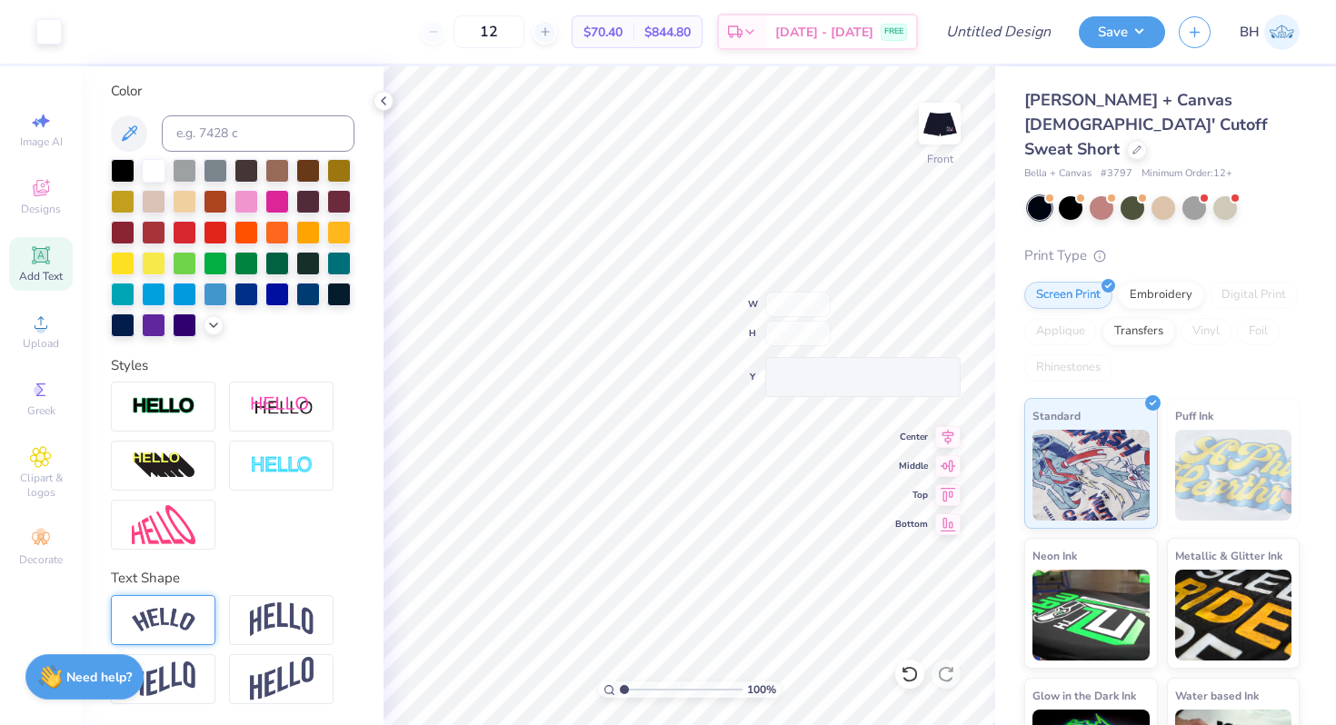
click at [200, 617] on div at bounding box center [163, 620] width 105 height 50
click at [161, 614] on img at bounding box center [164, 620] width 64 height 25
type input "4.31"
type input "1.59"
type input "2.73"
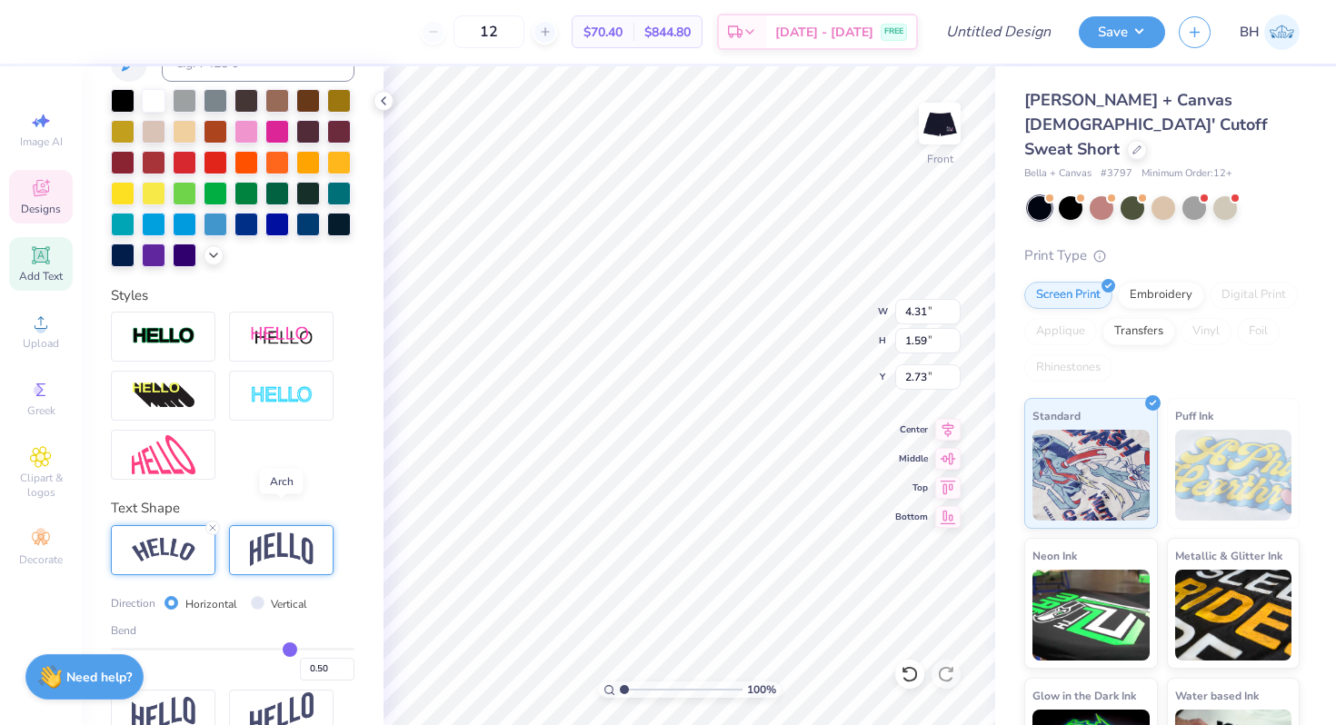
scroll to position [429, 0]
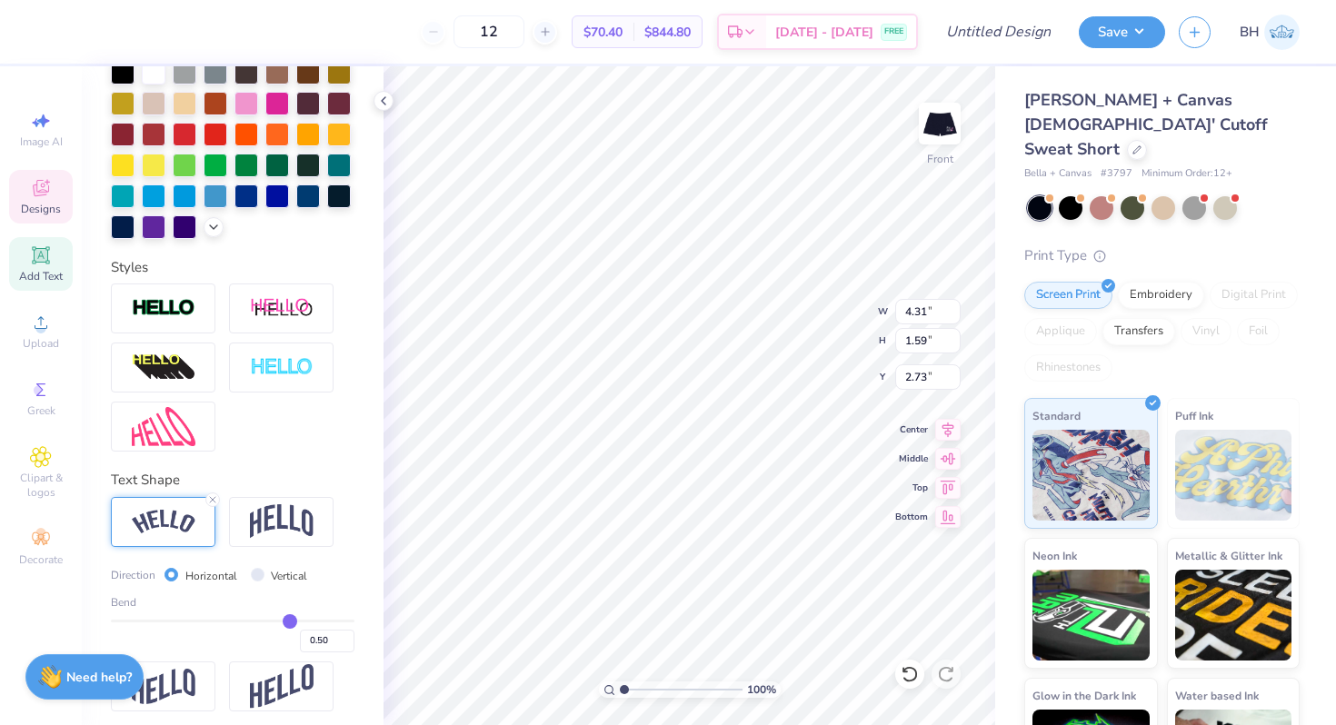
type input "0.51"
type input "0.5"
type input "0.50"
type input "0.49"
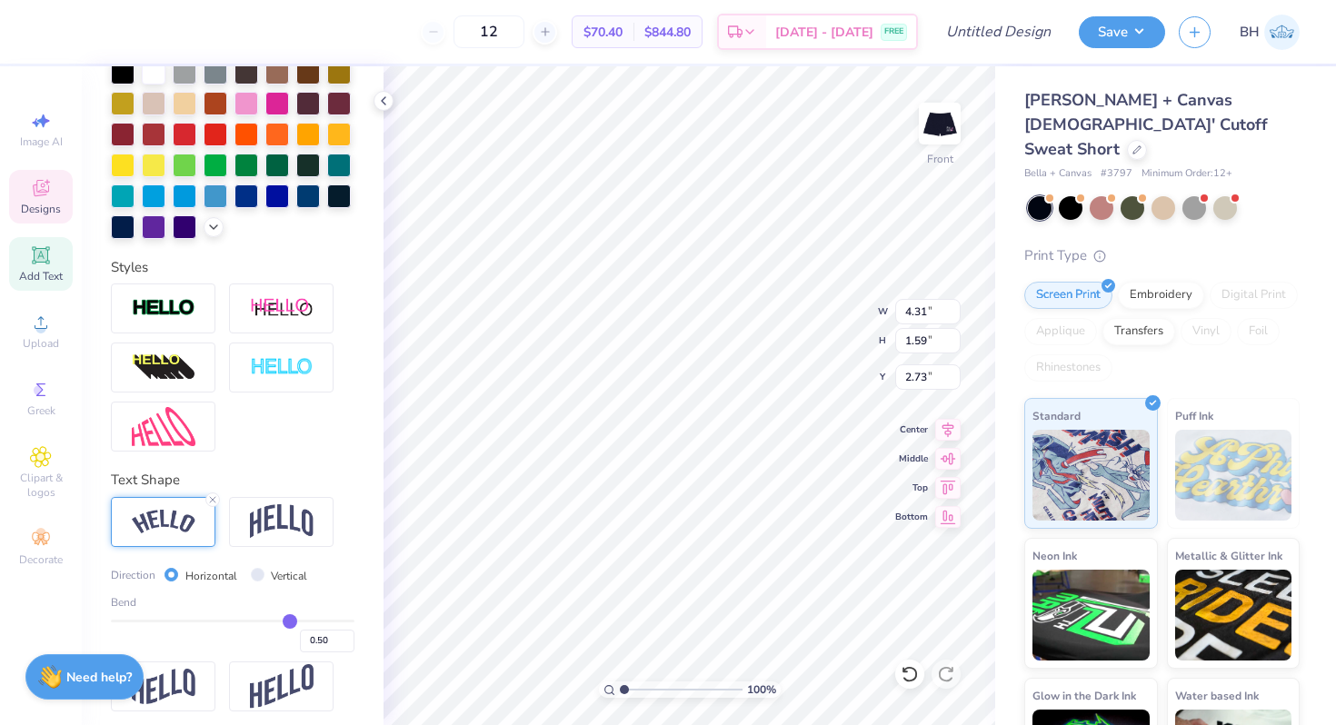
type input "0.49"
type input "0.48"
type input "0.47"
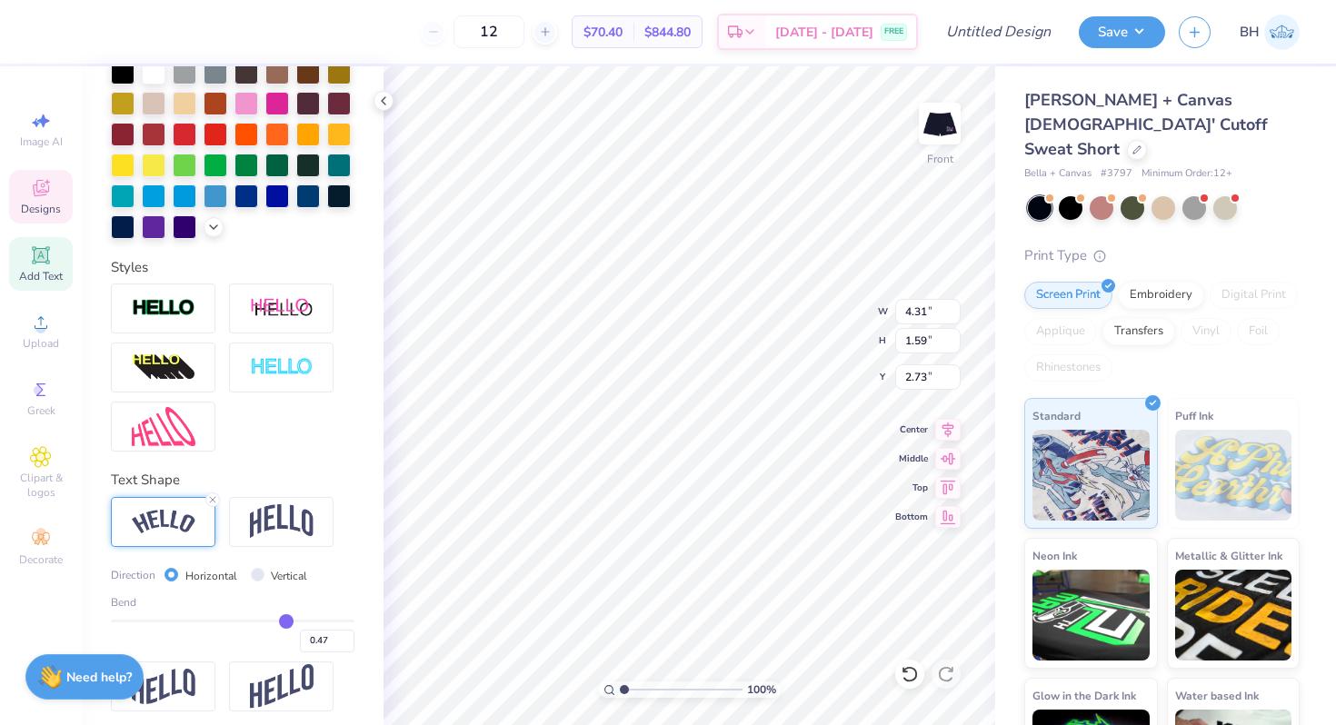
type input "0.46"
type input "0.45"
type input "0.44"
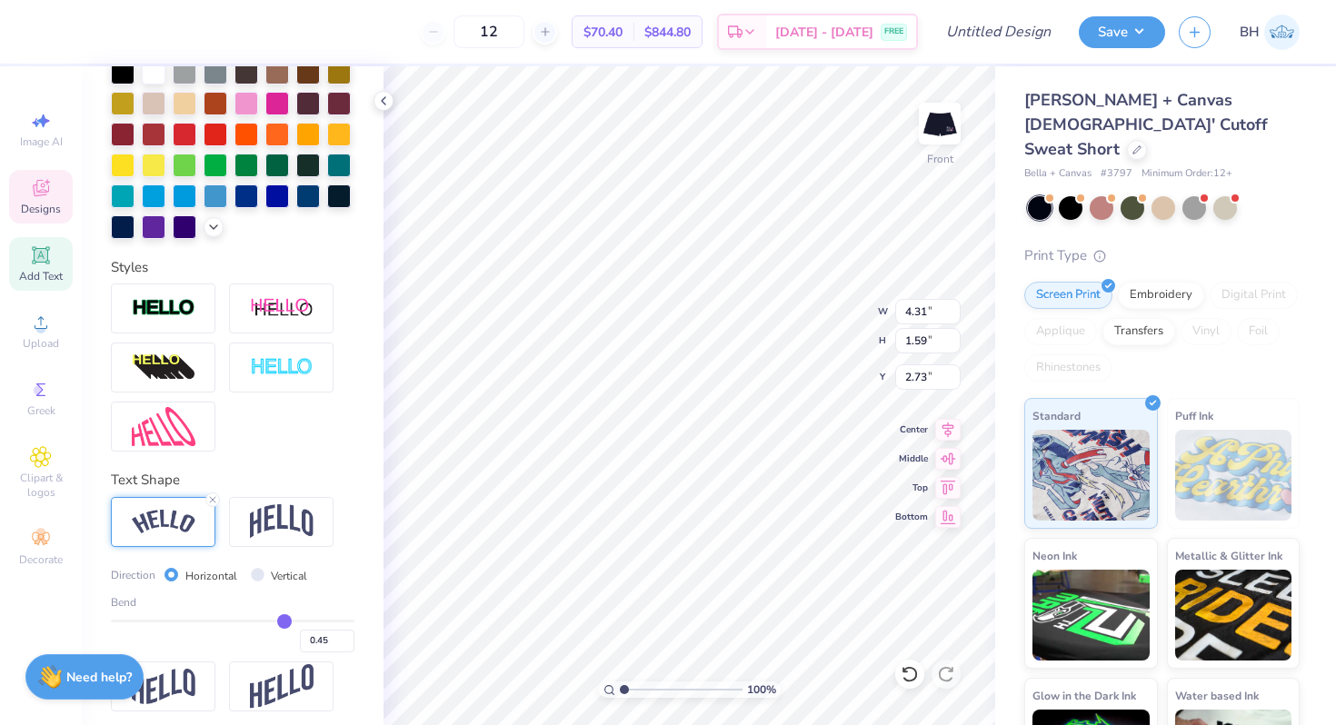
type input "0.44"
type input "0.43"
type input "0.42"
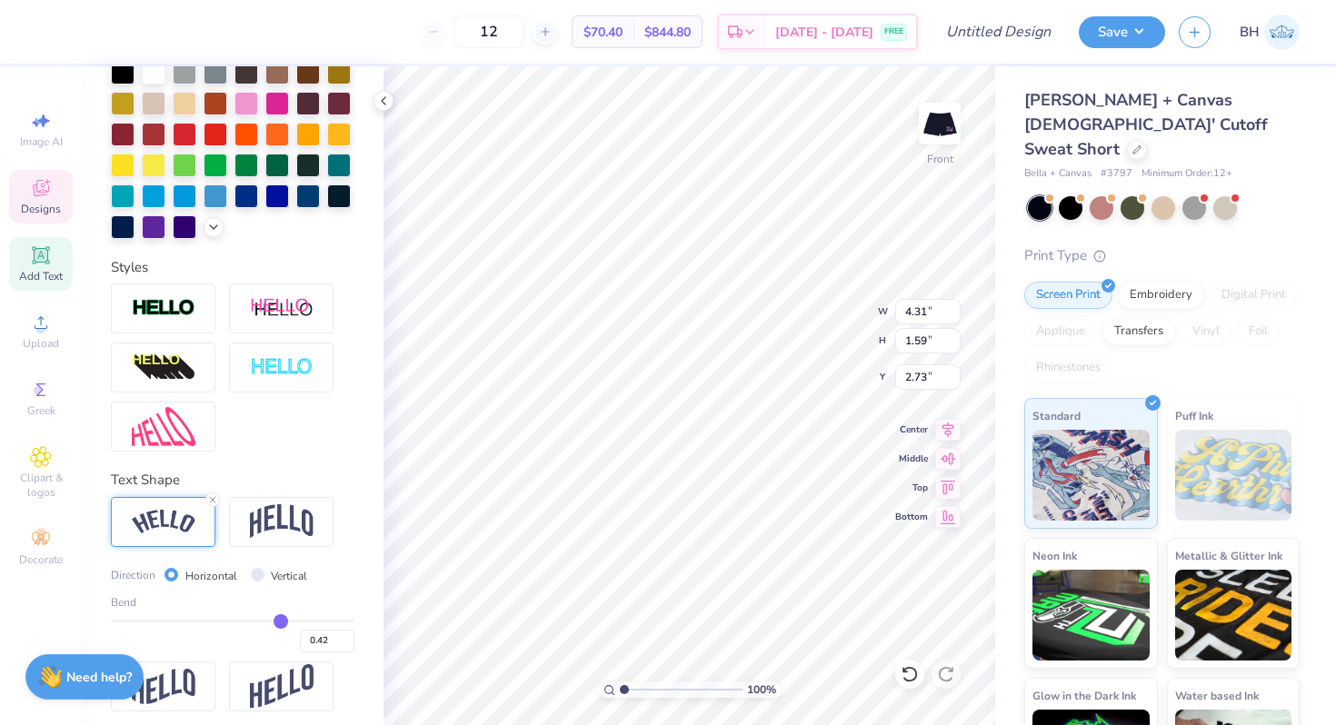
type input "0.41"
type input "0.4"
type input "0.40"
type input "0.39"
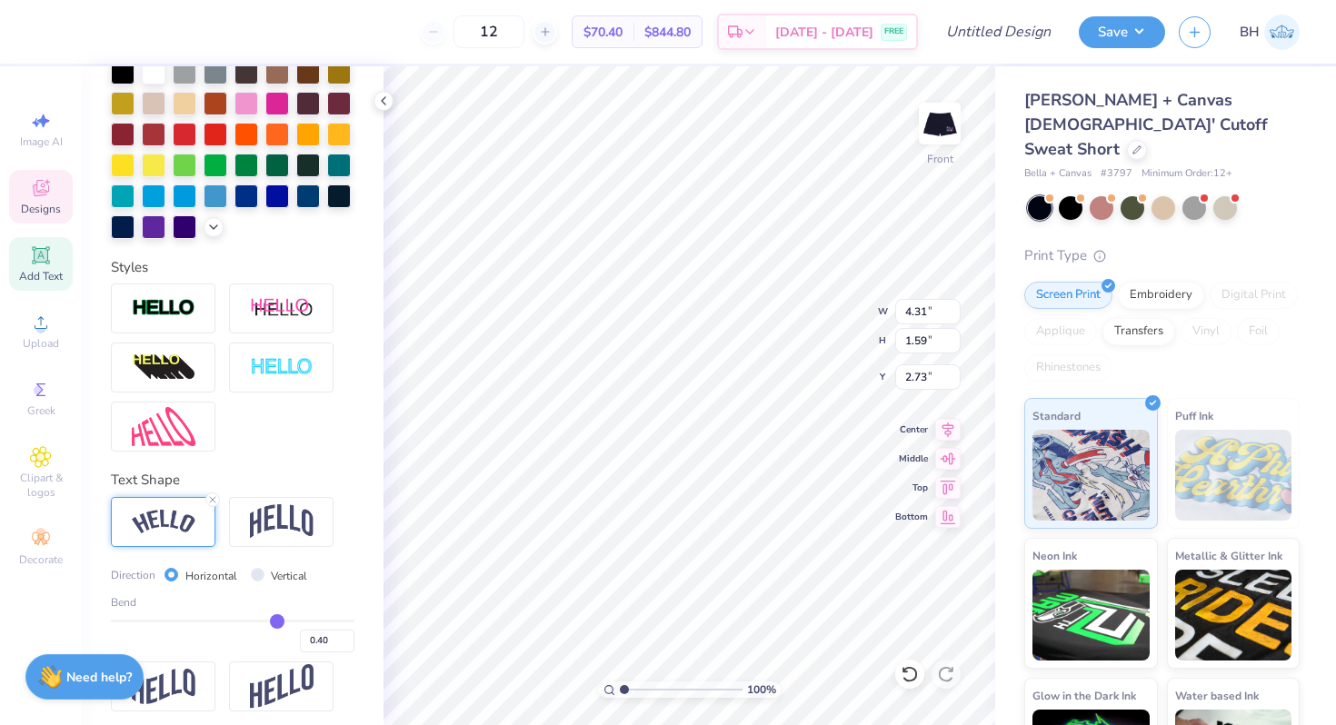
type input "0.39"
type input "0.38"
drag, startPoint x: 291, startPoint y: 620, endPoint x: 275, endPoint y: 622, distance: 15.6
type input "0.38"
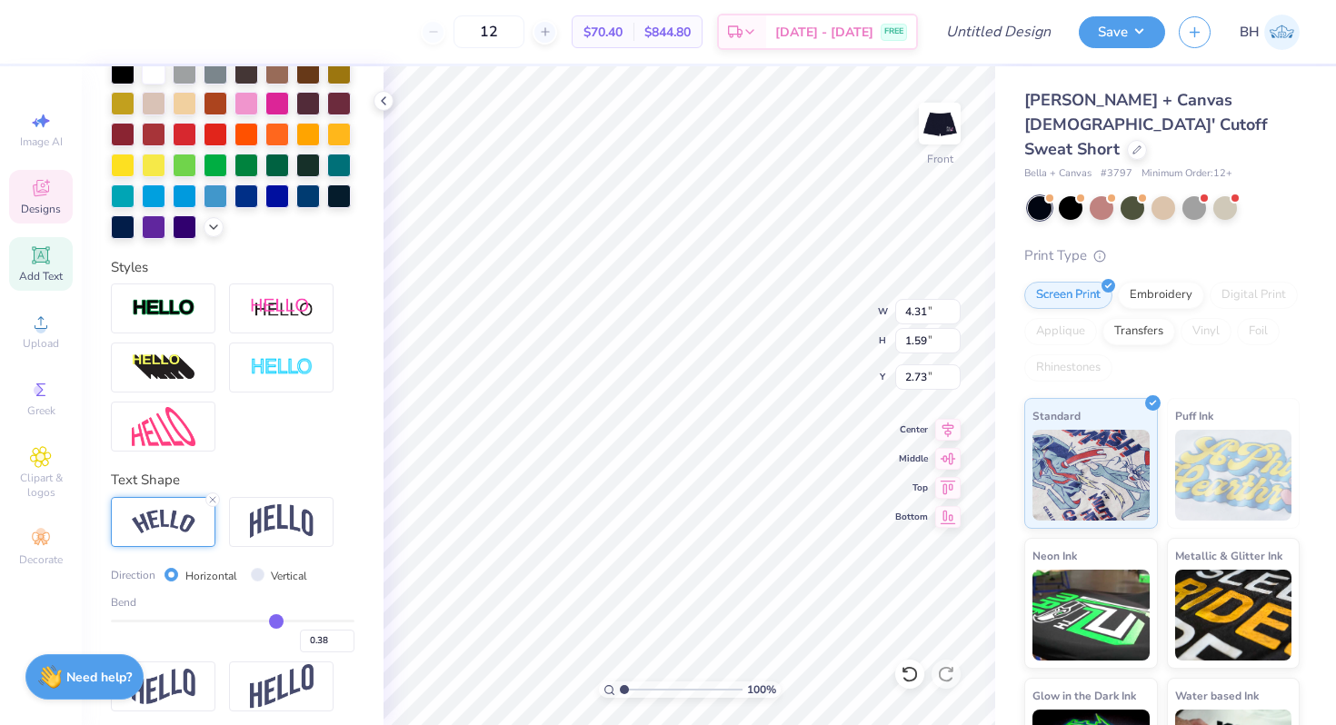
click at [275, 622] on input "range" at bounding box center [233, 621] width 244 height 3
type input "4.00"
type input "1.50"
type input "2.78"
type input "0.36"
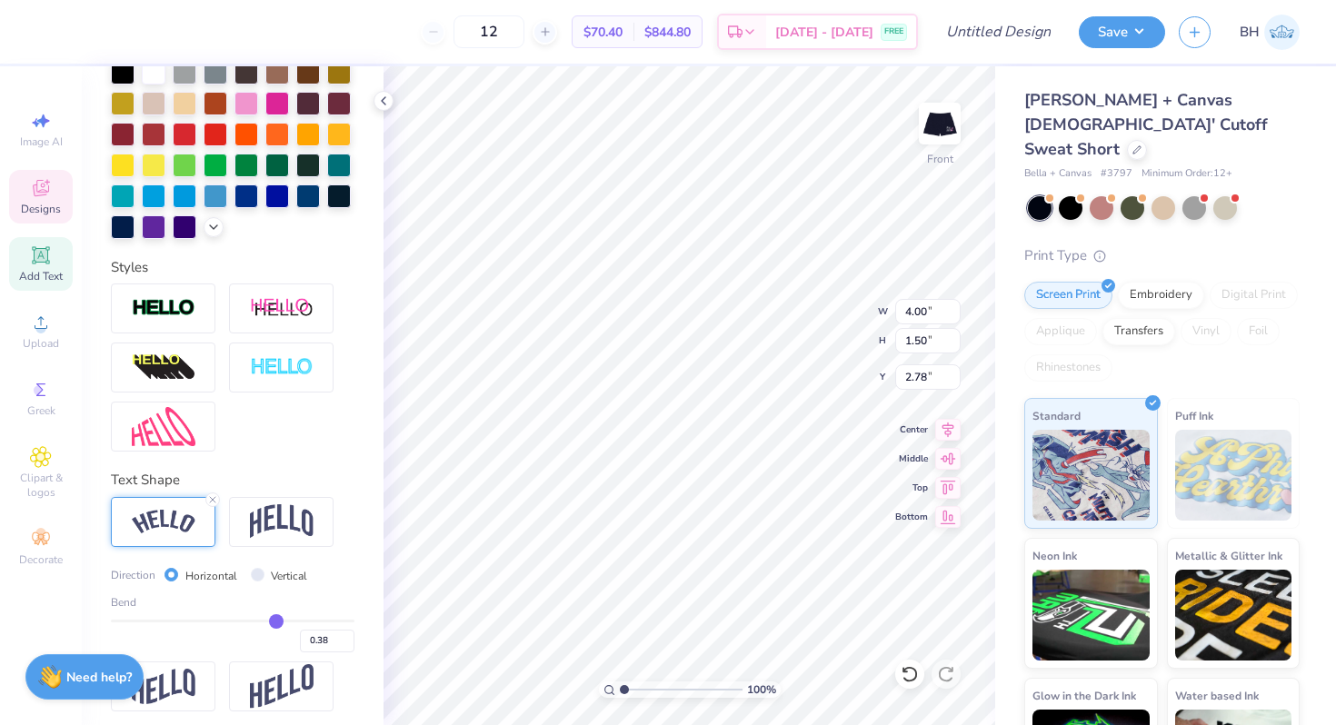
type input "0.36"
type input "0.33"
type input "0.31"
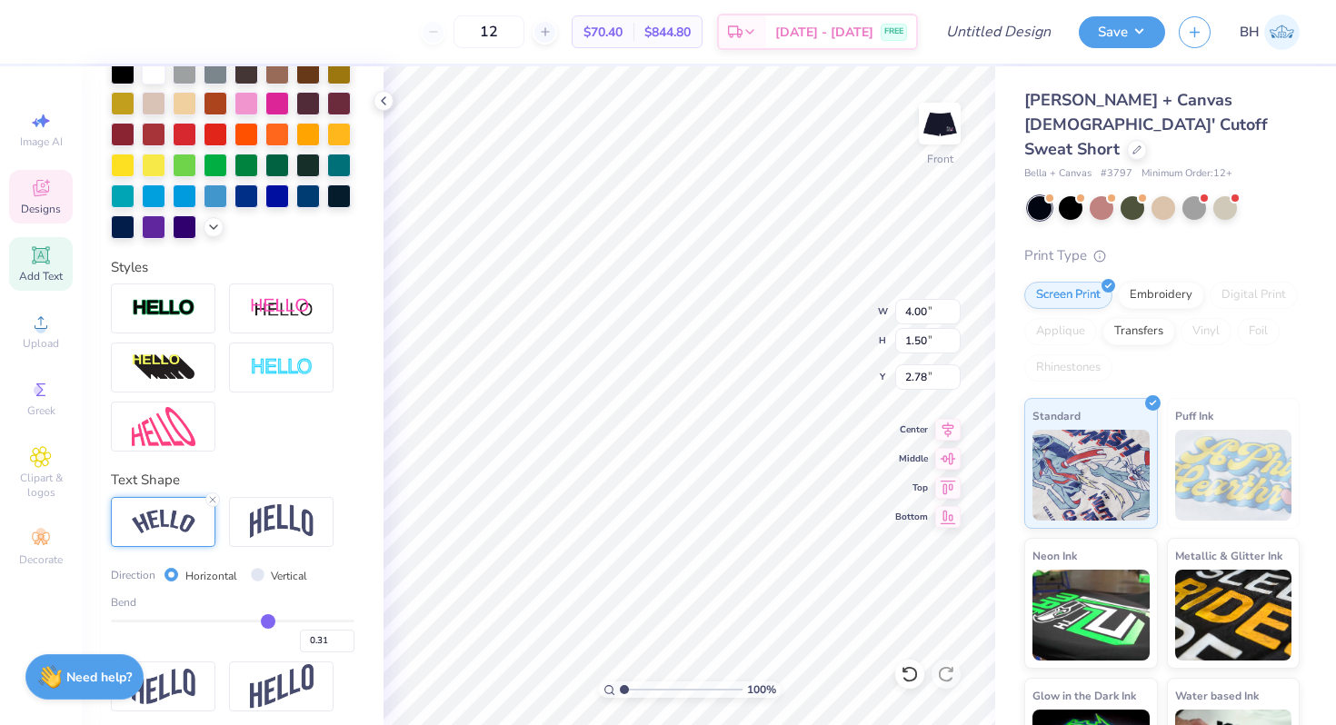
type input "0.29"
type input "0.27"
type input "0.26"
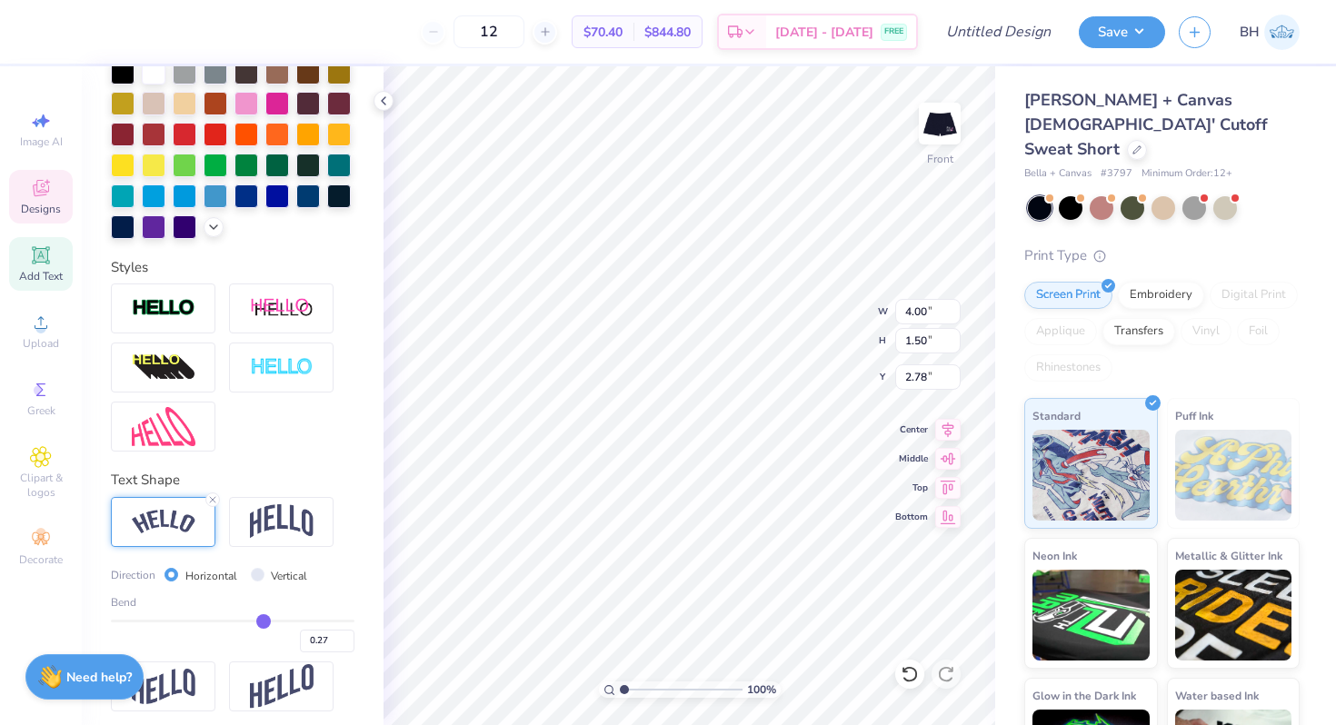
type input "0.26"
drag, startPoint x: 275, startPoint y: 622, endPoint x: 262, endPoint y: 622, distance: 13.6
type input "0.26"
click at [262, 622] on input "range" at bounding box center [233, 621] width 244 height 3
type input "3.67"
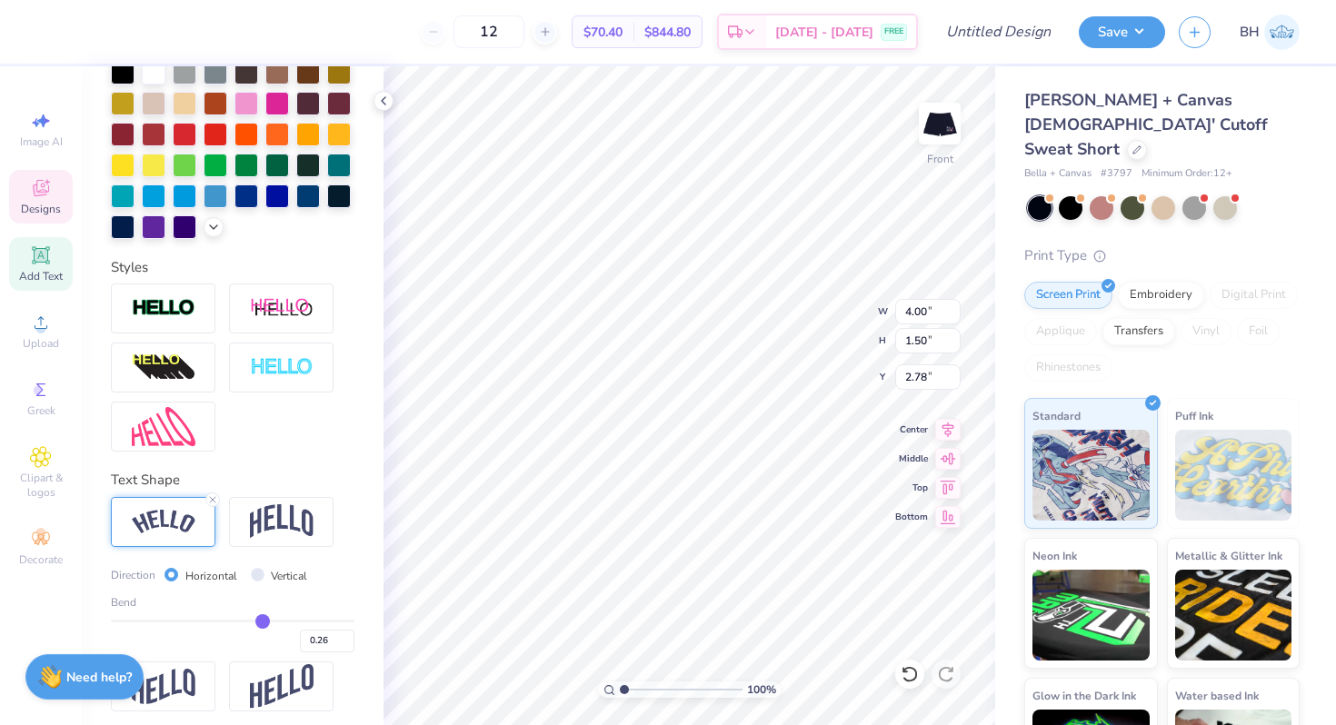
type input "1.46"
type input "2.80"
type input "2.47"
type input "2.13"
type input "3.17"
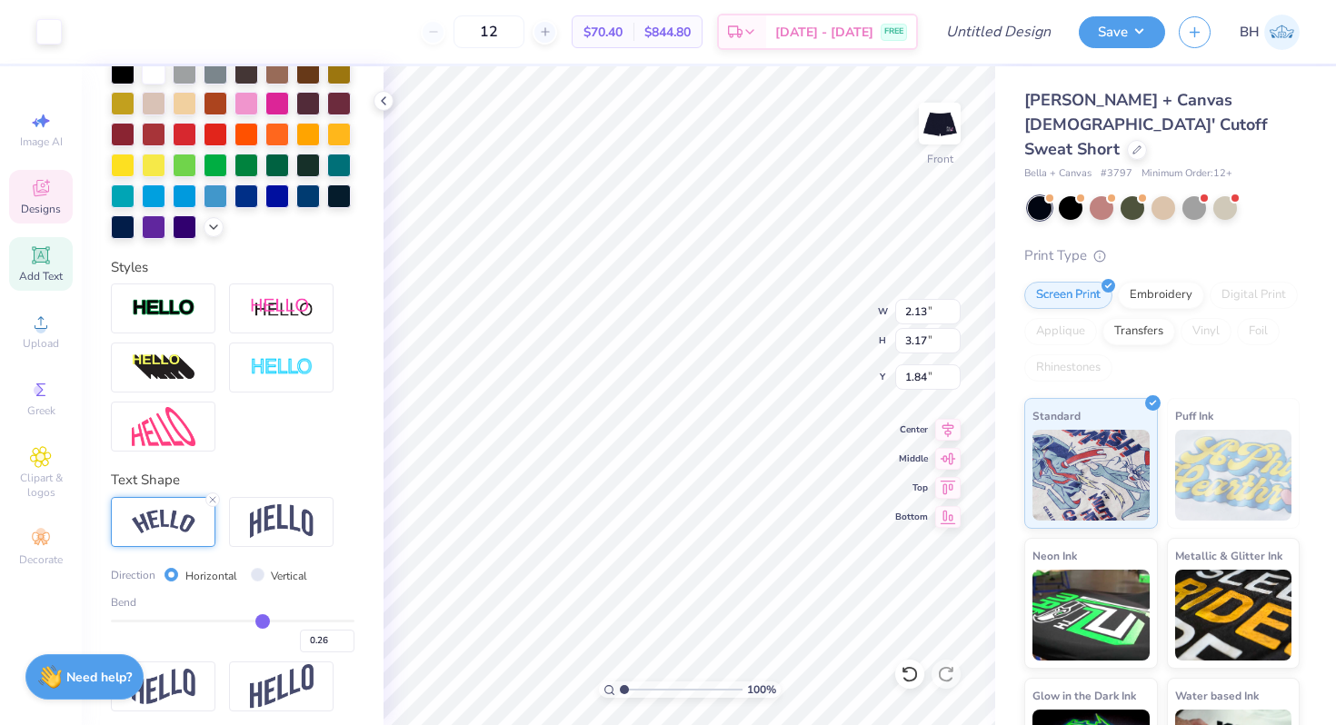
type input "1.62"
type input "5.93"
type input "2.96"
type input "1.40"
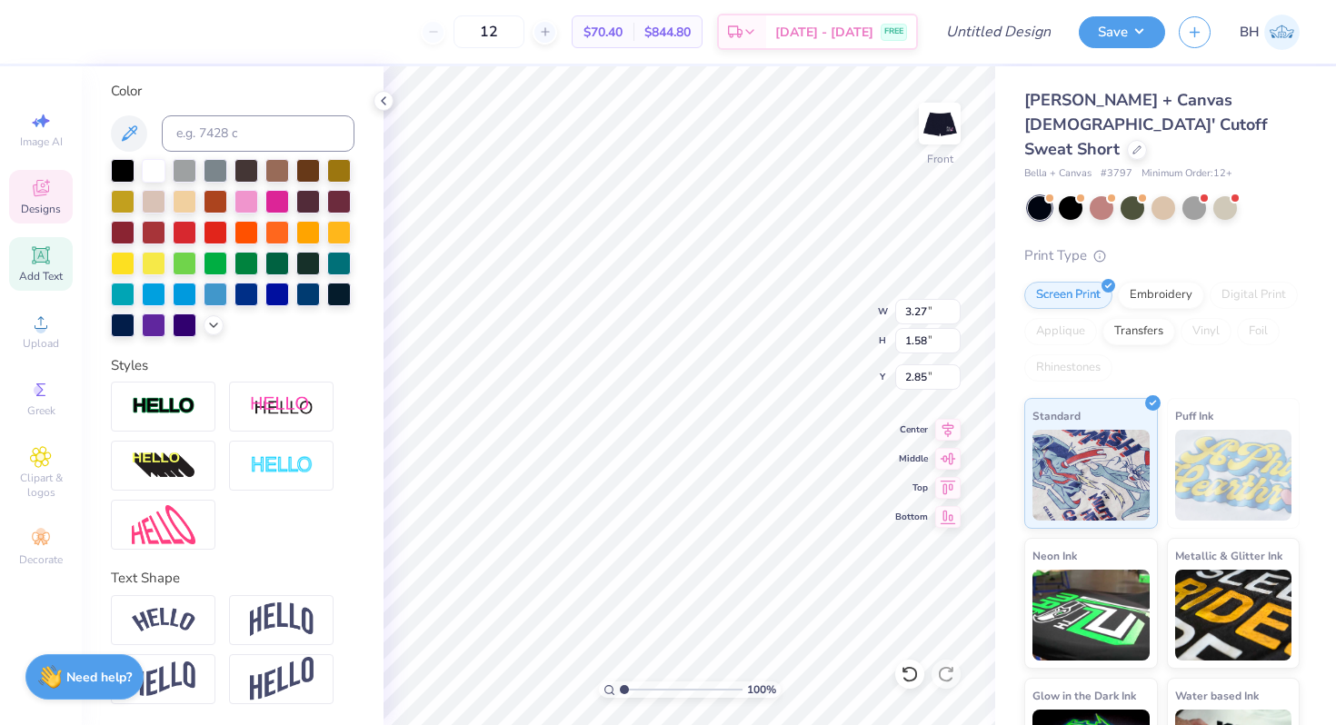
type input "3.66"
type input "1.78"
type input "2.57"
click at [173, 629] on img at bounding box center [164, 620] width 64 height 25
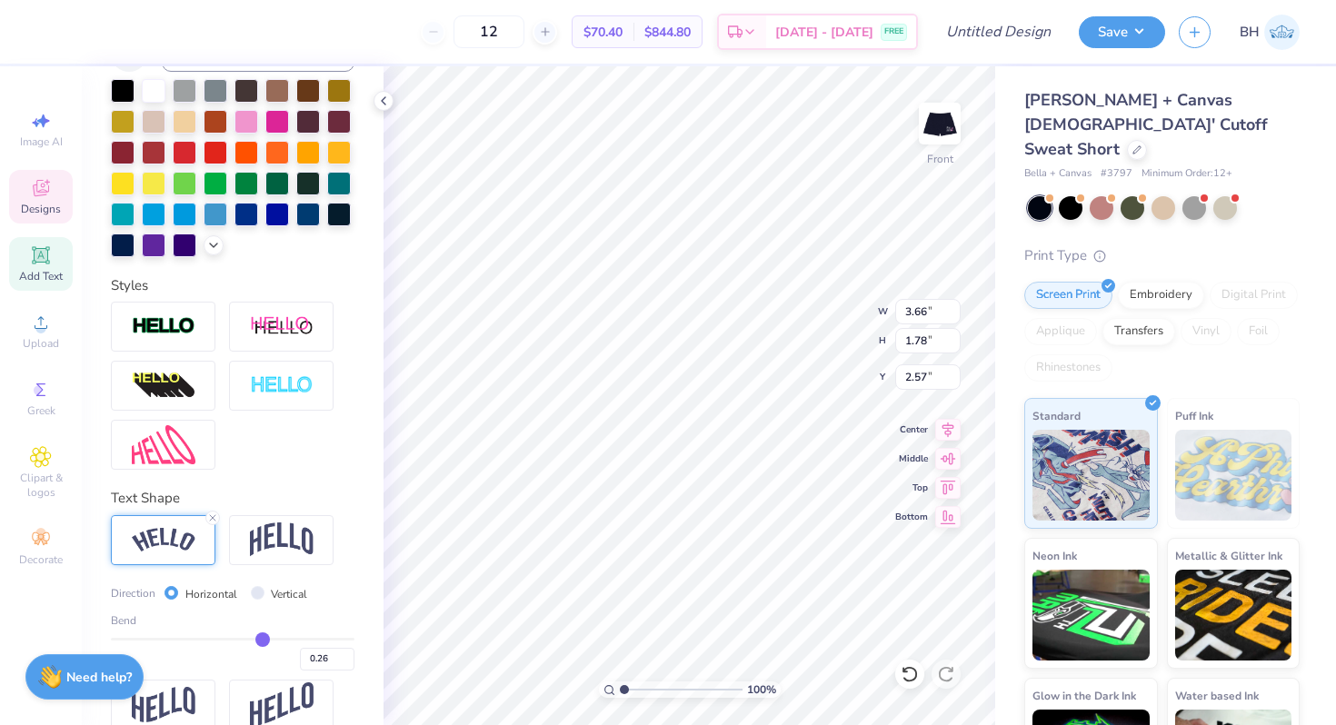
scroll to position [437, 0]
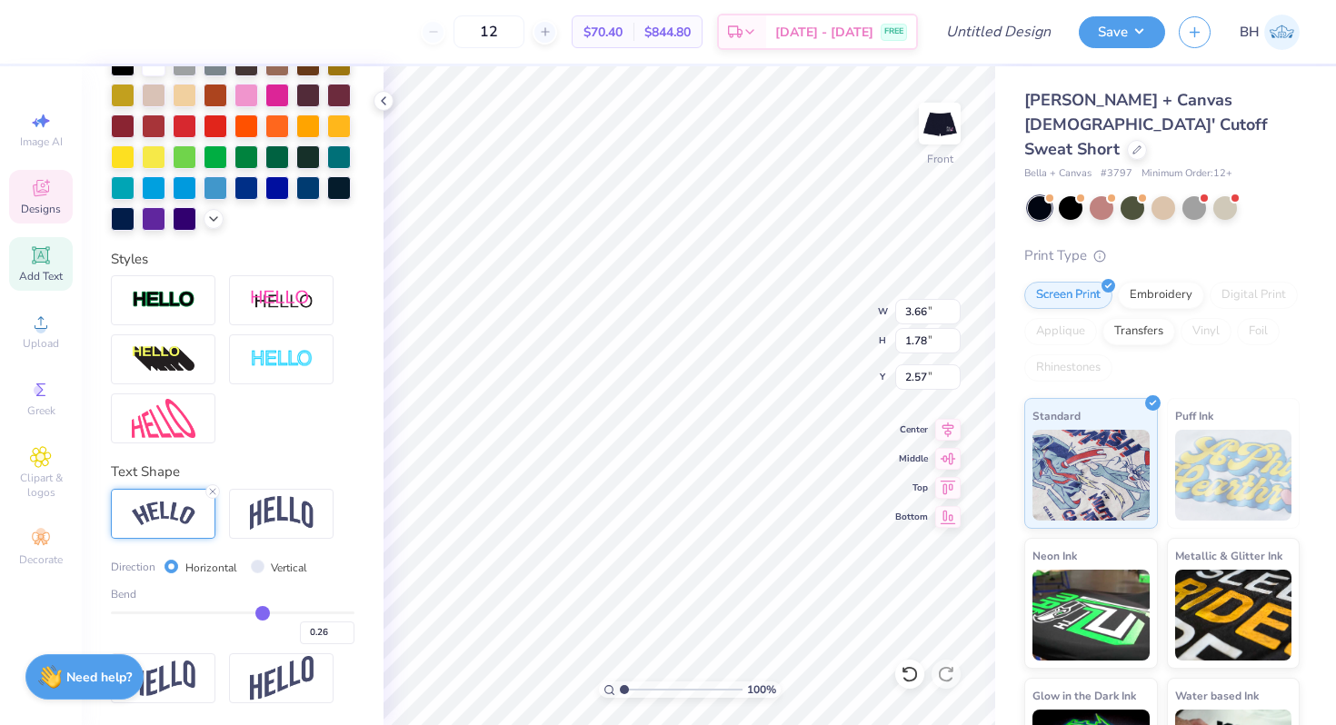
type input "3.27"
type input "1.58"
type input "2.85"
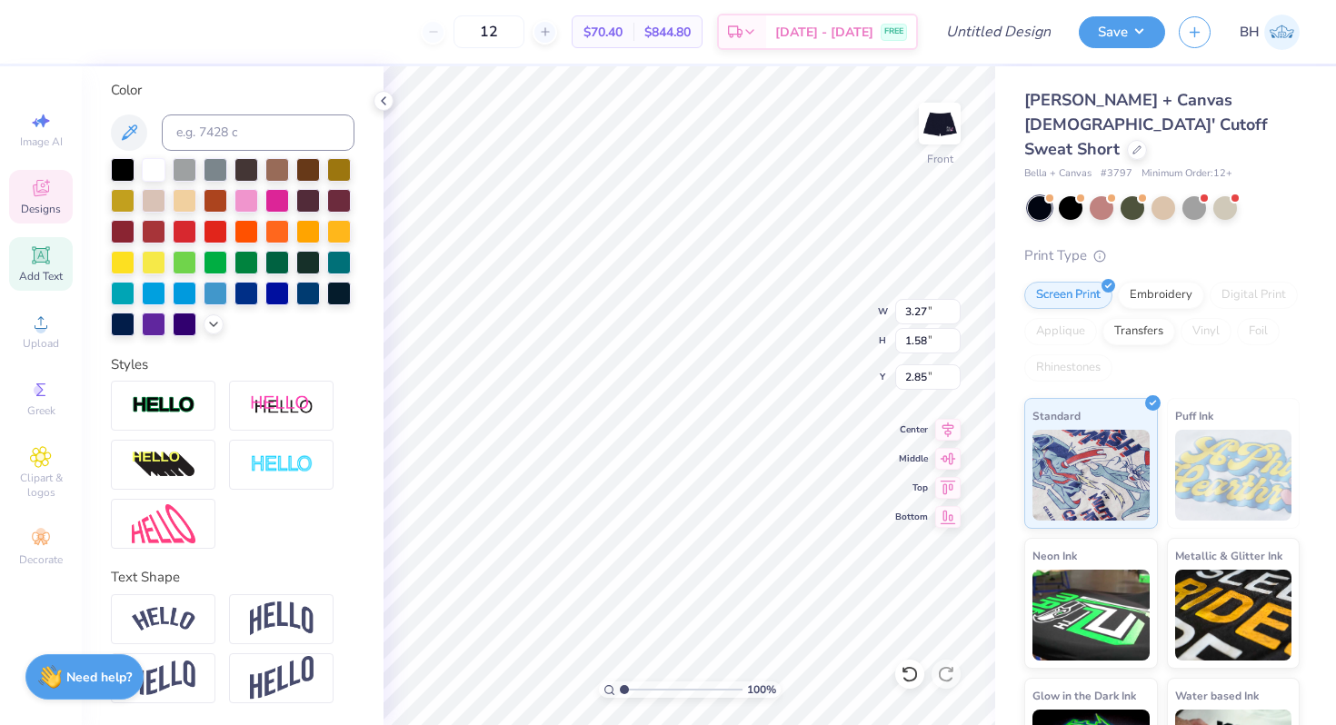
scroll to position [331, 0]
click at [171, 602] on div at bounding box center [163, 620] width 105 height 50
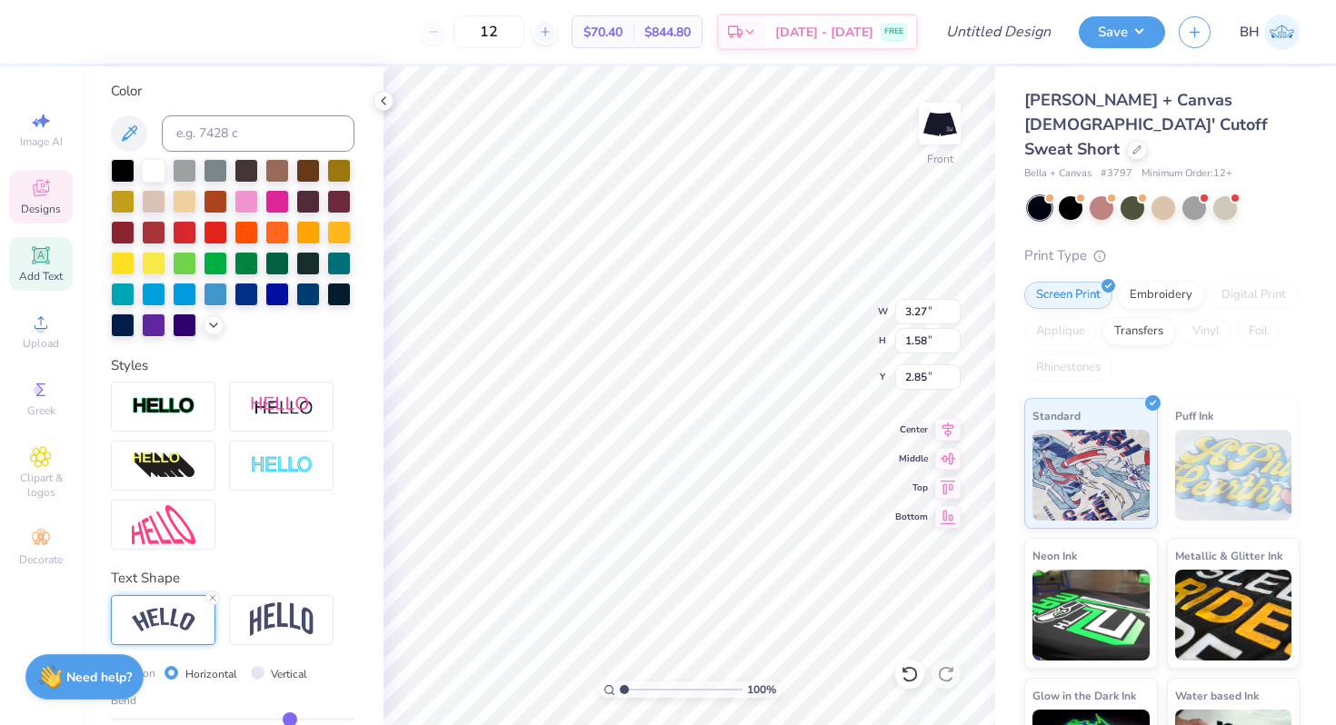
type input "4.71"
type input "1.74"
type input "2.77"
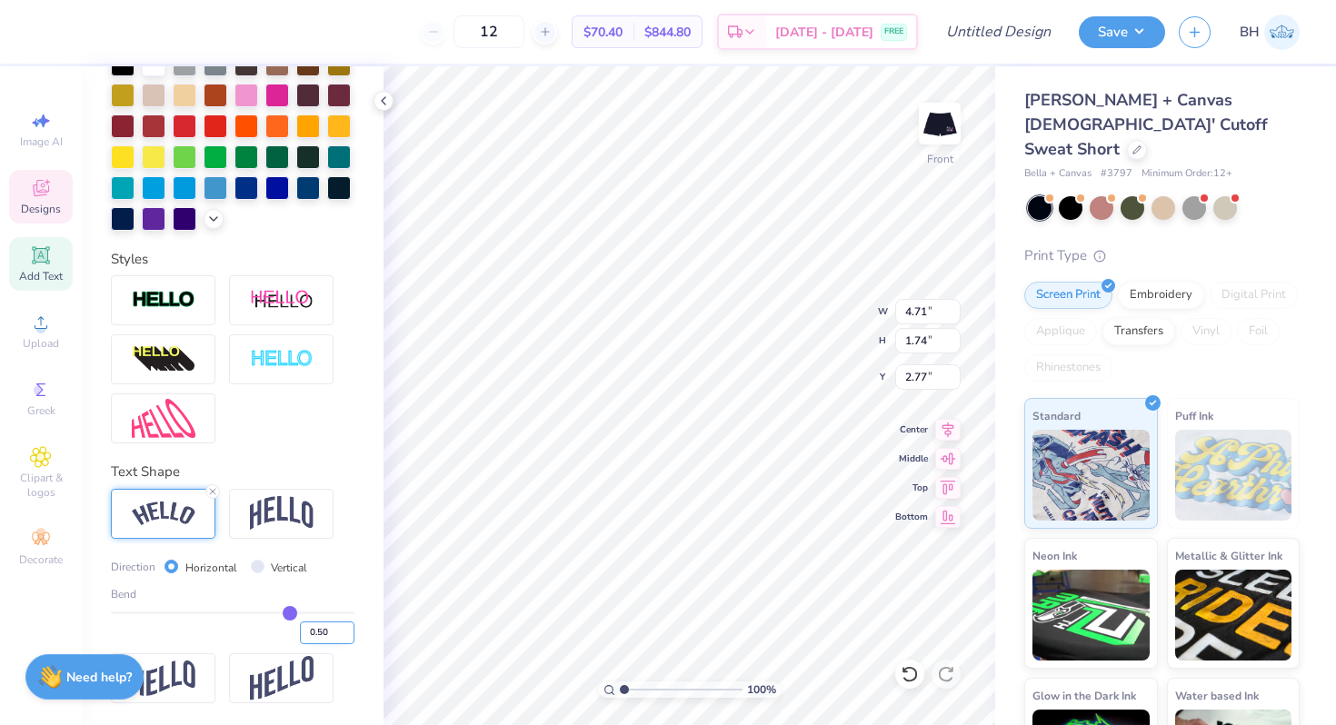
click at [329, 633] on input "0.50" at bounding box center [327, 633] width 55 height 23
type input "0.26"
type input "4.01"
type input "1.59"
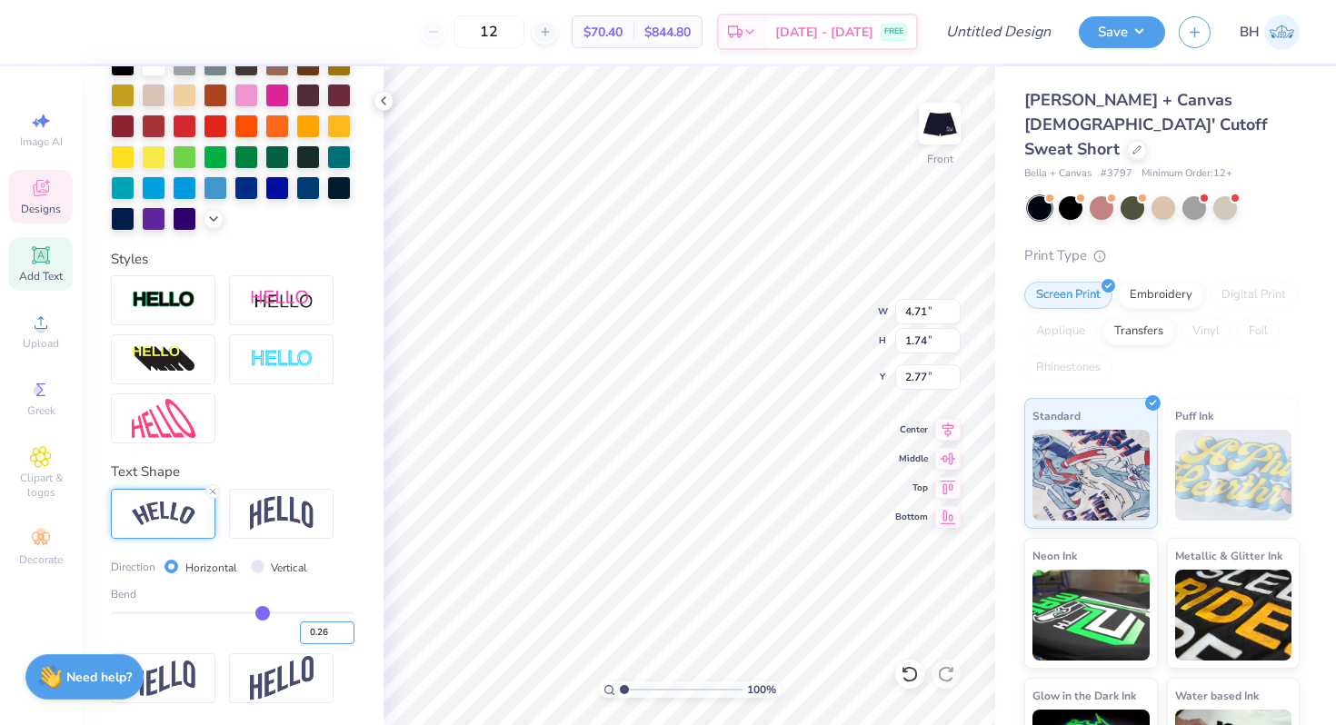
type input "2.84"
type input "3.57"
type input "2.45"
type input "1.98"
type input "2.64"
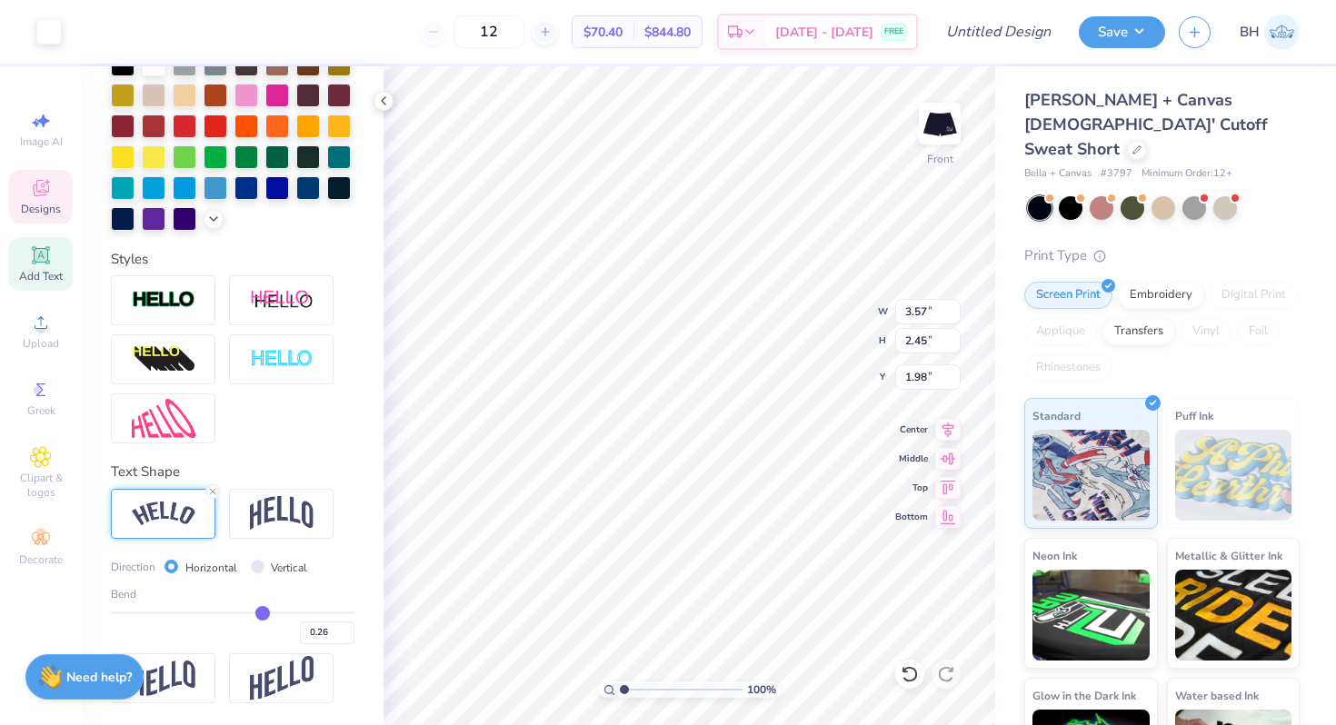
type input "1.92"
type input "4.01"
type input "1.59"
type input "2.84"
type input "3.57"
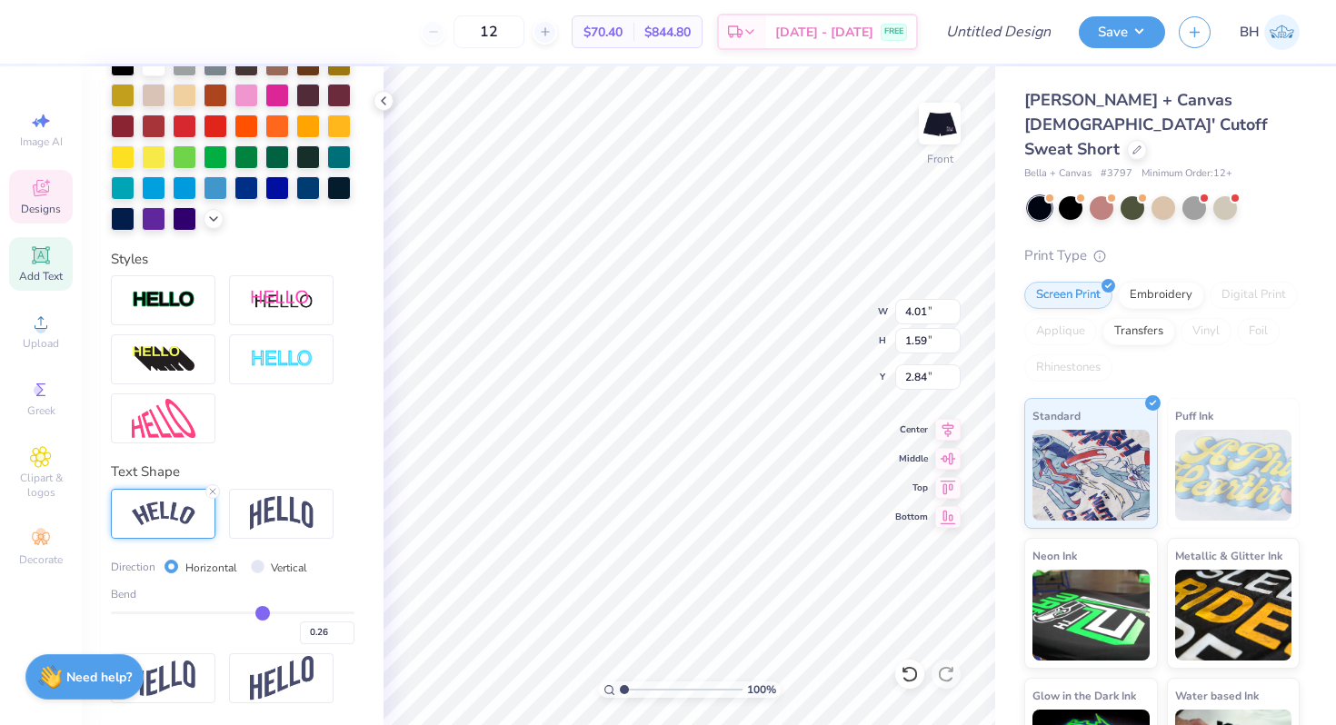
type input "2.64"
type input "2.14"
type input "1.71"
click at [998, 413] on div "Art colors 12 $70.40 Per Item $844.80 Total Est. Delivery [DATE] - [DATE] FREE …" at bounding box center [668, 362] width 1336 height 725
type input "7.27"
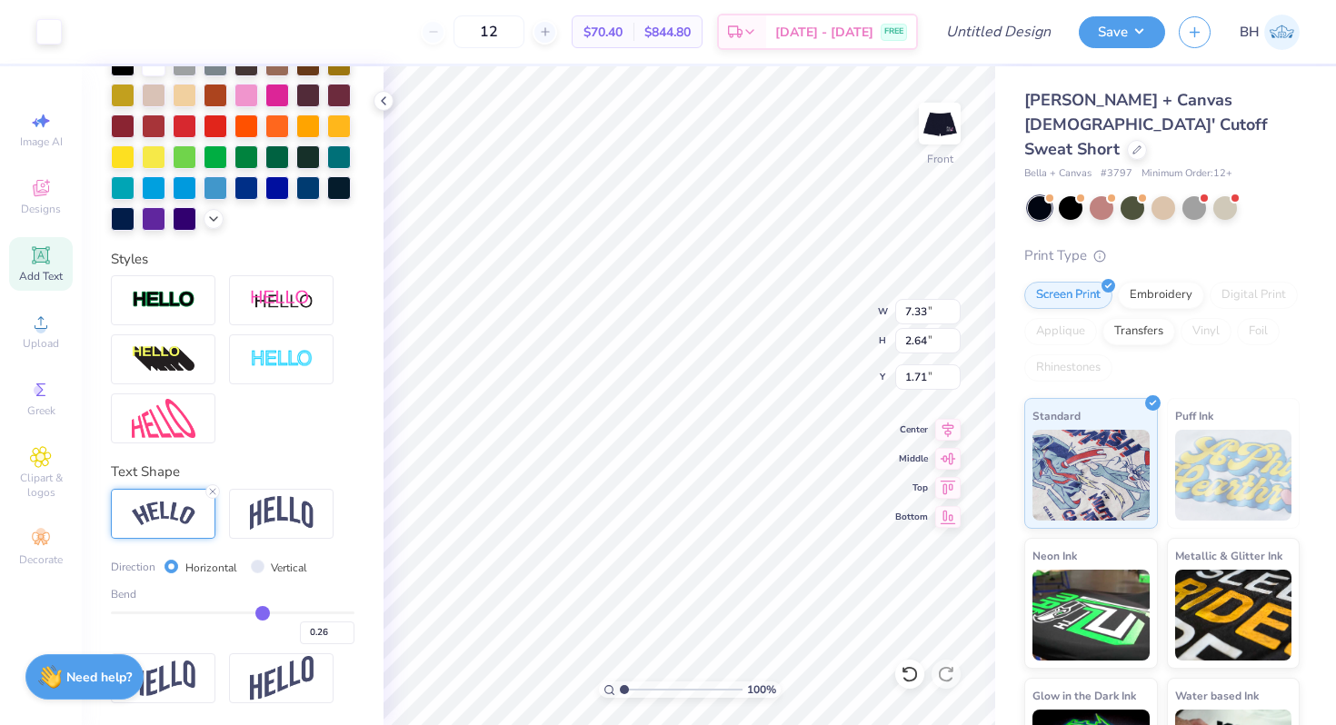
type input "2.92"
type input "1.88"
click at [942, 129] on img at bounding box center [939, 123] width 73 height 73
click at [951, 116] on img at bounding box center [939, 123] width 73 height 73
click at [951, 116] on img at bounding box center [940, 123] width 36 height 36
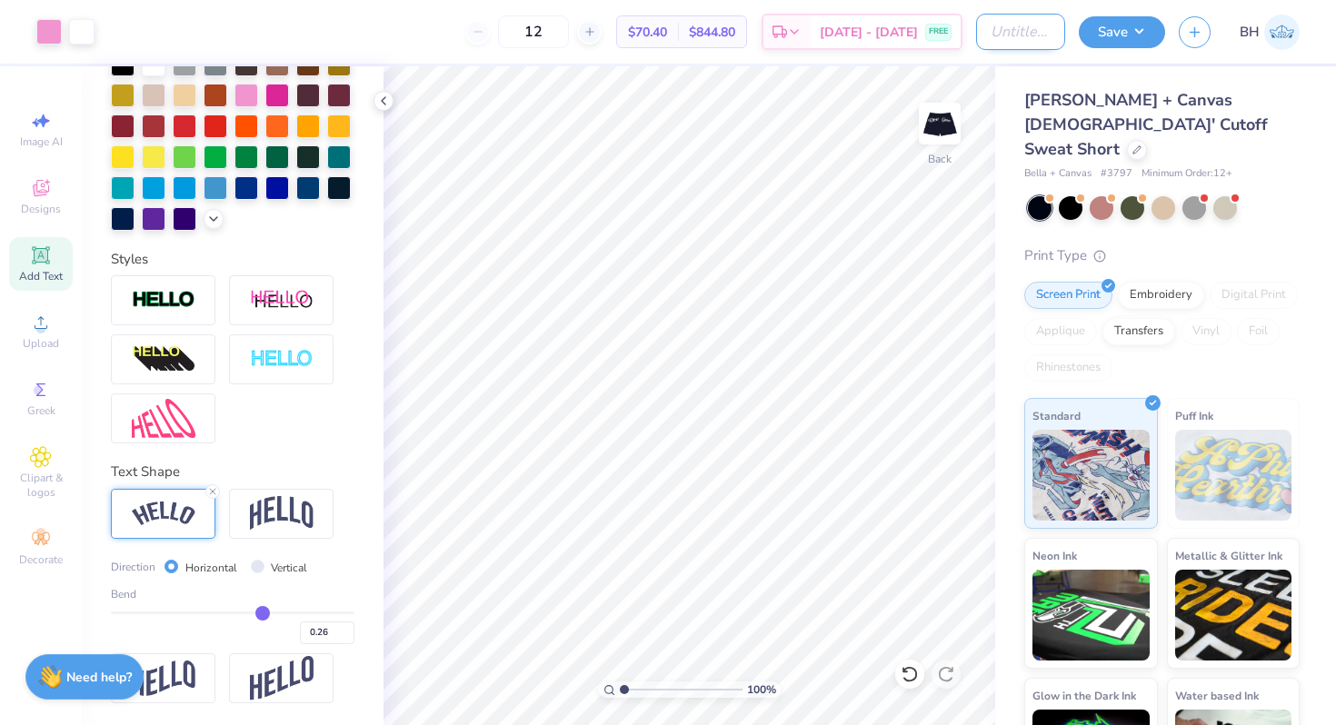
click at [1004, 41] on input "Design Title" at bounding box center [1020, 32] width 89 height 36
type input "deegee shorts"
click at [1130, 42] on button "Save" at bounding box center [1122, 30] width 86 height 32
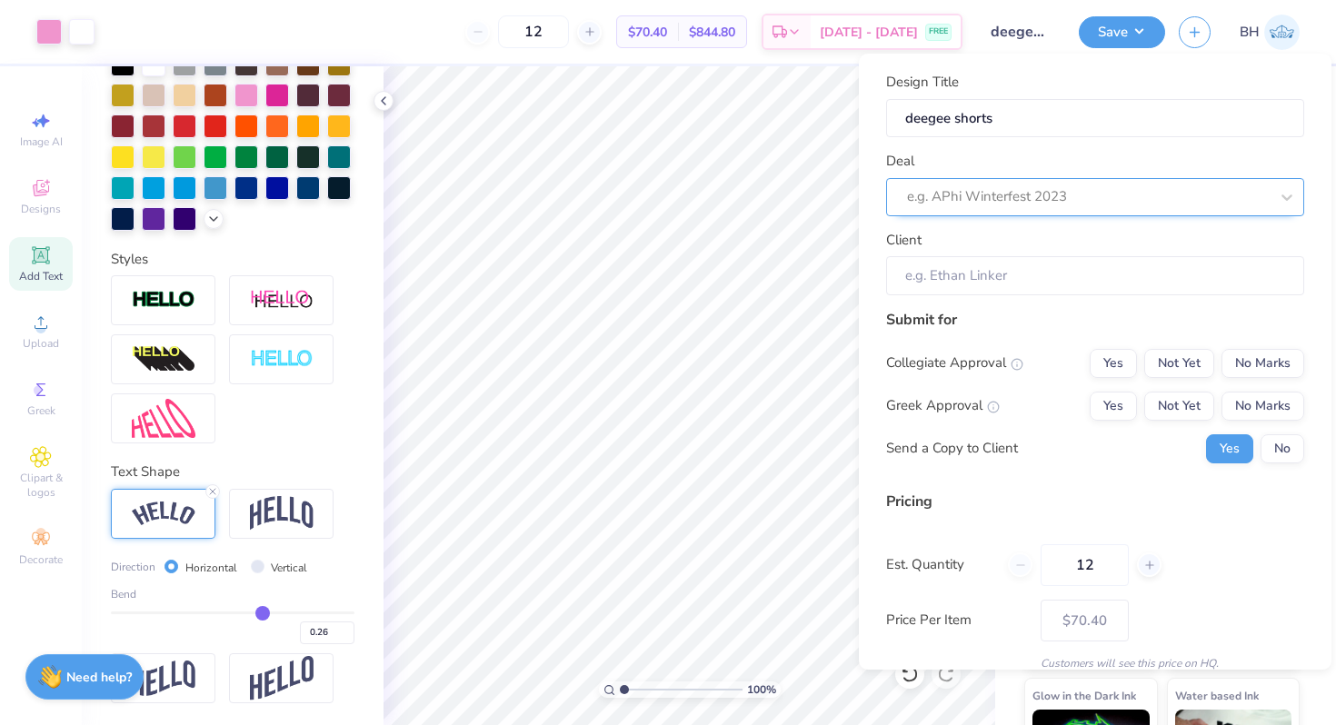
click at [978, 188] on div at bounding box center [1088, 196] width 362 height 25
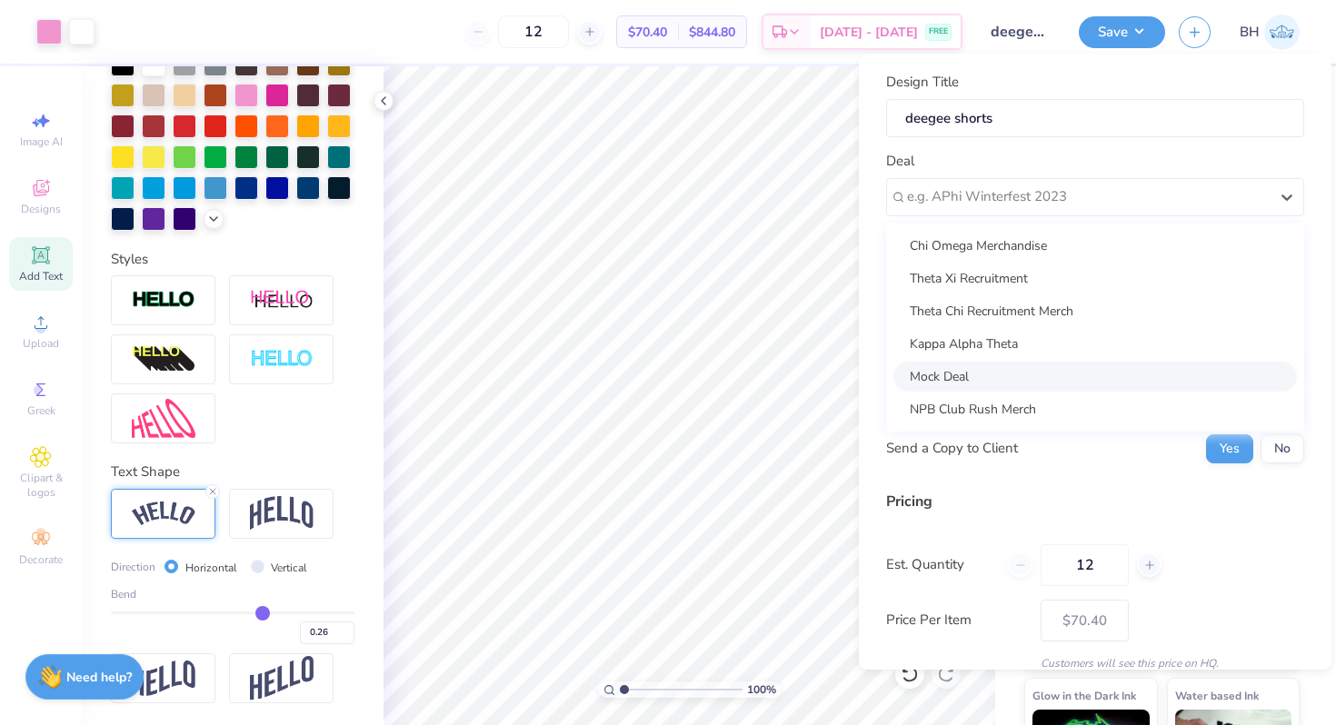
click at [957, 374] on div "Mock Deal" at bounding box center [1095, 377] width 404 height 30
type input "[PERSON_NAME]"
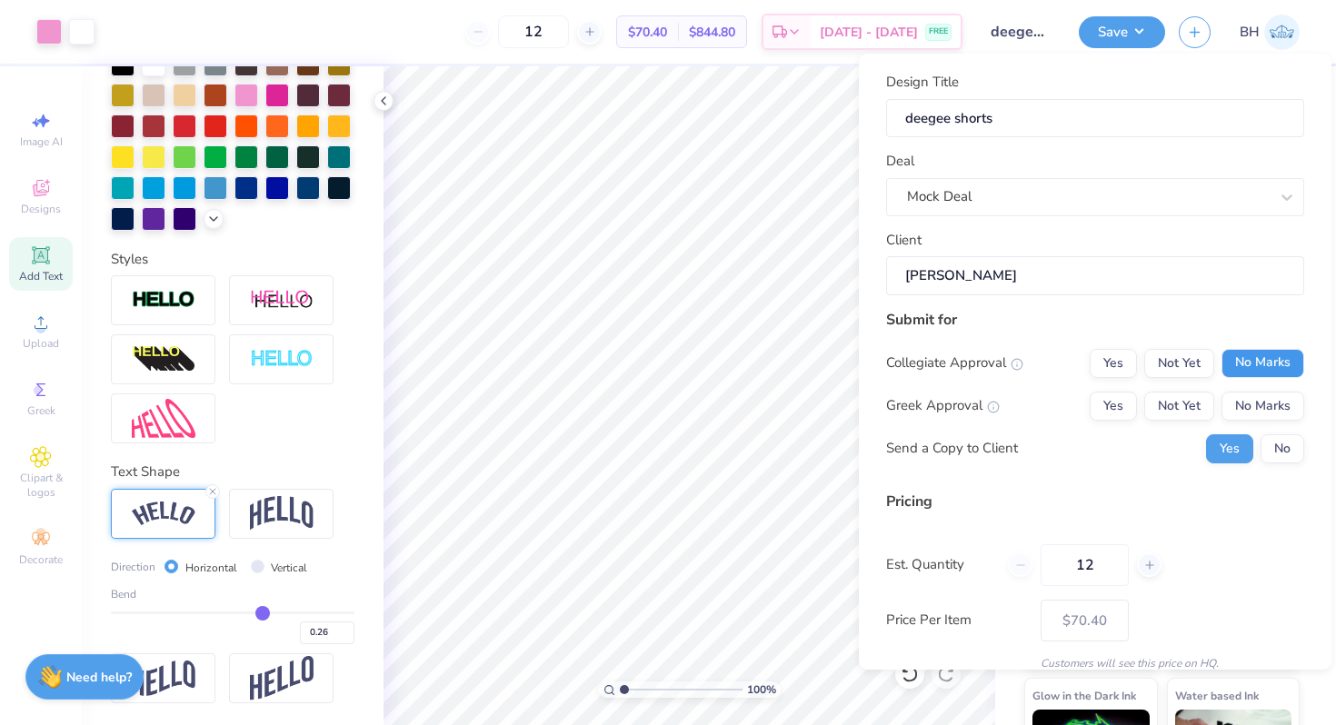
click at [1263, 355] on button "No Marks" at bounding box center [1262, 363] width 83 height 29
click at [1103, 384] on div "Collegiate Approval Yes Not Yet No Marks Greek Approval Yes Not Yet No Marks Se…" at bounding box center [1095, 406] width 418 height 115
click at [1107, 396] on button "Yes" at bounding box center [1113, 406] width 47 height 29
click at [1297, 455] on button "No" at bounding box center [1283, 448] width 44 height 29
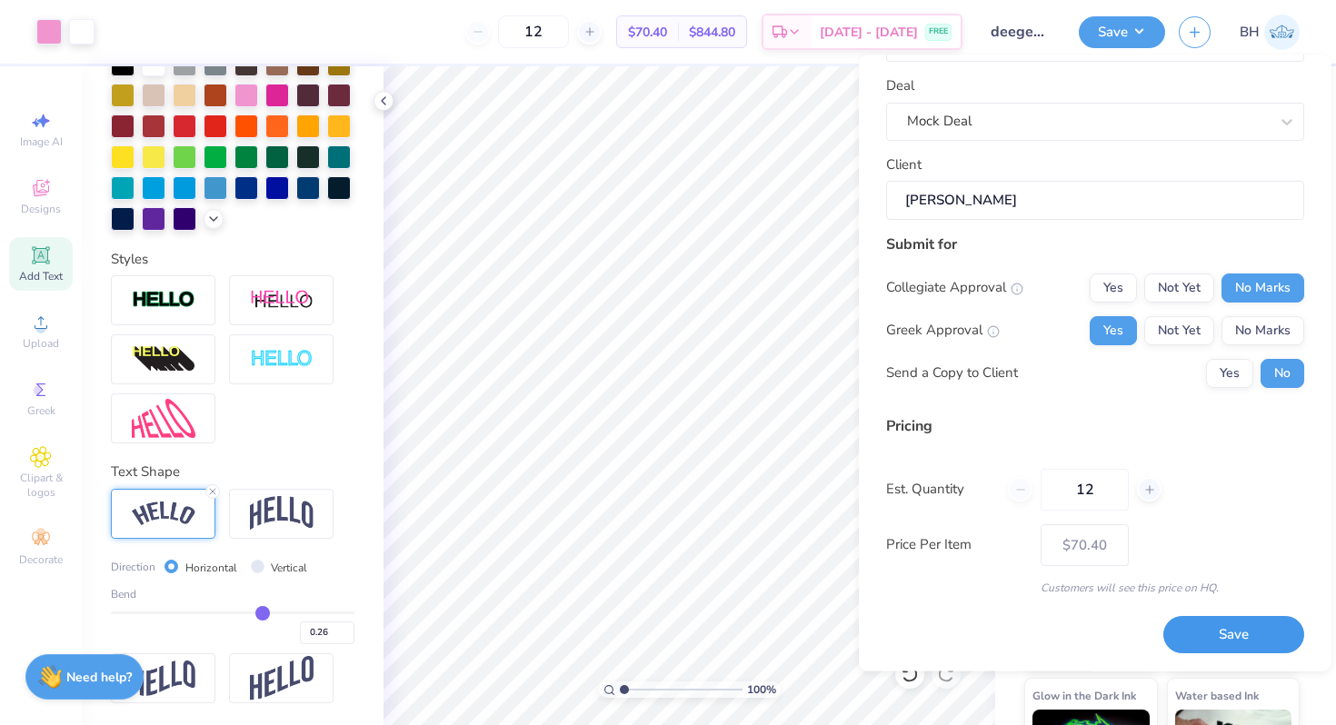
click at [1229, 623] on button "Save" at bounding box center [1233, 635] width 141 height 37
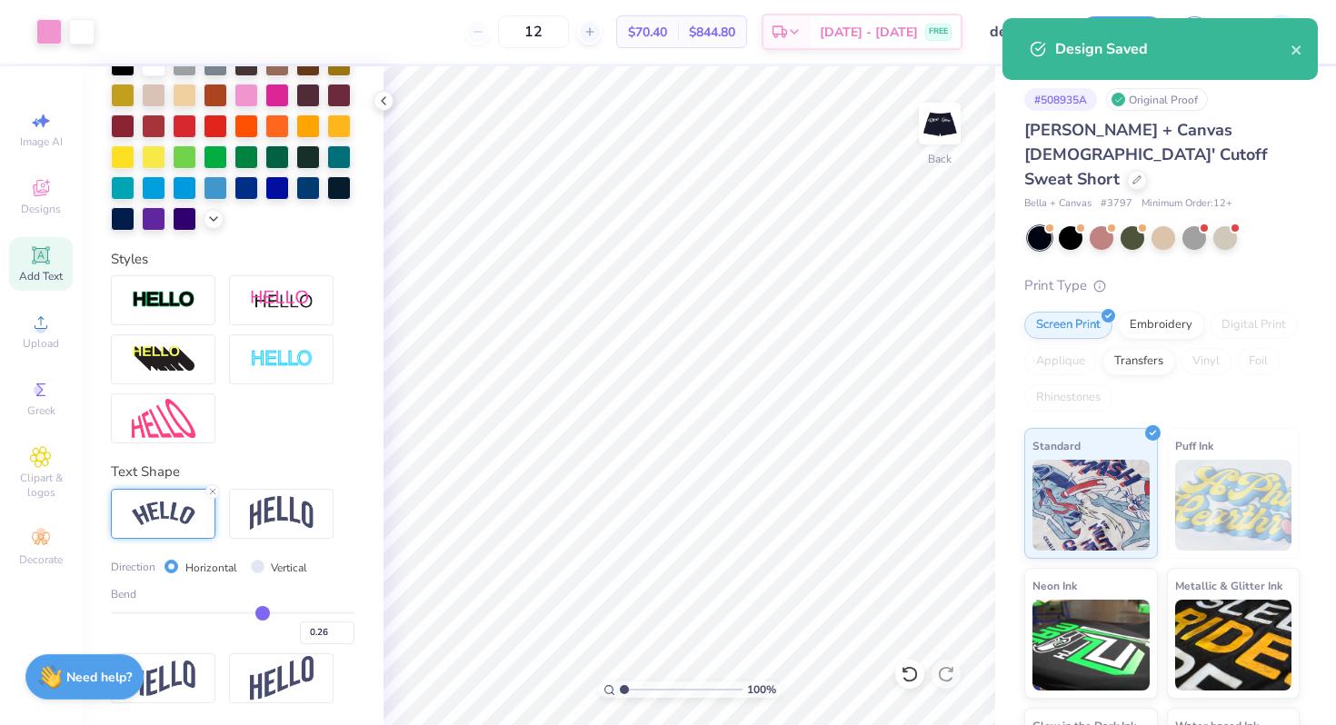
type input "$70.40"
